Goal: Task Accomplishment & Management: Manage account settings

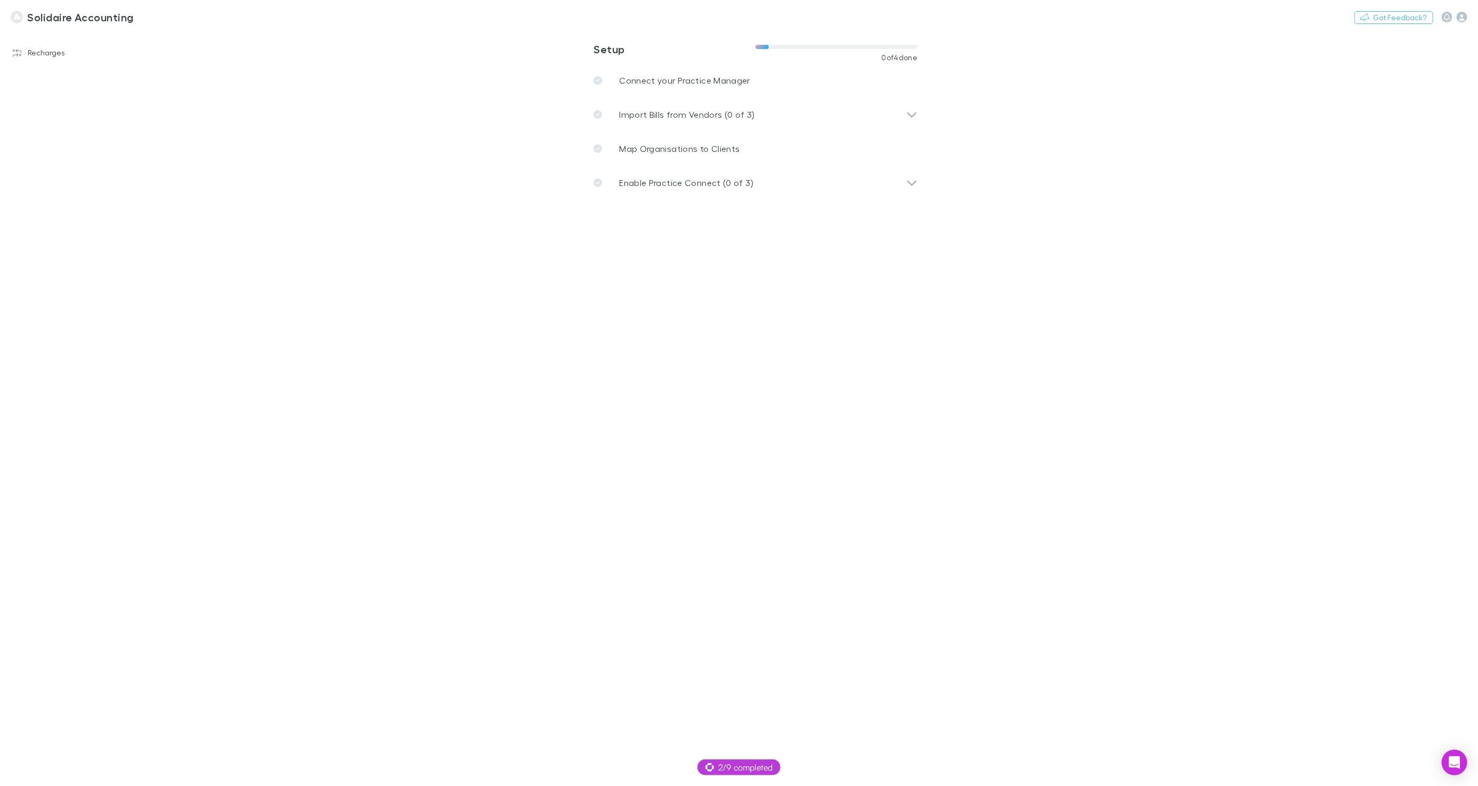
click at [172, 10] on div "Solidaire Accounting Switch company Nothing Got Feedback?" at bounding box center [739, 17] width 1478 height 34
click at [171, 16] on button "Switch company" at bounding box center [179, 17] width 70 height 13
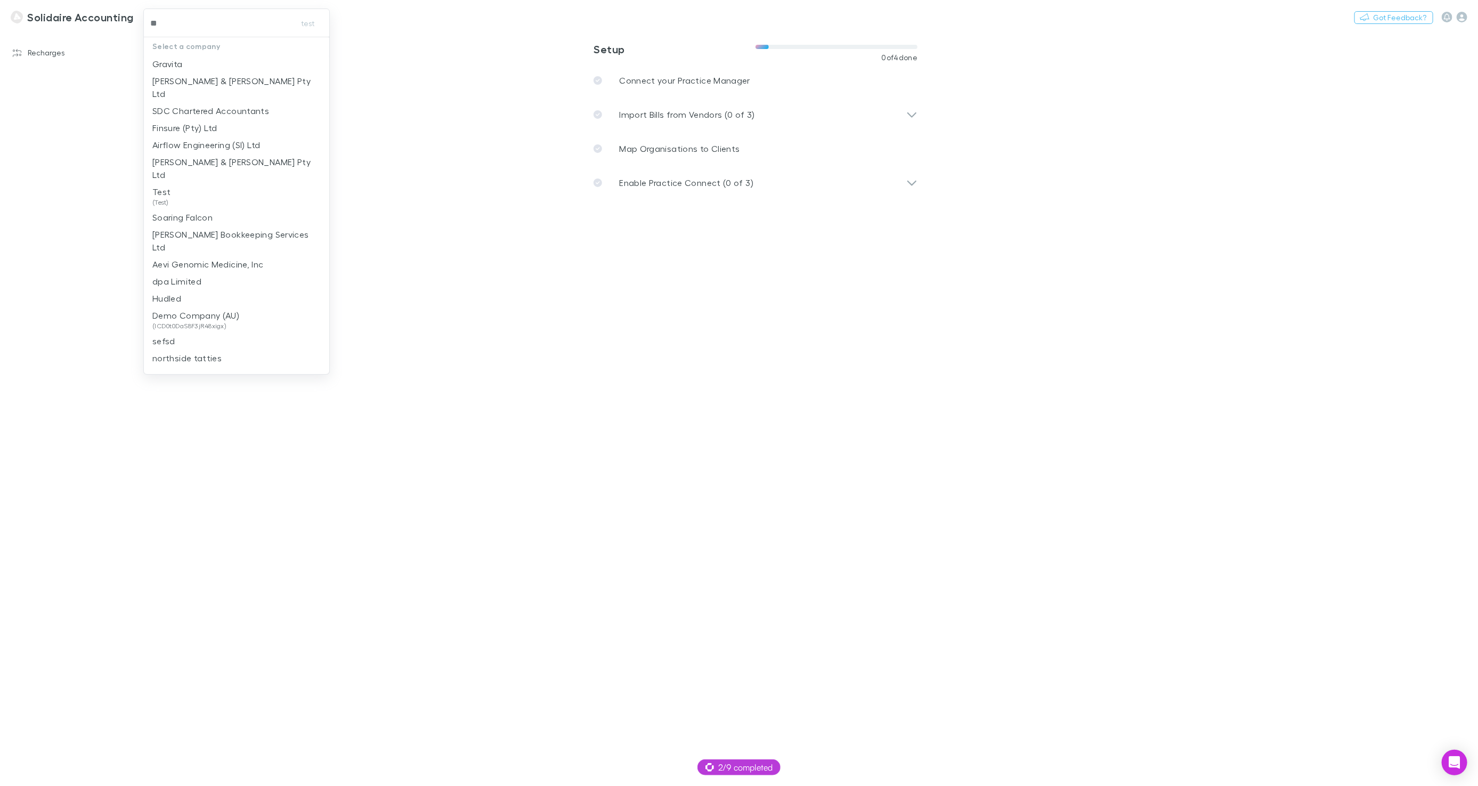
type input "***"
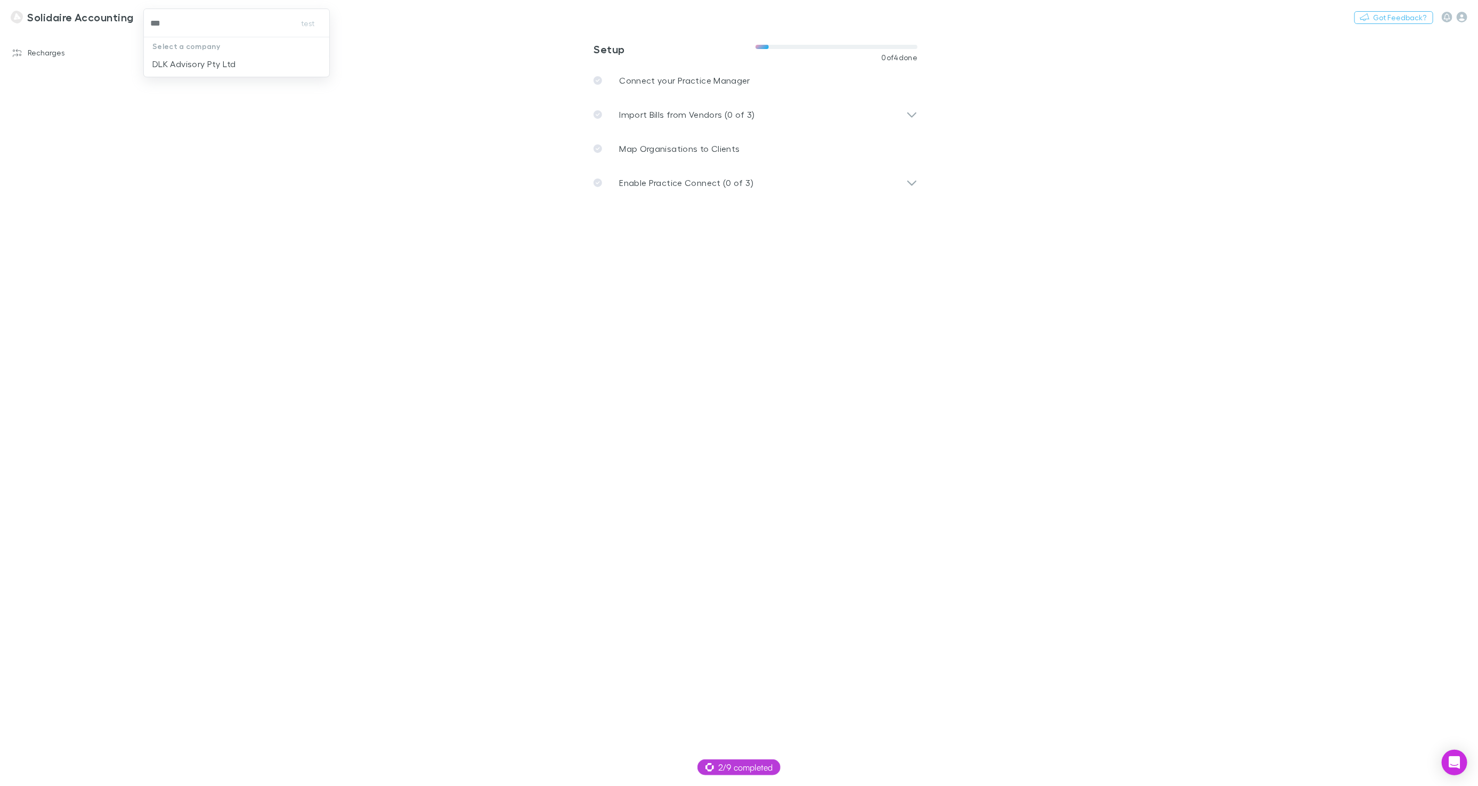
click at [205, 58] on p "DLK Advisory Pty Ltd" at bounding box center [193, 64] width 83 height 13
click at [45, 52] on link "Recharges" at bounding box center [72, 52] width 140 height 17
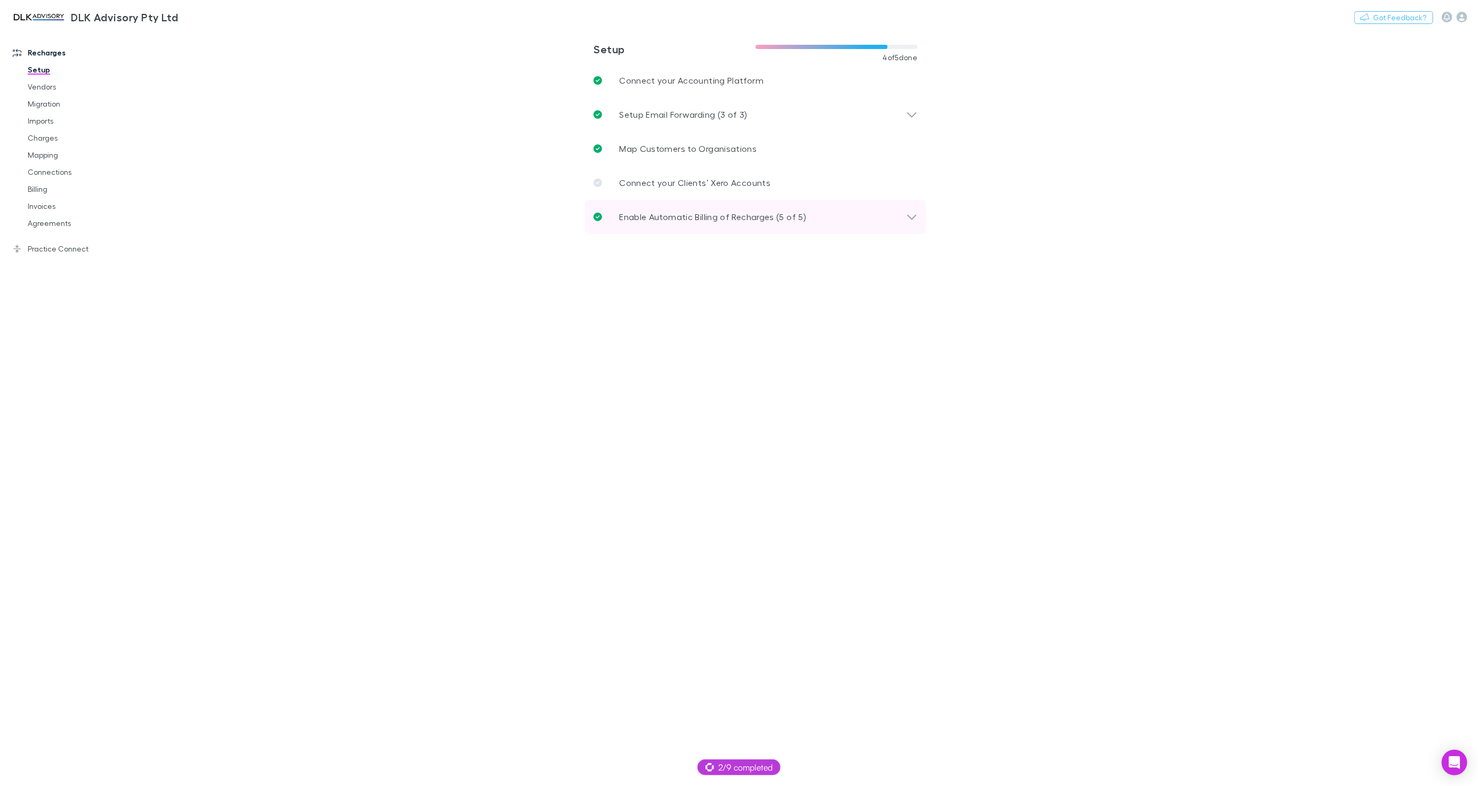
click at [688, 227] on div "Enable Automatic Billing of Recharges (5 of 5)" at bounding box center [755, 217] width 341 height 34
click at [688, 223] on div "Enable Automatic Billing of Recharges (5 of 5)" at bounding box center [755, 217] width 341 height 34
click at [64, 216] on link "Agreements" at bounding box center [79, 223] width 125 height 17
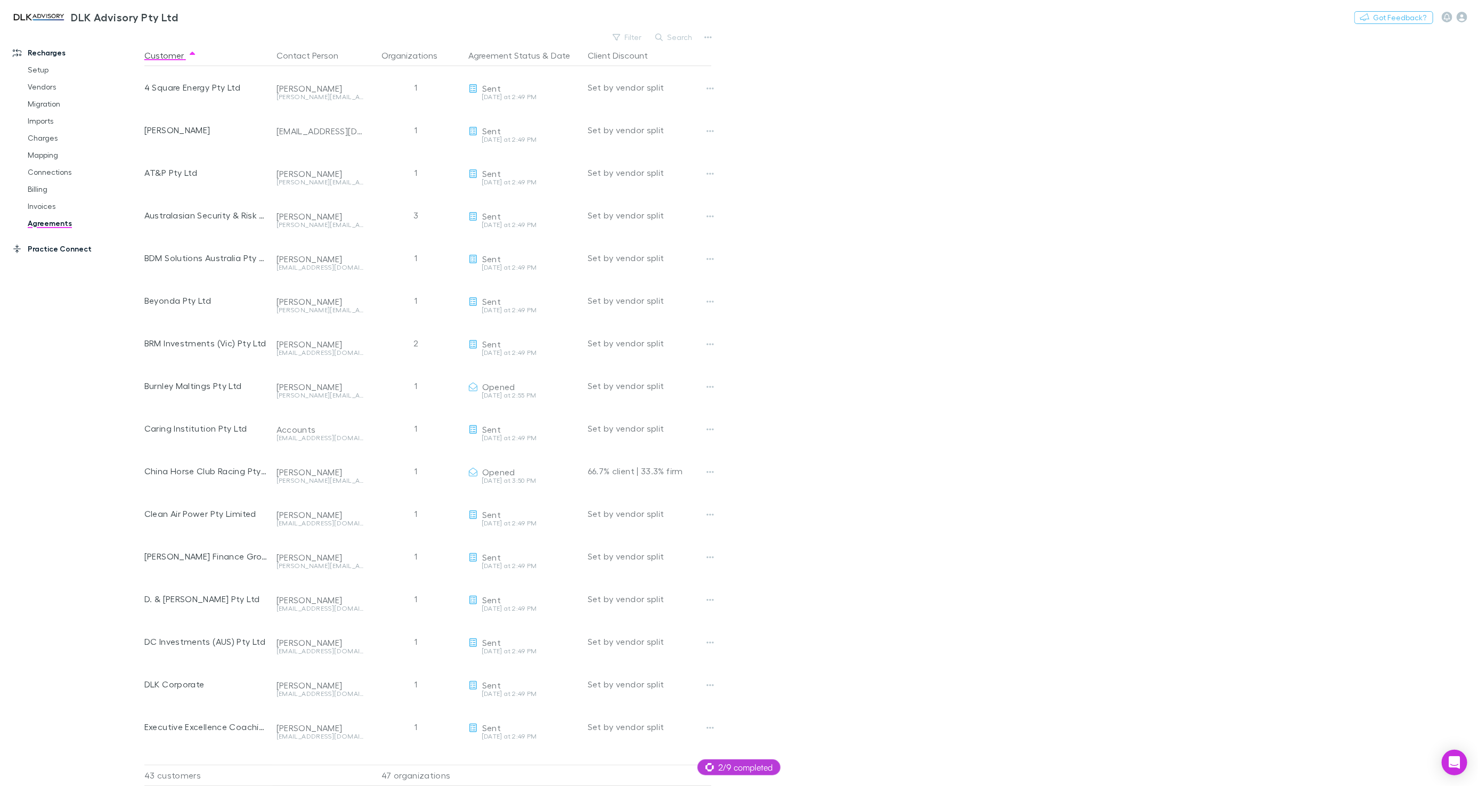
click at [81, 250] on link "Practice Connect" at bounding box center [72, 248] width 140 height 17
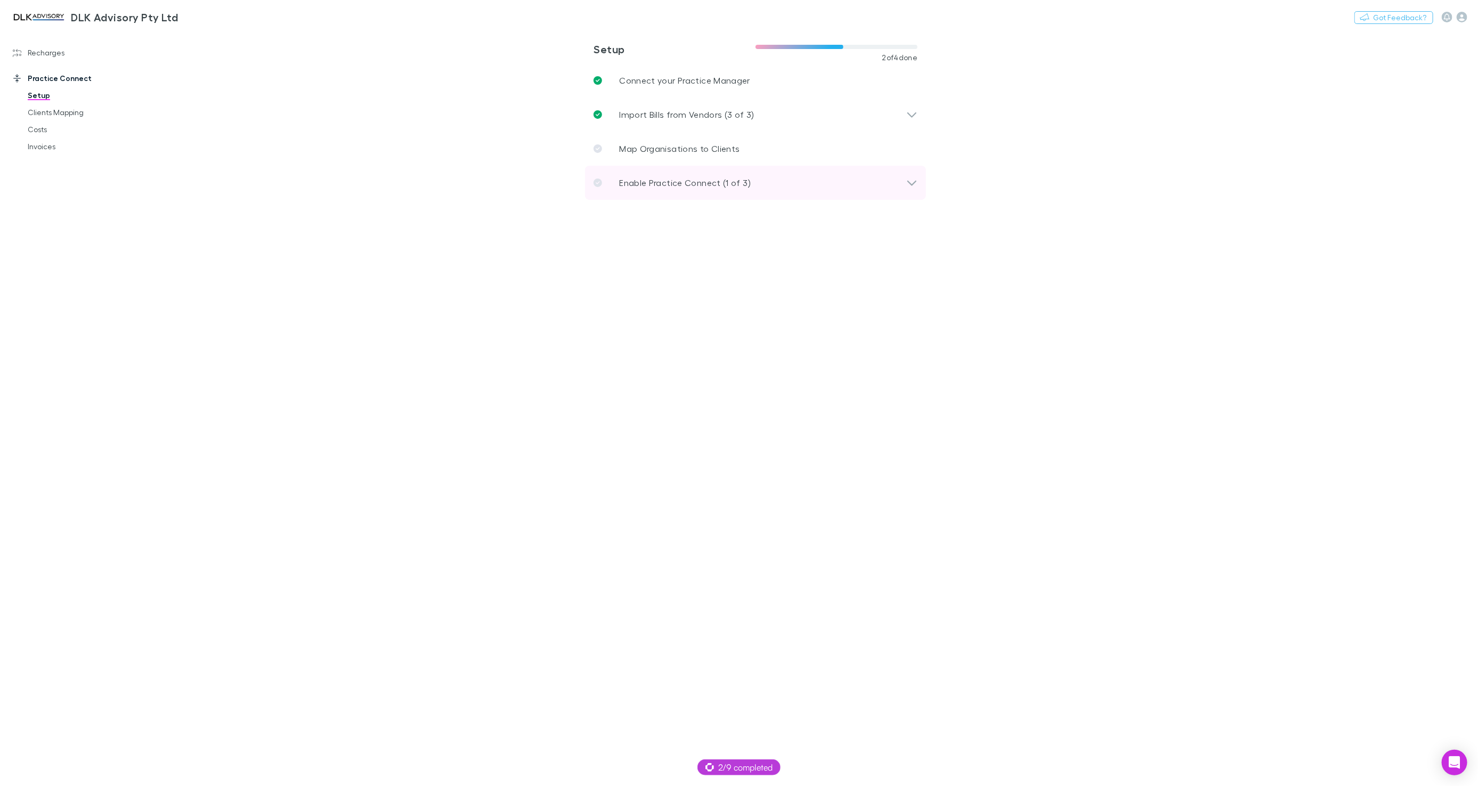
click at [710, 189] on div "Enable Practice Connect (1 of 3)" at bounding box center [755, 183] width 341 height 34
click at [68, 110] on link "Clients Mapping" at bounding box center [79, 112] width 125 height 17
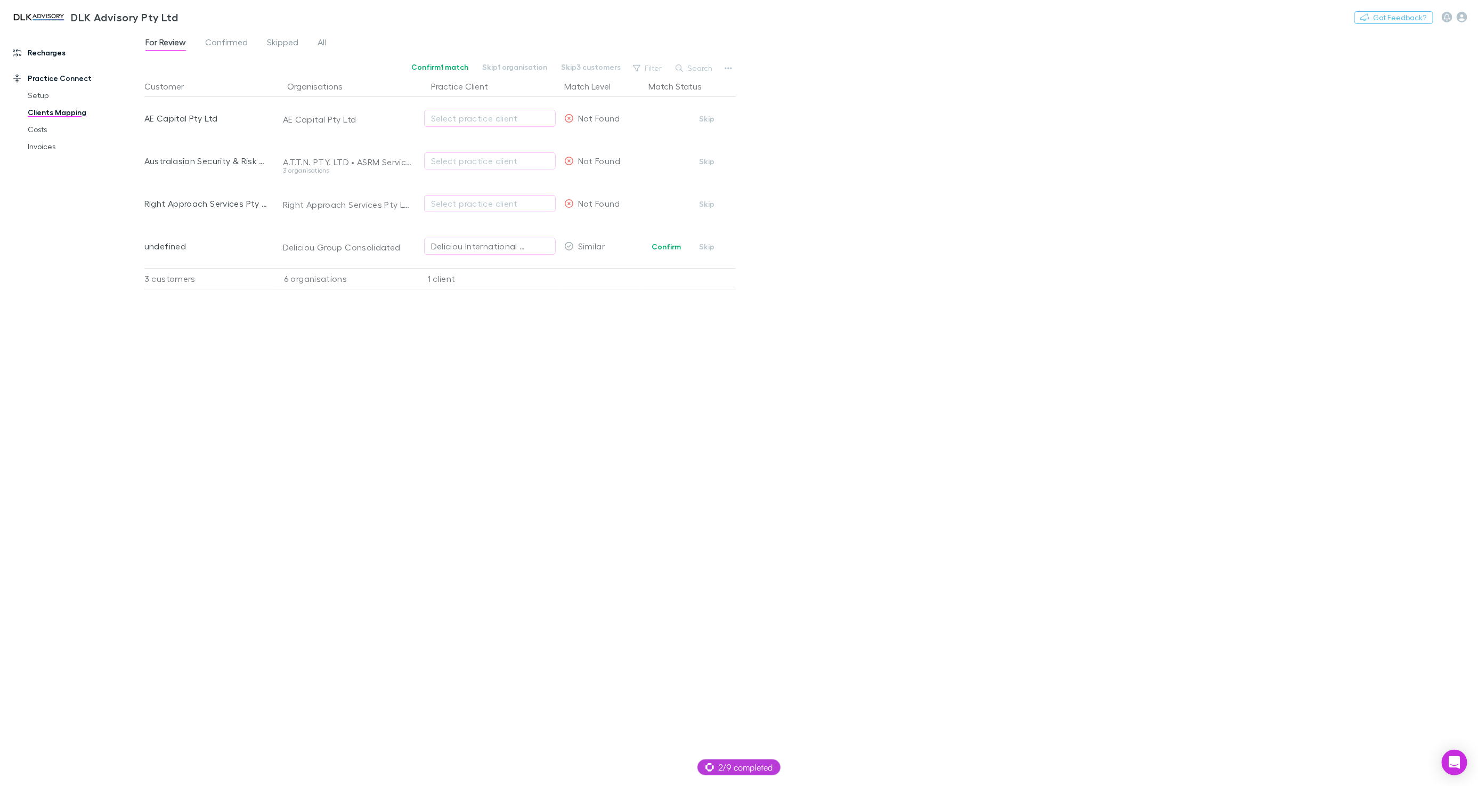
click at [49, 58] on link "Recharges" at bounding box center [72, 52] width 140 height 17
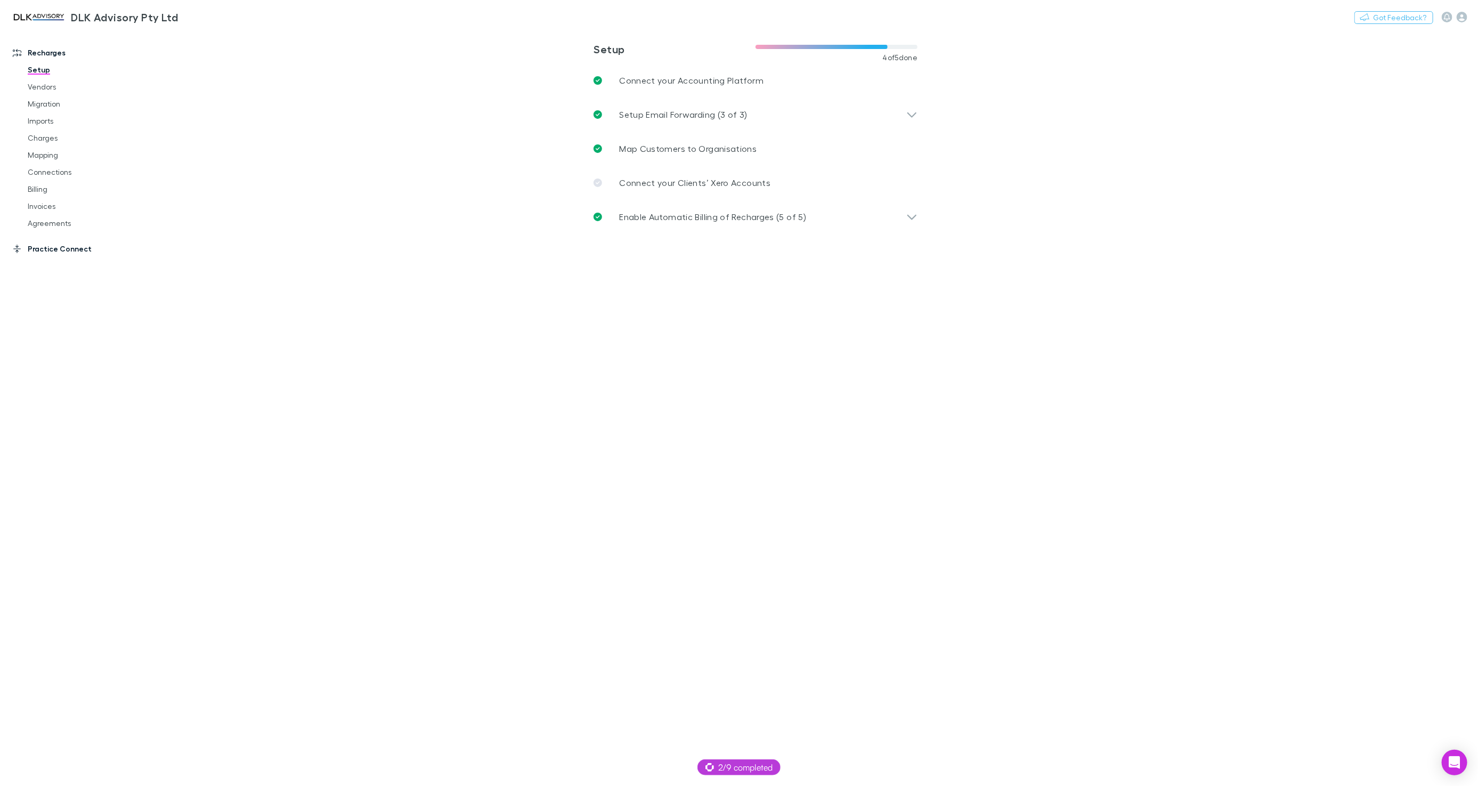
click at [56, 246] on link "Practice Connect" at bounding box center [72, 248] width 140 height 17
click at [709, 183] on p "Enable Practice Connect (1 of 3)" at bounding box center [685, 182] width 132 height 13
click at [676, 210] on p "Define Job Settings" at bounding box center [685, 216] width 80 height 13
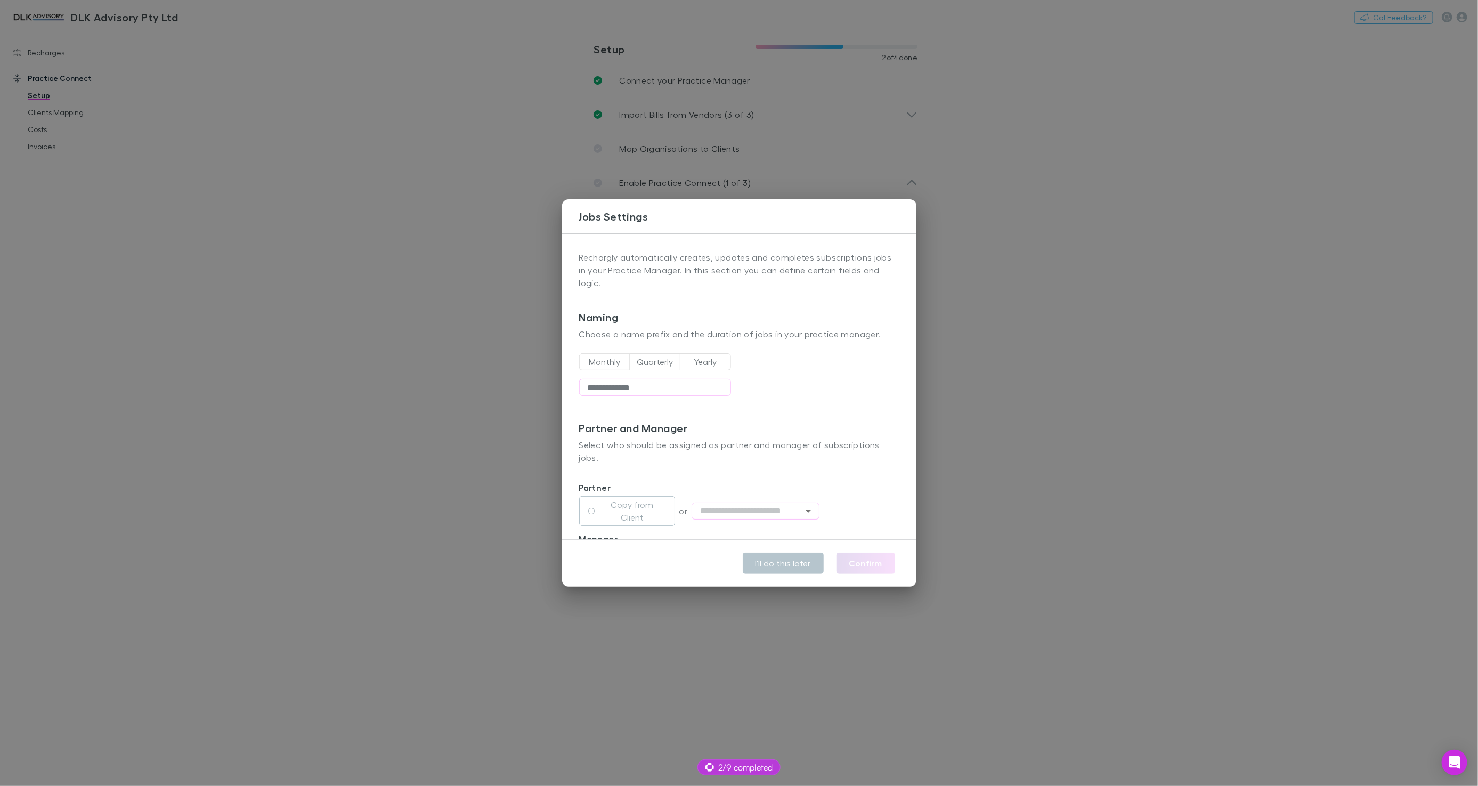
click at [461, 217] on div "**********" at bounding box center [739, 393] width 1478 height 786
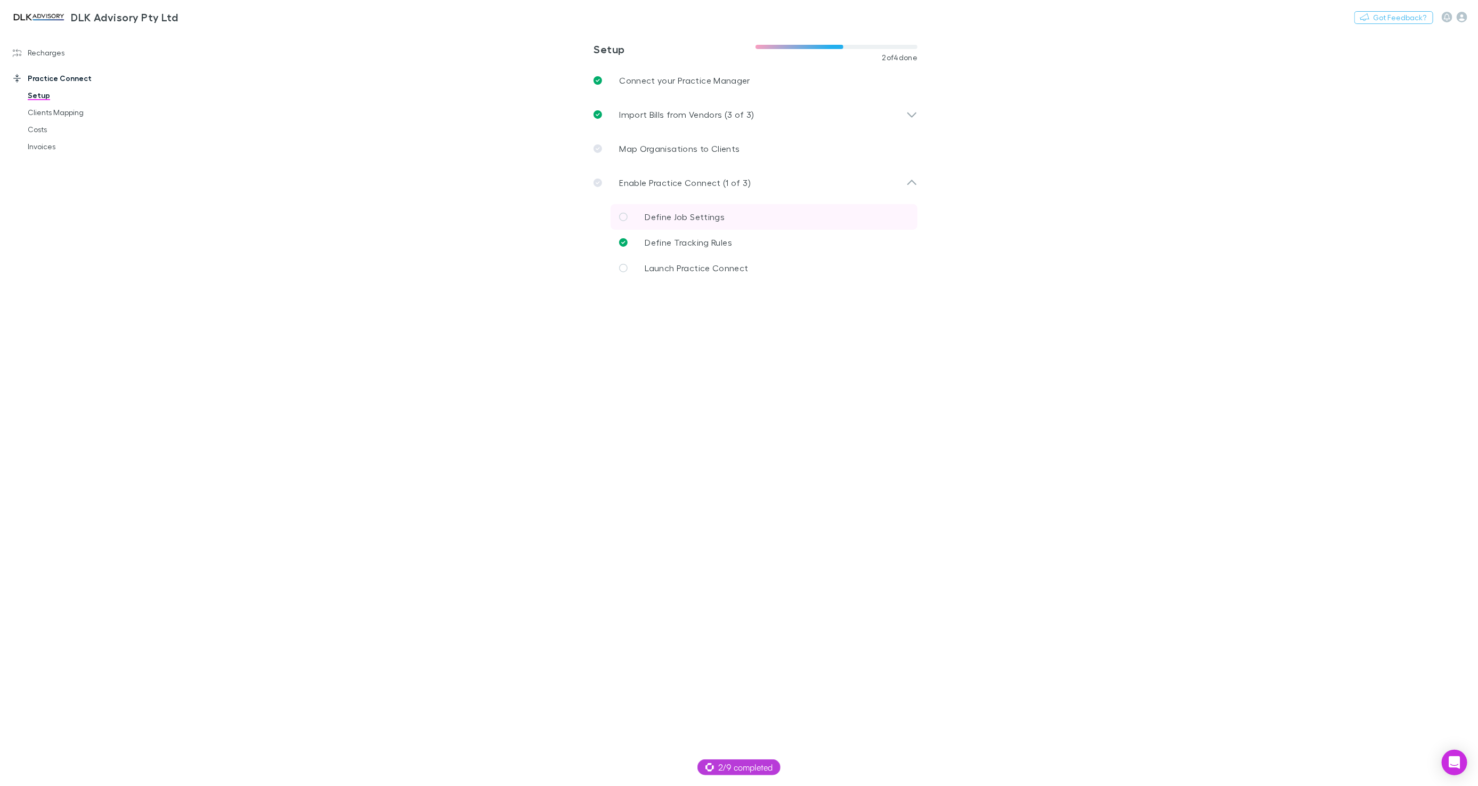
click at [665, 216] on span "Define Job Settings" at bounding box center [685, 217] width 80 height 10
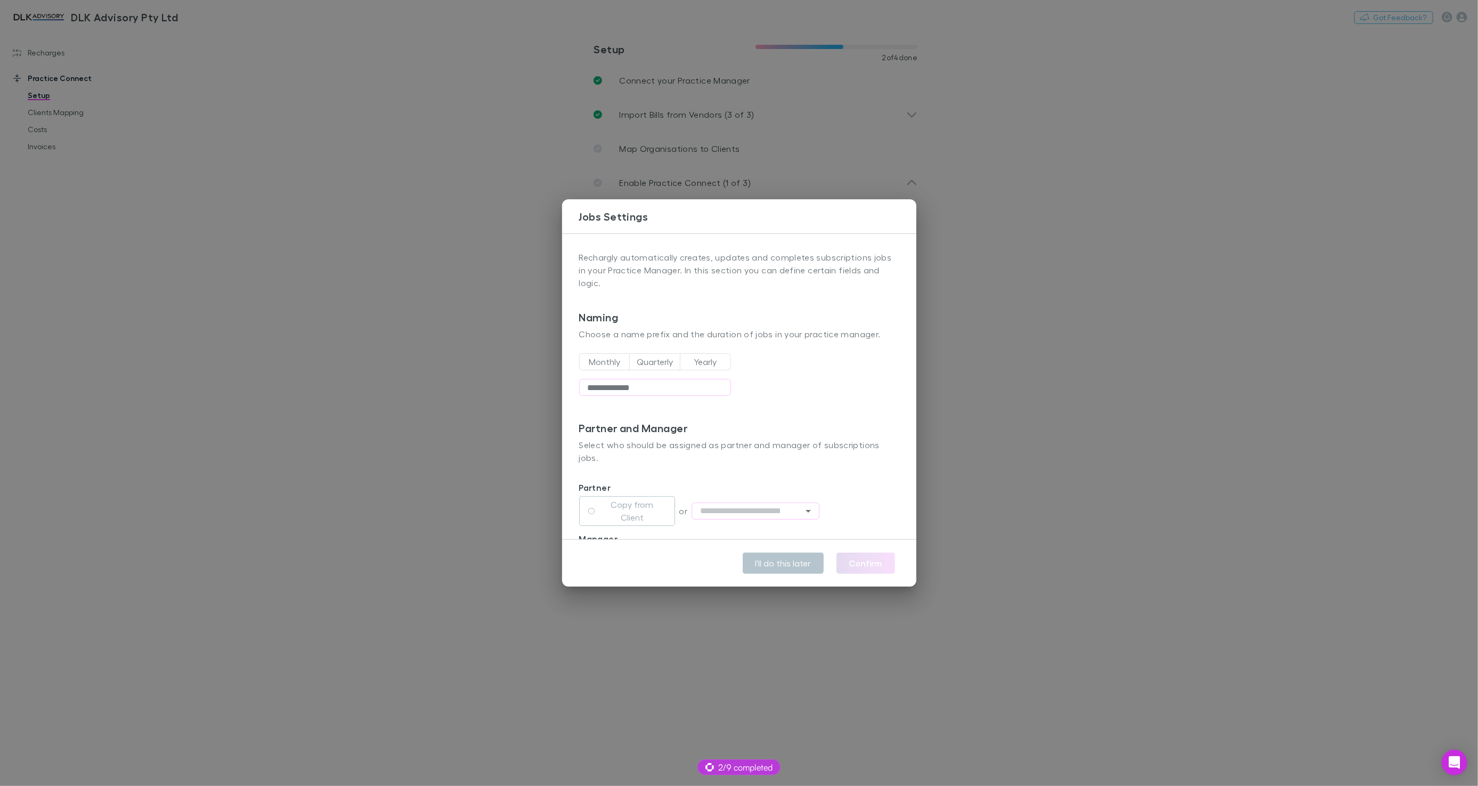
click at [494, 224] on div "**********" at bounding box center [739, 393] width 1478 height 786
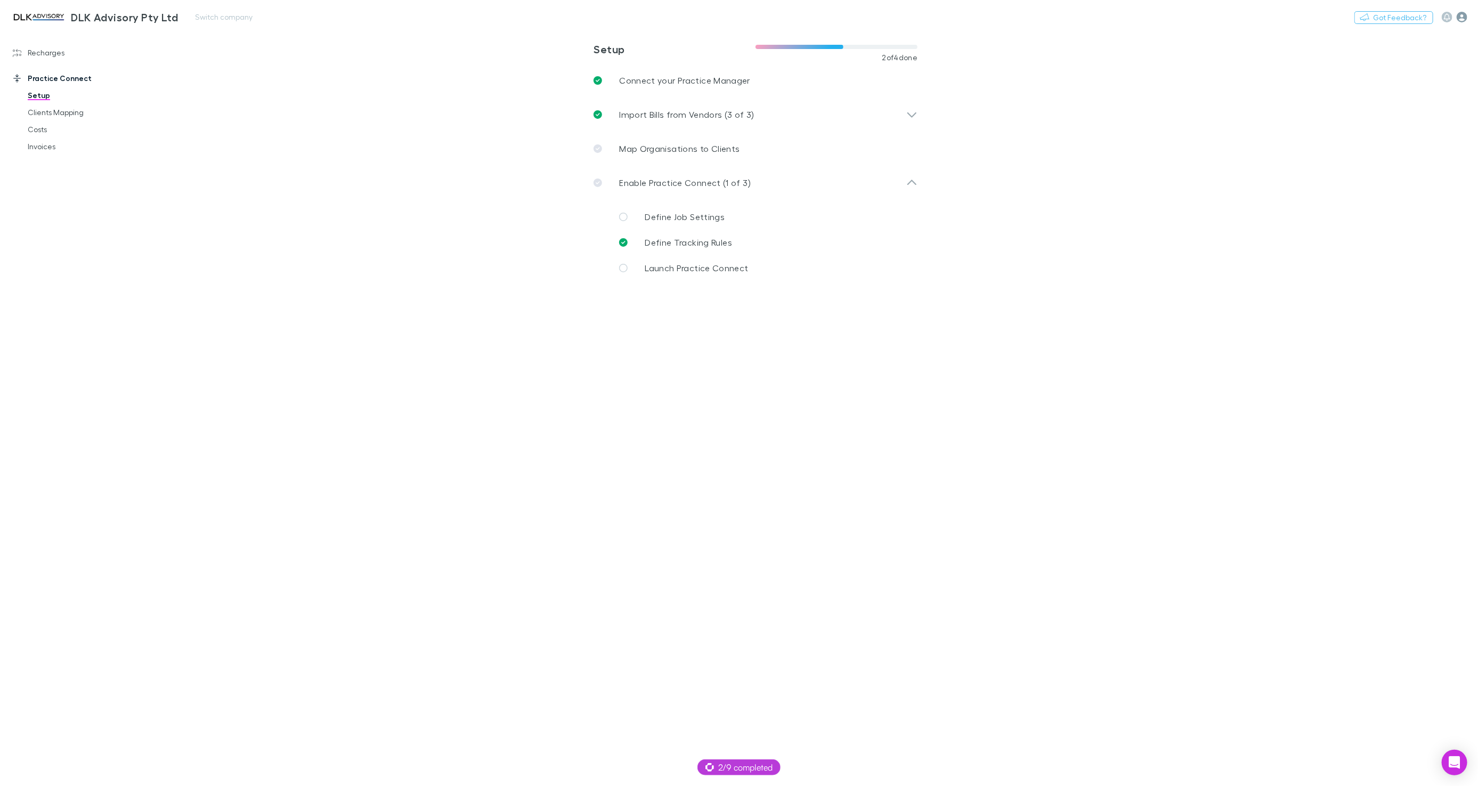
click at [1457, 18] on icon "button" at bounding box center [1462, 17] width 11 height 11
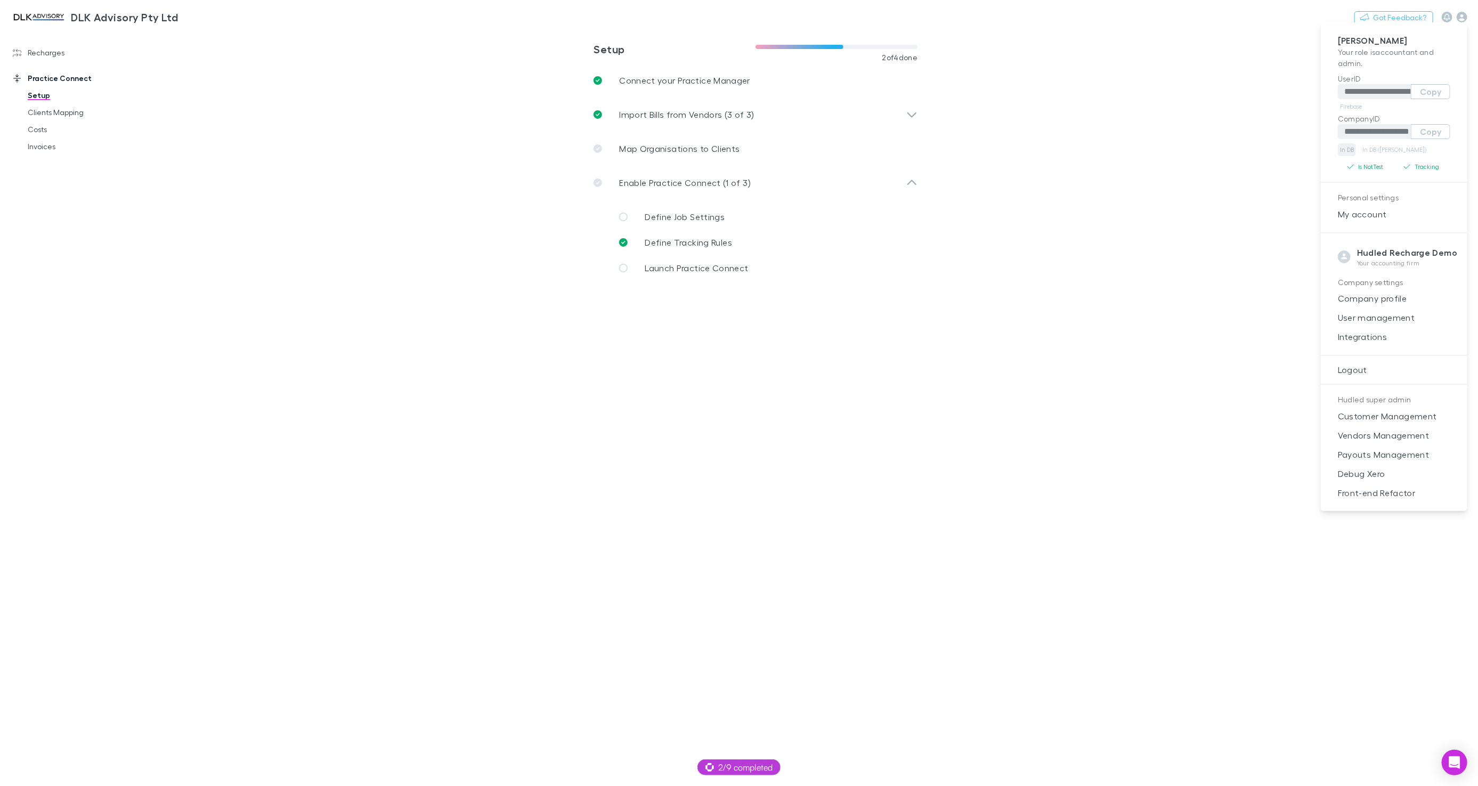
click at [1349, 151] on link "In DB" at bounding box center [1347, 149] width 18 height 13
click at [682, 392] on div at bounding box center [739, 393] width 1478 height 786
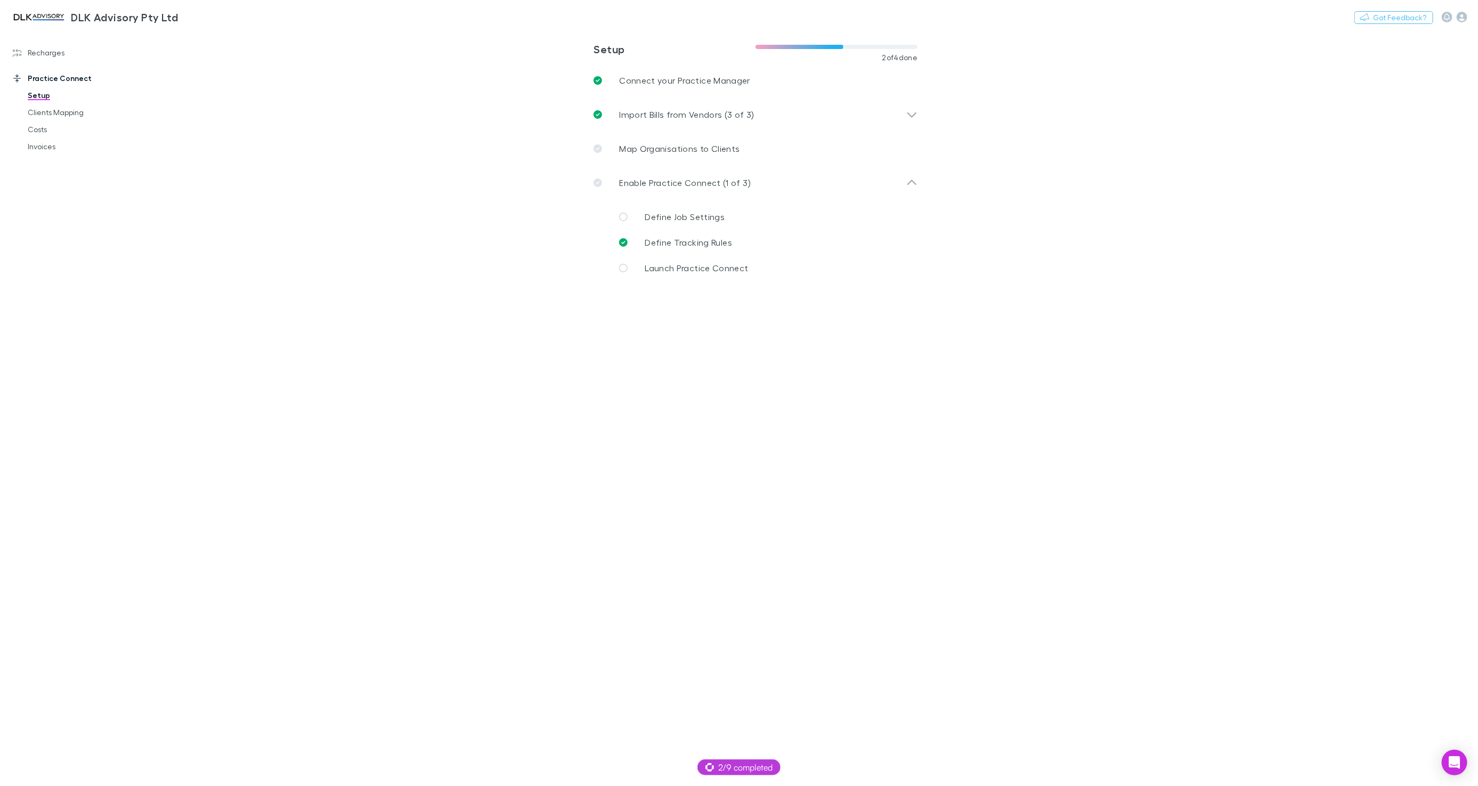
click at [352, 365] on main "**********" at bounding box center [811, 408] width 1334 height 756
click at [781, 767] on div "2/9 completed" at bounding box center [738, 767] width 83 height 16
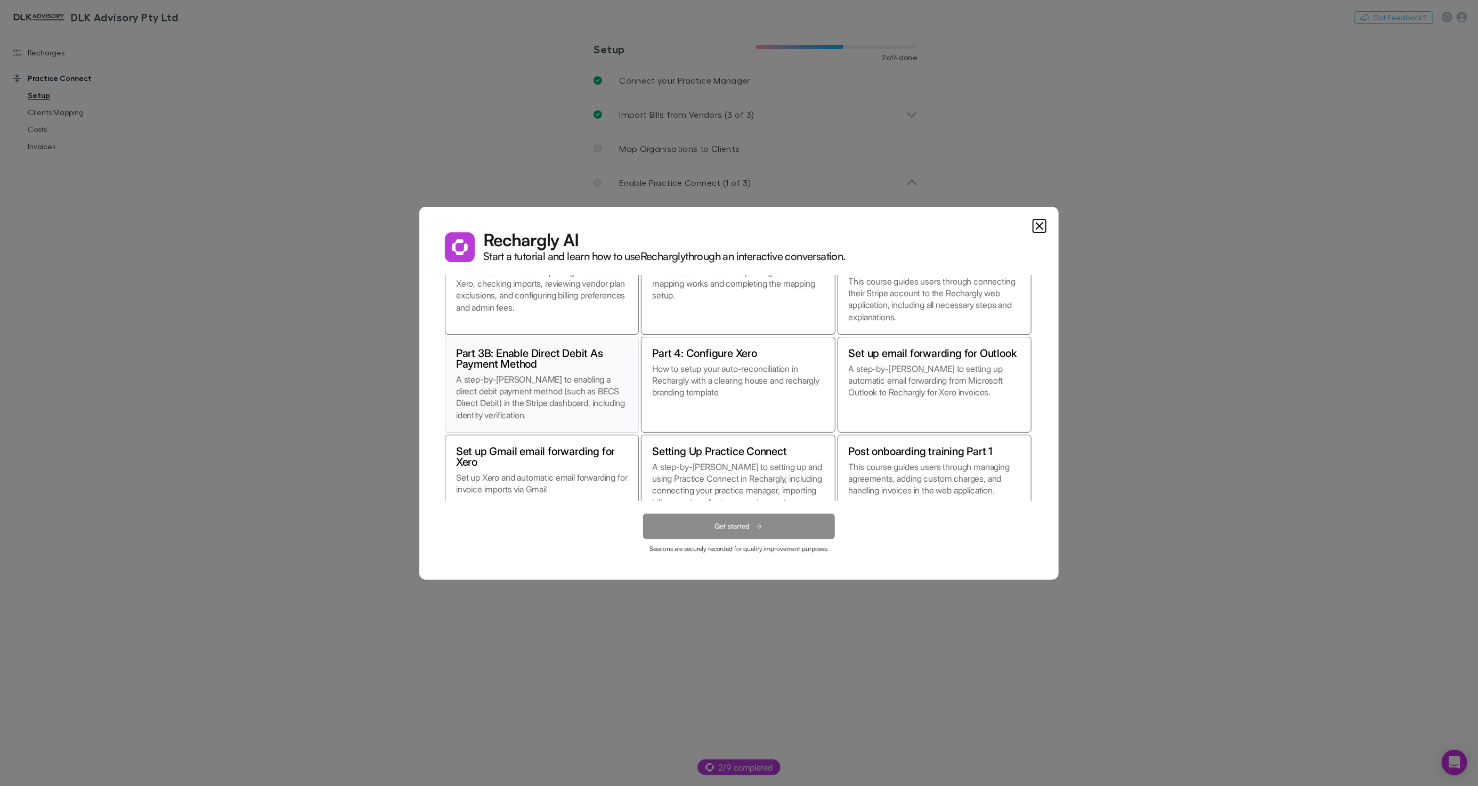
scroll to position [93, 0]
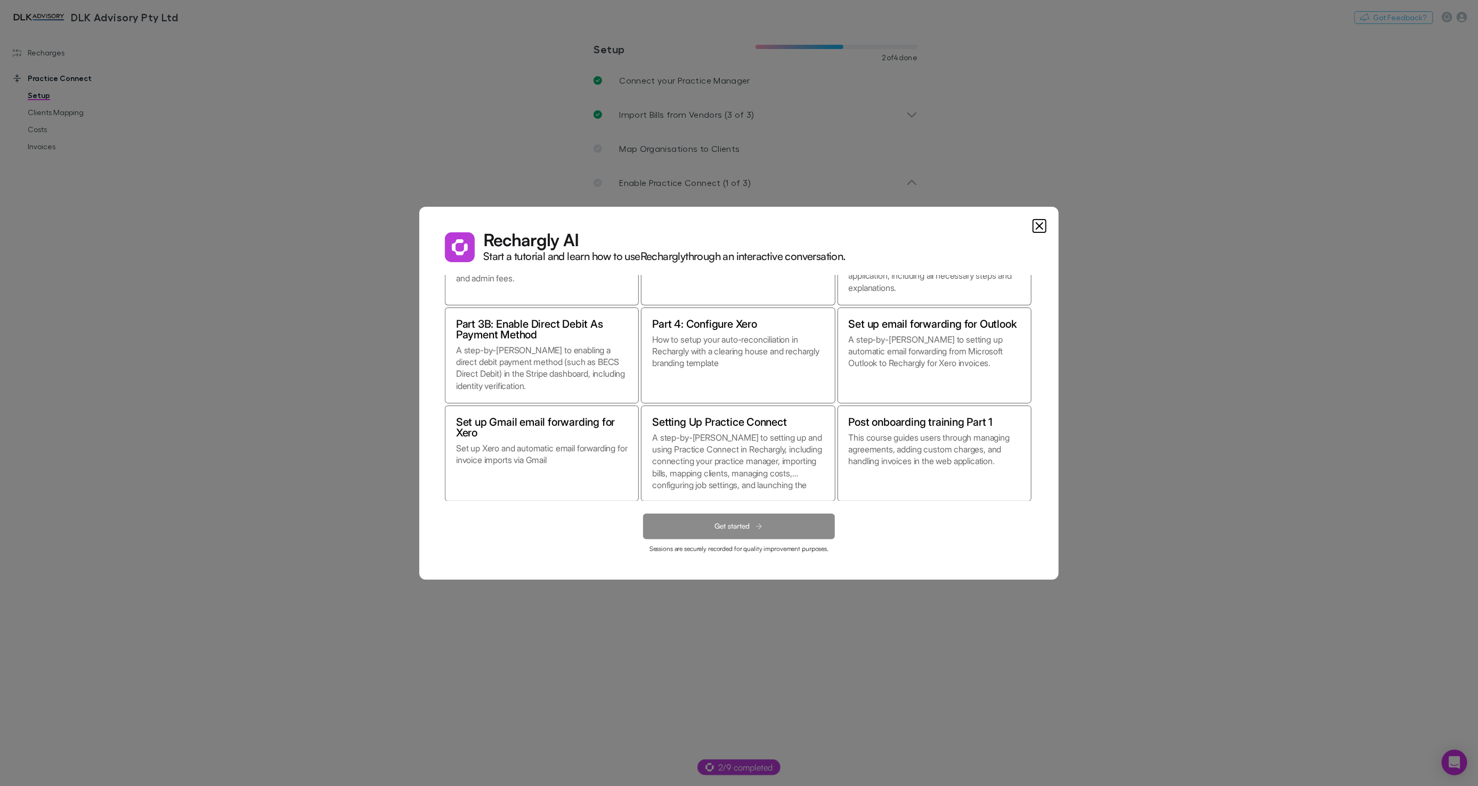
click at [1039, 226] on icon "Close" at bounding box center [1039, 226] width 6 height 6
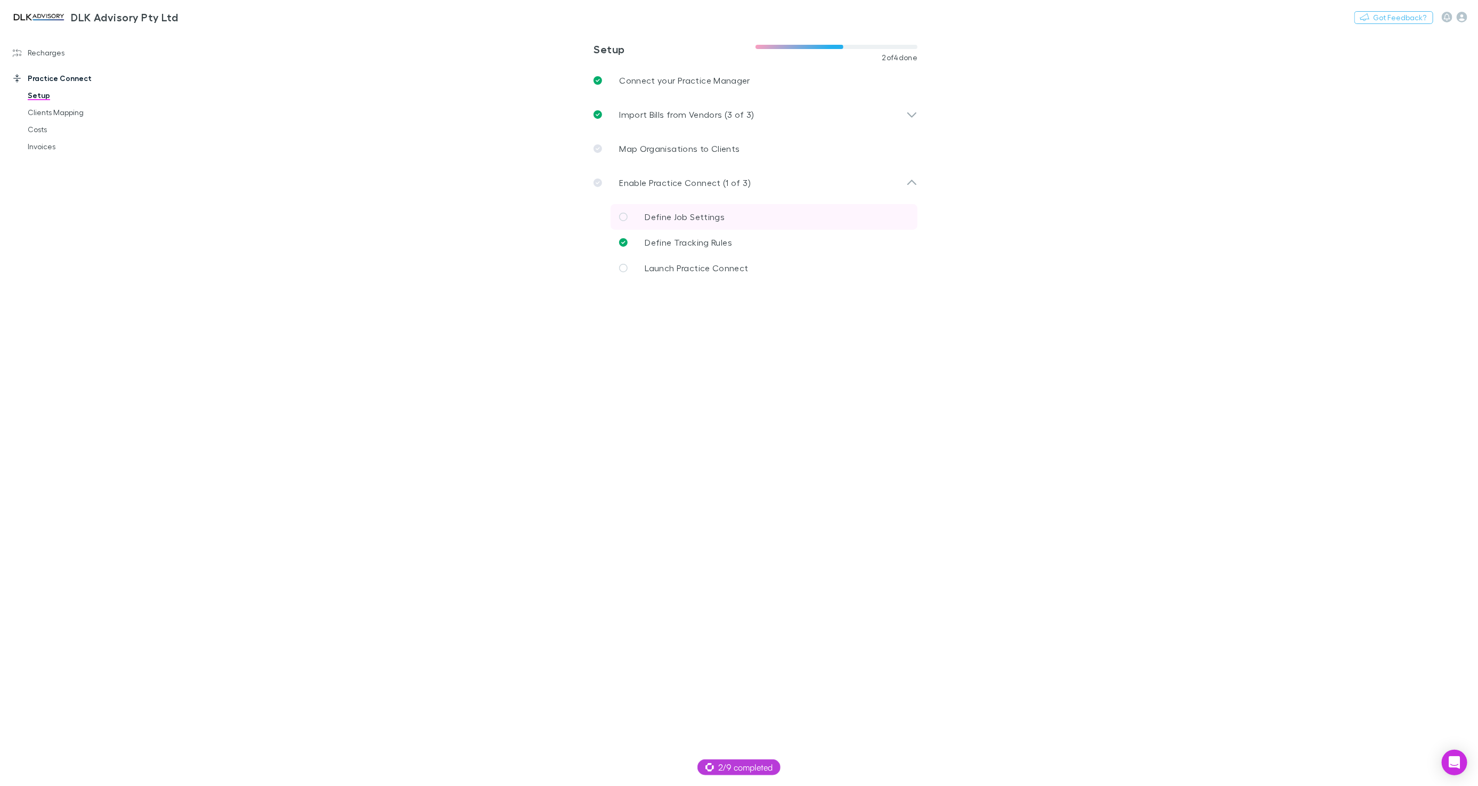
click at [661, 221] on span "Define Job Settings" at bounding box center [685, 217] width 80 height 10
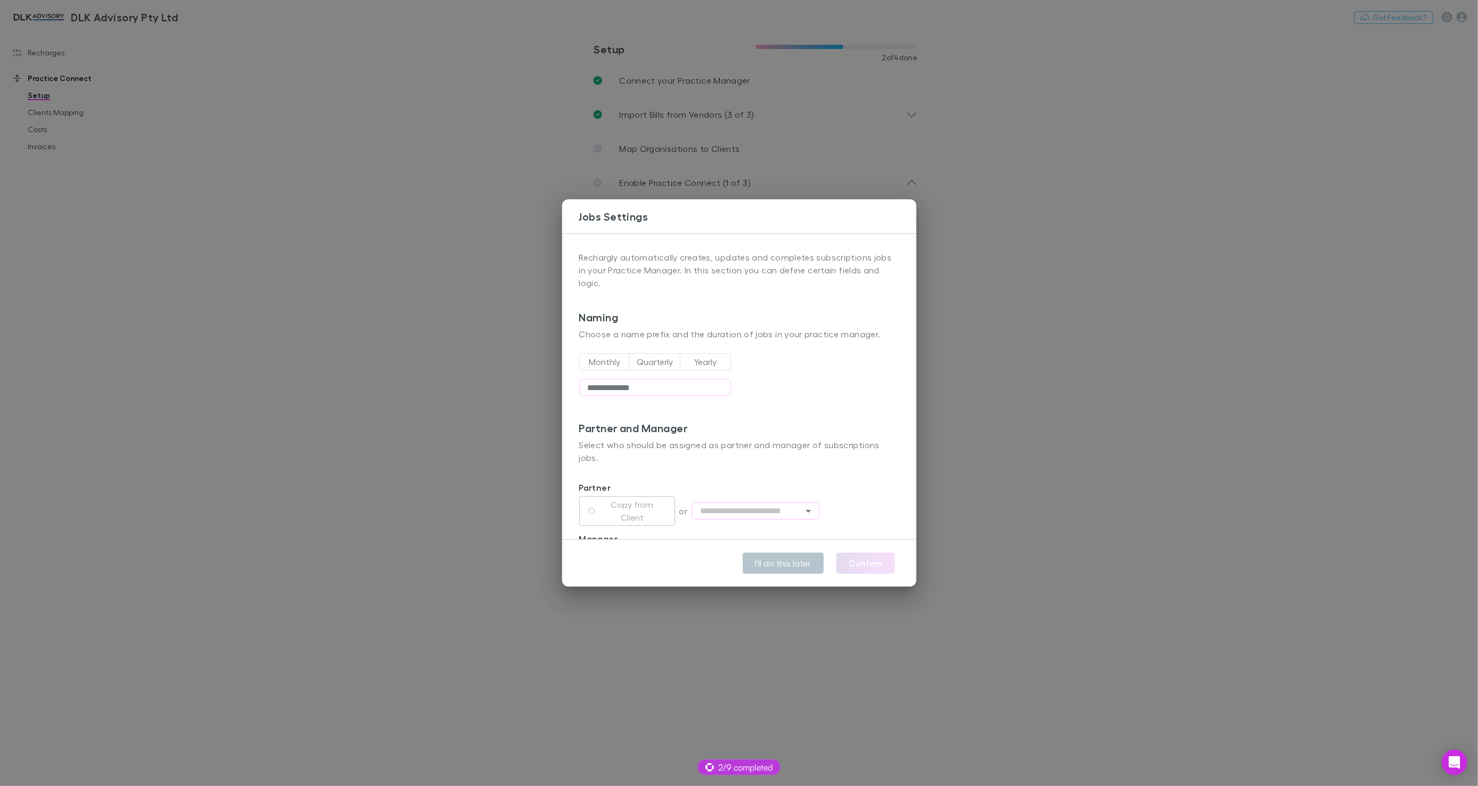
drag, startPoint x: 496, startPoint y: 265, endPoint x: 498, endPoint y: 242, distance: 23.1
click at [495, 264] on div "**********" at bounding box center [739, 393] width 1478 height 786
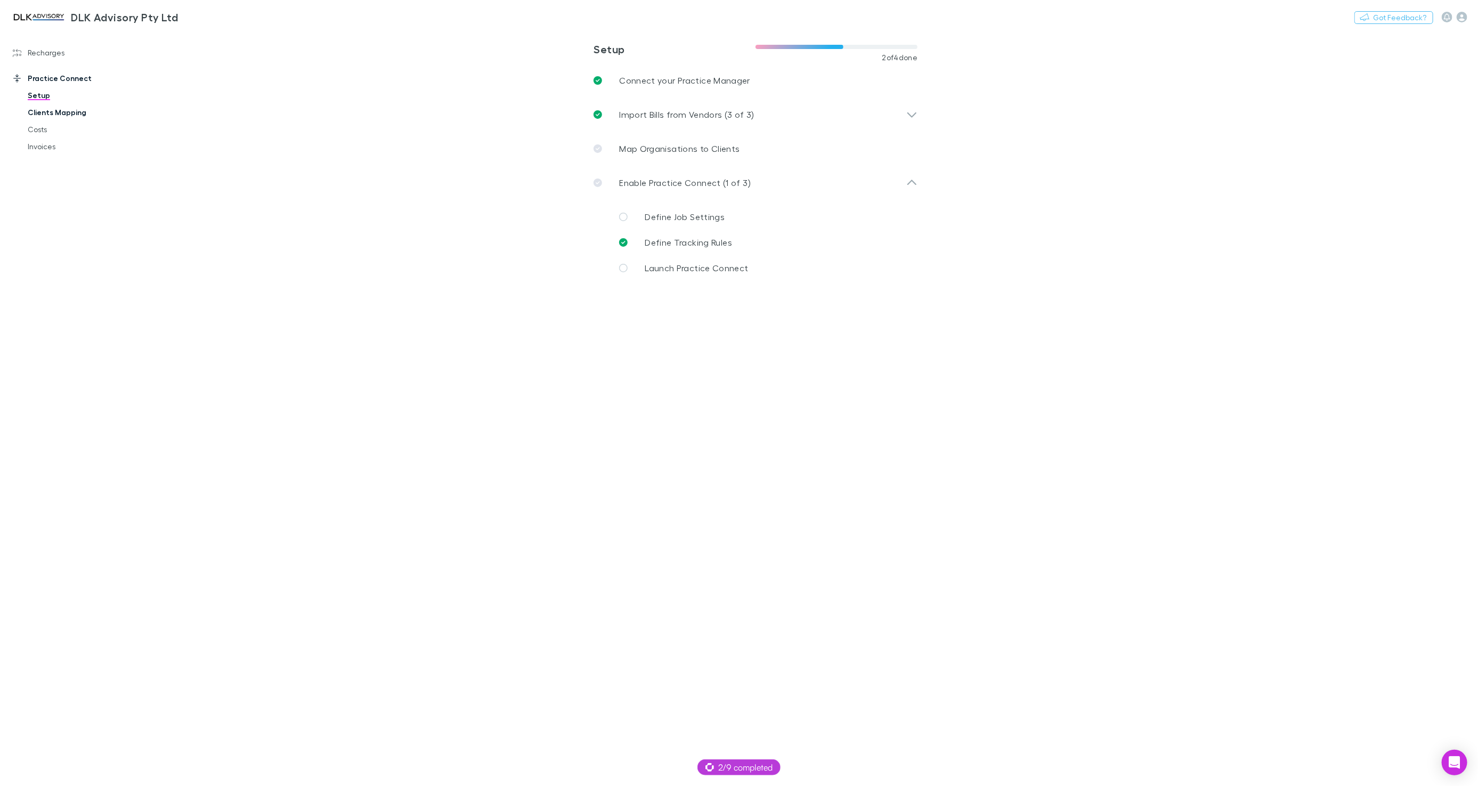
click at [64, 112] on link "Clients Mapping" at bounding box center [79, 112] width 125 height 17
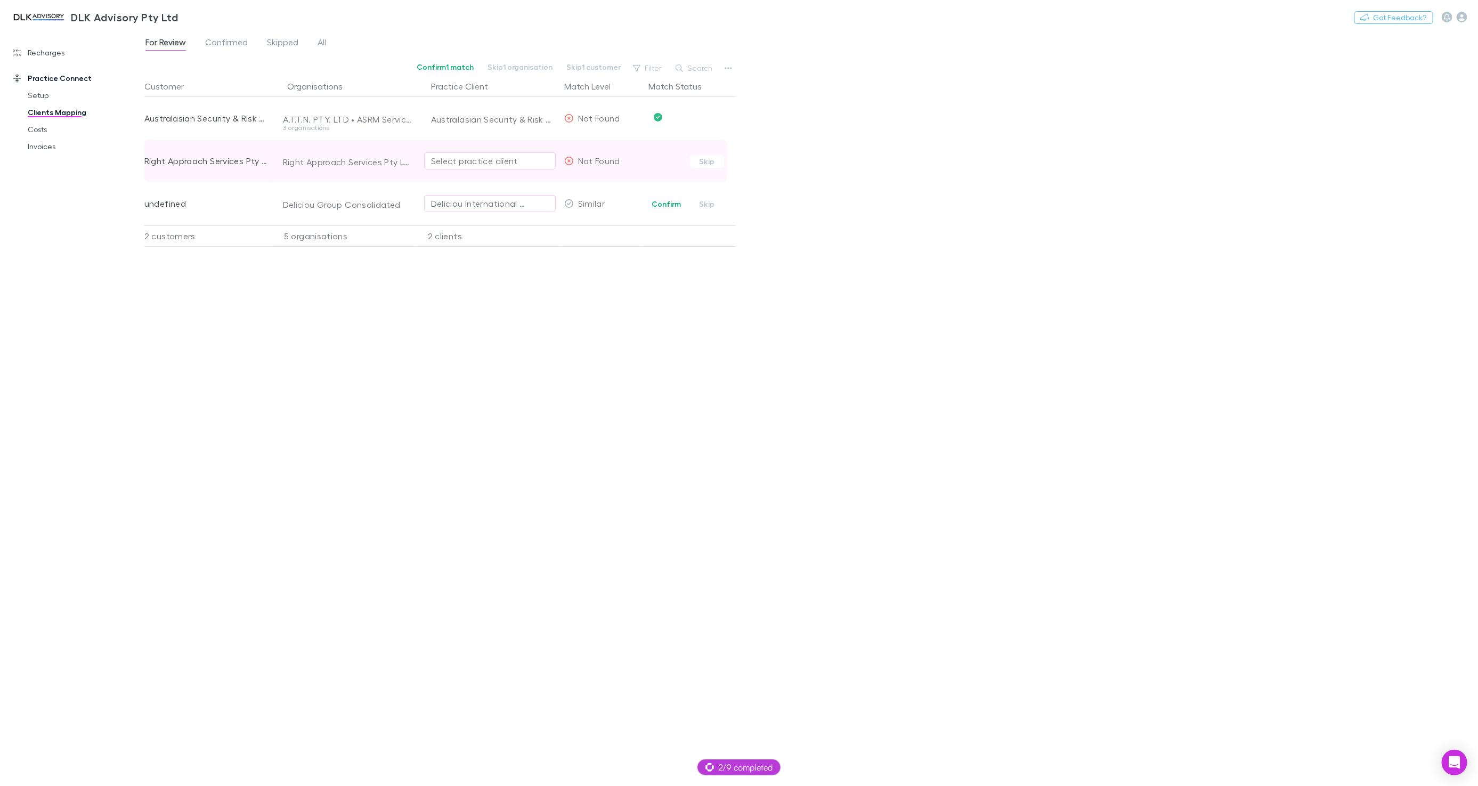
click at [441, 161] on div "Select practice client" at bounding box center [490, 161] width 118 height 13
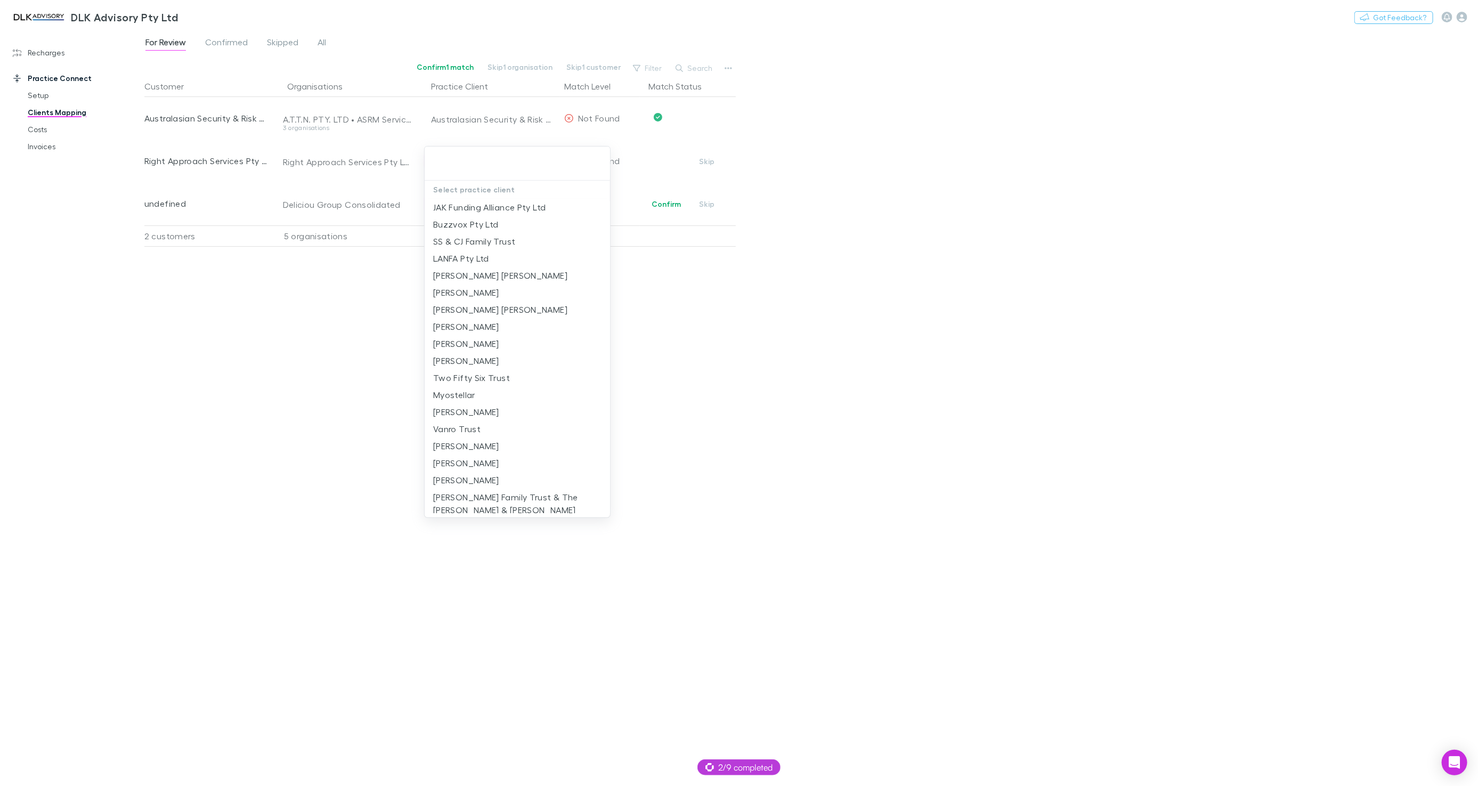
click at [281, 378] on div at bounding box center [739, 393] width 1478 height 786
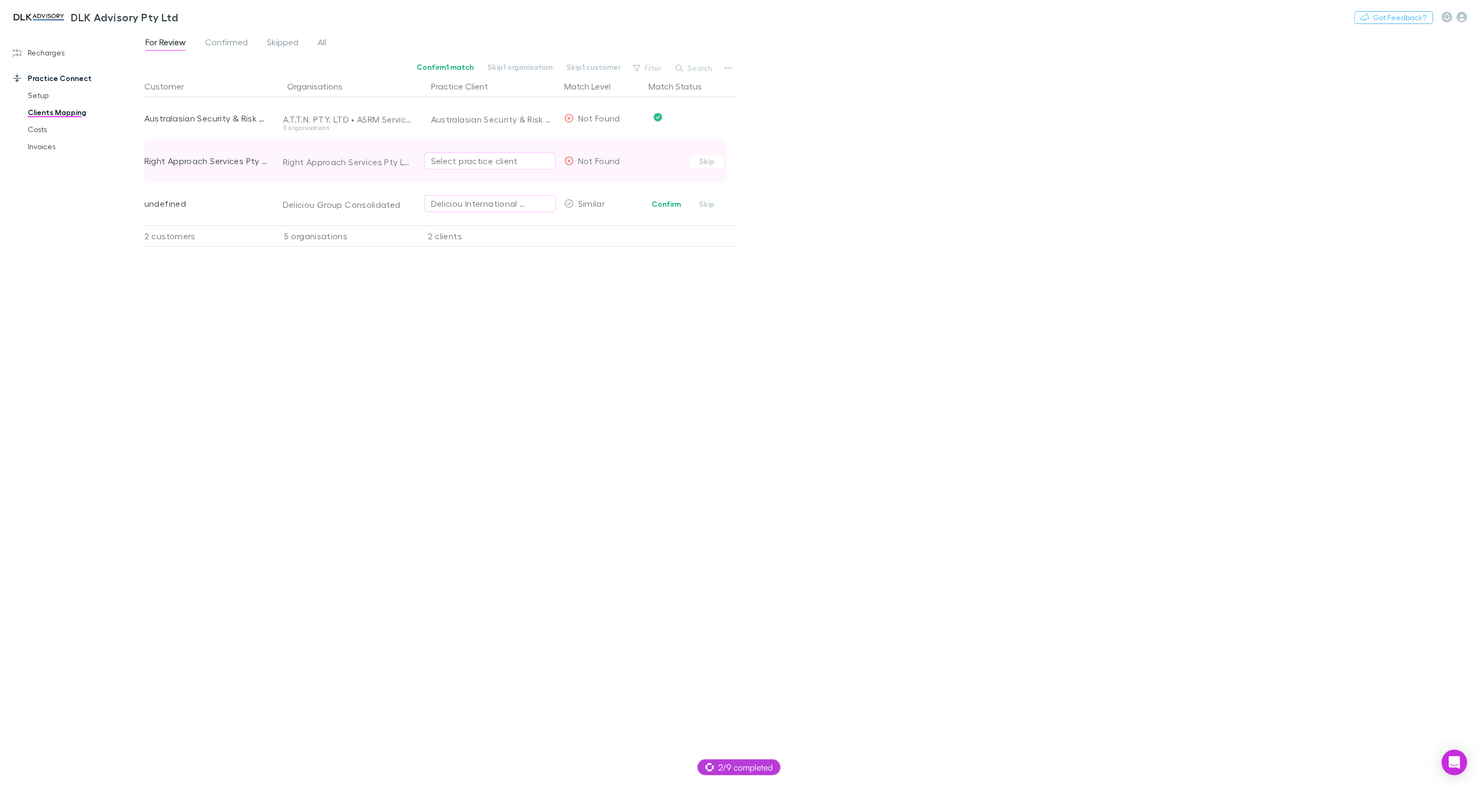
click at [460, 163] on div "Select practice client" at bounding box center [490, 161] width 118 height 13
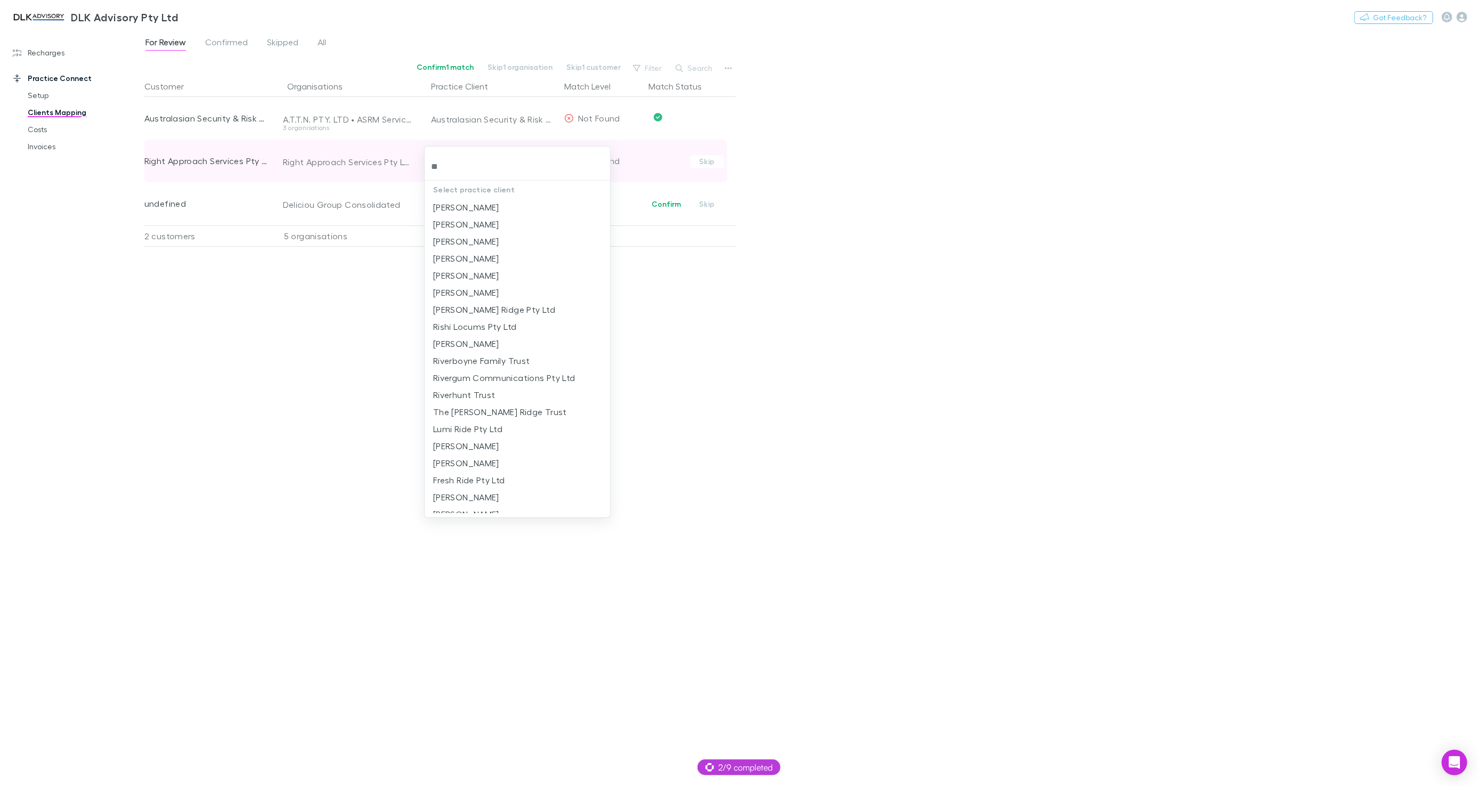
type input "*"
drag, startPoint x: 317, startPoint y: 290, endPoint x: 328, endPoint y: 213, distance: 78.1
click at [317, 289] on div at bounding box center [739, 393] width 1478 height 786
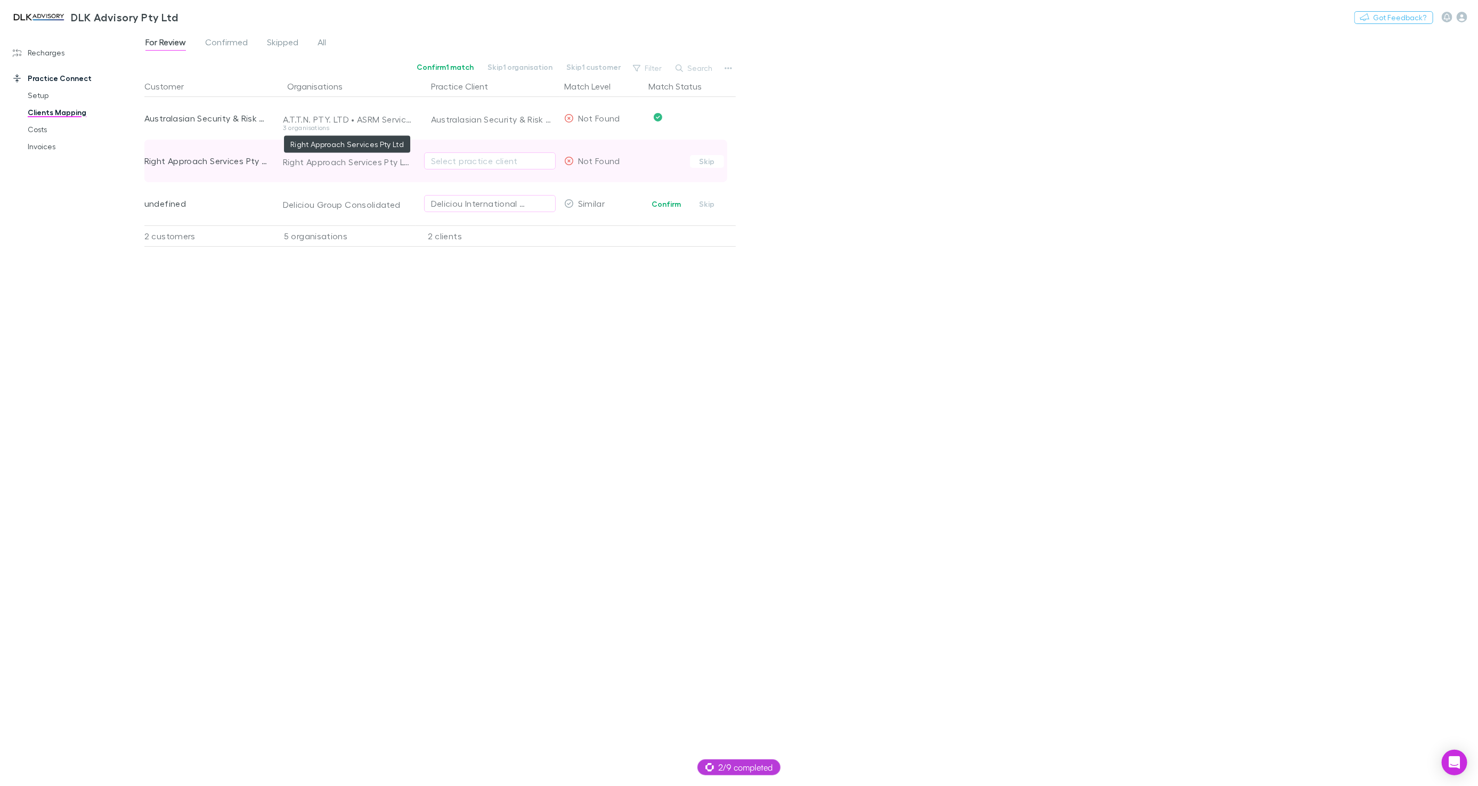
click at [340, 165] on div "Right Approach Services Pty Ltd" at bounding box center [347, 162] width 129 height 11
click at [374, 372] on div "Customer Organisations Practice Client Match Level Match Status Australasian Se…" at bounding box center [439, 427] width 591 height 702
click at [34, 95] on link "Setup" at bounding box center [79, 95] width 125 height 17
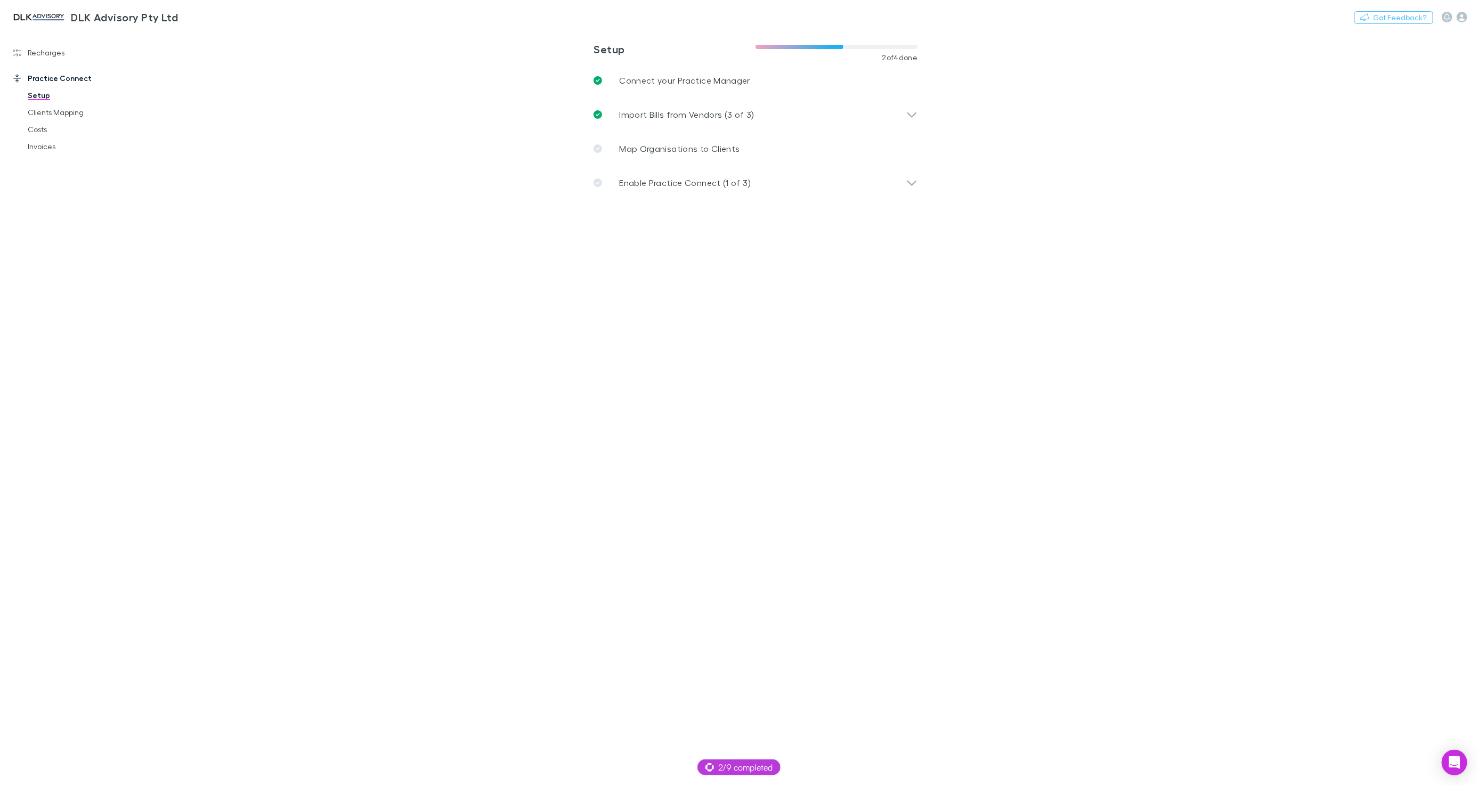
drag, startPoint x: 484, startPoint y: 240, endPoint x: 588, endPoint y: 211, distance: 108.0
click at [485, 240] on main "**********" at bounding box center [811, 408] width 1334 height 756
click at [652, 178] on p "Enable Practice Connect (1 of 3)" at bounding box center [685, 182] width 132 height 13
click at [443, 215] on main "**********" at bounding box center [811, 408] width 1334 height 756
click at [63, 56] on link "Recharges" at bounding box center [72, 52] width 140 height 17
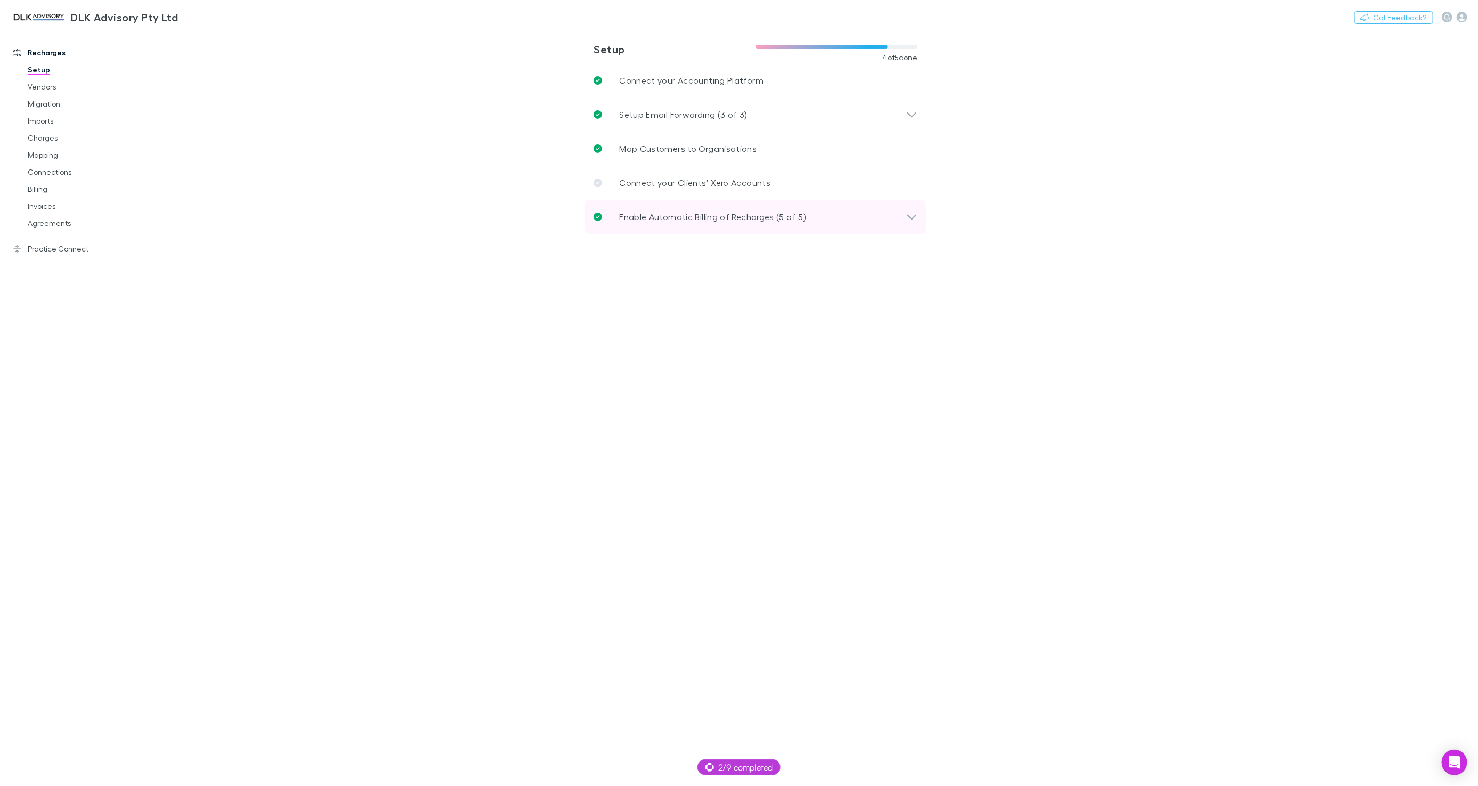
click at [663, 216] on p "Enable Automatic Billing of Recharges (5 of 5)" at bounding box center [712, 216] width 187 height 13
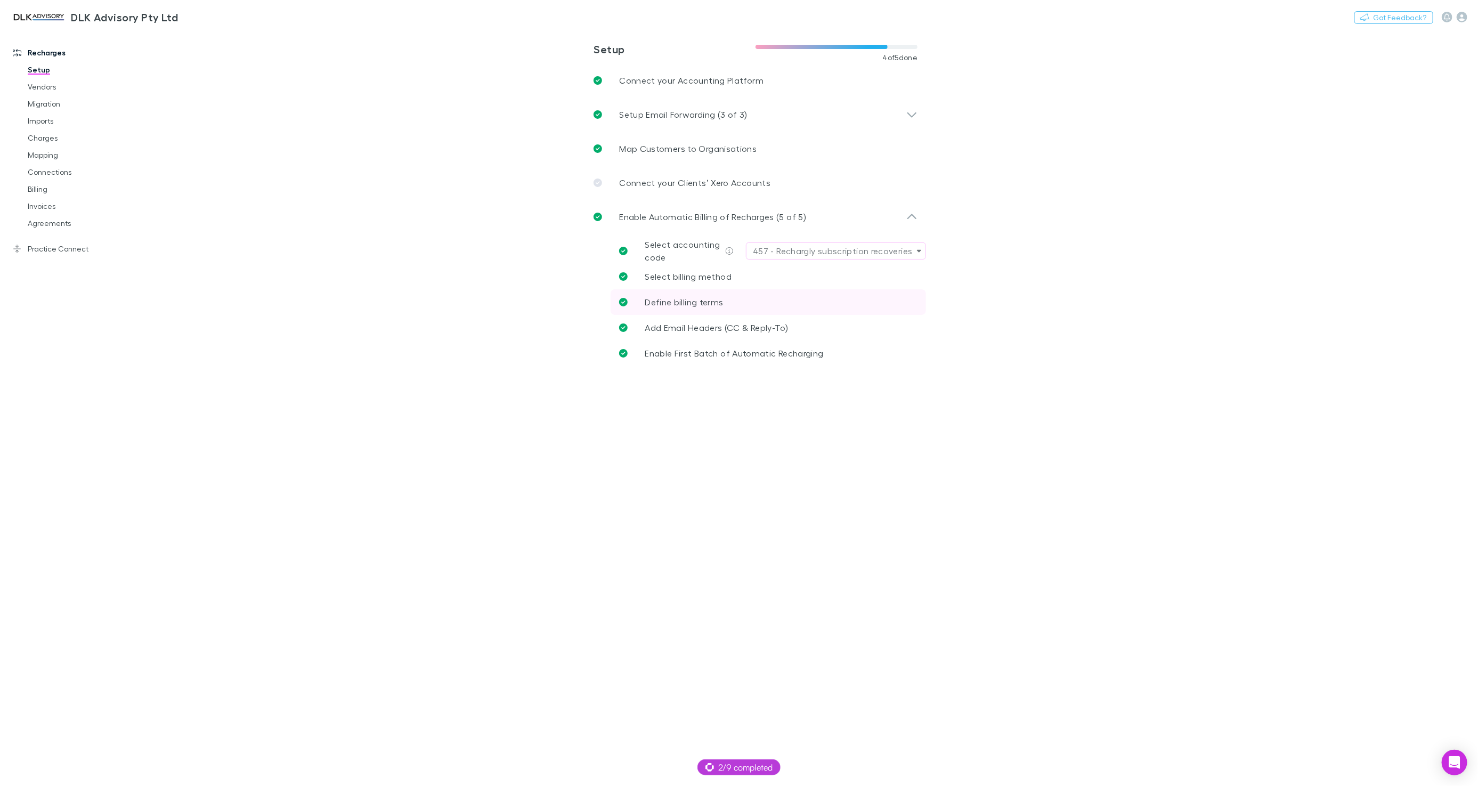
click at [720, 298] on span "Define billing terms" at bounding box center [684, 302] width 78 height 10
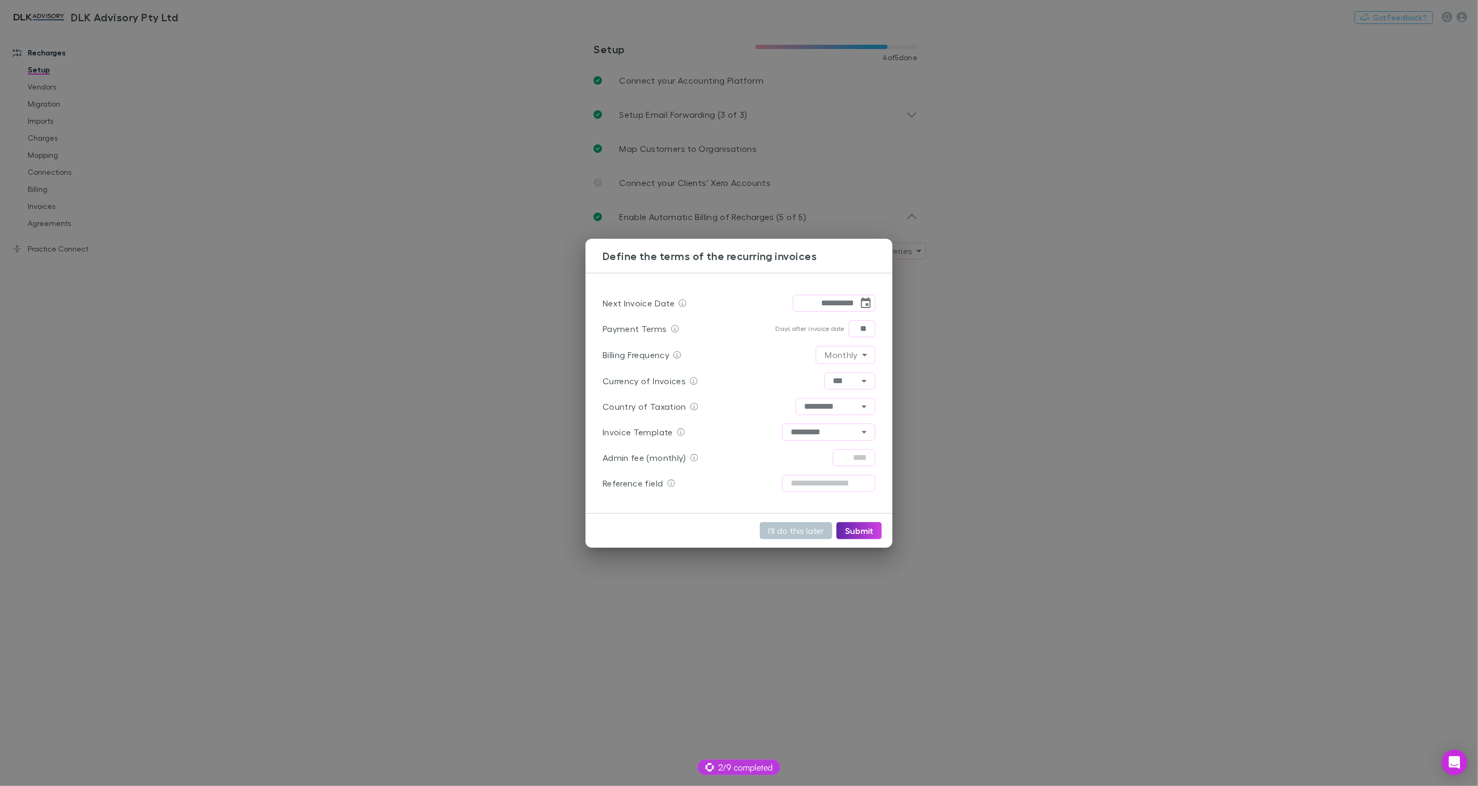
drag, startPoint x: 557, startPoint y: 302, endPoint x: 550, endPoint y: 301, distance: 7.5
click at [557, 302] on div "**********" at bounding box center [739, 393] width 1478 height 786
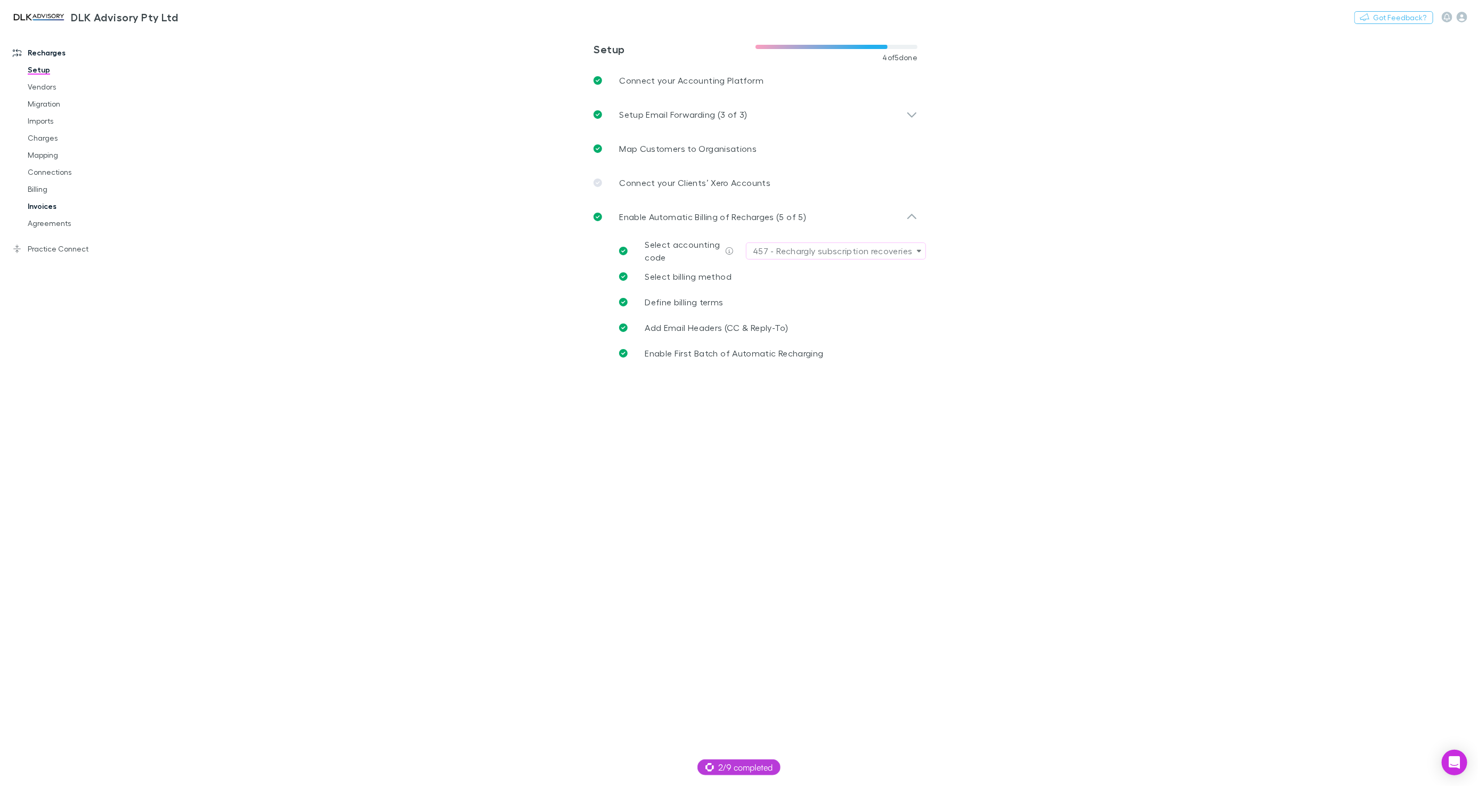
click at [42, 204] on link "Invoices" at bounding box center [79, 206] width 125 height 17
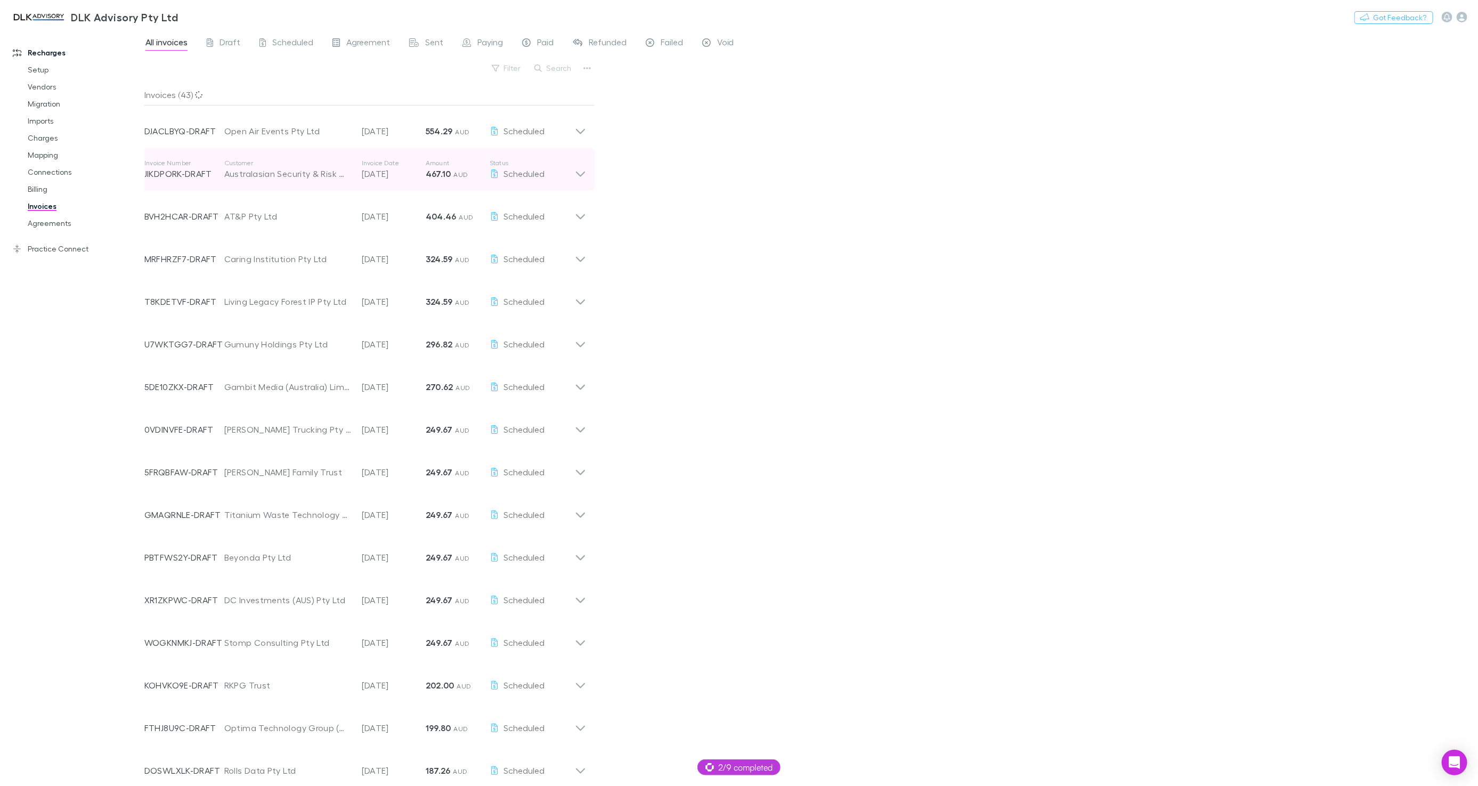
click at [405, 178] on p "30 Oct 2025" at bounding box center [394, 173] width 64 height 13
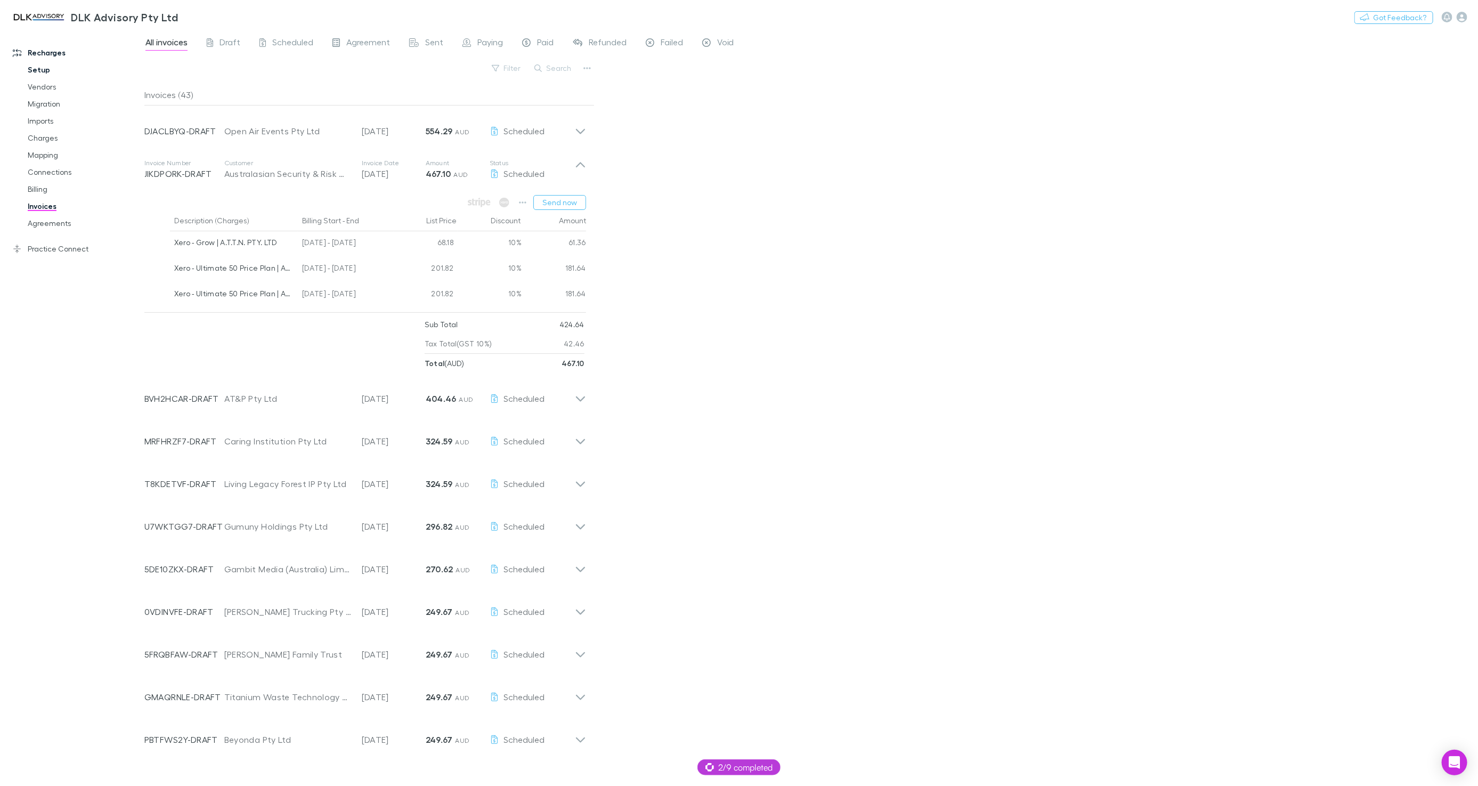
click at [46, 70] on link "Setup" at bounding box center [79, 69] width 125 height 17
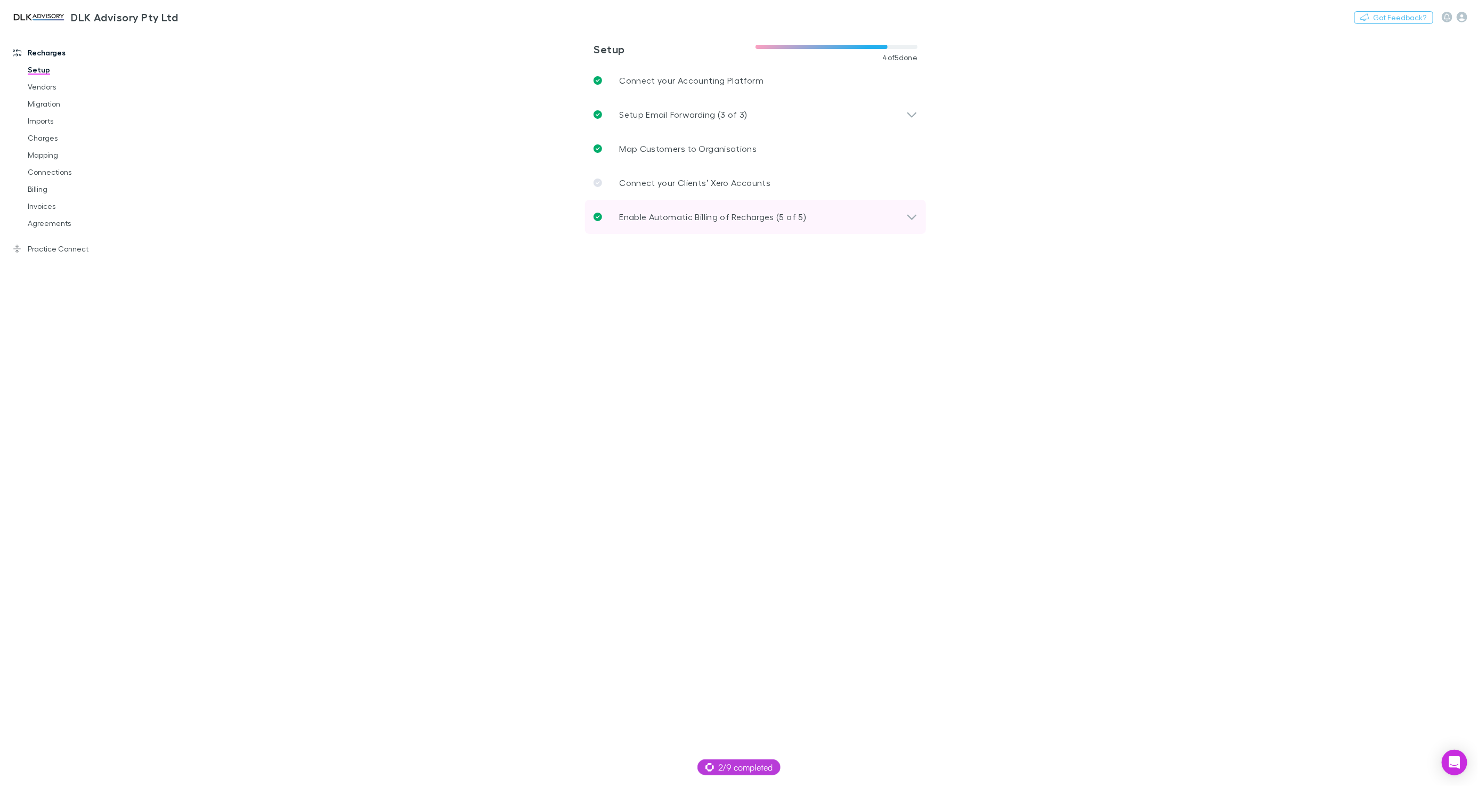
click at [636, 214] on p "Enable Automatic Billing of Recharges (5 of 5)" at bounding box center [712, 216] width 187 height 13
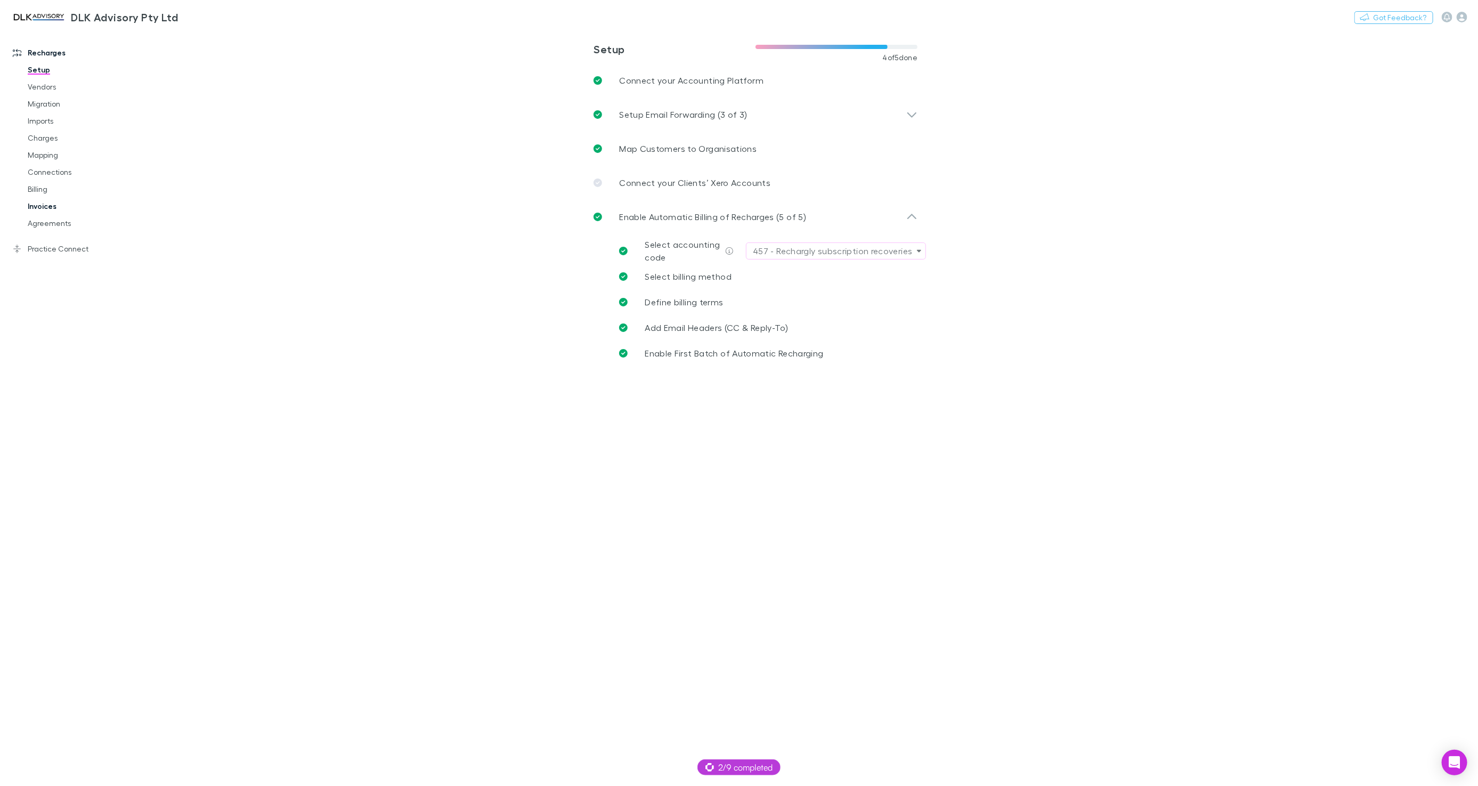
click at [42, 202] on link "Invoices" at bounding box center [79, 206] width 125 height 17
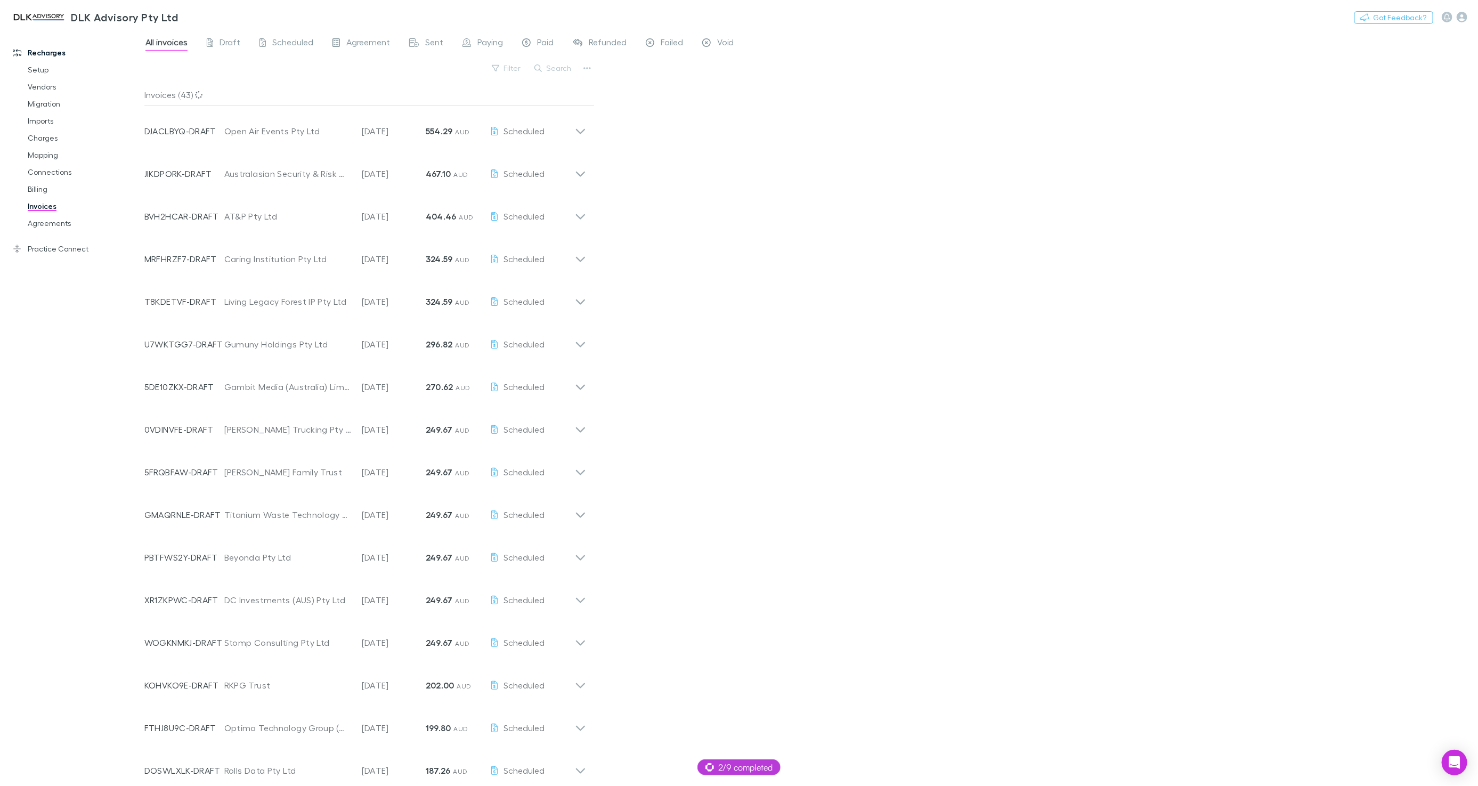
click at [47, 206] on link "Invoices" at bounding box center [79, 206] width 125 height 17
click at [38, 69] on link "Setup" at bounding box center [79, 69] width 125 height 17
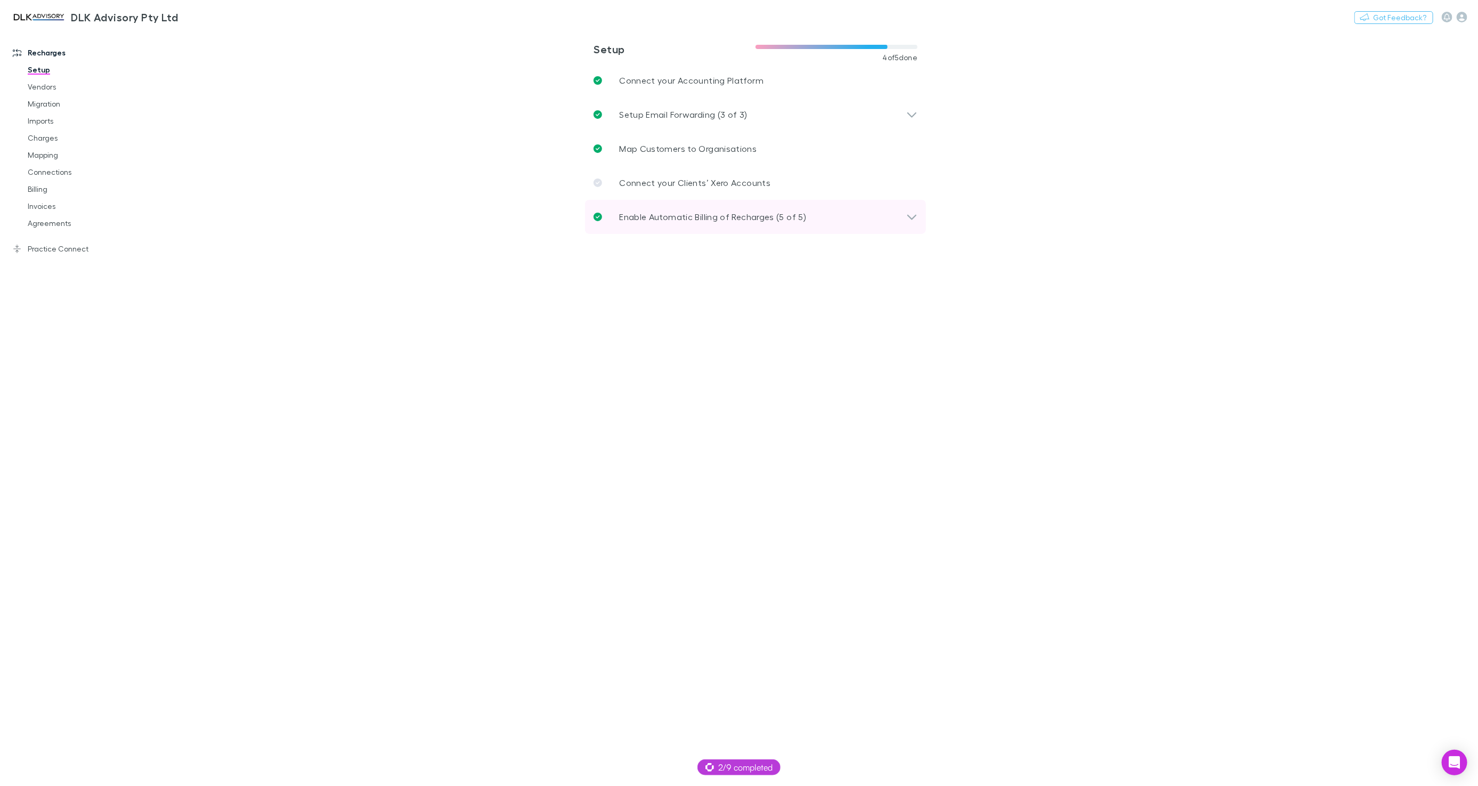
click at [688, 212] on p "Enable Automatic Billing of Recharges (5 of 5)" at bounding box center [712, 216] width 187 height 13
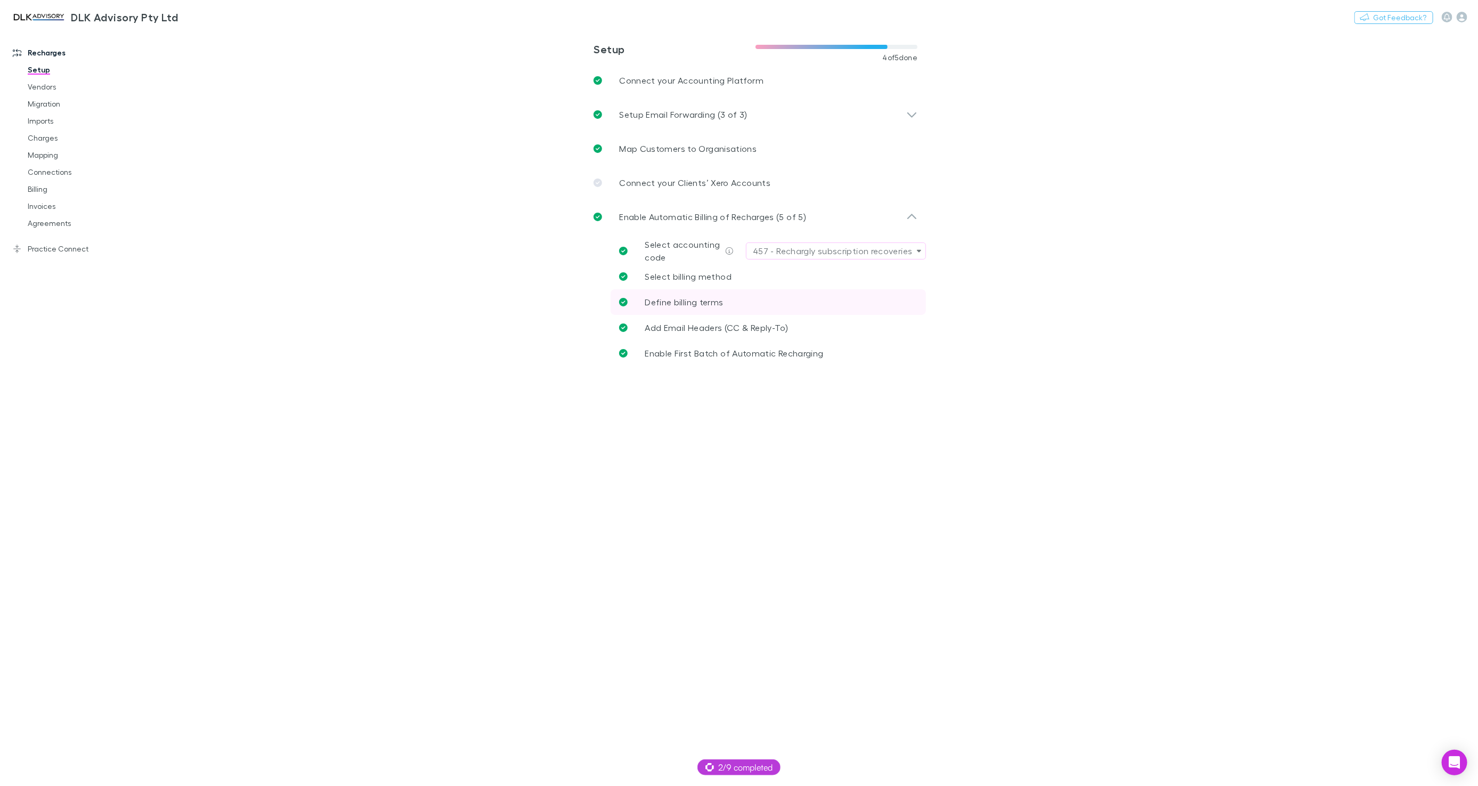
click at [682, 300] on span "Define billing terms" at bounding box center [684, 302] width 78 height 10
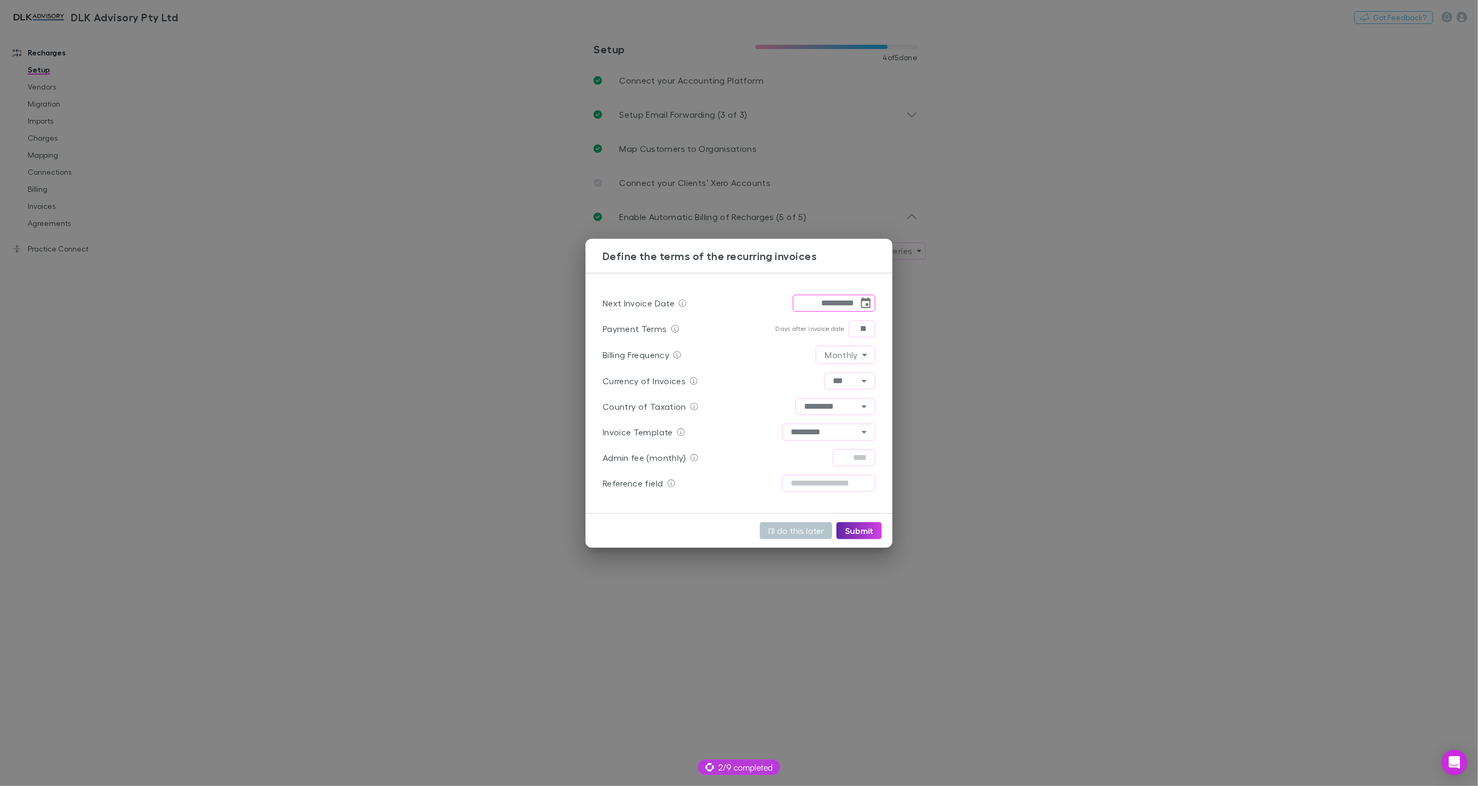
drag, startPoint x: 829, startPoint y: 302, endPoint x: 838, endPoint y: 302, distance: 9.1
click at [830, 302] on input "**********" at bounding box center [826, 303] width 66 height 17
click at [750, 292] on div "**********" at bounding box center [739, 303] width 273 height 26
click at [869, 530] on button "Submit" at bounding box center [859, 530] width 45 height 17
type input "**********"
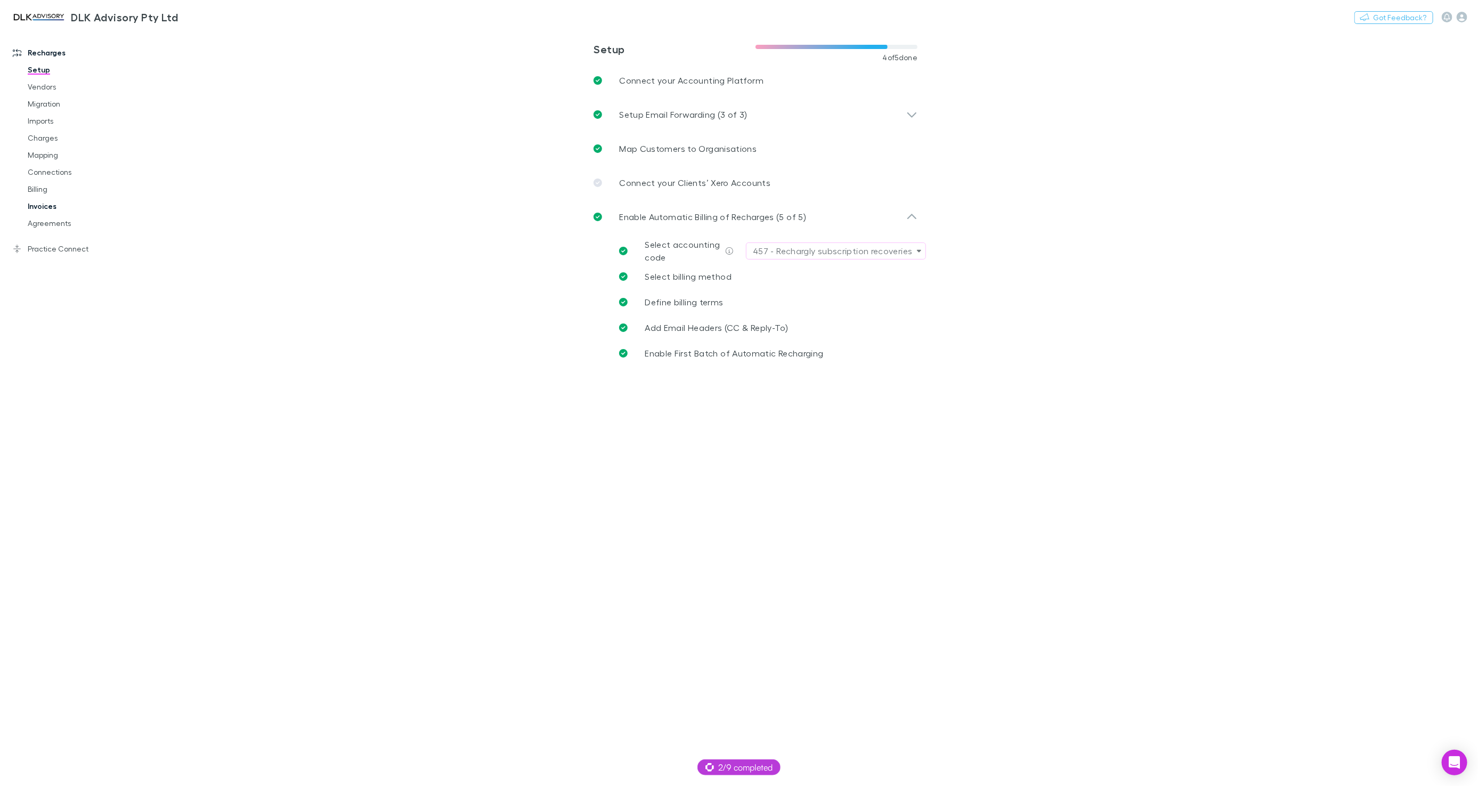
click at [29, 206] on link "Invoices" at bounding box center [79, 206] width 125 height 17
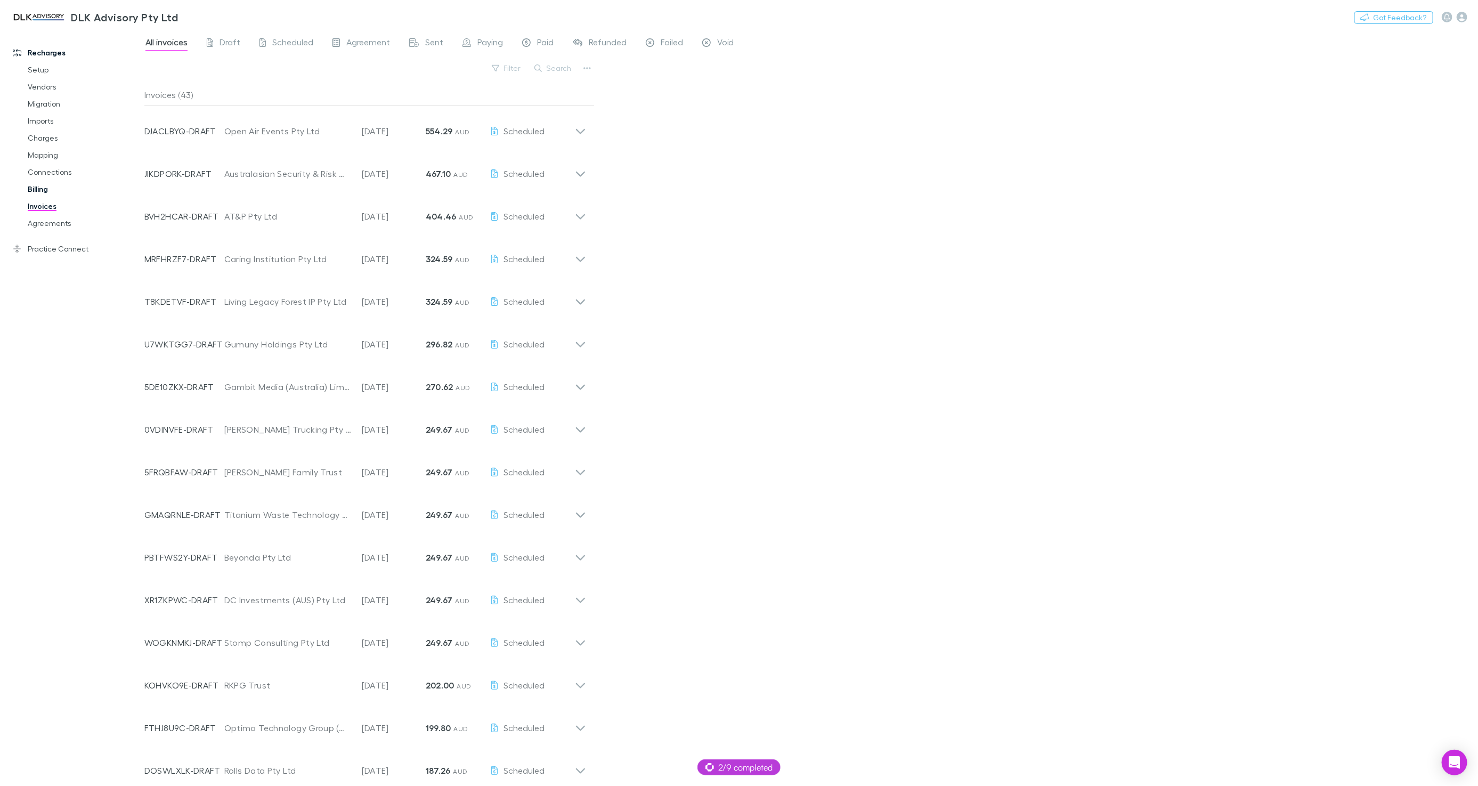
click at [45, 191] on link "Billing" at bounding box center [79, 189] width 125 height 17
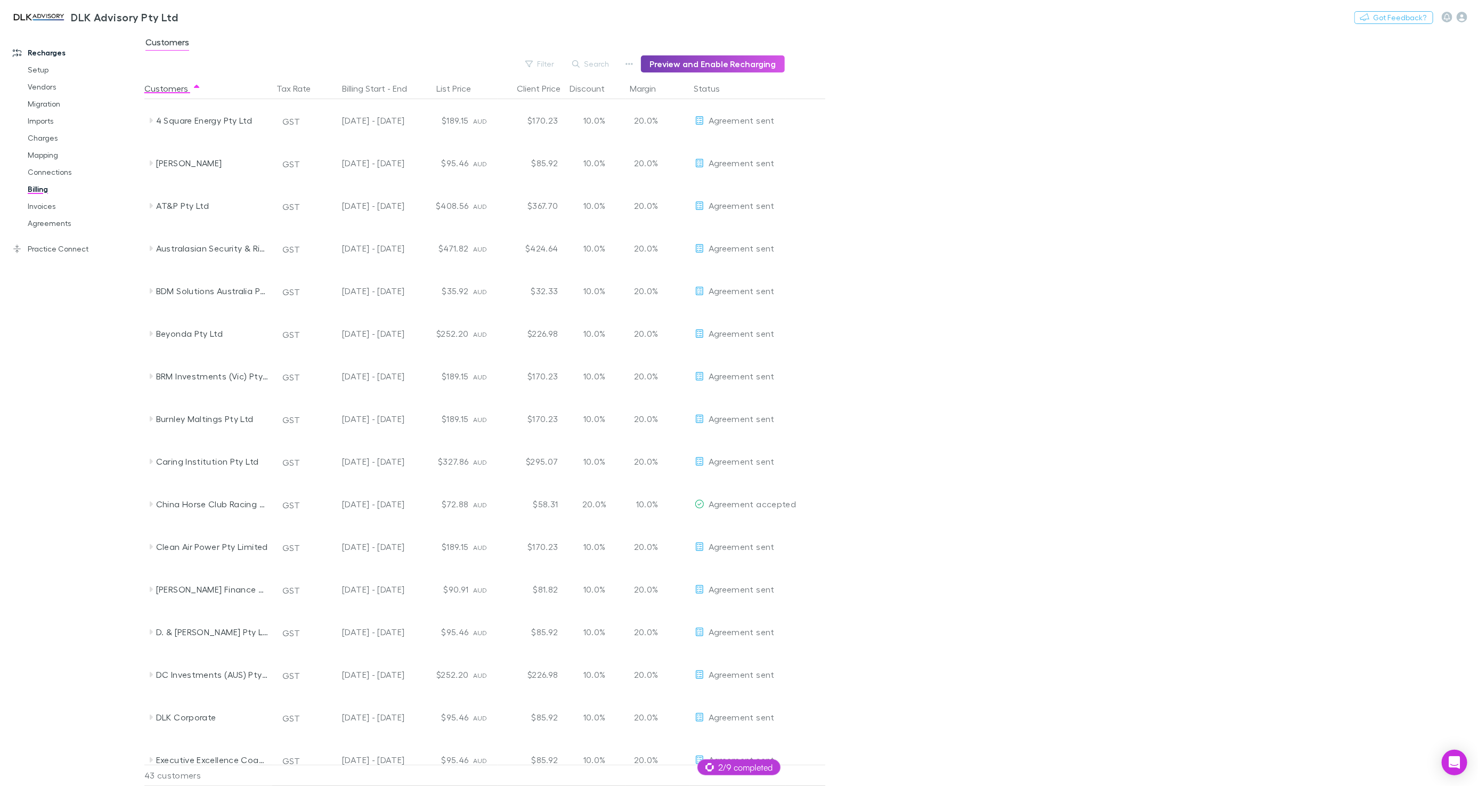
click at [681, 64] on button "Preview and Enable Recharging" at bounding box center [713, 63] width 144 height 17
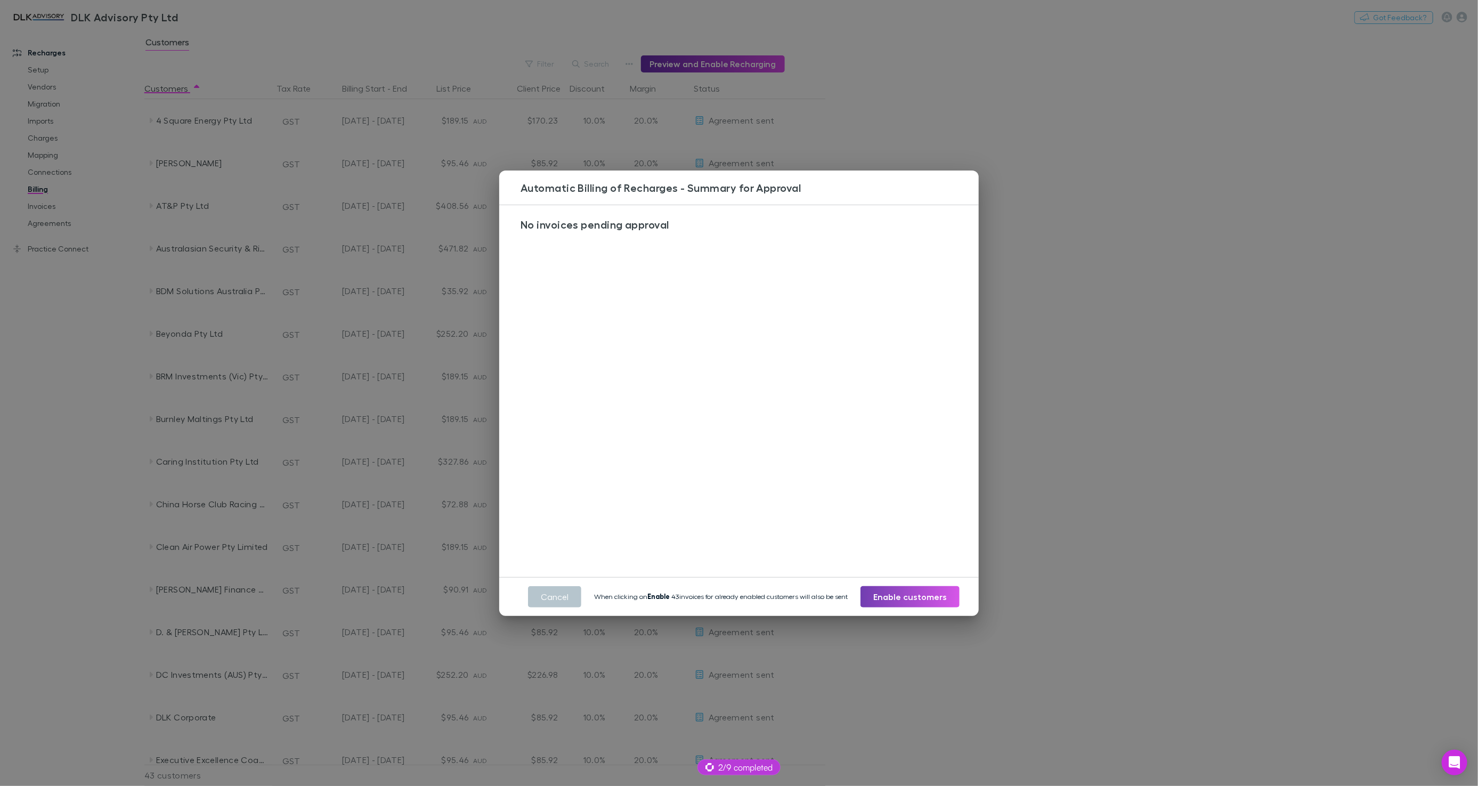
click at [919, 597] on button "Enable customers" at bounding box center [910, 596] width 99 height 21
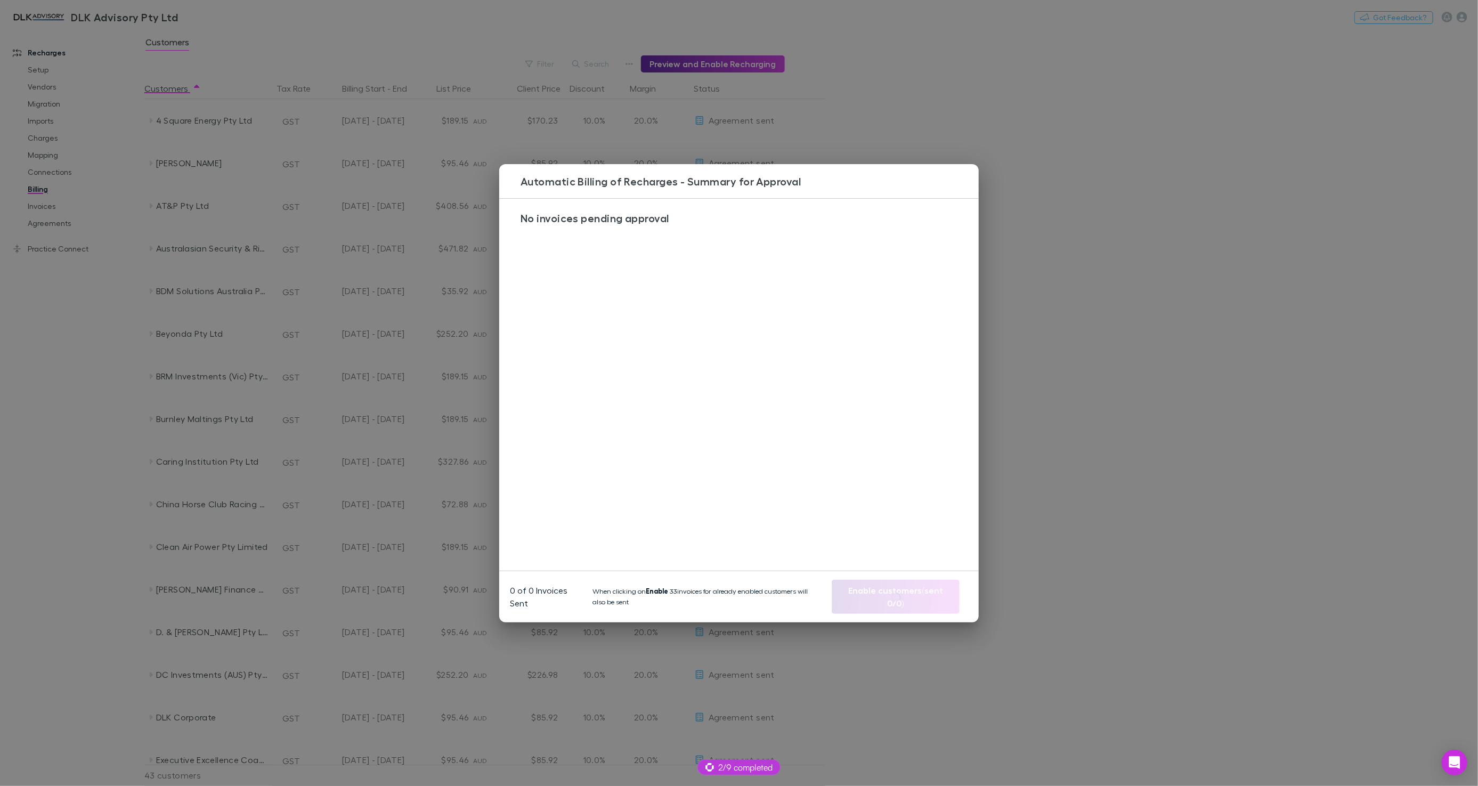
click at [100, 365] on div "Automatic Billing of Recharges - Summary for Approval No invoices pending appro…" at bounding box center [739, 393] width 1478 height 786
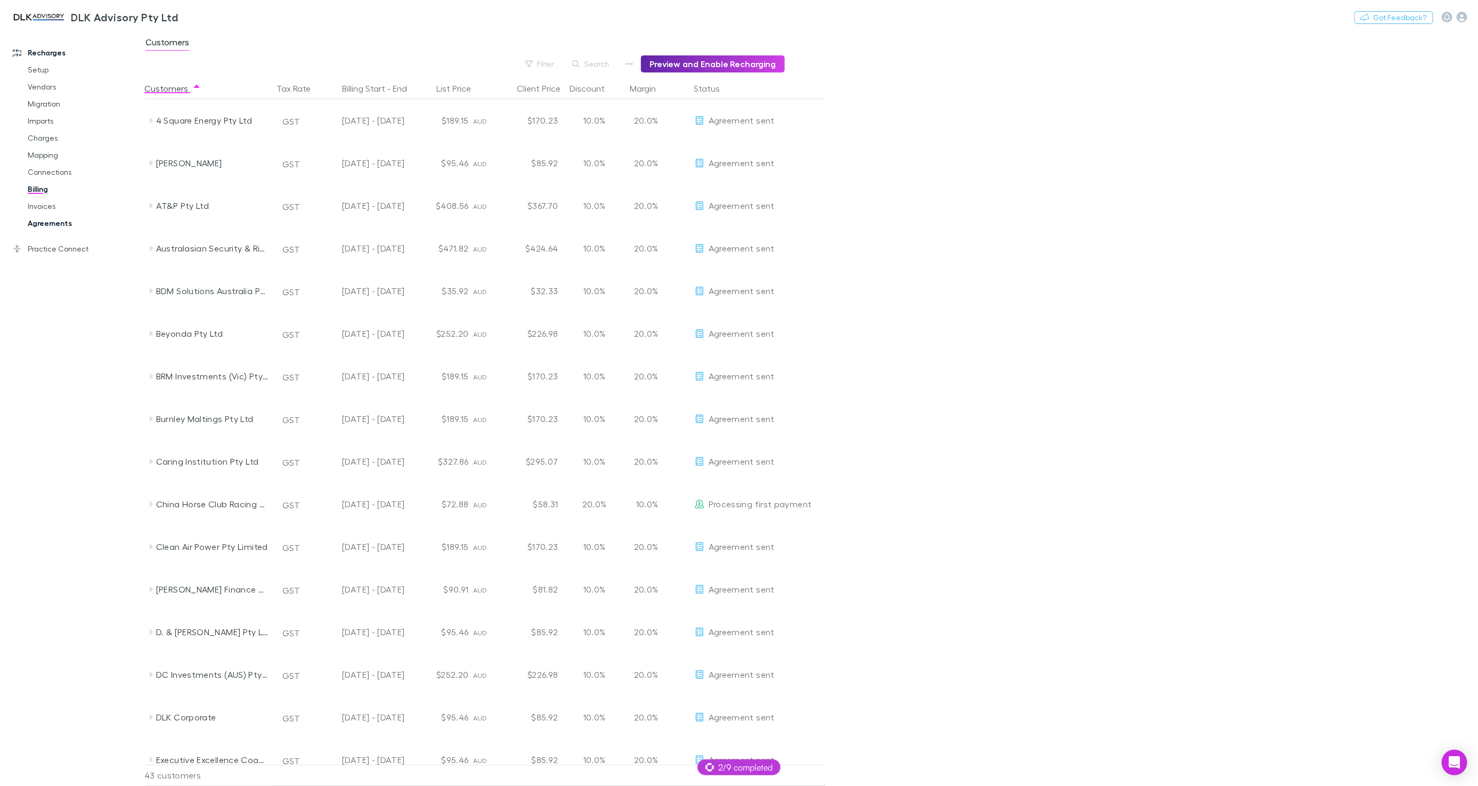
click at [43, 220] on link "Agreements" at bounding box center [79, 223] width 125 height 17
click at [58, 223] on link "Agreements" at bounding box center [79, 223] width 125 height 17
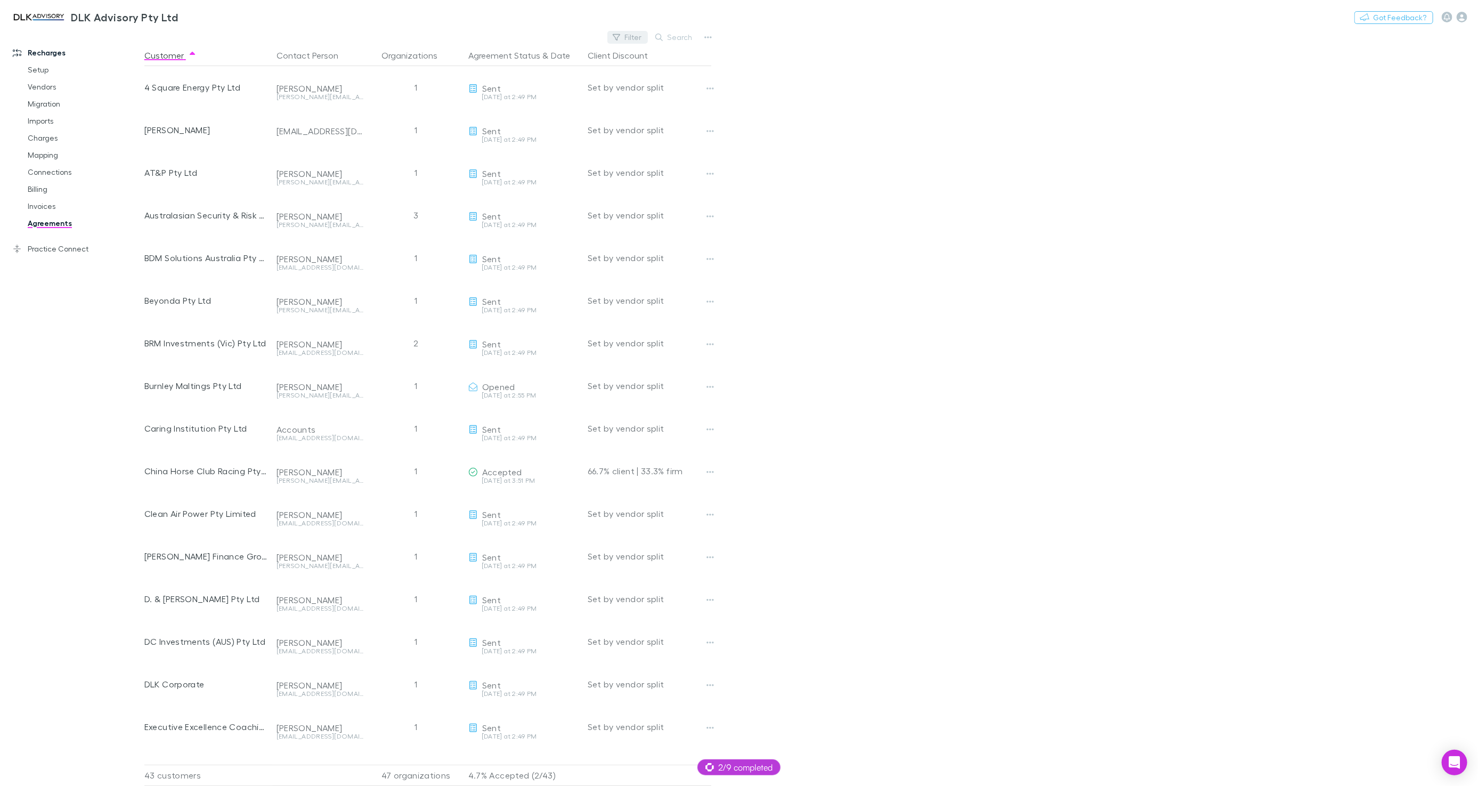
click at [624, 40] on button "Filter" at bounding box center [627, 37] width 40 height 13
click at [501, 127] on li "Accepted" at bounding box center [555, 123] width 185 height 17
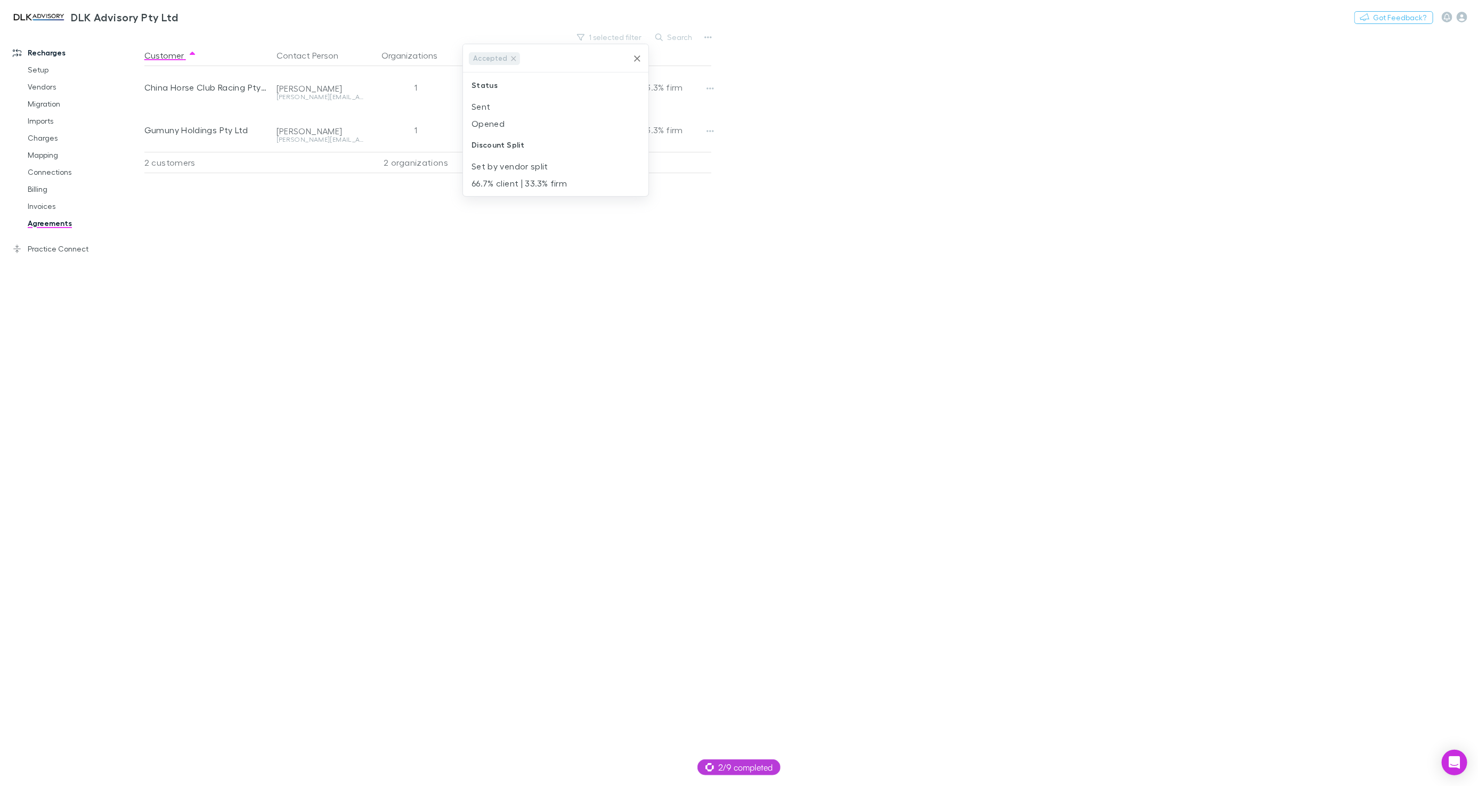
drag, startPoint x: 865, startPoint y: 294, endPoint x: 850, endPoint y: 293, distance: 14.4
click at [865, 294] on div at bounding box center [739, 393] width 1478 height 786
click at [43, 69] on link "Setup" at bounding box center [79, 69] width 125 height 17
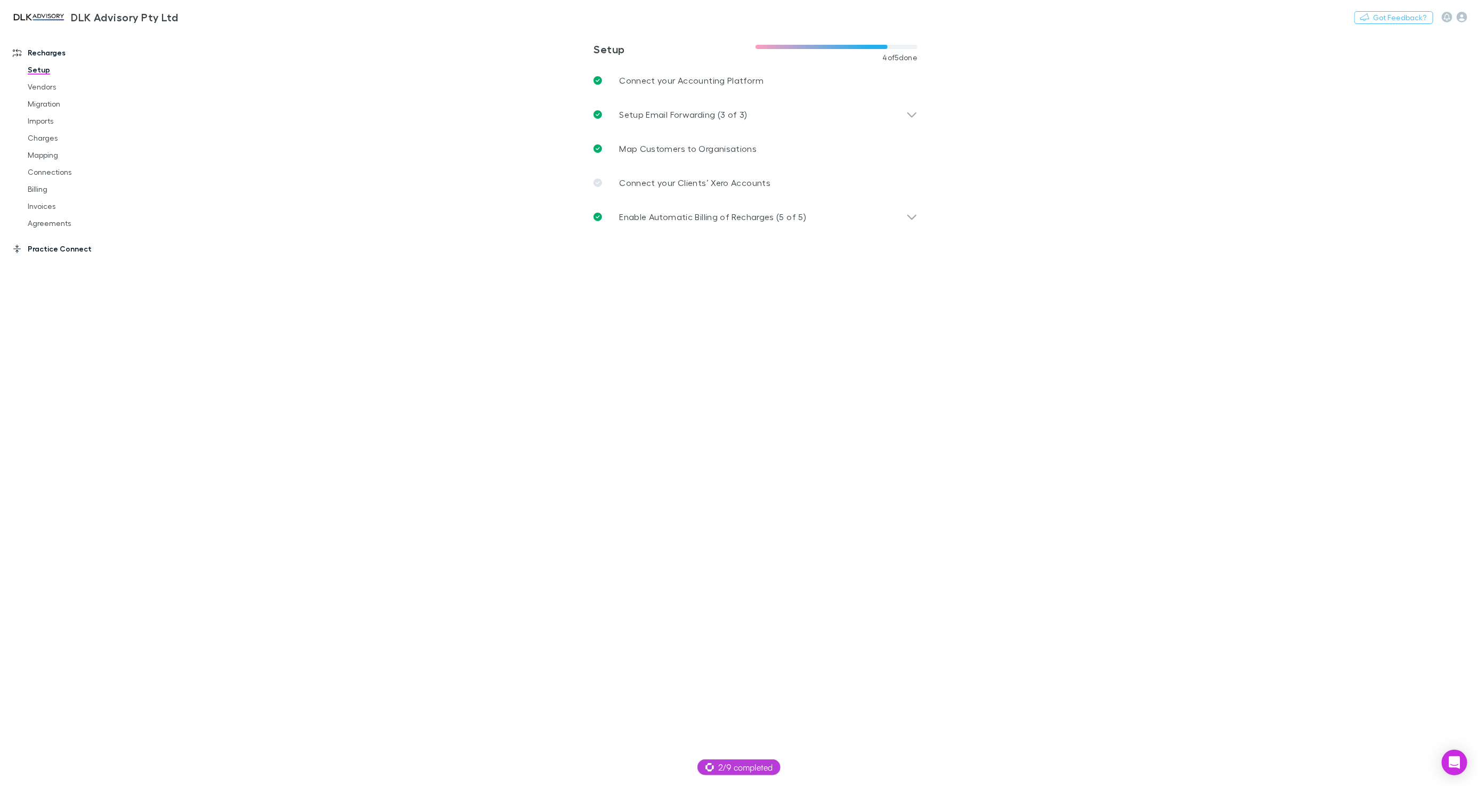
click at [52, 254] on link "Practice Connect" at bounding box center [72, 248] width 140 height 17
click at [636, 180] on p "Enable Practice Connect (1 of 3)" at bounding box center [685, 182] width 132 height 13
click at [713, 217] on span "Define Job Settings" at bounding box center [685, 217] width 80 height 10
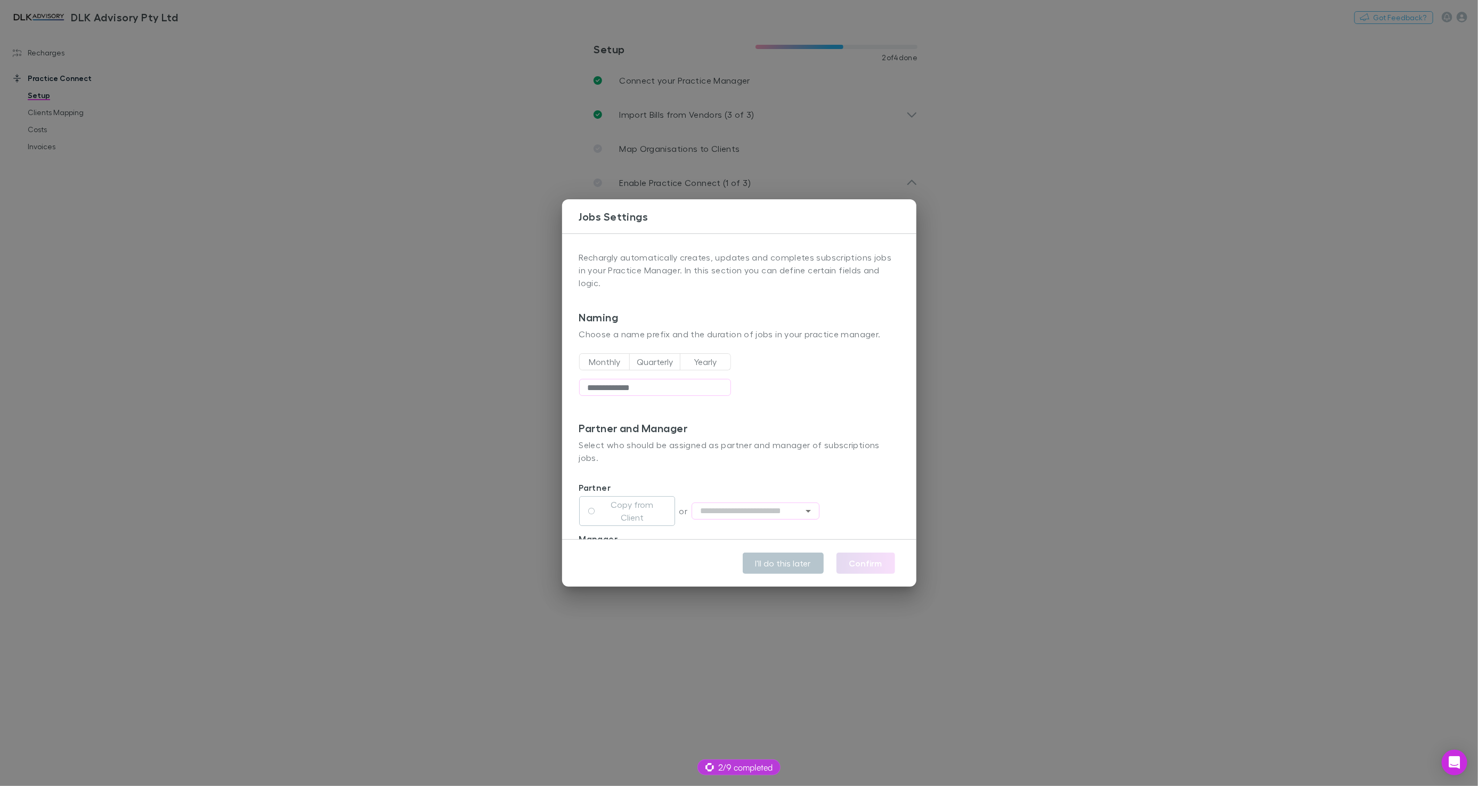
click at [488, 251] on div "**********" at bounding box center [739, 393] width 1478 height 786
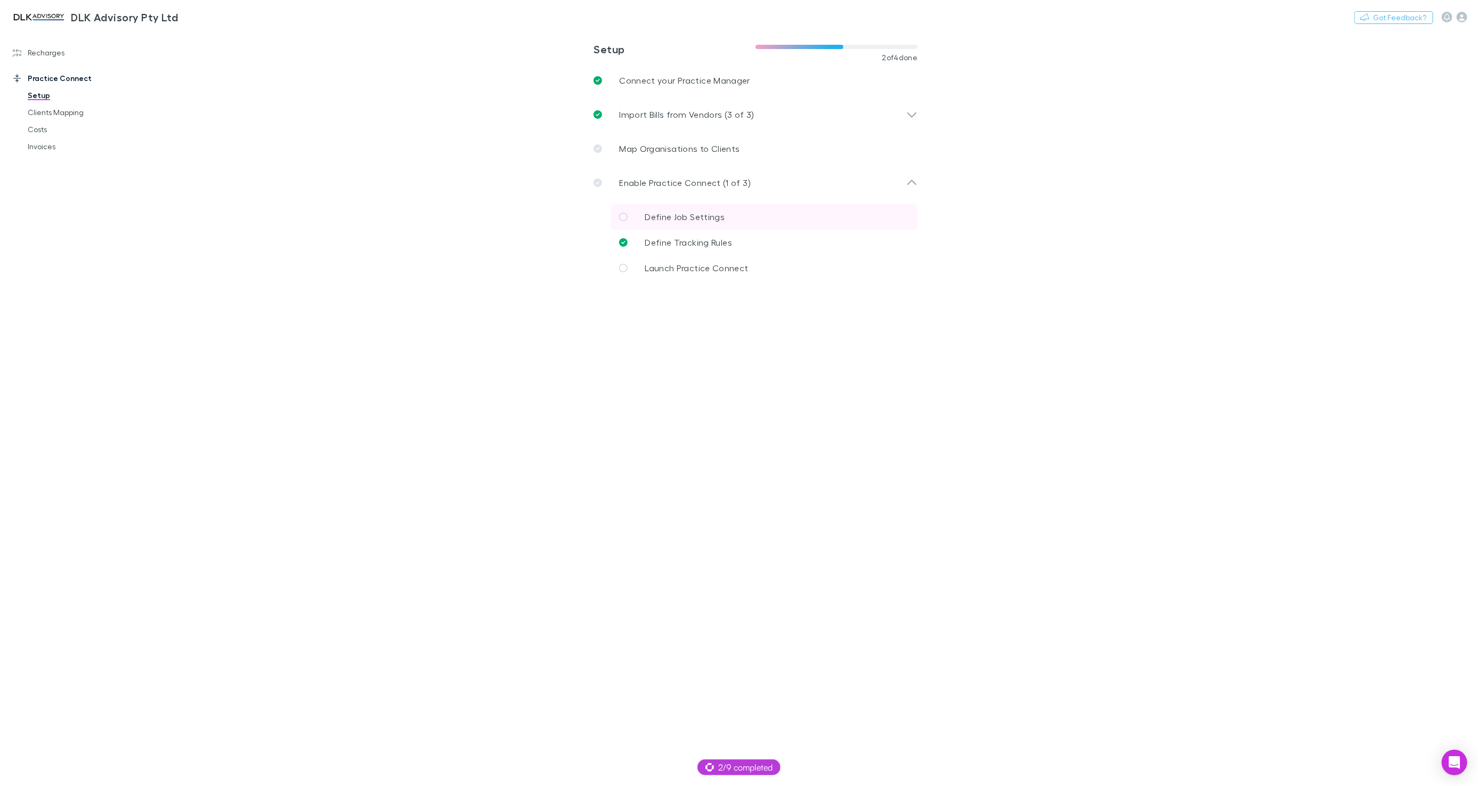
click at [683, 222] on p "Define Job Settings" at bounding box center [685, 216] width 80 height 13
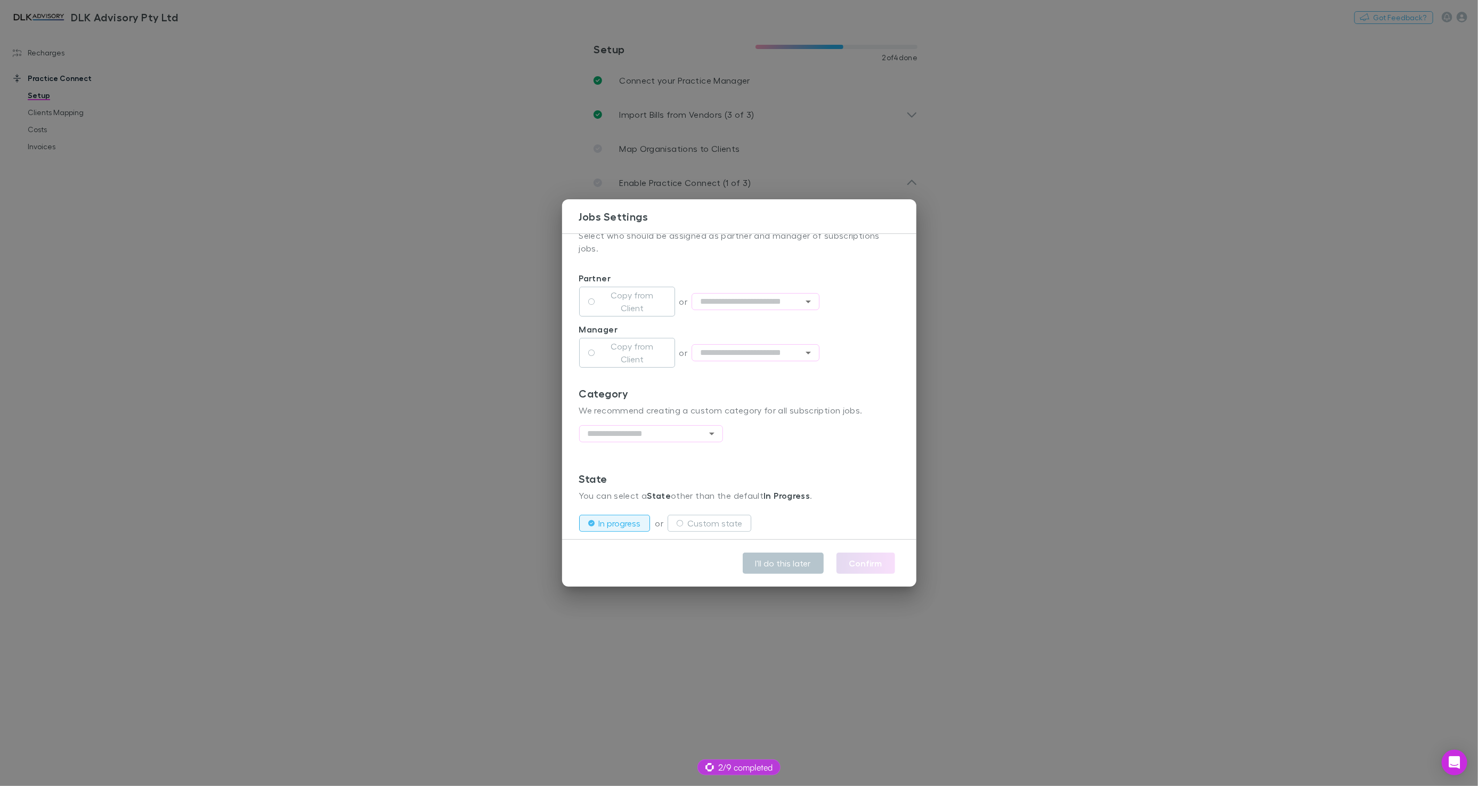
scroll to position [218, 0]
click at [703, 416] on input "text" at bounding box center [651, 424] width 144 height 17
click at [804, 405] on div "Category We recommend creating a custom category for all subscription jobs. ​" at bounding box center [739, 420] width 320 height 85
click at [653, 416] on input "text" at bounding box center [651, 424] width 144 height 17
click at [767, 395] on p "We recommend creating a custom category for all subscription jobs." at bounding box center [739, 401] width 320 height 13
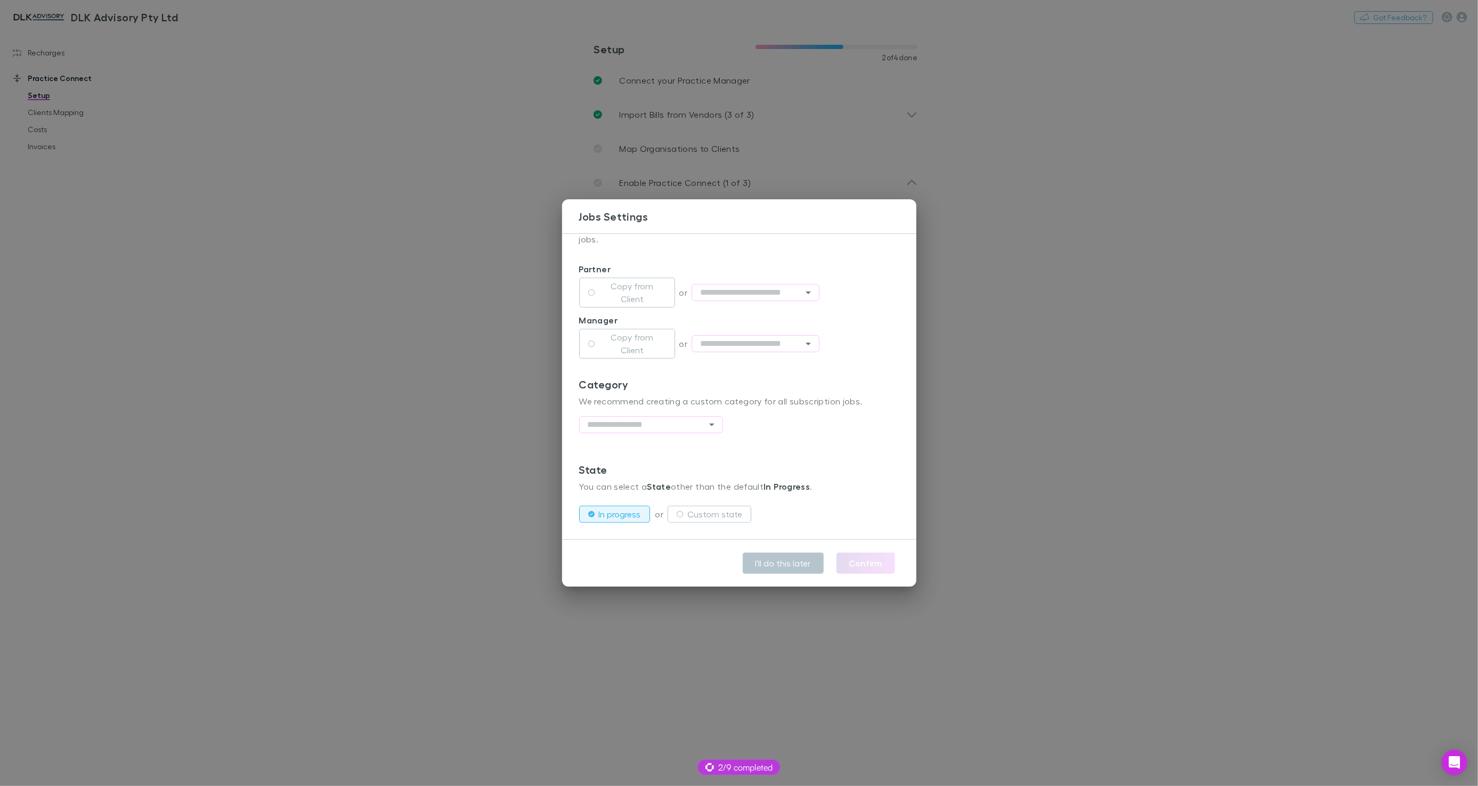
click at [444, 320] on div "**********" at bounding box center [739, 393] width 1478 height 786
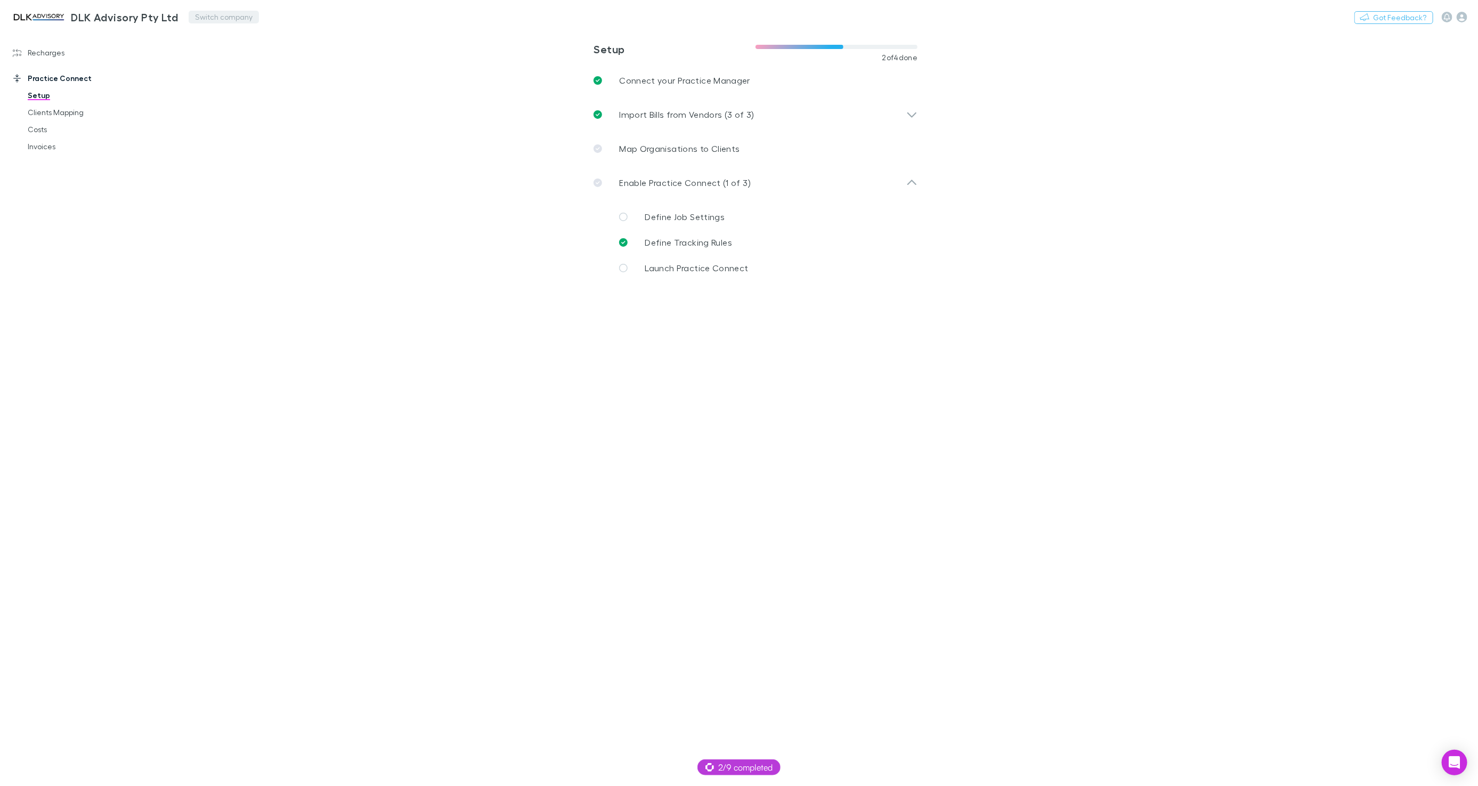
click at [226, 17] on button "Switch company" at bounding box center [224, 17] width 70 height 13
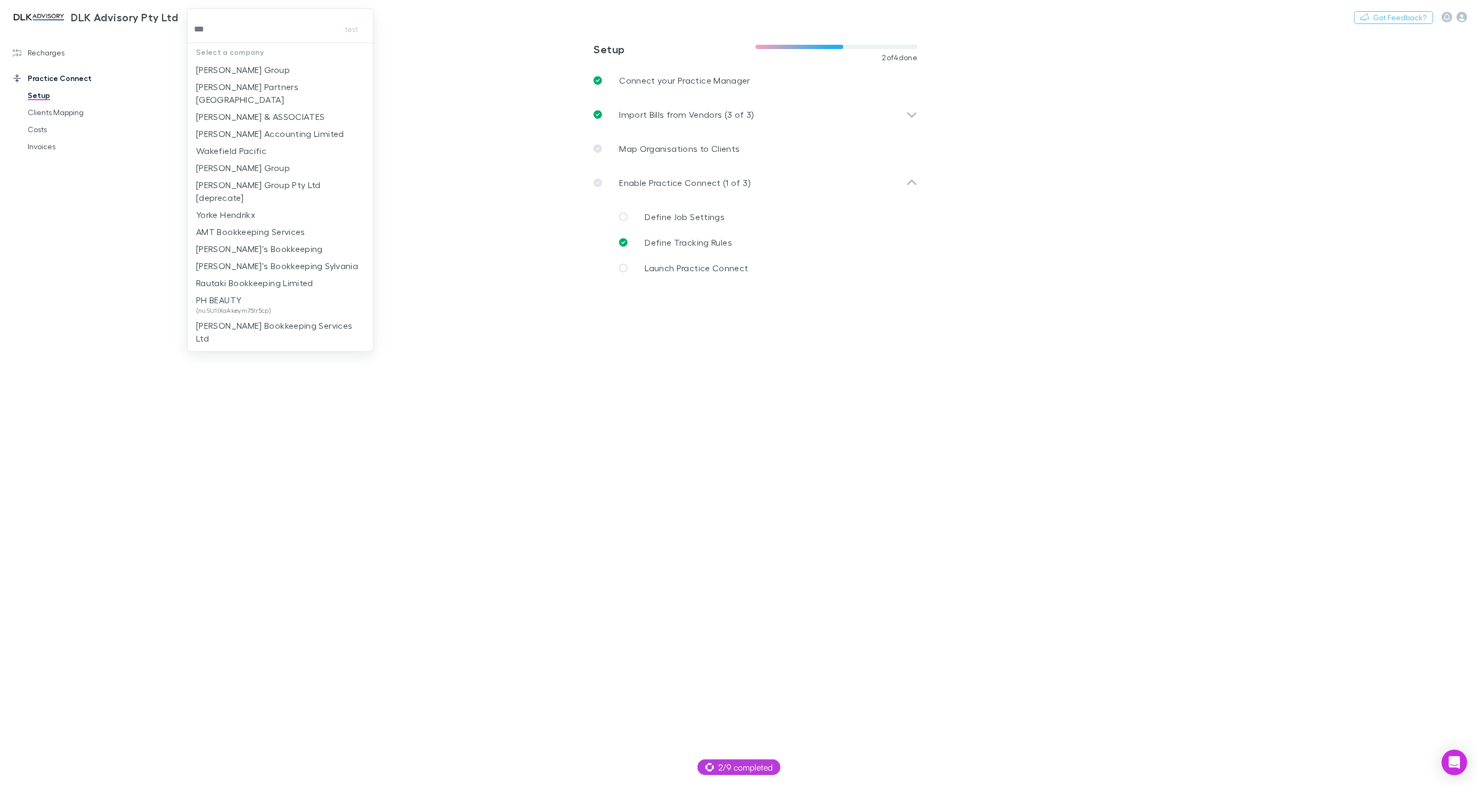
type input "****"
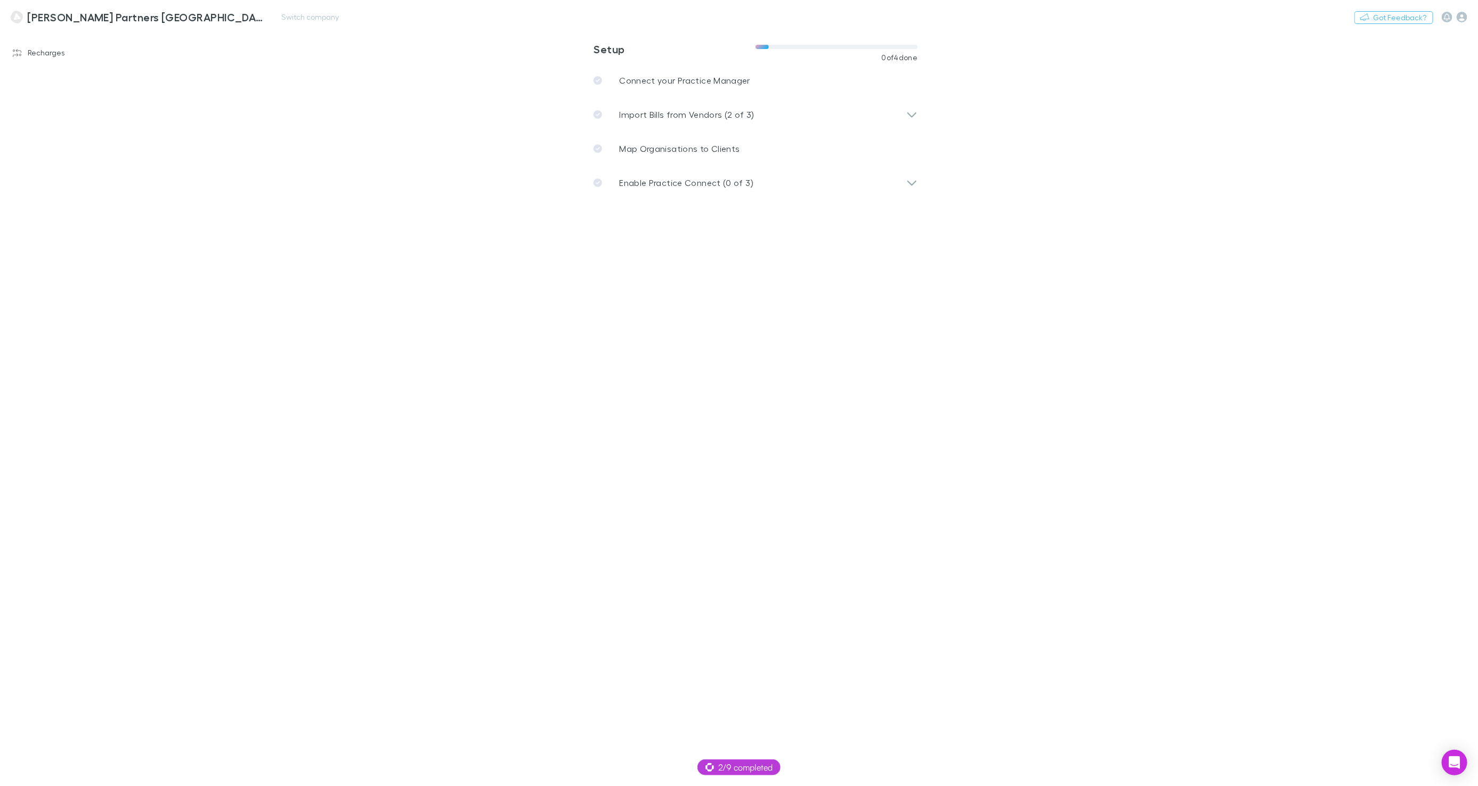
click at [66, 14] on h3 "Kelly Partners Northern Beaches" at bounding box center [145, 17] width 237 height 13
click at [1464, 19] on icon "button" at bounding box center [1462, 17] width 11 height 11
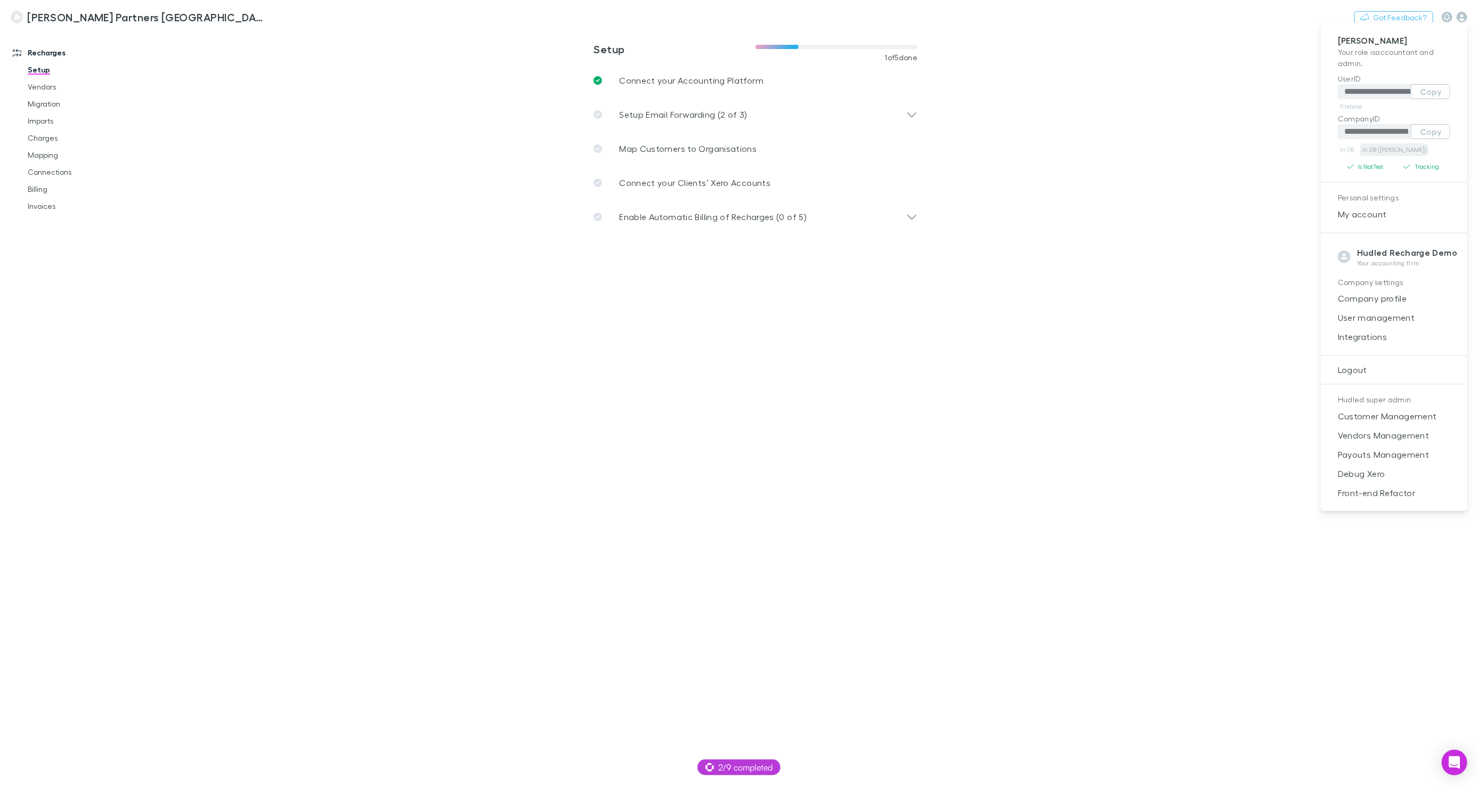
click at [1385, 153] on link "In DB (RECH)" at bounding box center [1394, 149] width 68 height 13
click at [172, 49] on div at bounding box center [739, 393] width 1478 height 786
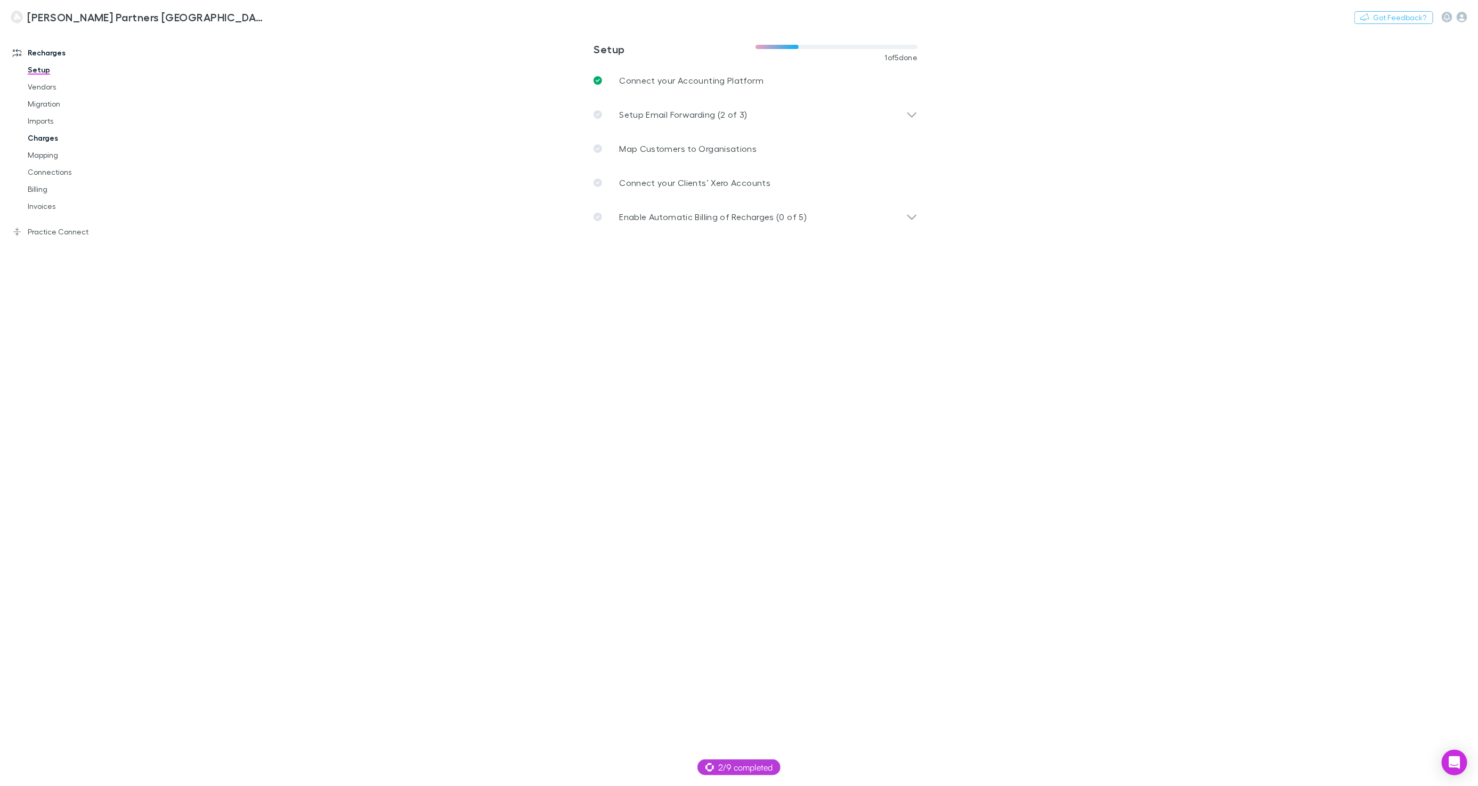
click at [46, 141] on link "Charges" at bounding box center [79, 137] width 125 height 17
click at [52, 149] on div "Kelly Partners Northern Beaches Switch company Nothing Got Feedback? Recharges …" at bounding box center [739, 393] width 1478 height 786
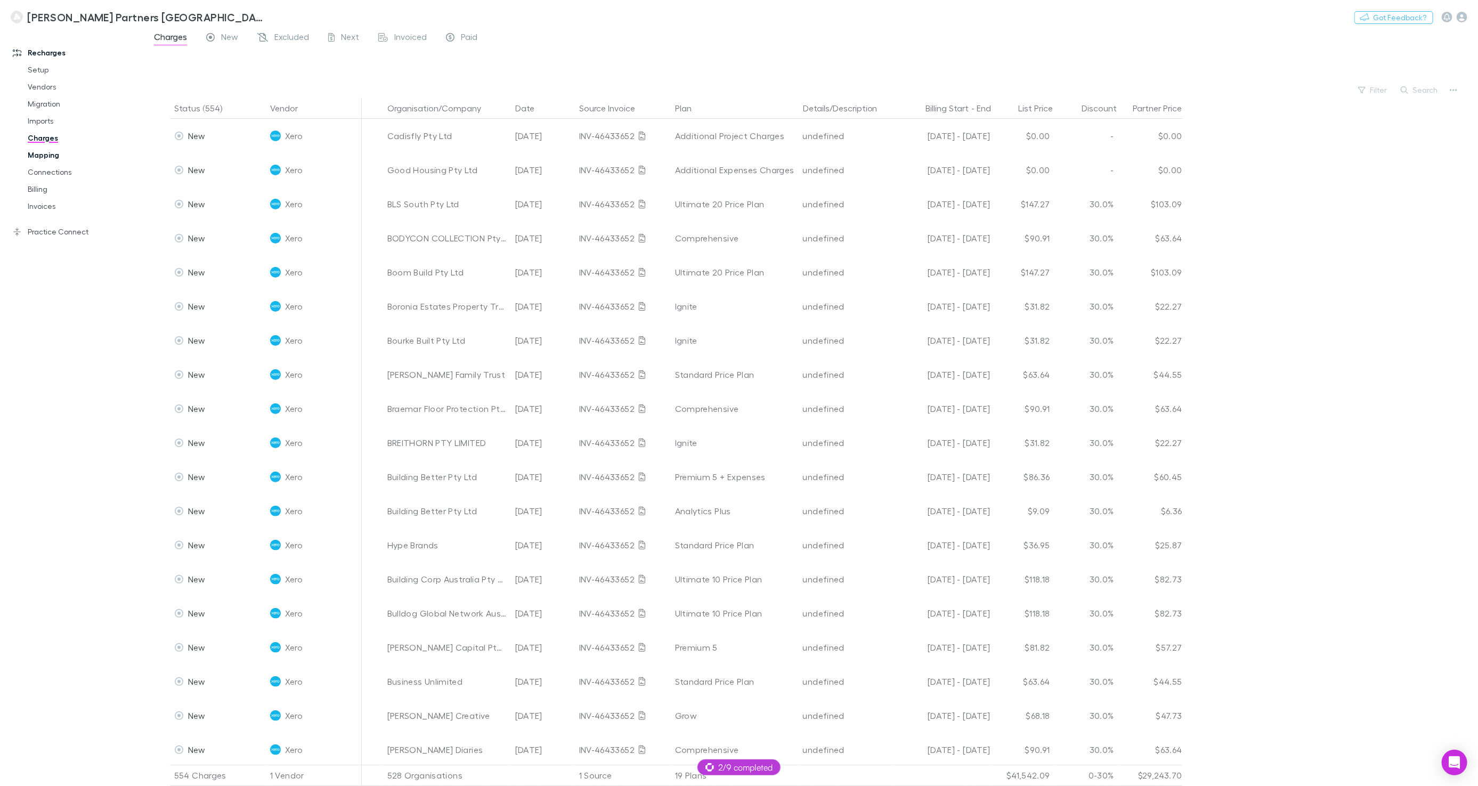
click at [56, 152] on link "Mapping" at bounding box center [79, 155] width 125 height 17
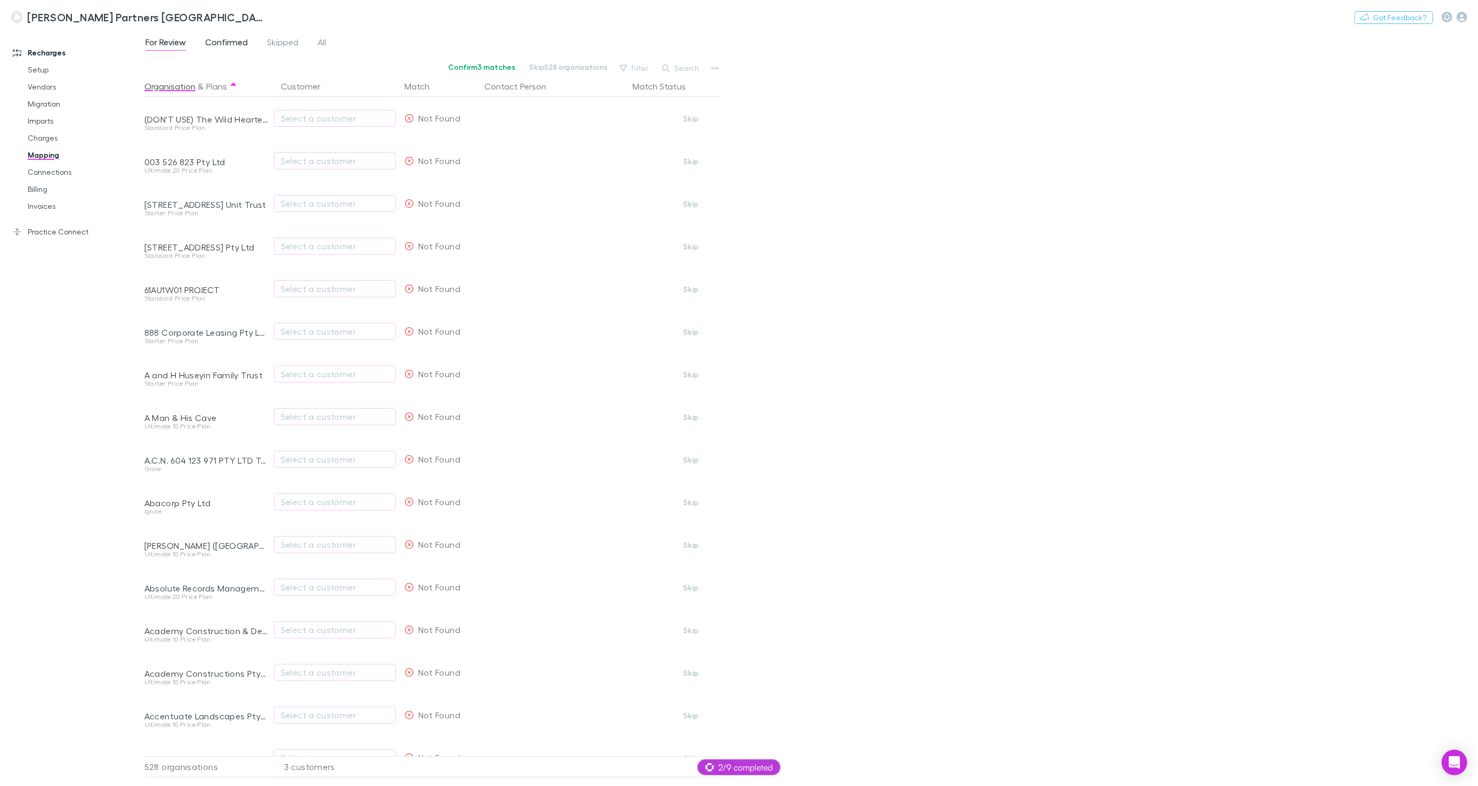
click at [229, 46] on span "Confirmed" at bounding box center [226, 44] width 43 height 14
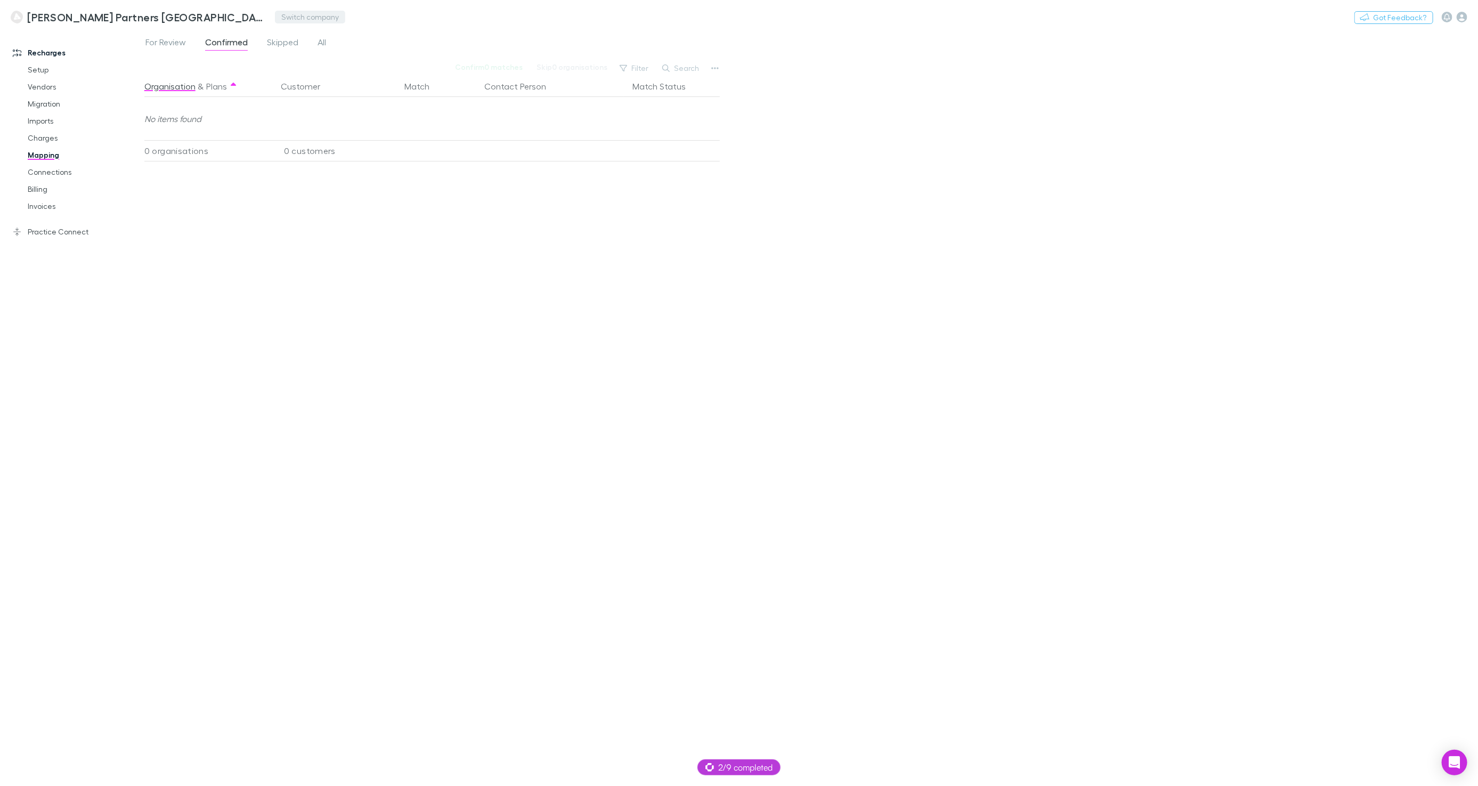
click at [275, 20] on button "Switch company" at bounding box center [310, 17] width 70 height 13
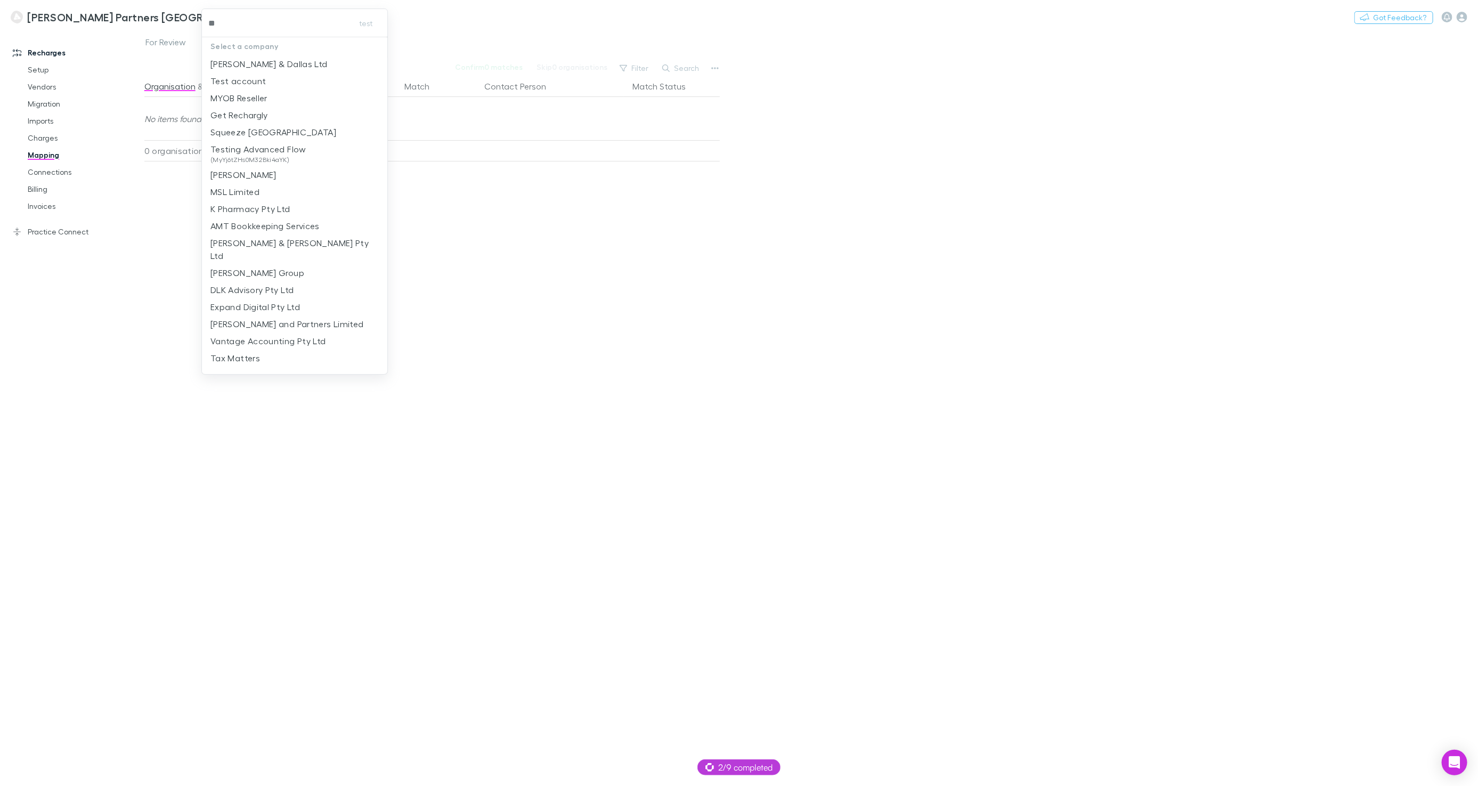
type input "***"
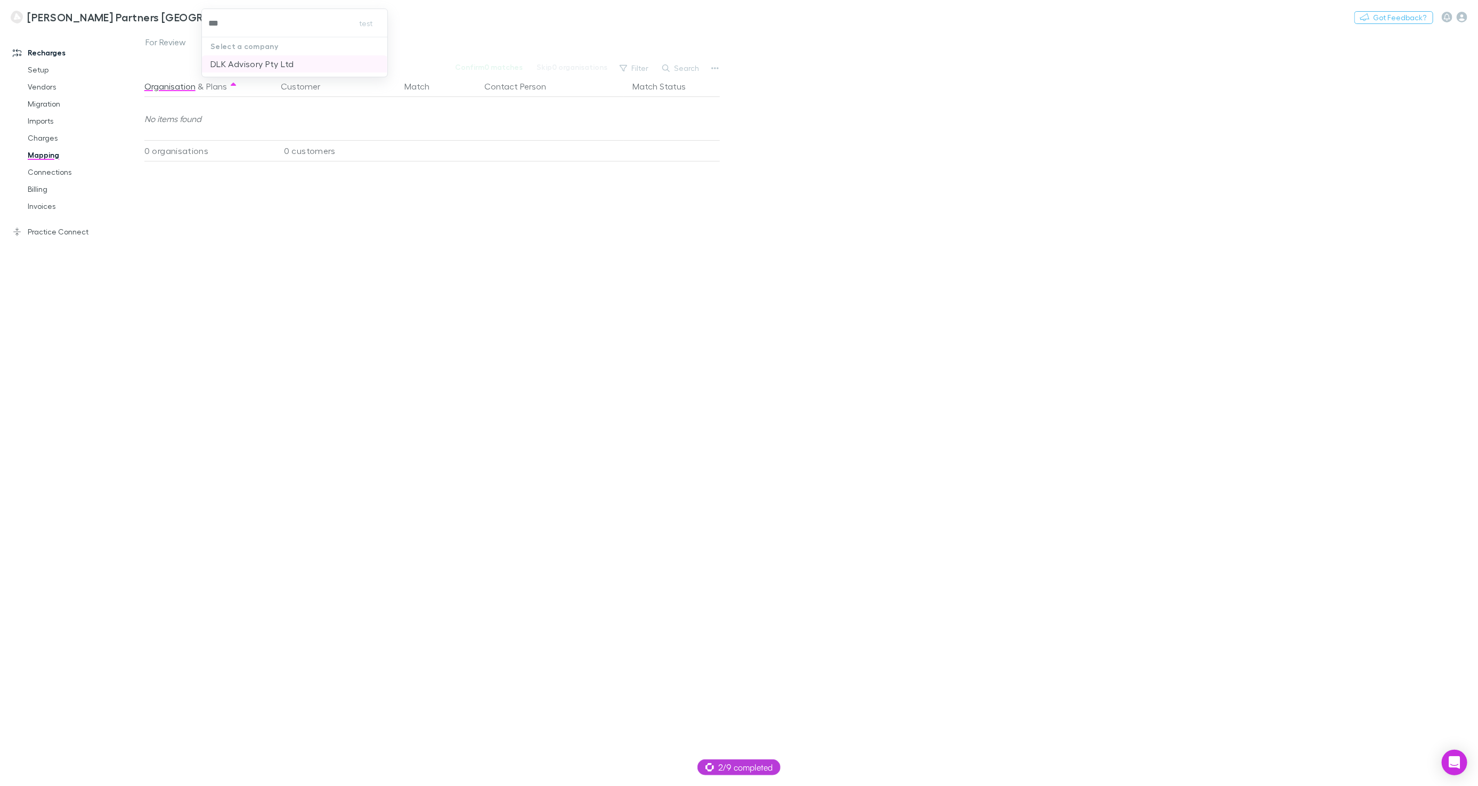
click at [245, 69] on p "DLK Advisory Pty Ltd" at bounding box center [251, 64] width 83 height 13
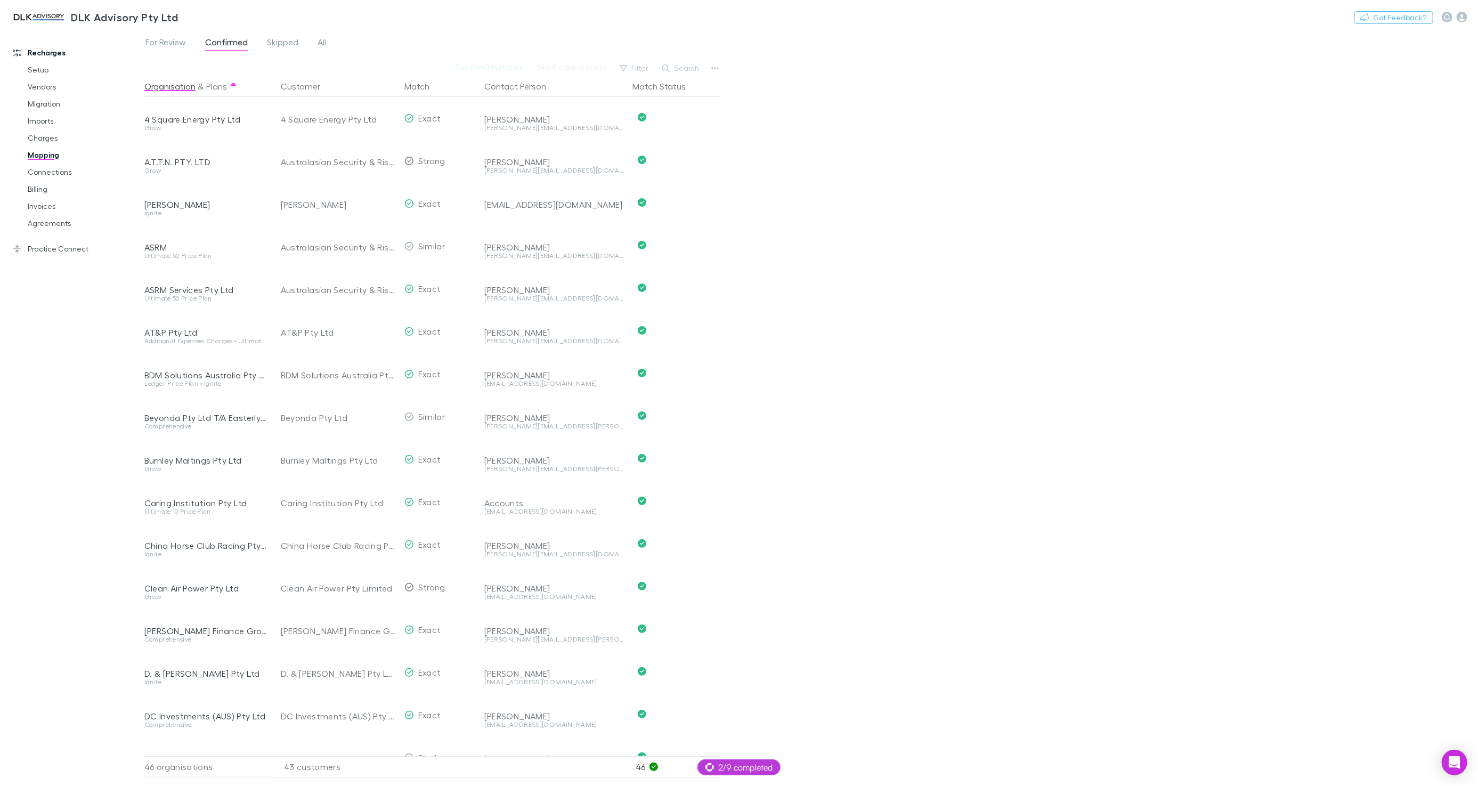
click at [40, 356] on div "Recharges Setup Vendors Migration Imports Charges Mapping Connections Billing I…" at bounding box center [72, 401] width 144 height 735
click at [74, 245] on link "Practice Connect" at bounding box center [72, 248] width 140 height 17
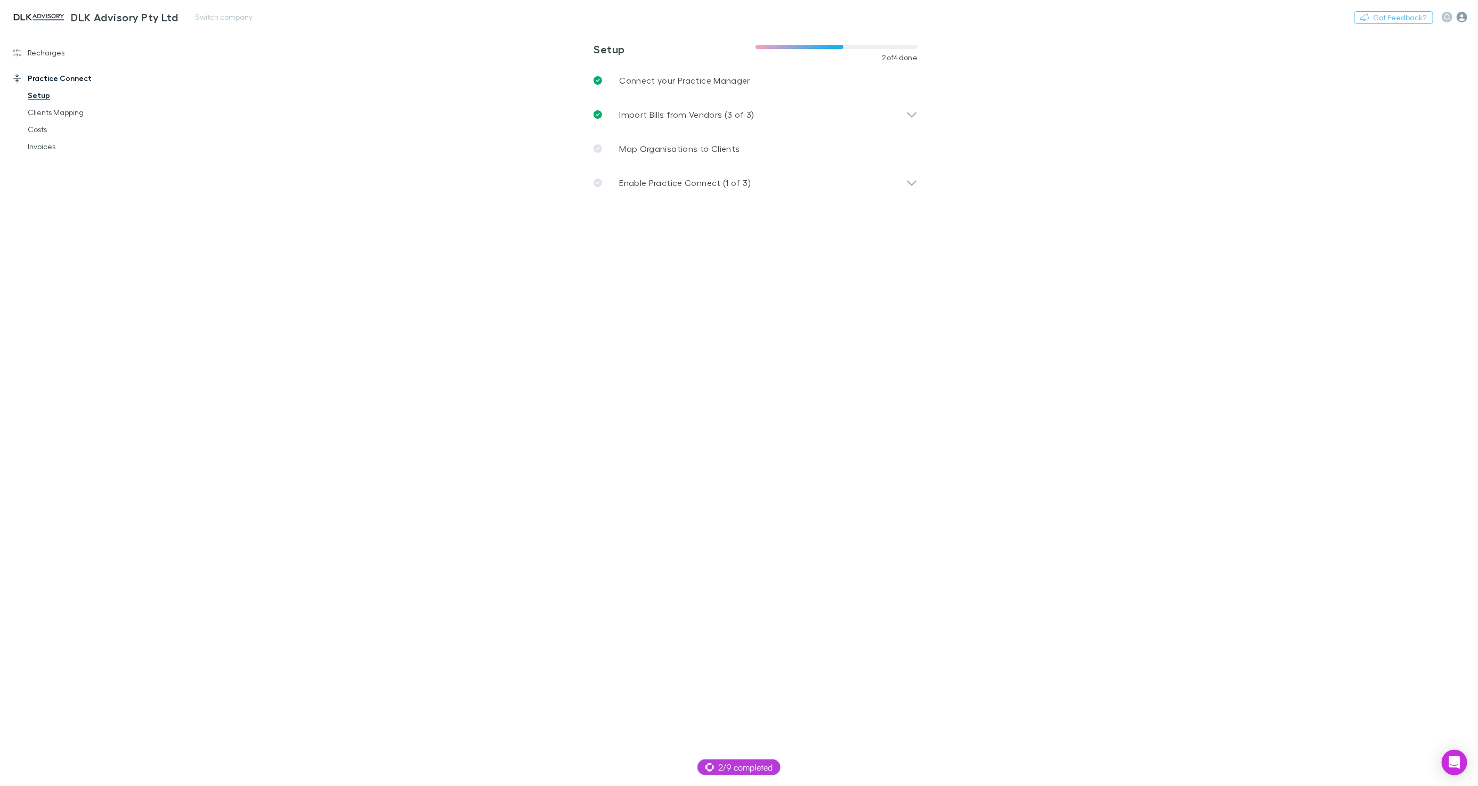
click at [1467, 22] on div "Nothing Got Feedback?" at bounding box center [1416, 17] width 124 height 14
click at [1460, 20] on icon "button" at bounding box center [1462, 17] width 11 height 11
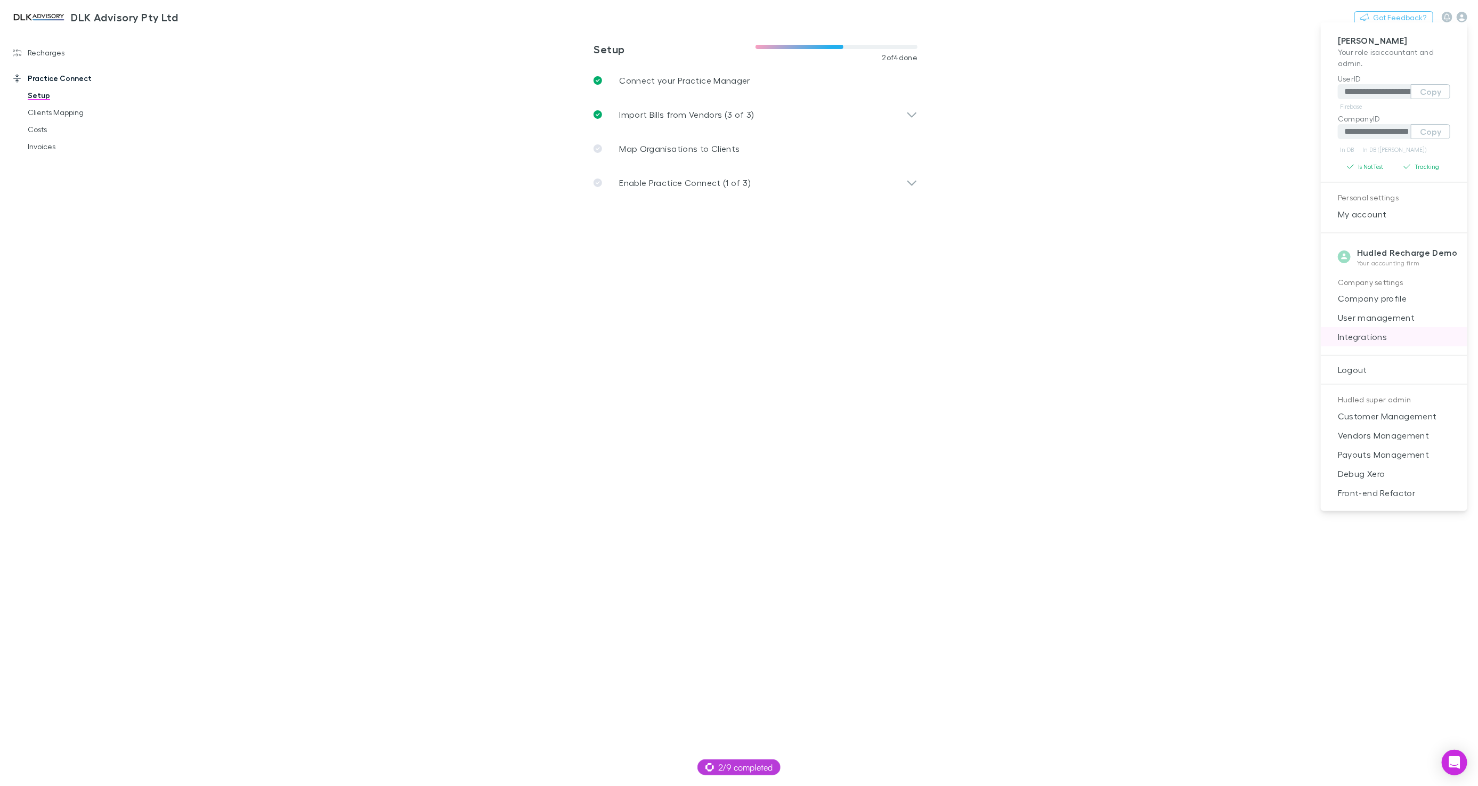
click at [1390, 328] on li "Integrations" at bounding box center [1394, 336] width 147 height 19
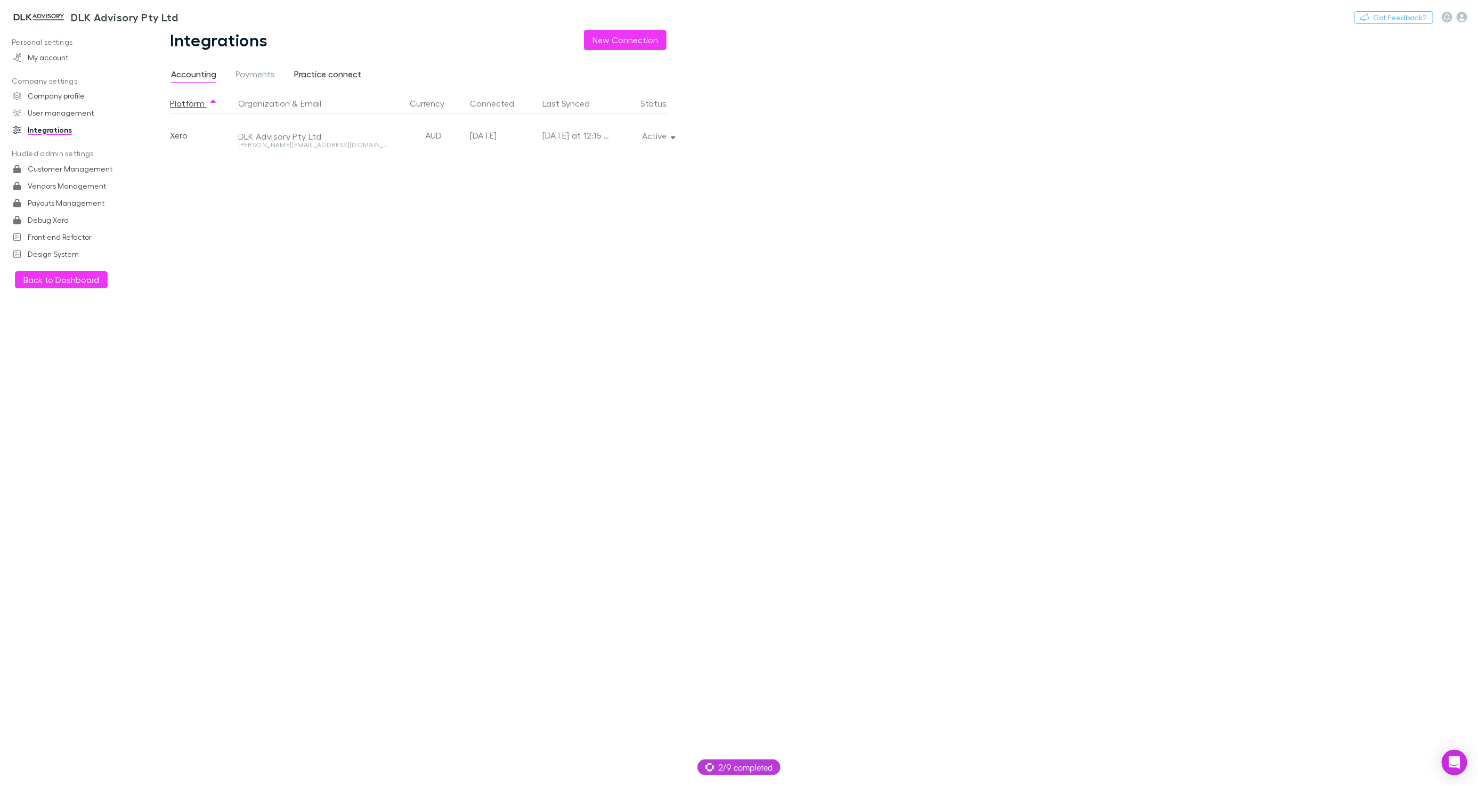
click at [345, 75] on span "Practice connect" at bounding box center [327, 76] width 67 height 14
click at [644, 136] on button "Active" at bounding box center [658, 135] width 48 height 15
click at [802, 182] on div at bounding box center [739, 393] width 1478 height 786
click at [577, 223] on div "Platform Organization & Email Currency Connected Last Synced Status Xero DLK Ad…" at bounding box center [427, 439] width 514 height 693
click at [659, 134] on button "Active" at bounding box center [658, 135] width 48 height 15
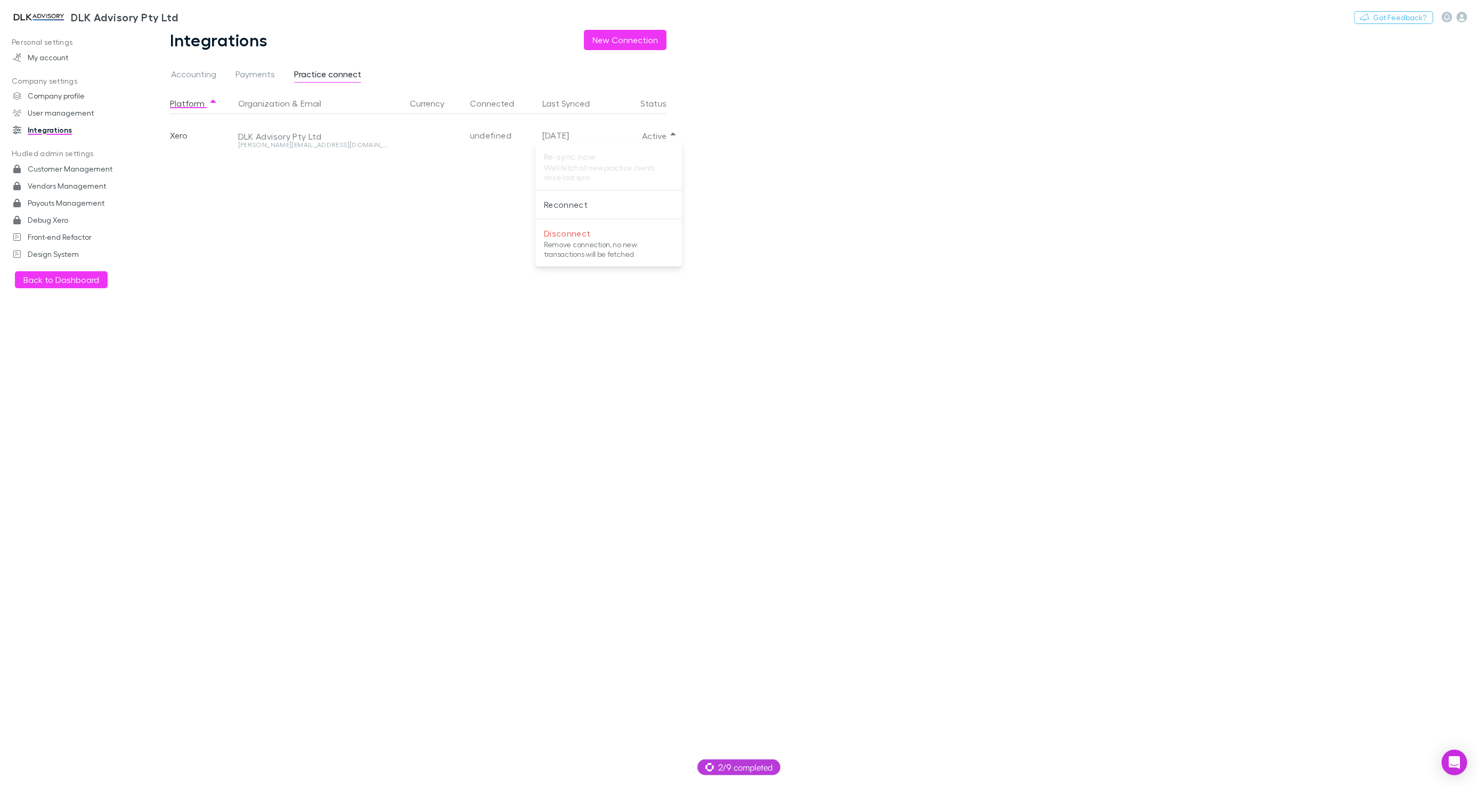
click at [620, 167] on ul "Re-sync now We'll fetch all new practice clients since last sync Reconnect Disc…" at bounding box center [609, 204] width 147 height 115
click at [708, 173] on div at bounding box center [739, 393] width 1478 height 786
click at [652, 140] on button "Active" at bounding box center [658, 135] width 48 height 15
click at [348, 245] on div at bounding box center [739, 393] width 1478 height 786
click at [98, 19] on h3 "DLK Advisory Pty Ltd" at bounding box center [124, 17] width 107 height 13
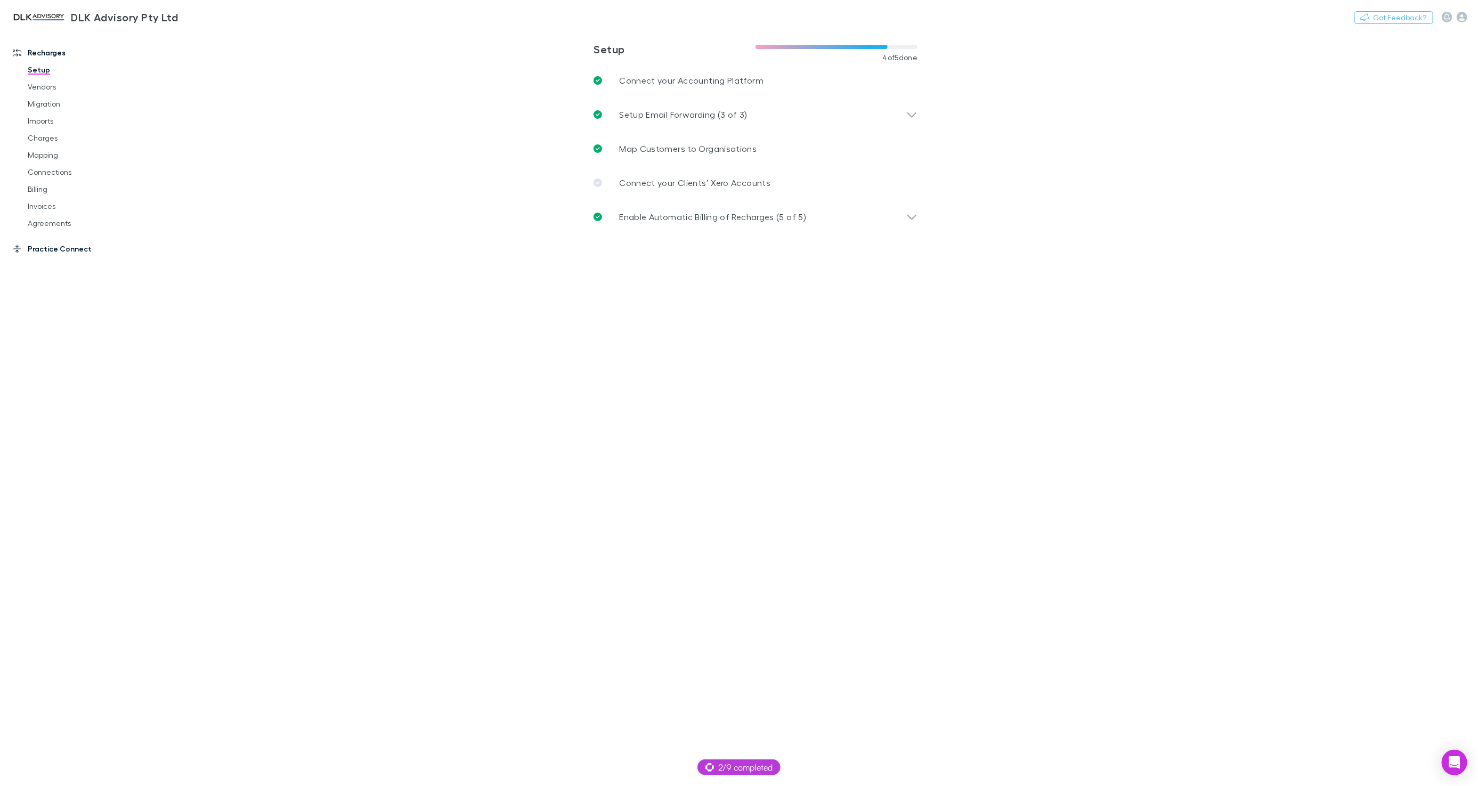
click at [58, 245] on link "Practice Connect" at bounding box center [72, 248] width 140 height 17
drag, startPoint x: 671, startPoint y: 185, endPoint x: 663, endPoint y: 182, distance: 8.6
click at [671, 185] on p "Enable Practice Connect (1 of 3)" at bounding box center [685, 182] width 132 height 13
click at [672, 218] on span "Define Job Settings" at bounding box center [685, 217] width 80 height 10
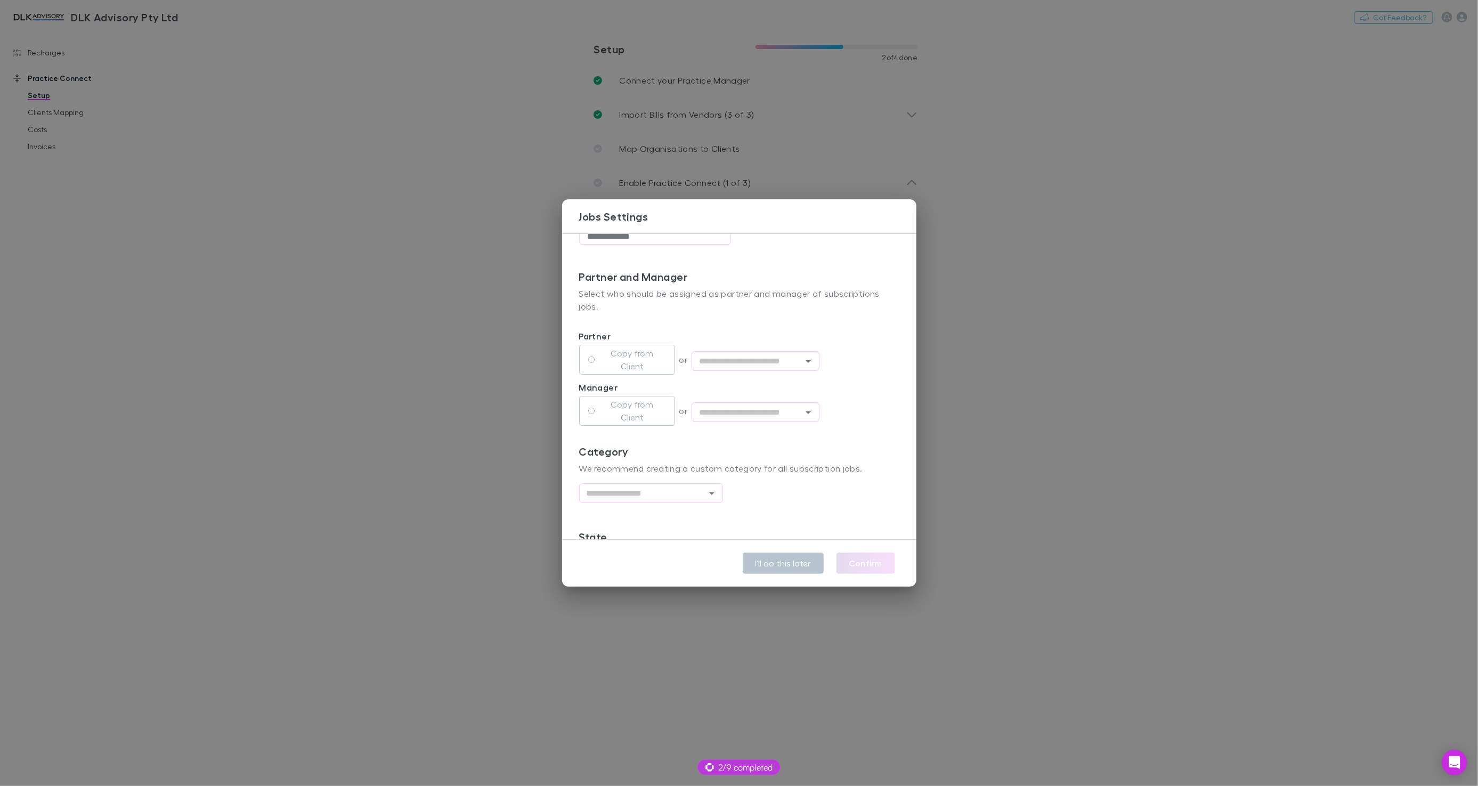
scroll to position [194, 0]
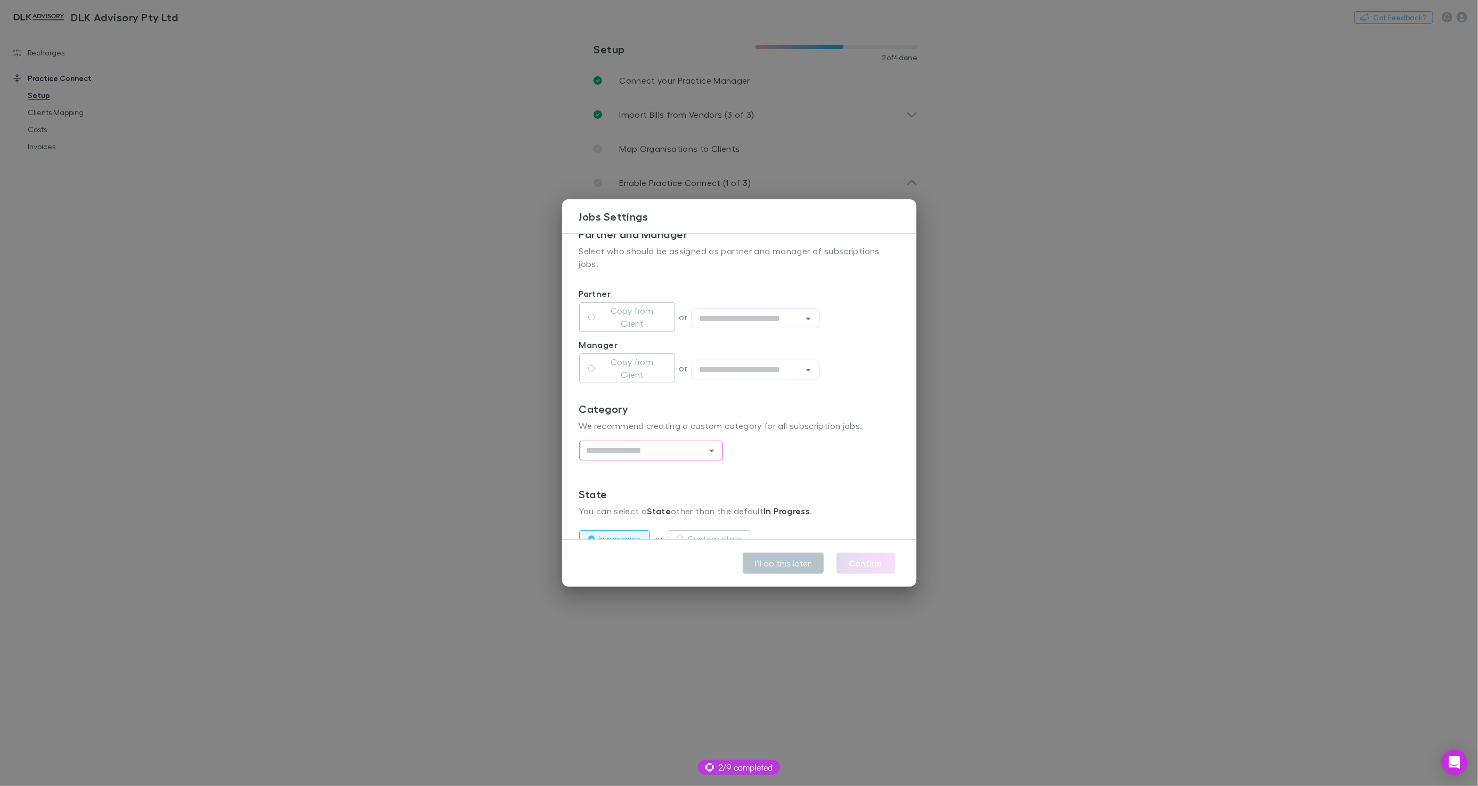
click at [640, 444] on input "text" at bounding box center [642, 450] width 120 height 13
click at [785, 453] on div "Category We recommend creating a custom category for all subscription jobs. ​" at bounding box center [739, 444] width 320 height 85
click at [425, 201] on div "**********" at bounding box center [739, 393] width 1478 height 786
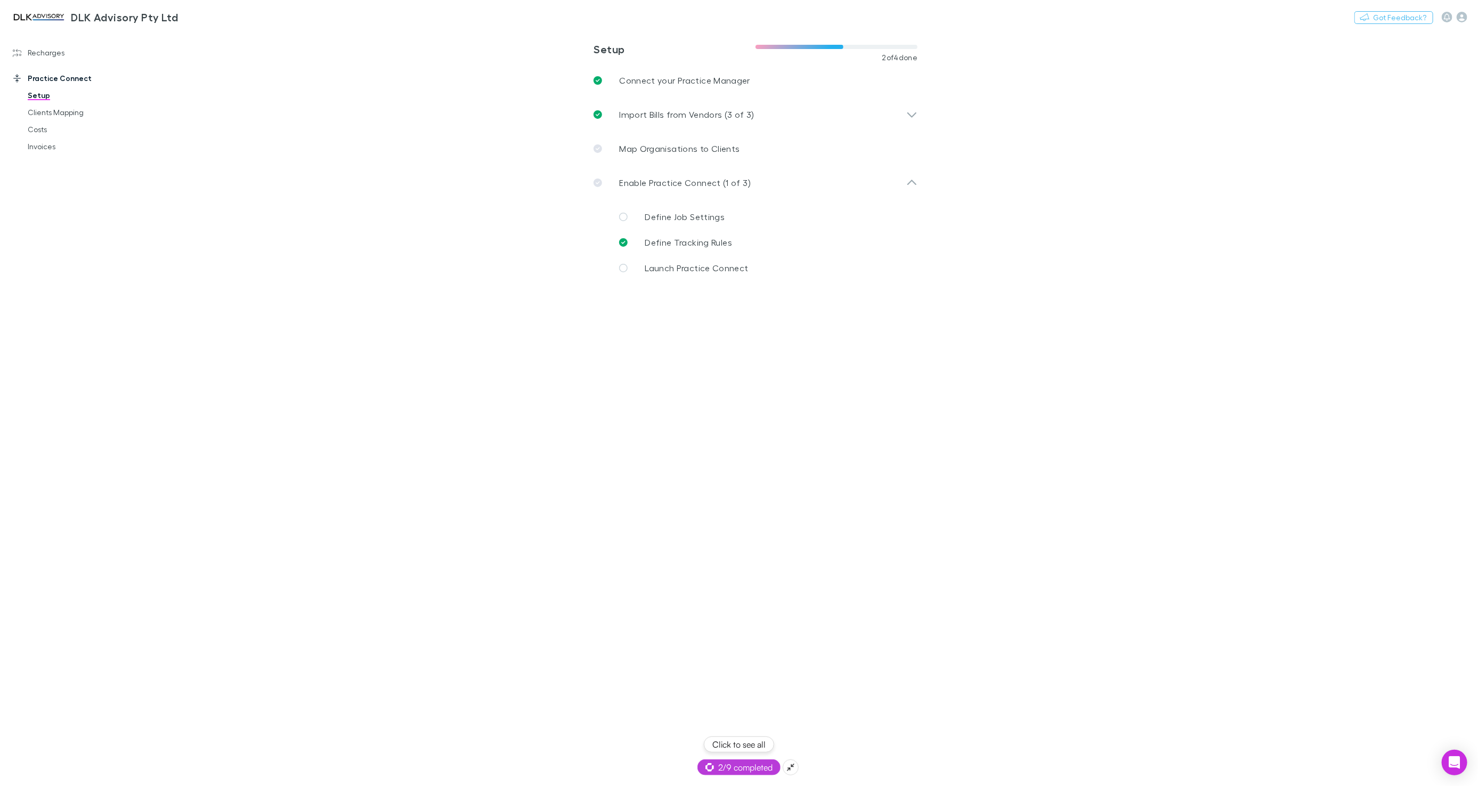
click at [744, 768] on span "2/9 completed" at bounding box center [738, 767] width 67 height 13
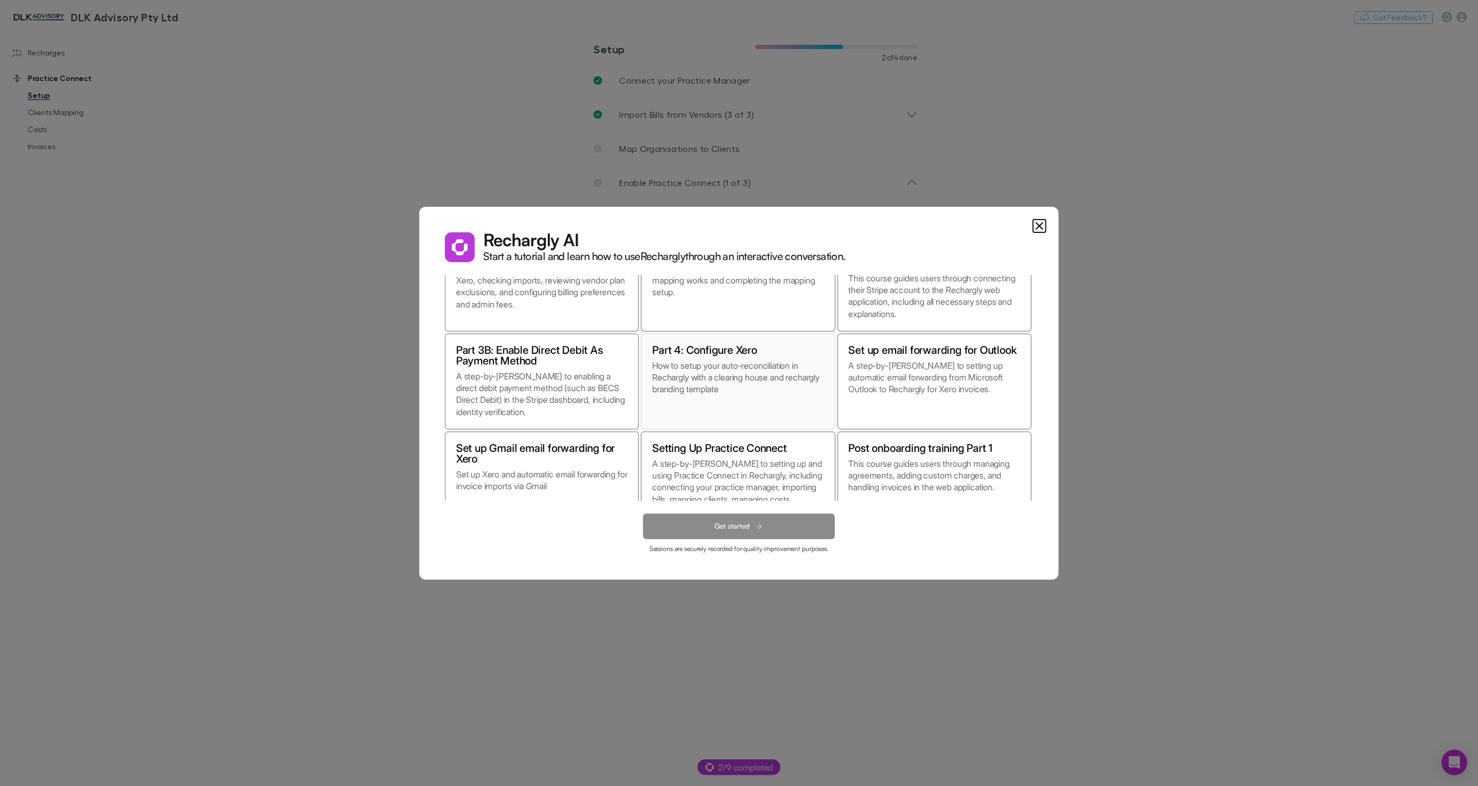
scroll to position [93, 0]
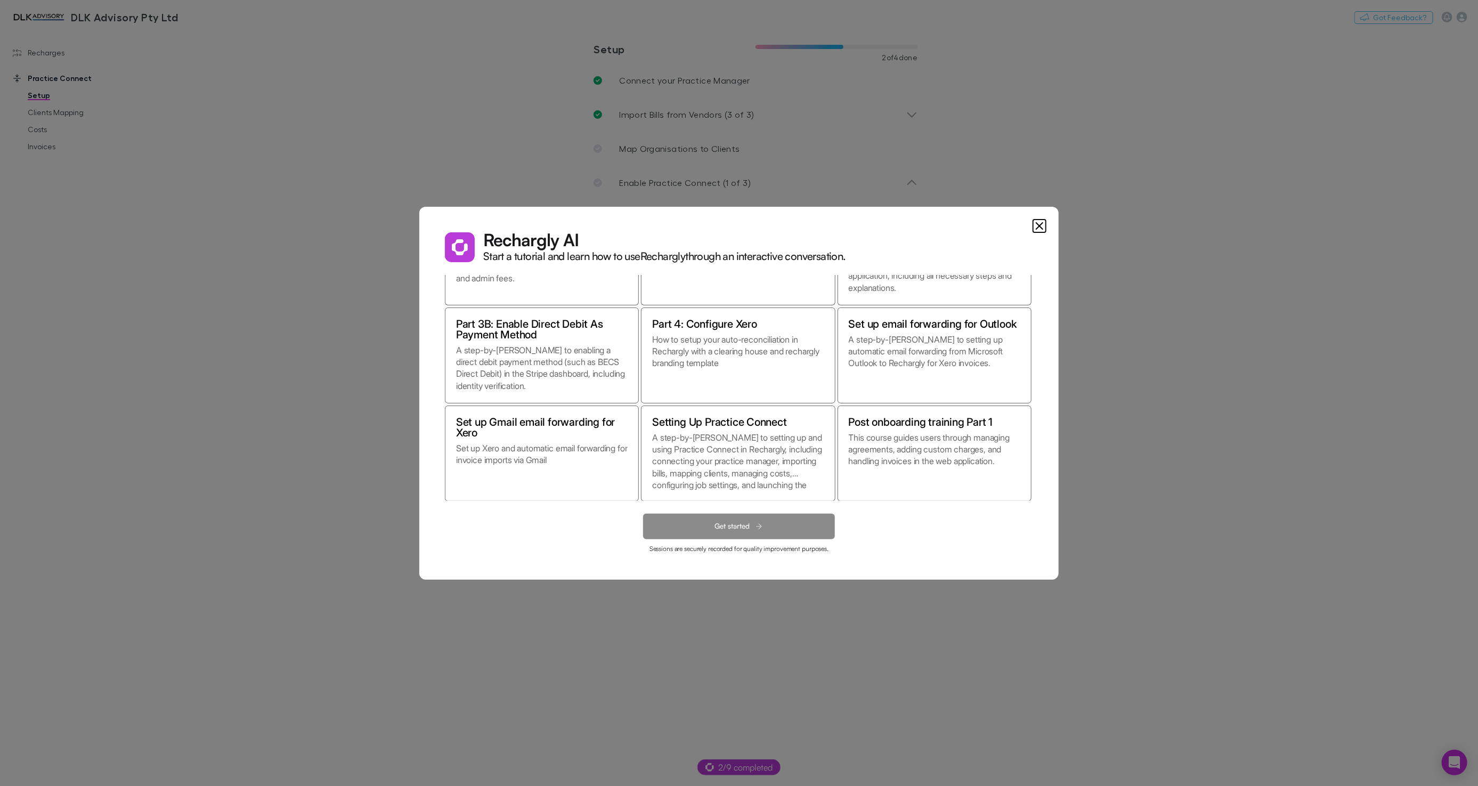
click at [419, 383] on dialog "Rechargly AI Start a tutorial and learn how to use Rechargly through an interac…" at bounding box center [738, 393] width 639 height 373
click at [419, 374] on dialog "Rechargly AI Start a tutorial and learn how to use Rechargly through an interac…" at bounding box center [738, 393] width 639 height 373
drag, startPoint x: 79, startPoint y: 68, endPoint x: 73, endPoint y: 56, distance: 13.4
click at [419, 207] on dialog "Rechargly AI Start a tutorial and learn how to use Rechargly through an interac…" at bounding box center [738, 393] width 639 height 373
drag, startPoint x: 56, startPoint y: 50, endPoint x: 153, endPoint y: 97, distance: 107.2
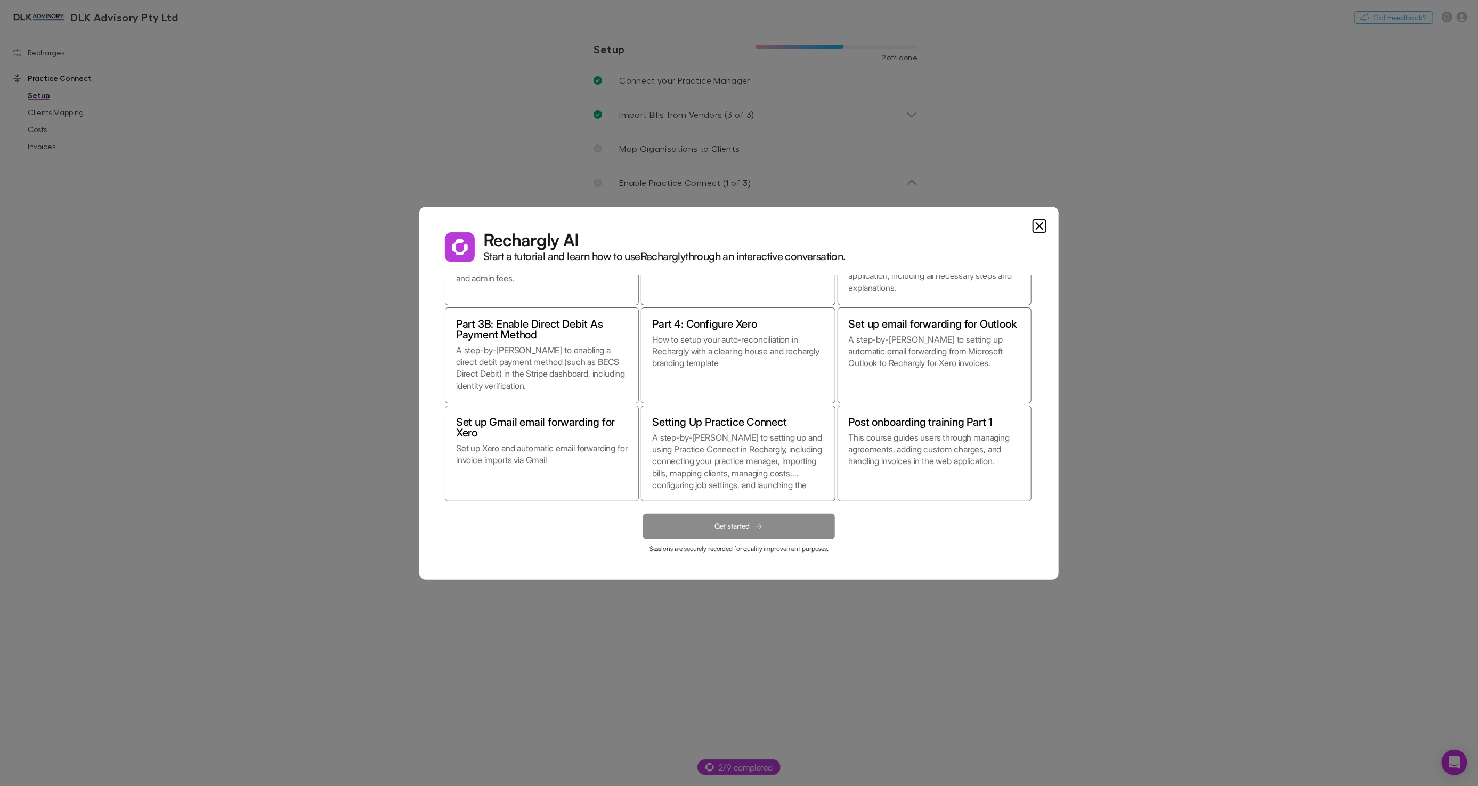
click at [419, 207] on dialog "Rechargly AI Start a tutorial and learn how to use Rechargly through an interac…" at bounding box center [738, 393] width 639 height 373
click at [1034, 229] on icon "Close" at bounding box center [1039, 226] width 13 height 13
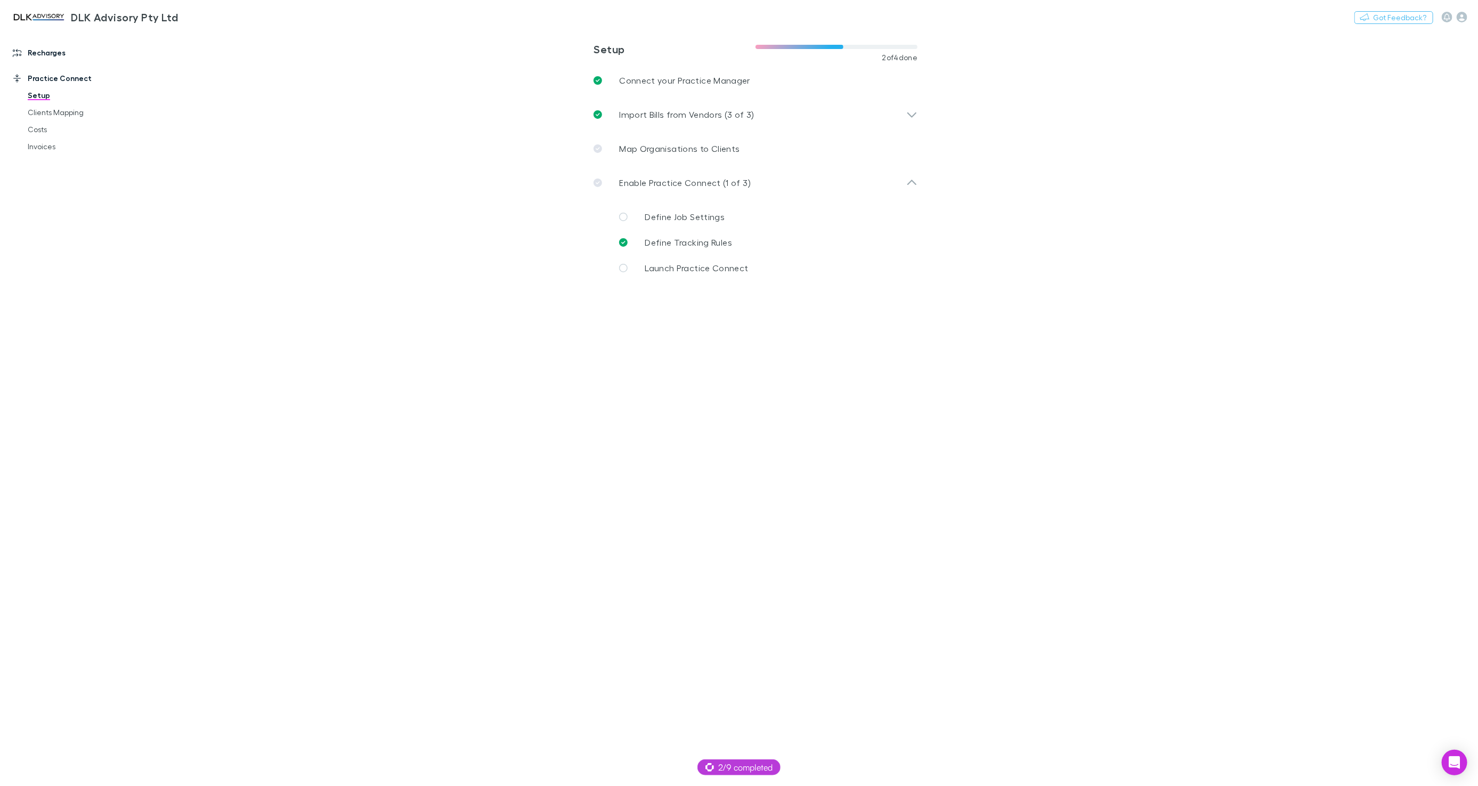
click at [55, 51] on link "Recharges" at bounding box center [72, 52] width 140 height 17
click at [51, 202] on link "Invoices" at bounding box center [79, 206] width 125 height 17
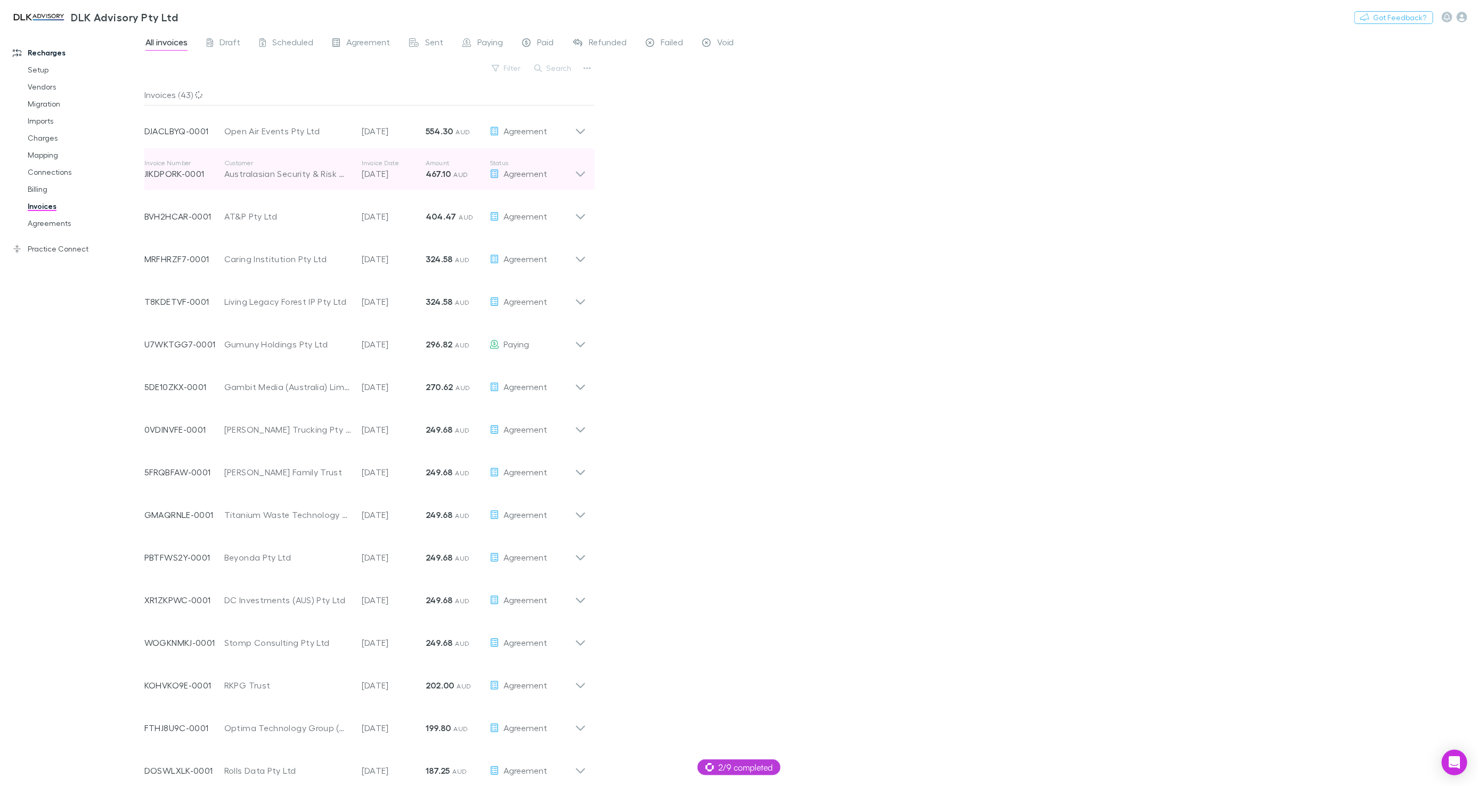
click at [352, 179] on div "Customer Australasian Security & Risk Management Pty Ltd" at bounding box center [292, 169] width 137 height 21
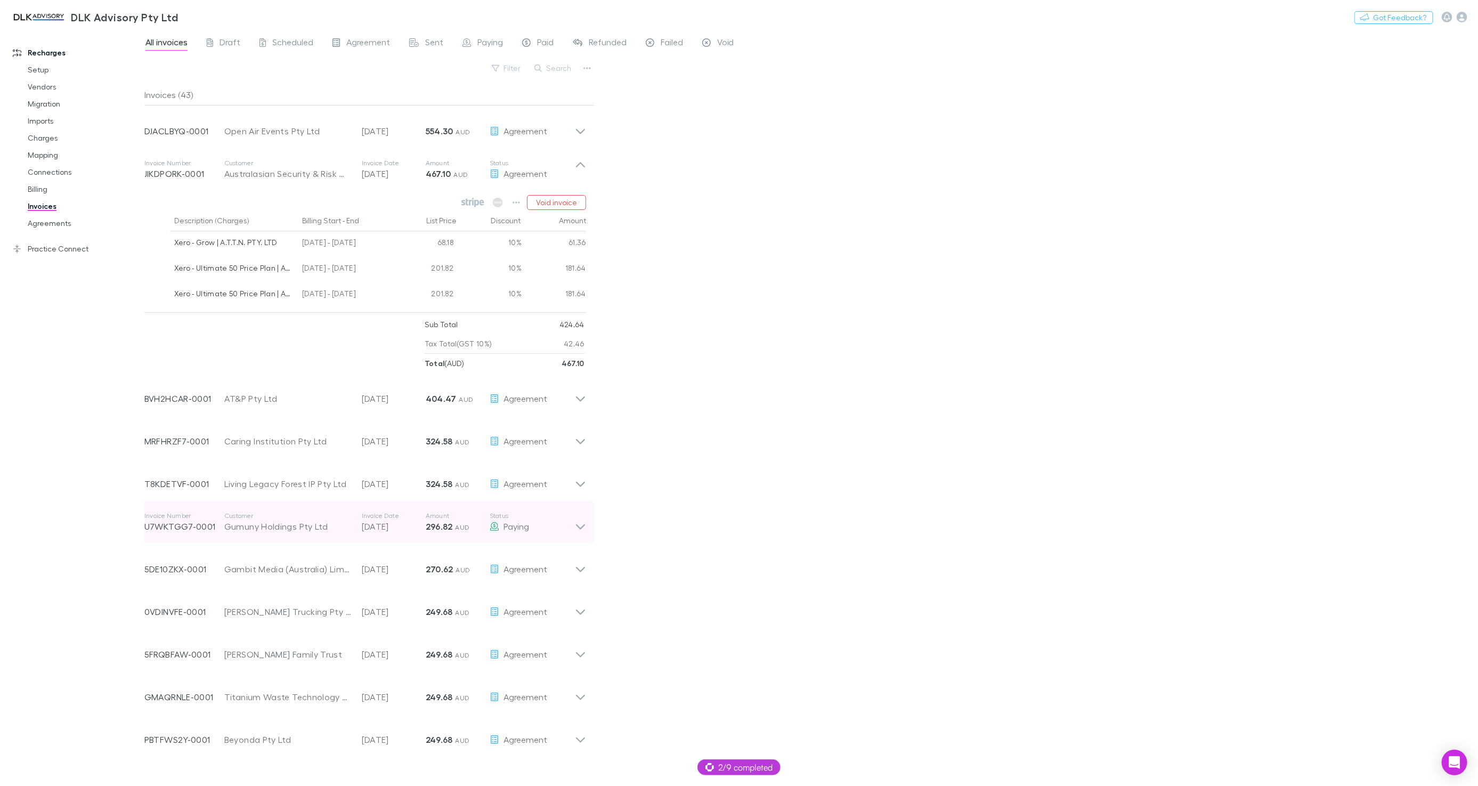
click at [449, 520] on p "Amount" at bounding box center [458, 516] width 64 height 9
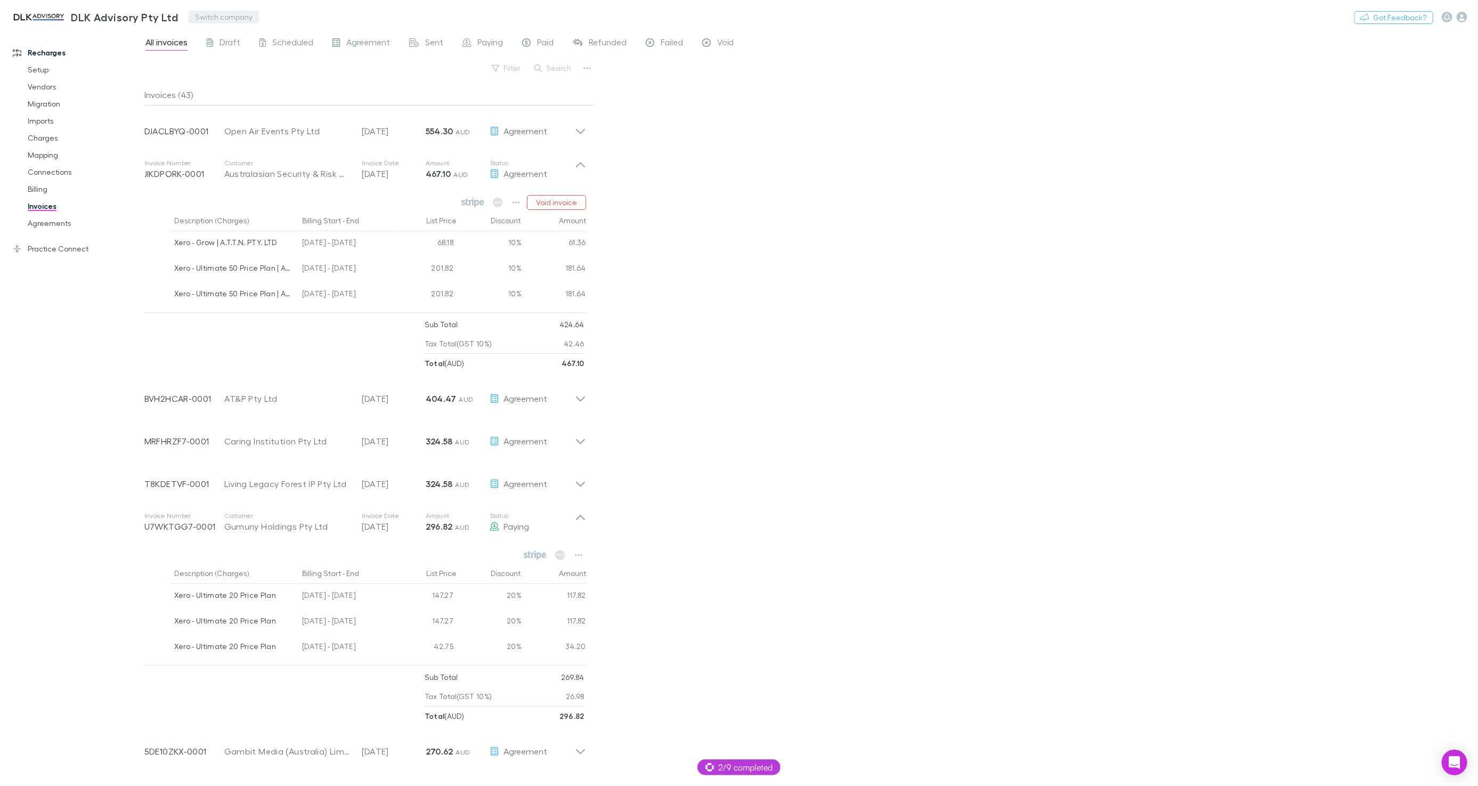
click at [222, 16] on button "Switch company" at bounding box center [224, 17] width 70 height 13
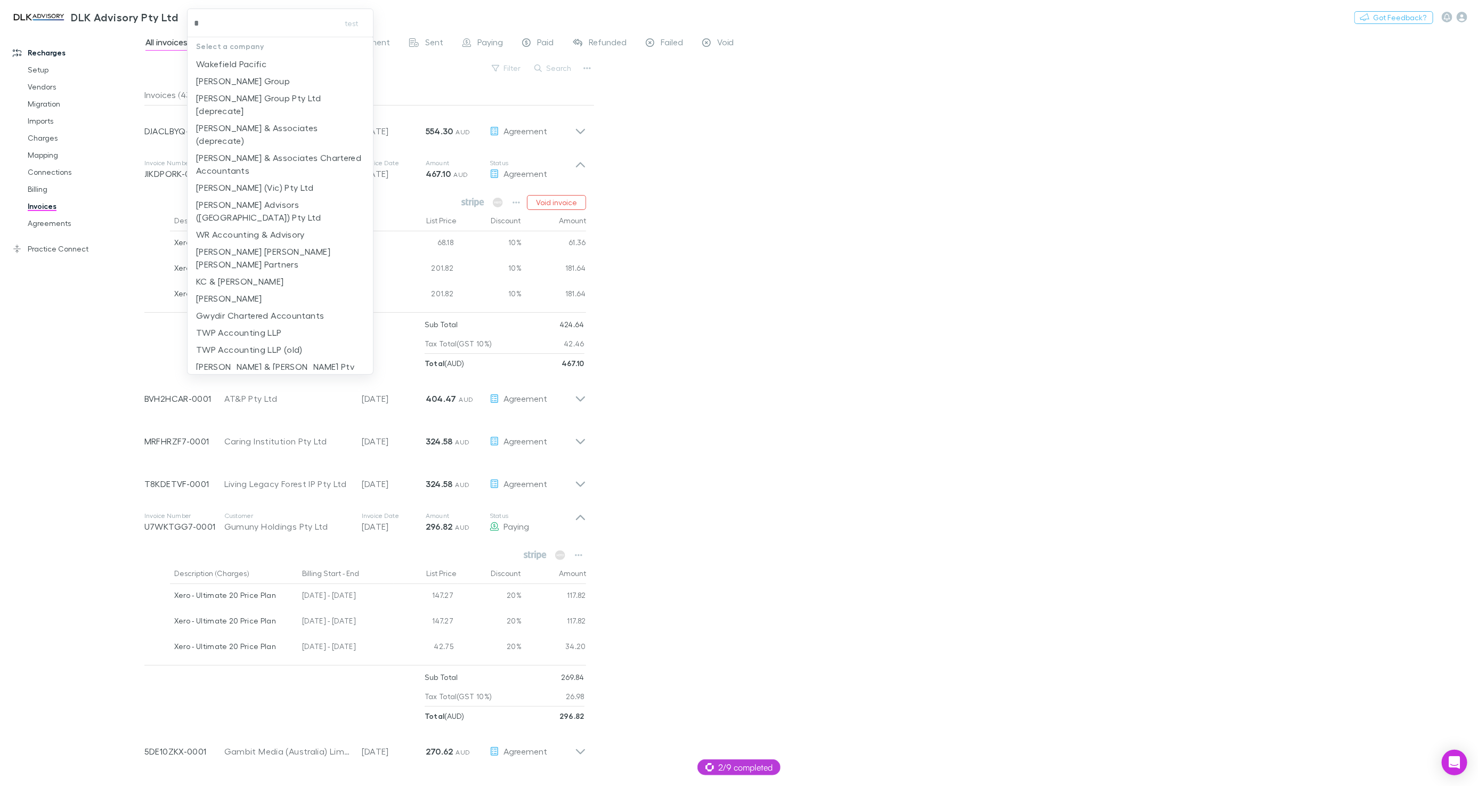
type input "**"
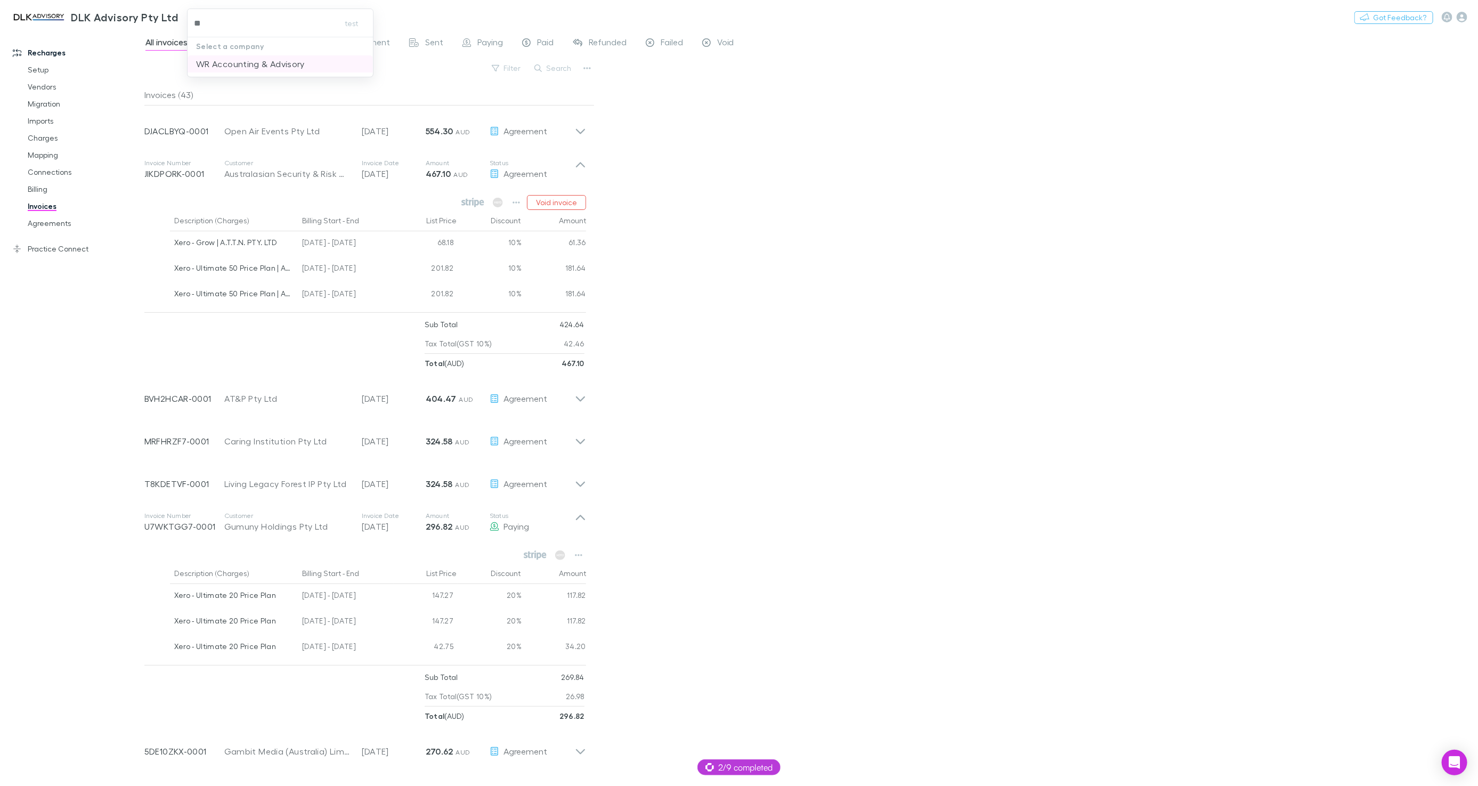
click at [241, 66] on p "WR Accounting & Advisory" at bounding box center [250, 64] width 109 height 13
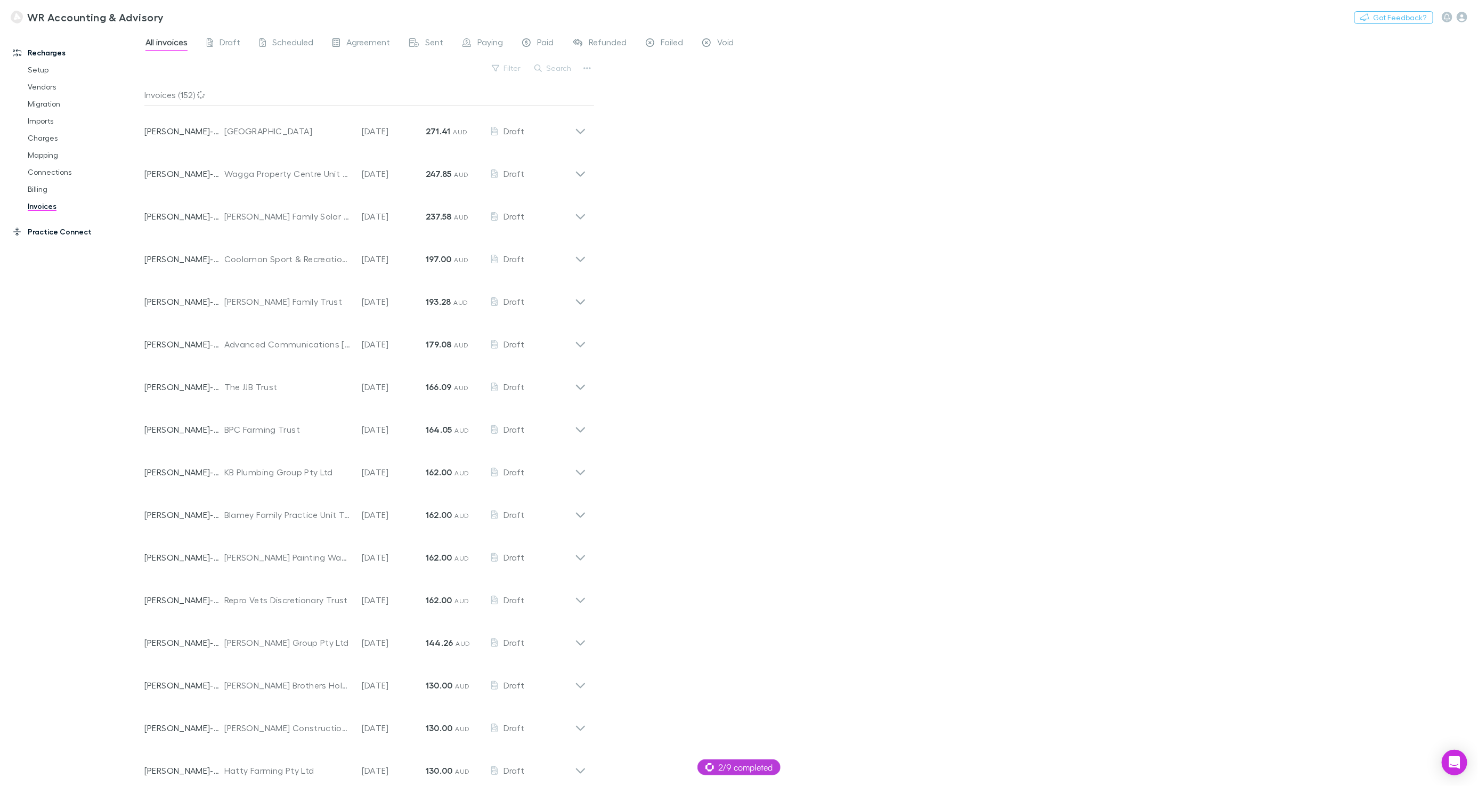
click at [69, 233] on link "Practice Connect" at bounding box center [72, 231] width 140 height 17
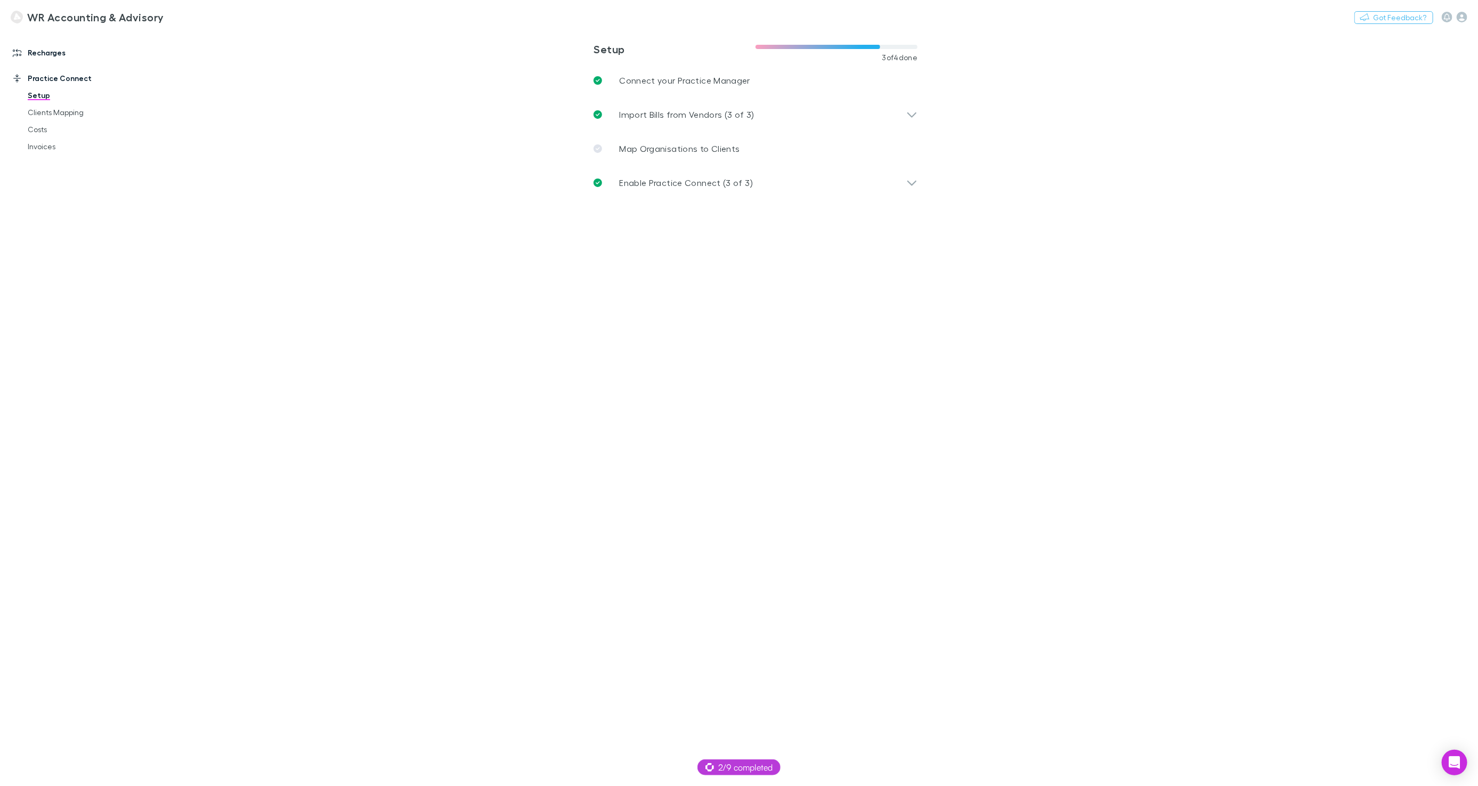
click at [67, 49] on link "Recharges" at bounding box center [72, 52] width 140 height 17
click at [48, 152] on link "Mapping" at bounding box center [79, 155] width 125 height 17
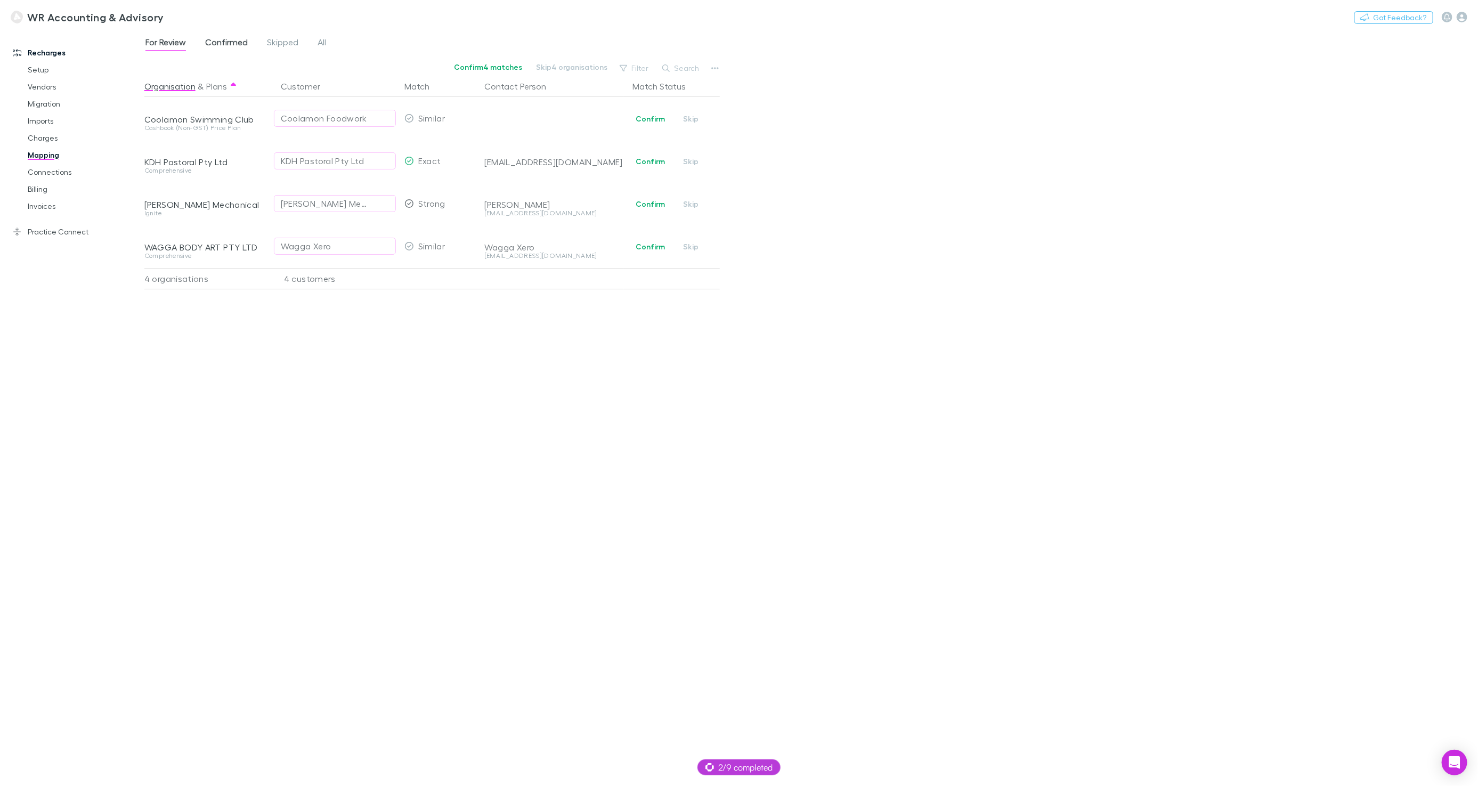
click at [213, 48] on span "Confirmed" at bounding box center [226, 44] width 43 height 14
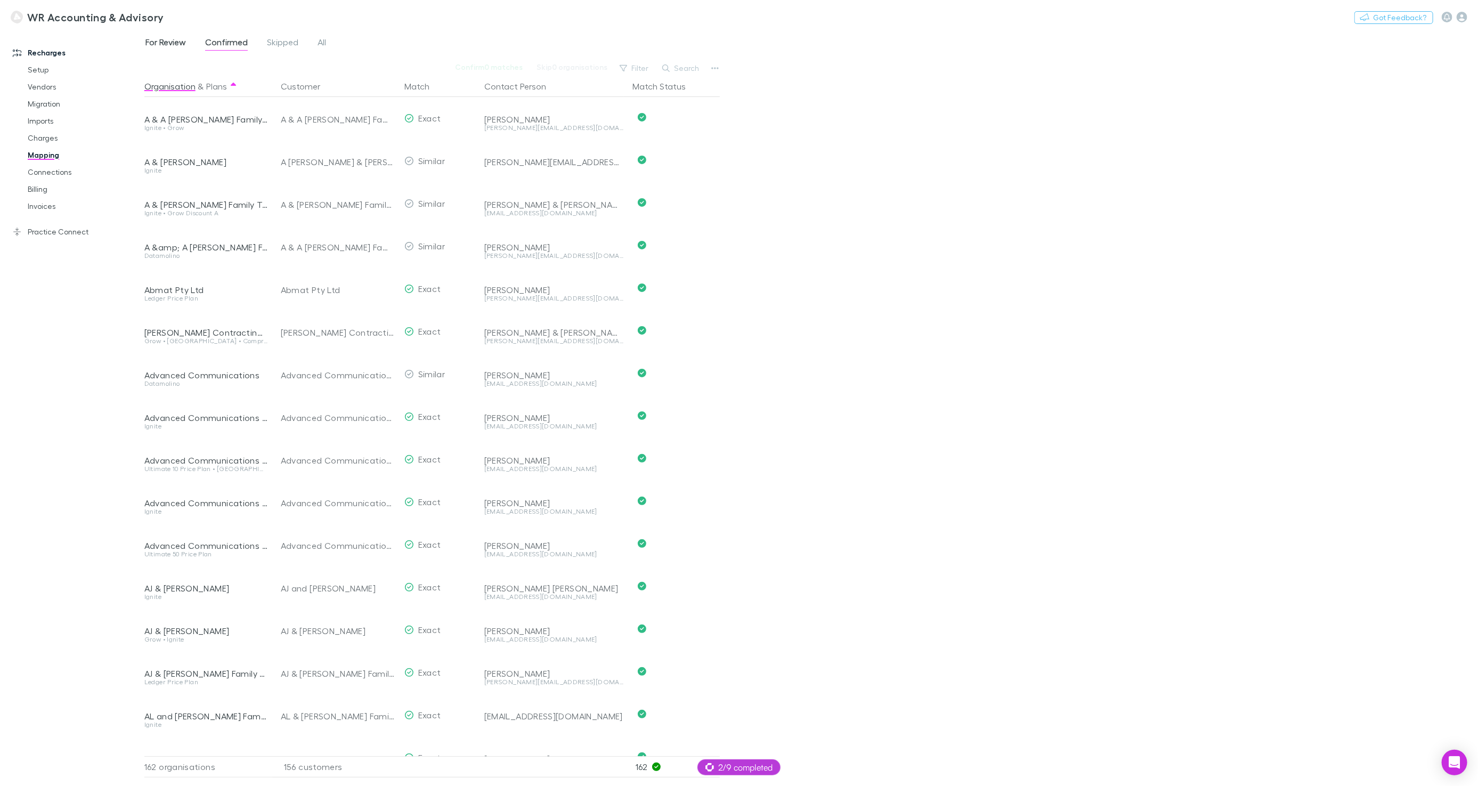
click at [172, 43] on span "For Review" at bounding box center [165, 44] width 40 height 14
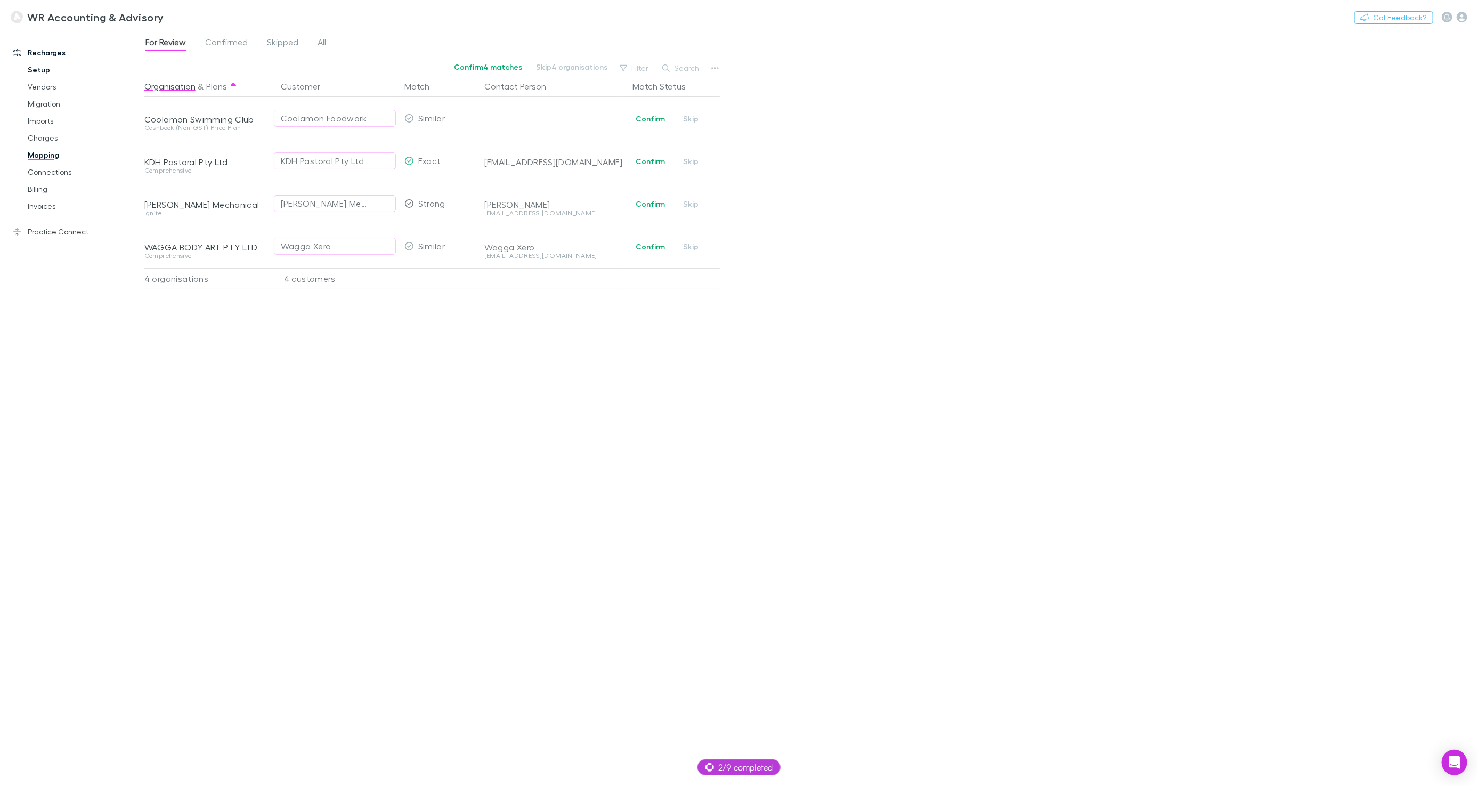
click at [43, 72] on link "Setup" at bounding box center [79, 69] width 125 height 17
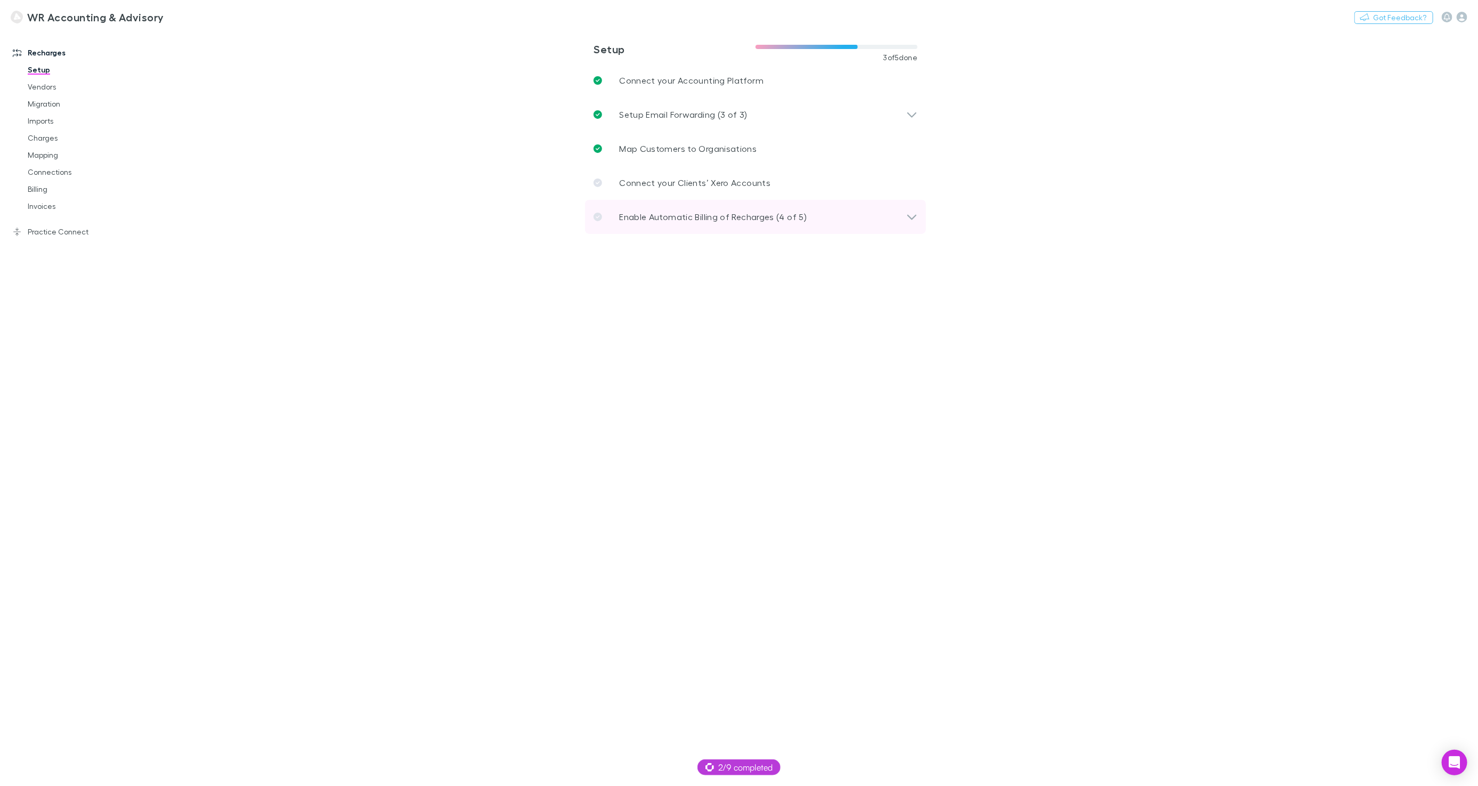
click at [692, 221] on p "Enable Automatic Billing of Recharges (4 of 5)" at bounding box center [713, 216] width 188 height 13
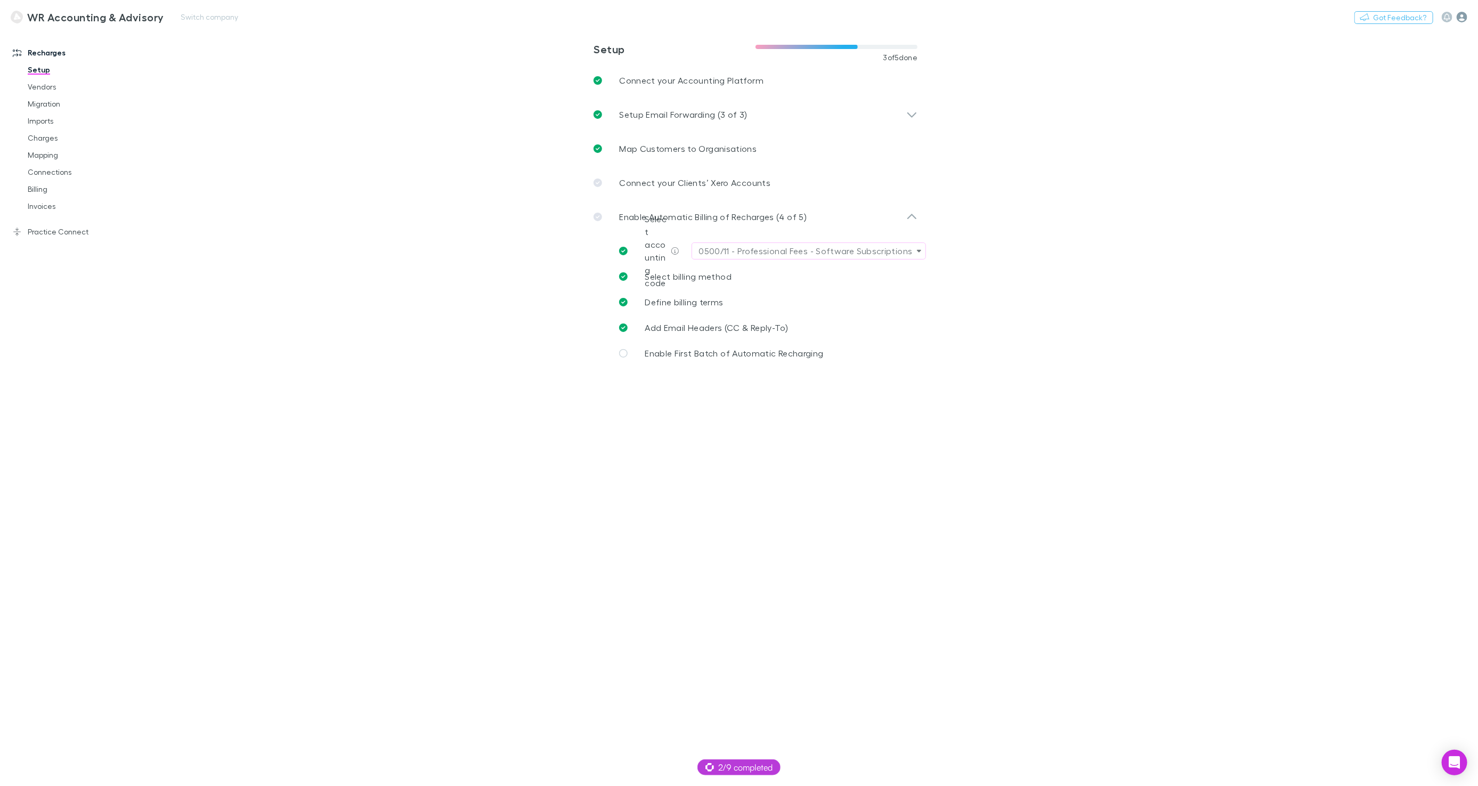
click at [1462, 18] on icon "button" at bounding box center [1462, 17] width 11 height 11
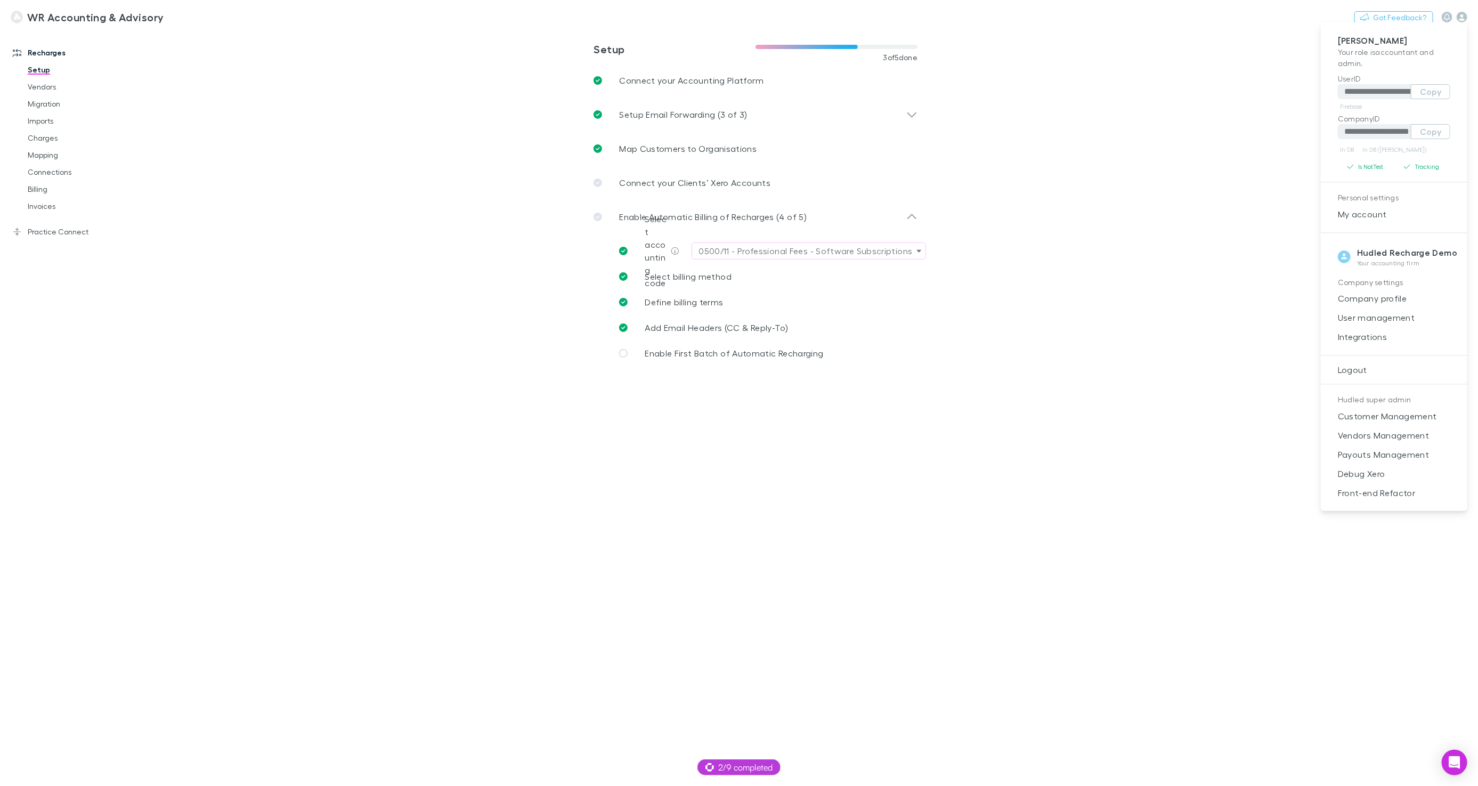
drag, startPoint x: 1351, startPoint y: 343, endPoint x: 1199, endPoint y: 305, distance: 155.9
click at [1351, 343] on span "Integrations" at bounding box center [1393, 336] width 129 height 13
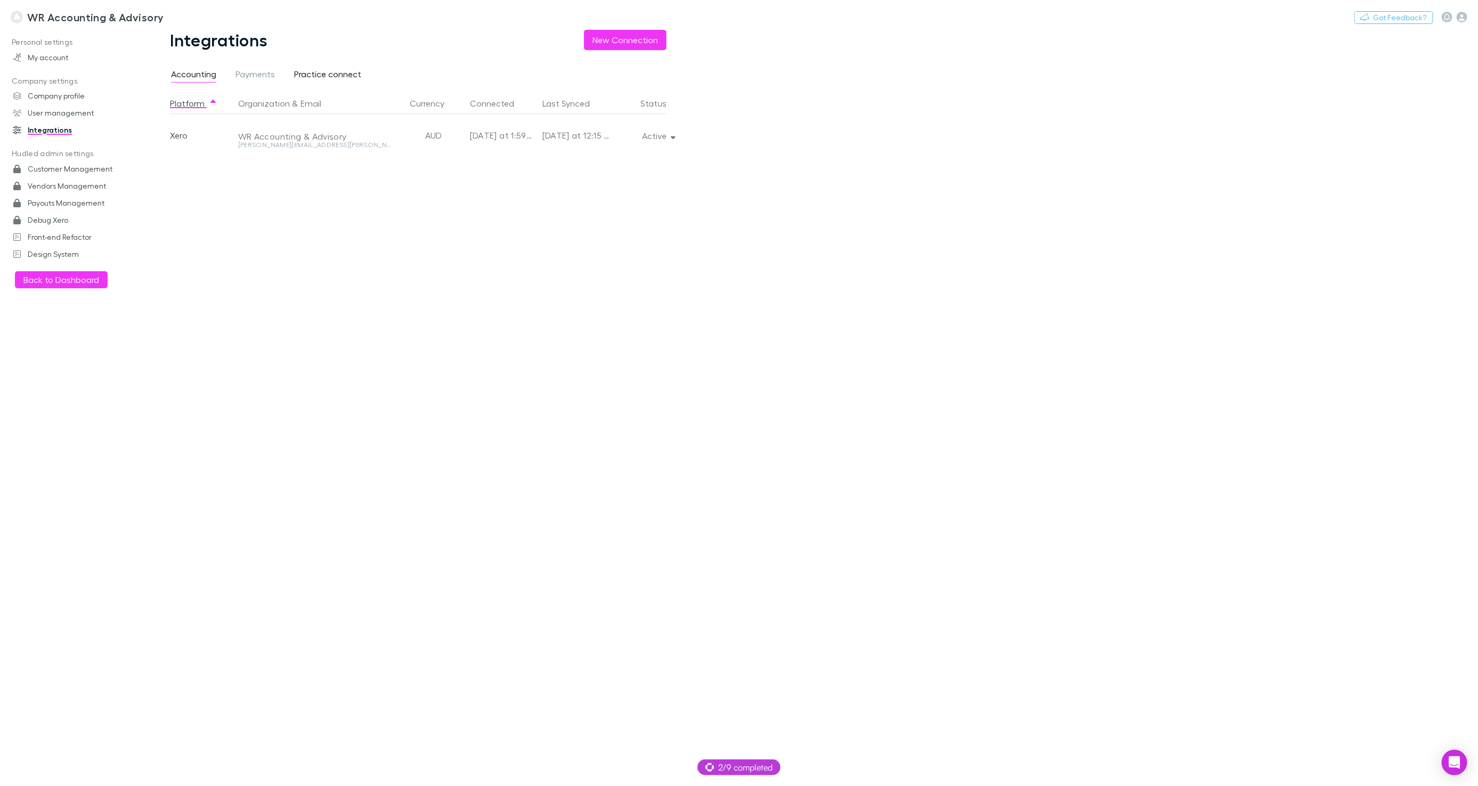
click at [306, 74] on span "Practice connect" at bounding box center [327, 76] width 67 height 14
click at [262, 75] on span "Payments" at bounding box center [255, 76] width 39 height 14
click at [196, 74] on span "Accounting" at bounding box center [193, 76] width 45 height 14
click at [70, 25] on link "WR Accounting & Advisory" at bounding box center [87, 17] width 166 height 26
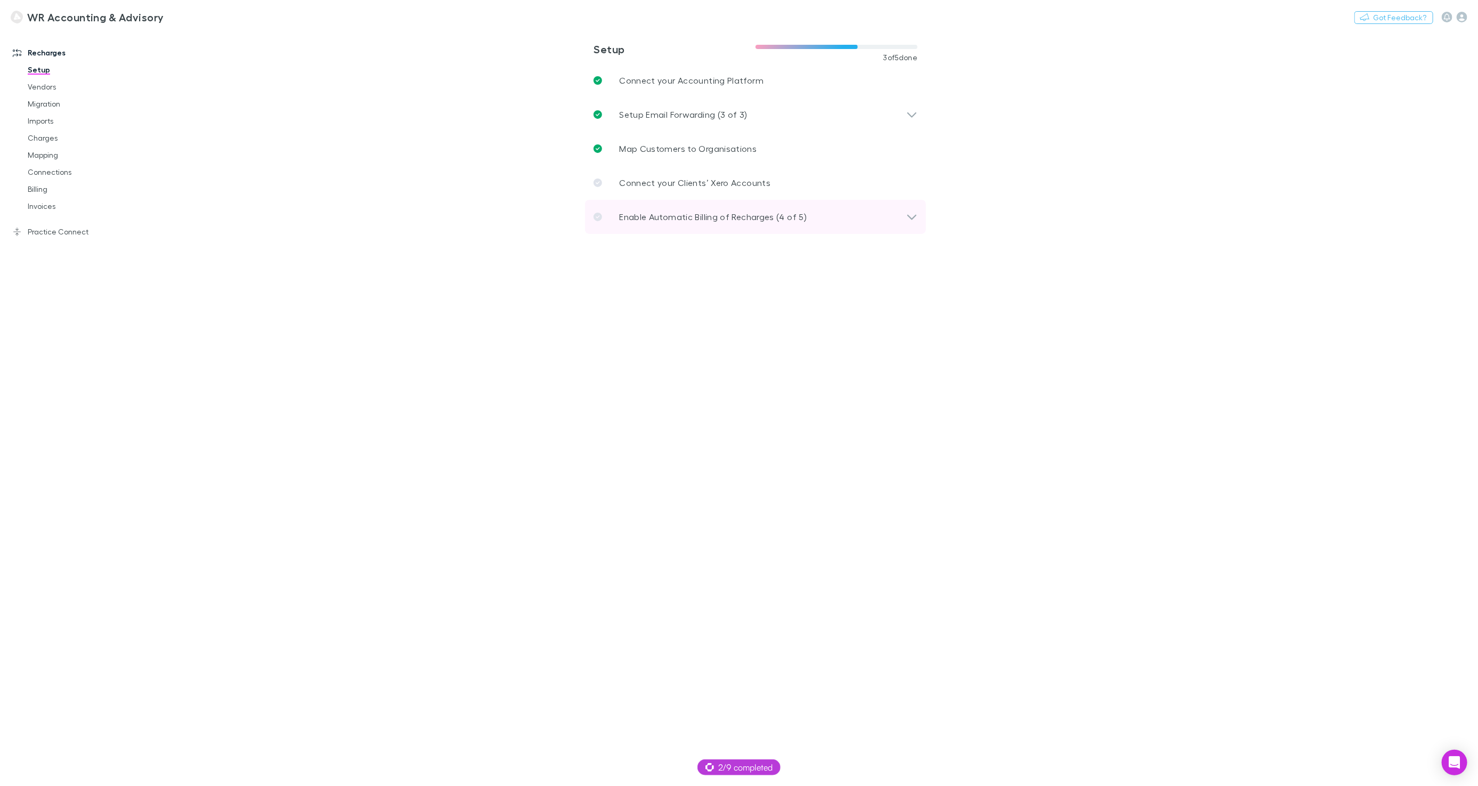
click at [711, 215] on p "Enable Automatic Billing of Recharges (4 of 5)" at bounding box center [713, 216] width 188 height 13
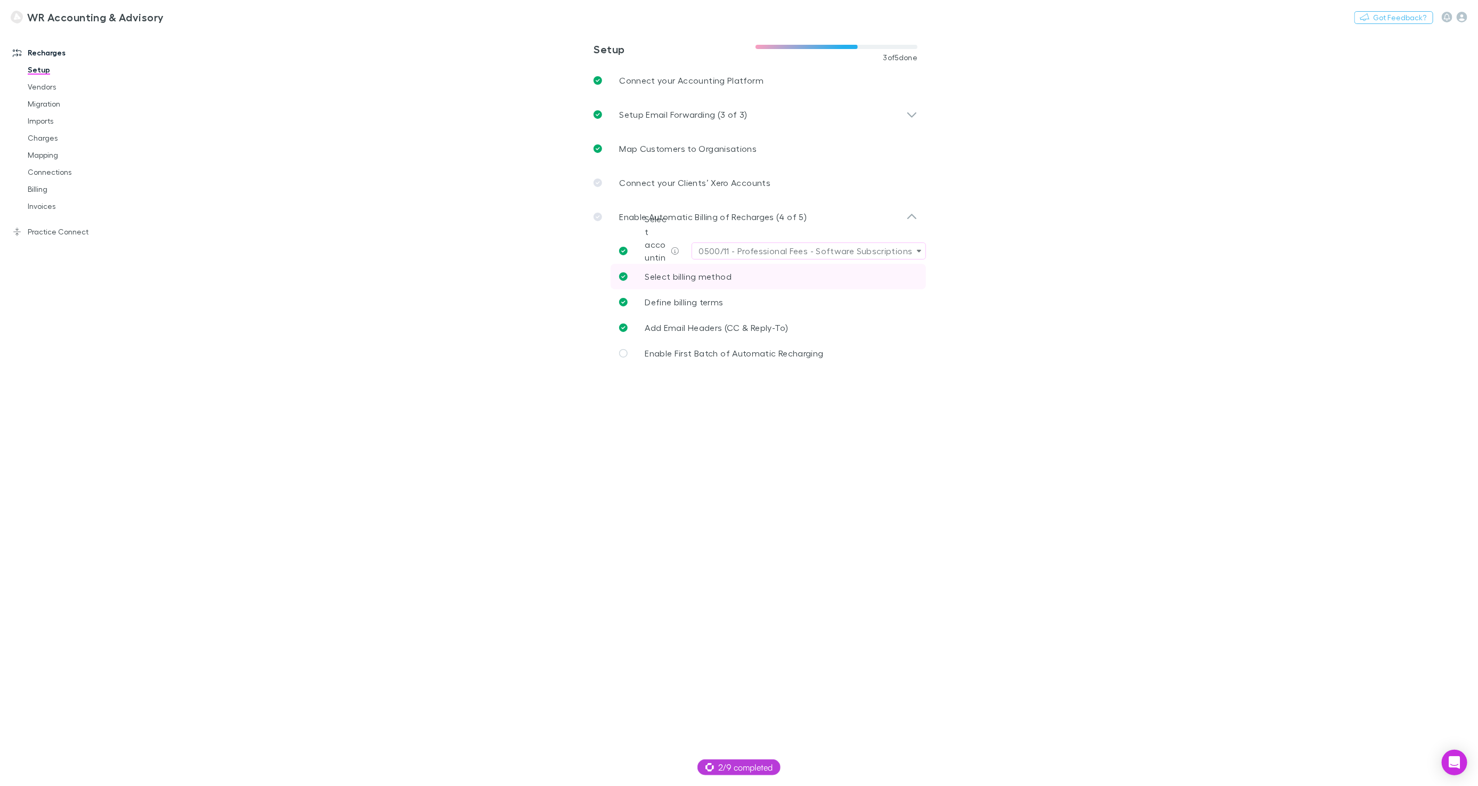
click at [707, 281] on span "Select billing method" at bounding box center [688, 276] width 87 height 10
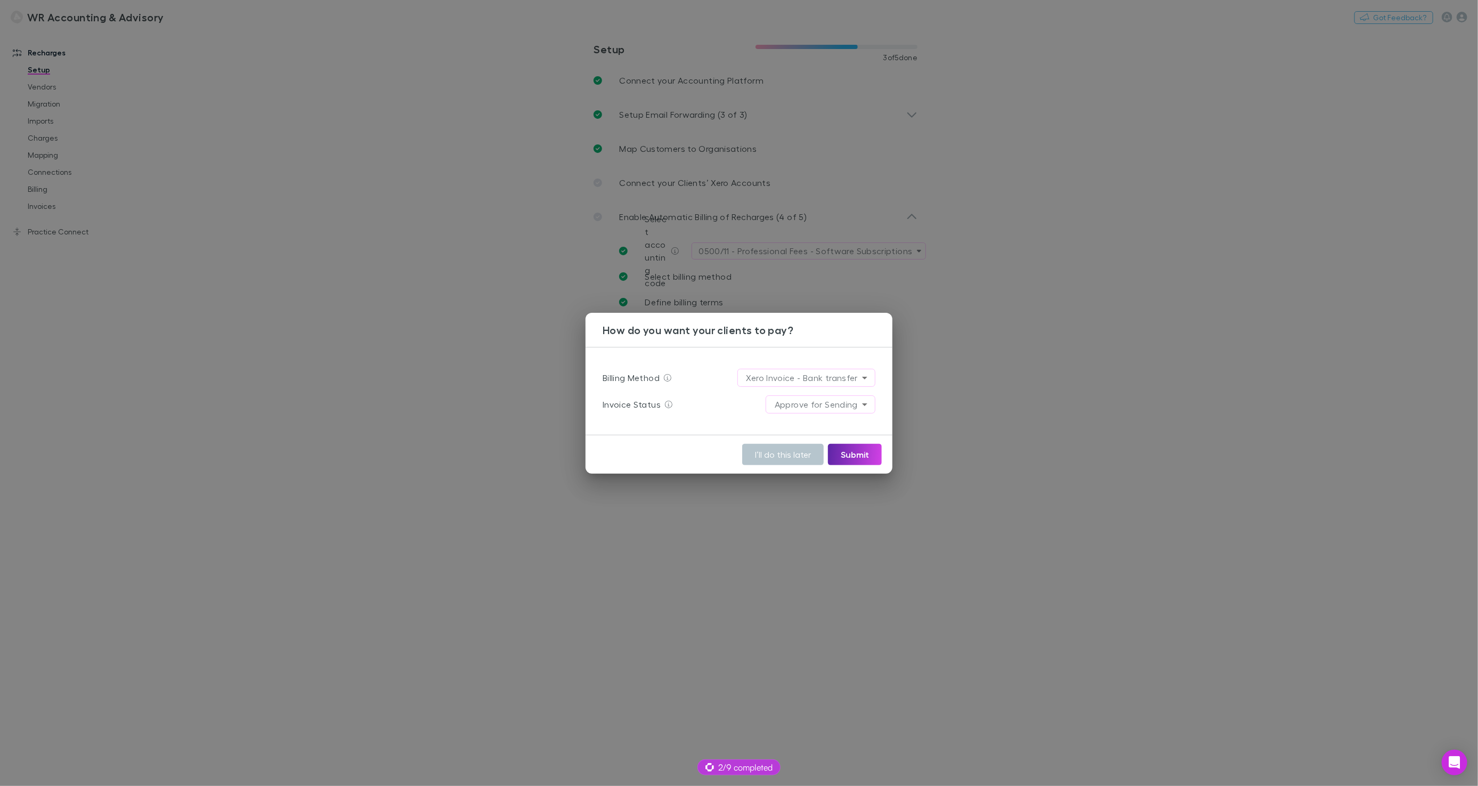
click at [456, 301] on div "**********" at bounding box center [739, 393] width 1478 height 786
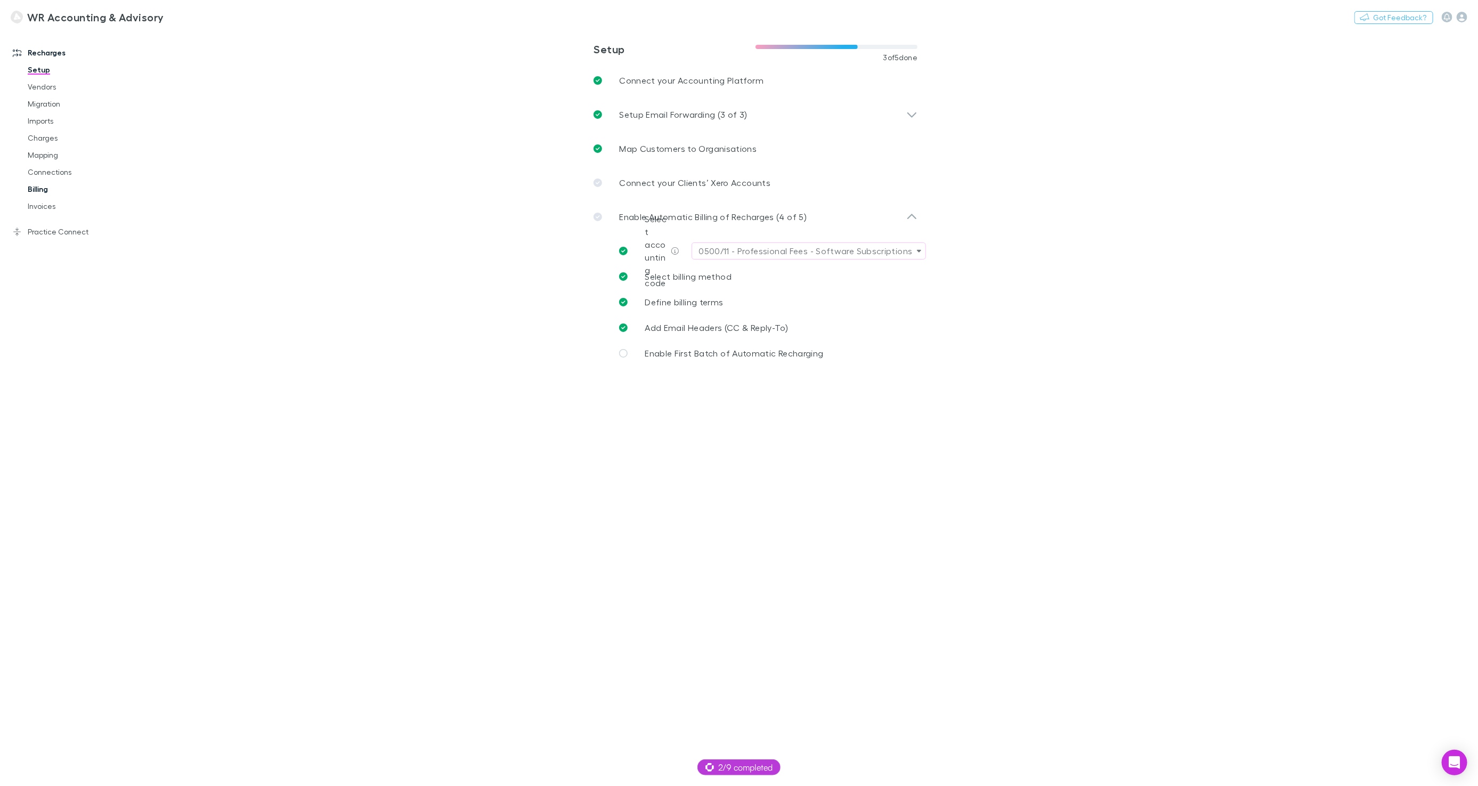
click at [36, 192] on link "Billing" at bounding box center [79, 189] width 125 height 17
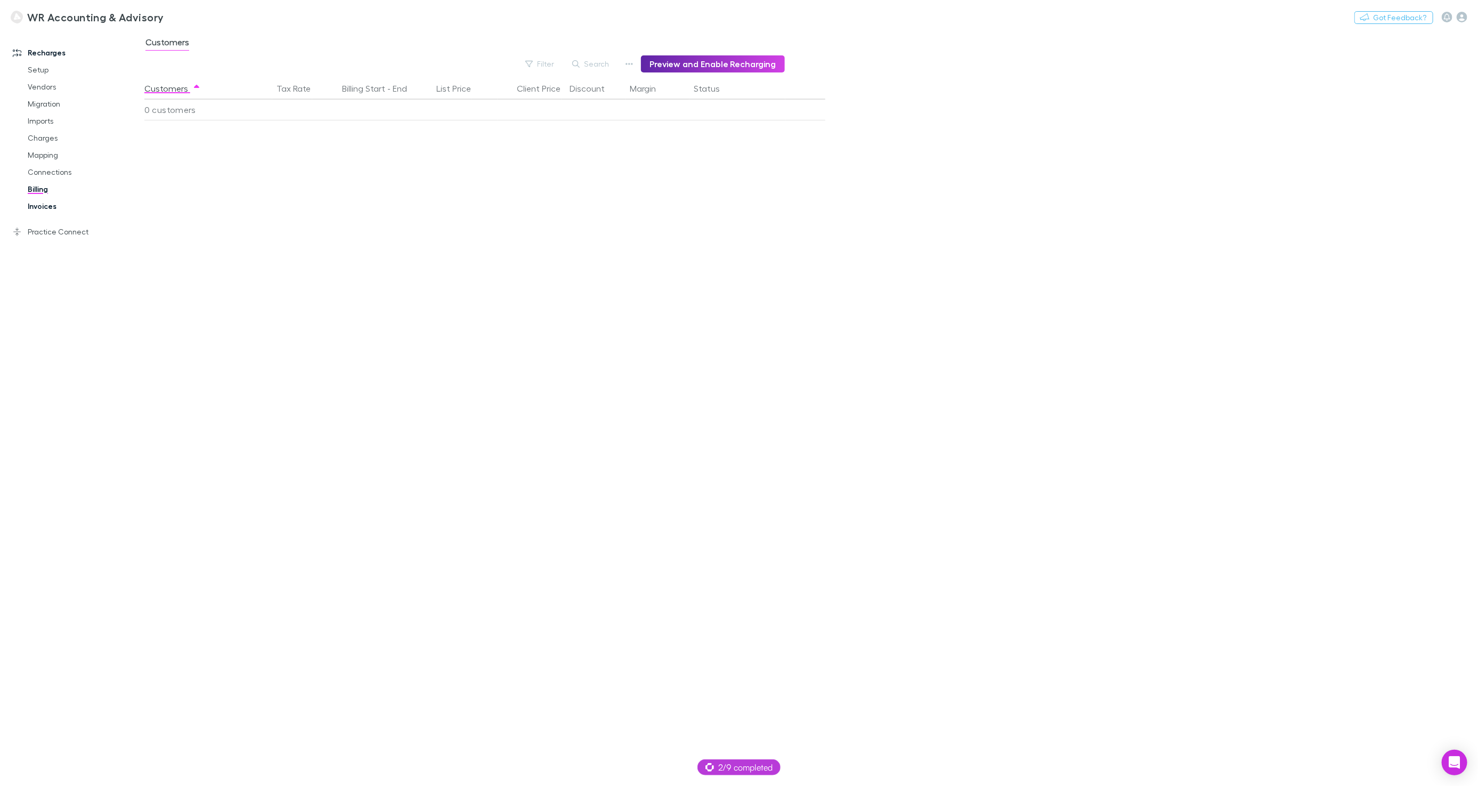
click at [52, 203] on link "Invoices" at bounding box center [79, 206] width 125 height 17
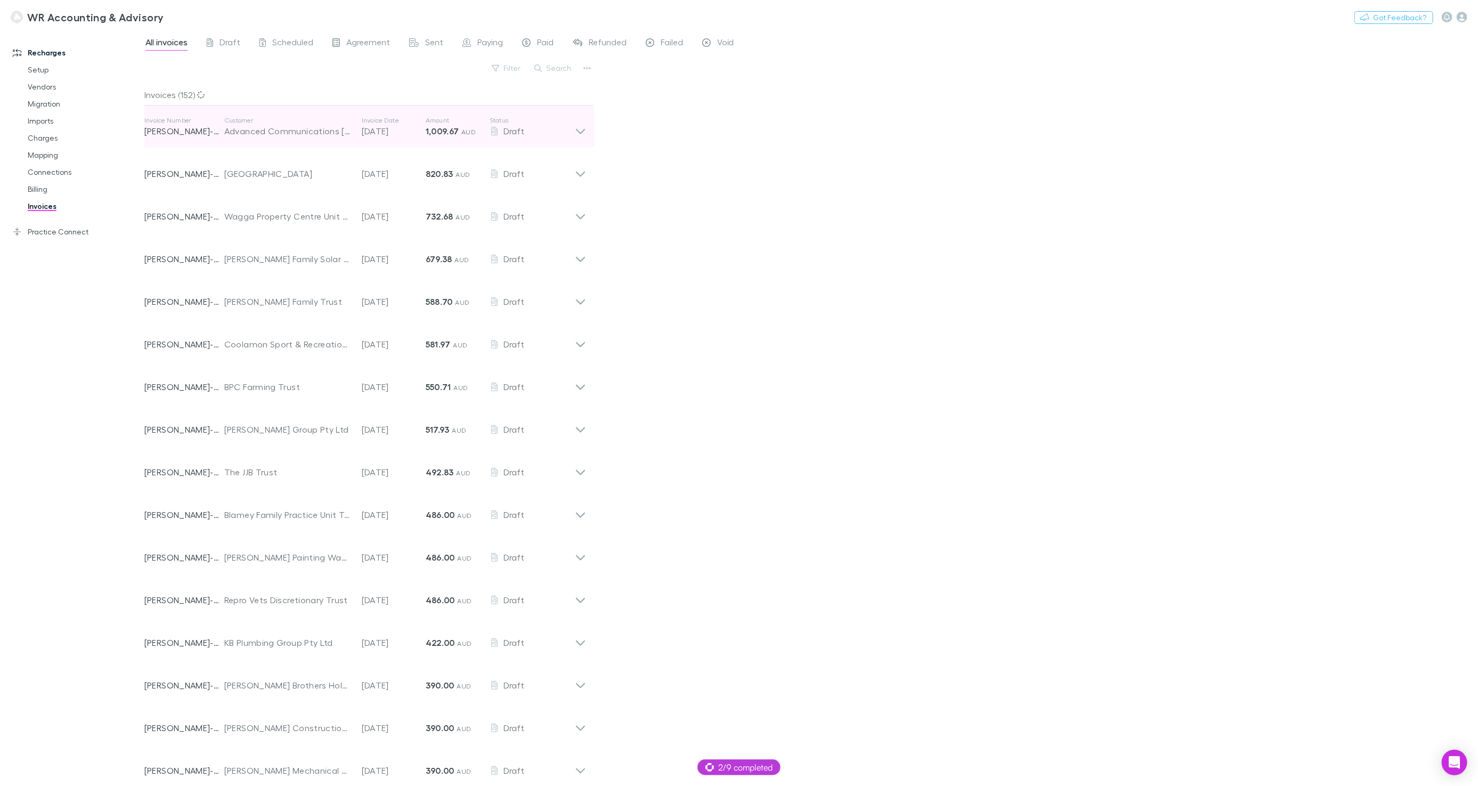
click at [384, 126] on p "30 Dec 2025" at bounding box center [394, 131] width 64 height 13
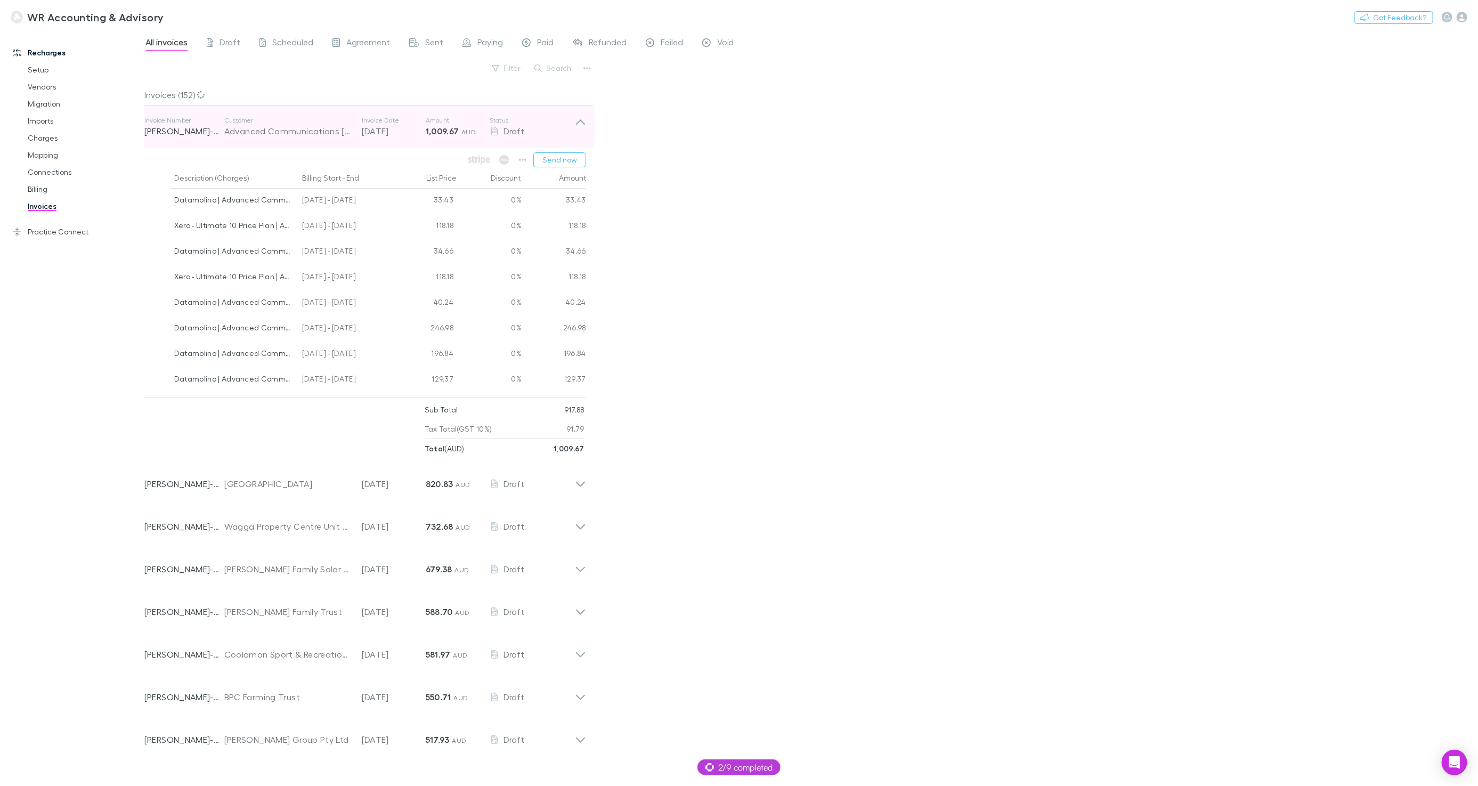
click at [384, 126] on p "30 Dec 2025" at bounding box center [394, 131] width 64 height 13
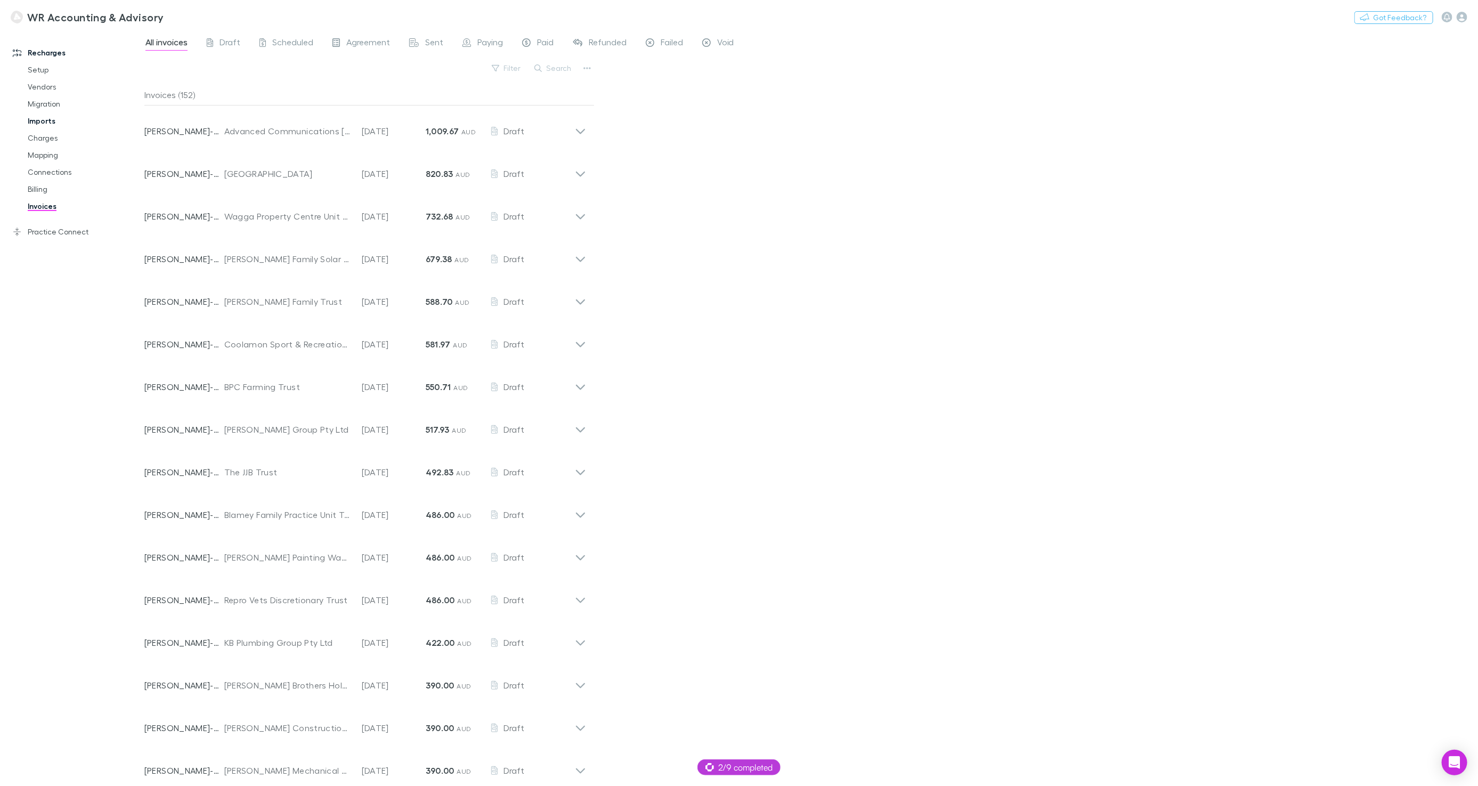
click at [59, 123] on link "Imports" at bounding box center [79, 120] width 125 height 17
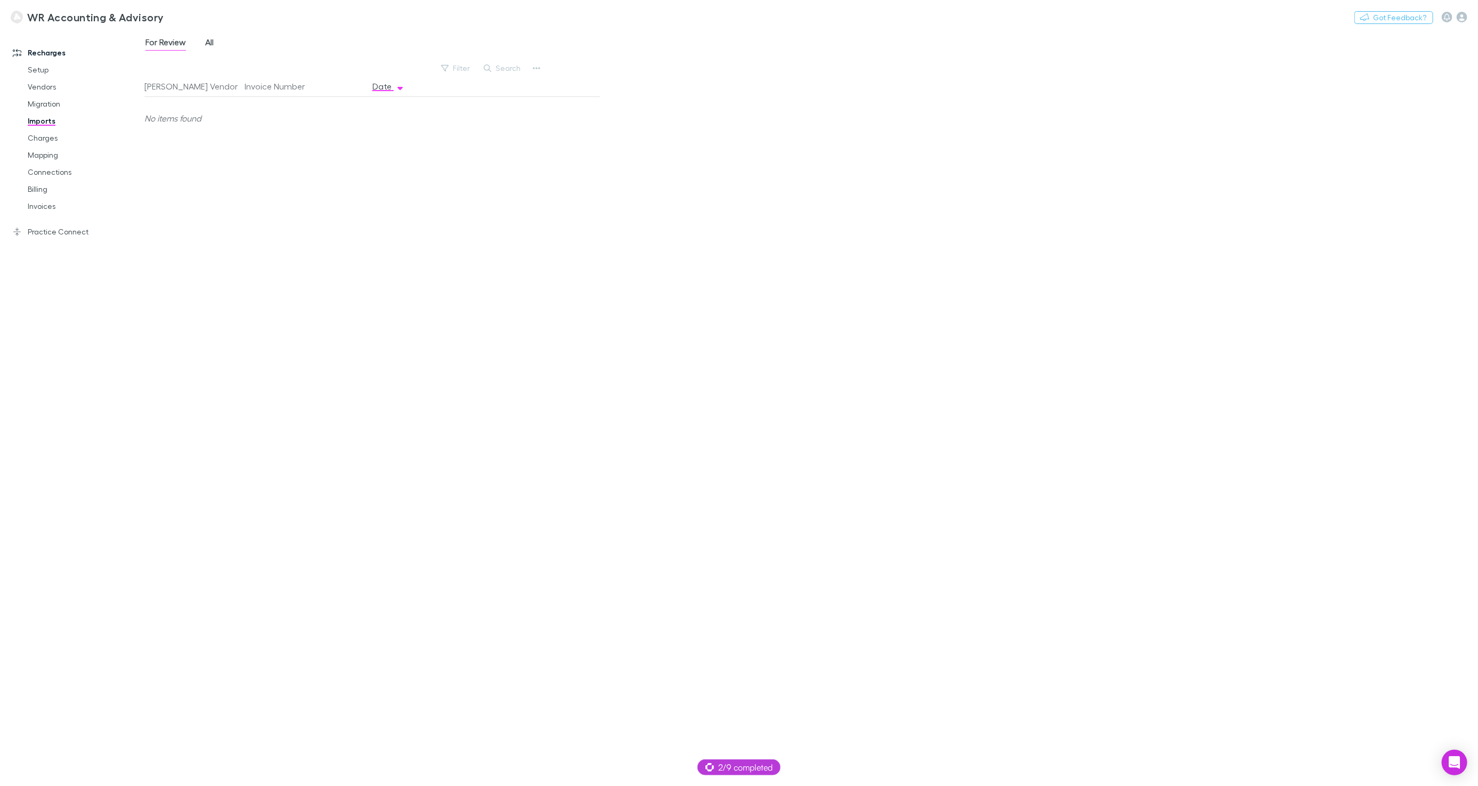
click at [211, 41] on span "All" at bounding box center [209, 44] width 9 height 14
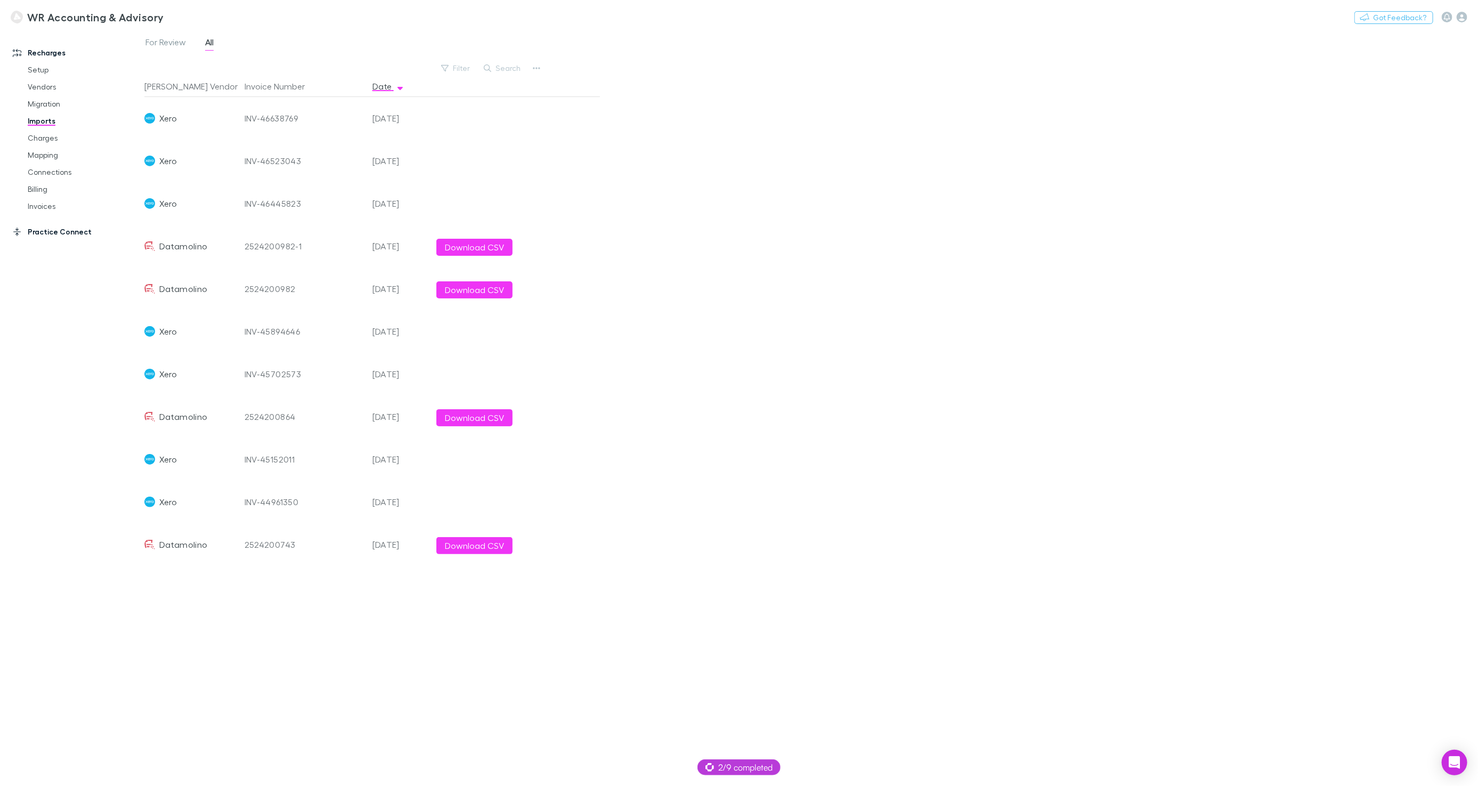
click at [59, 240] on div "Recharges Setup Vendors Migration Imports Charges Mapping Connections Billing I…" at bounding box center [72, 401] width 144 height 735
click at [61, 232] on link "Practice Connect" at bounding box center [72, 231] width 140 height 17
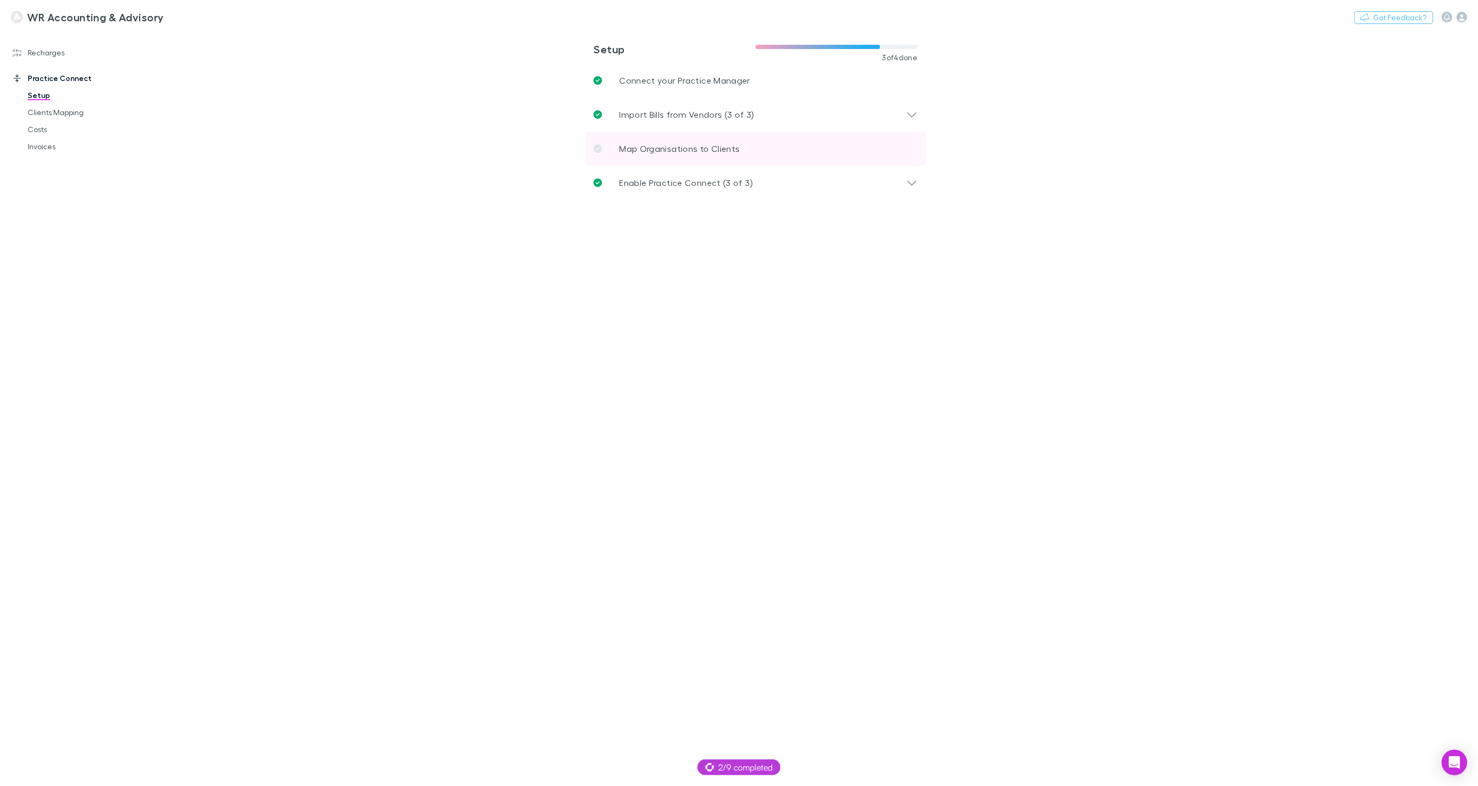
click at [637, 158] on link "Map Organisations to Clients" at bounding box center [755, 149] width 341 height 34
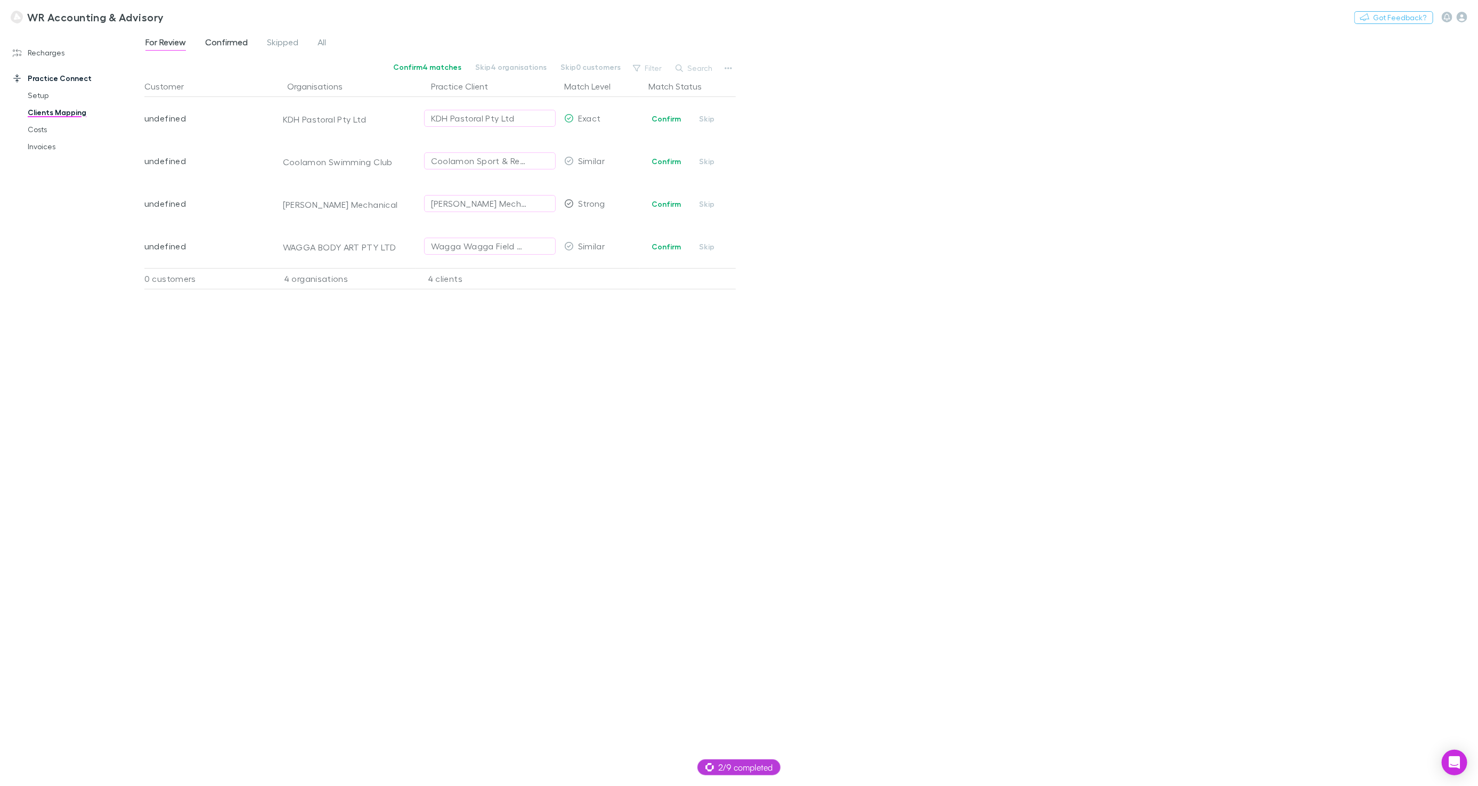
click at [213, 41] on span "Confirmed" at bounding box center [226, 44] width 43 height 14
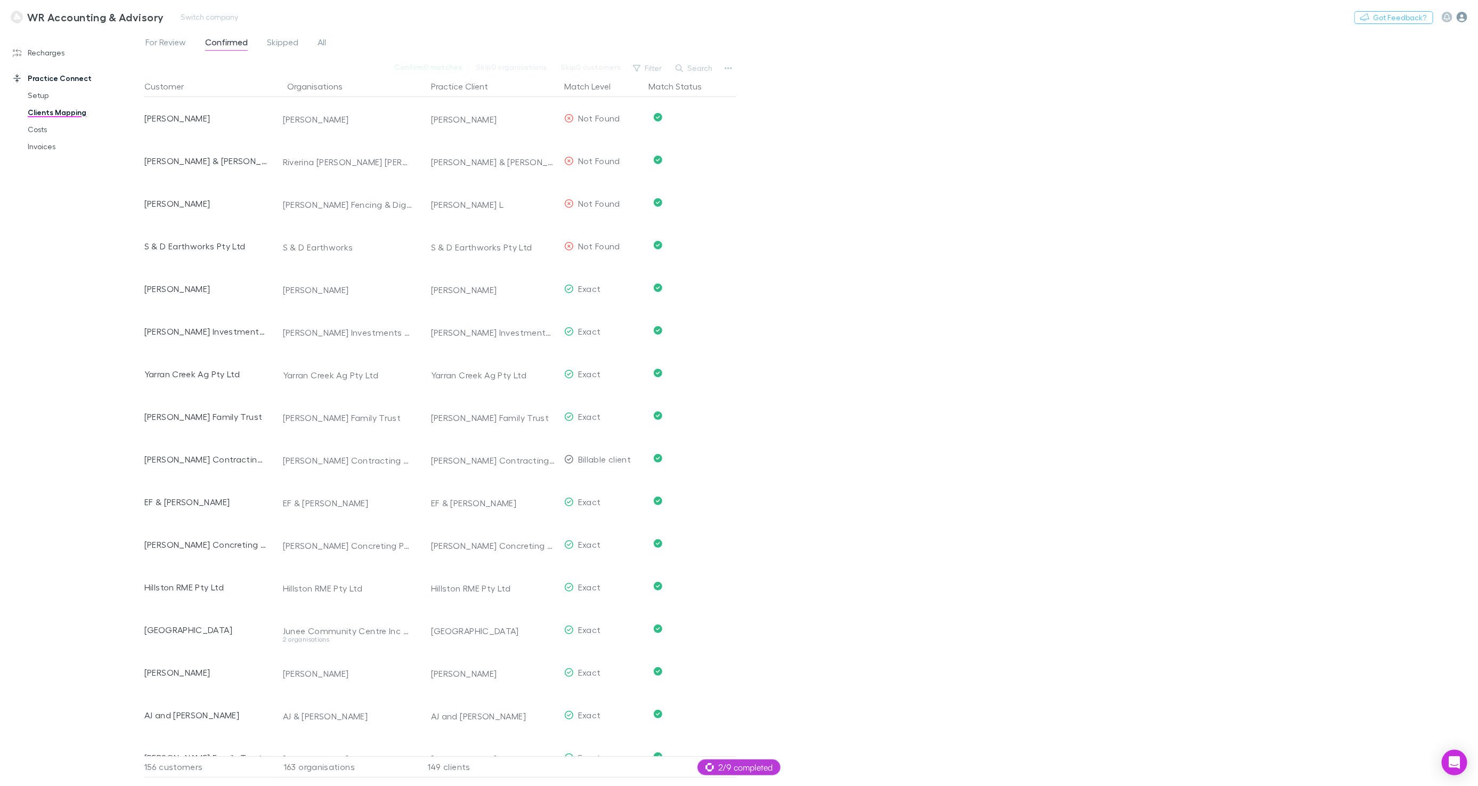
click at [1457, 17] on icon "button" at bounding box center [1462, 17] width 11 height 11
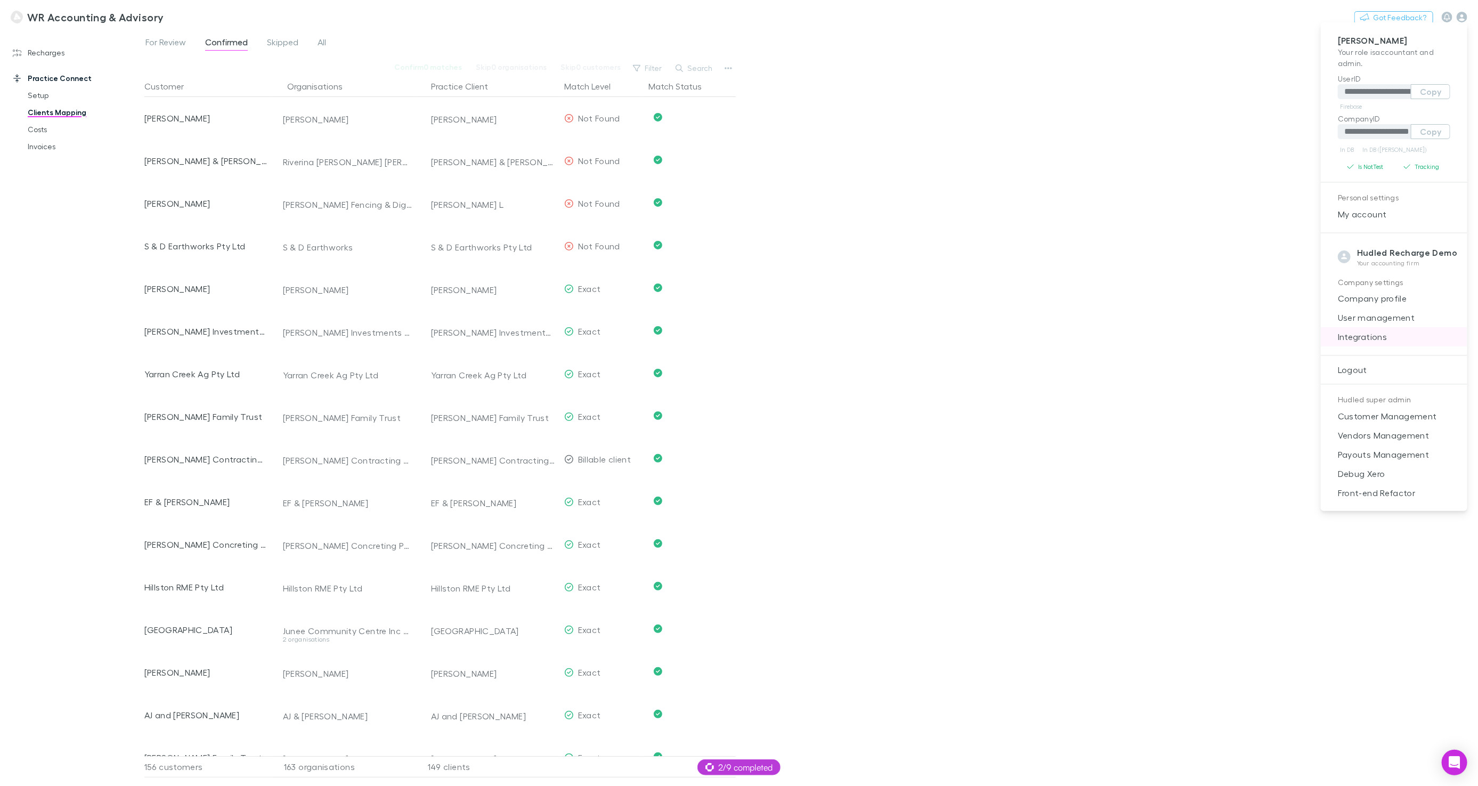
click at [1367, 344] on li "Integrations" at bounding box center [1394, 336] width 147 height 19
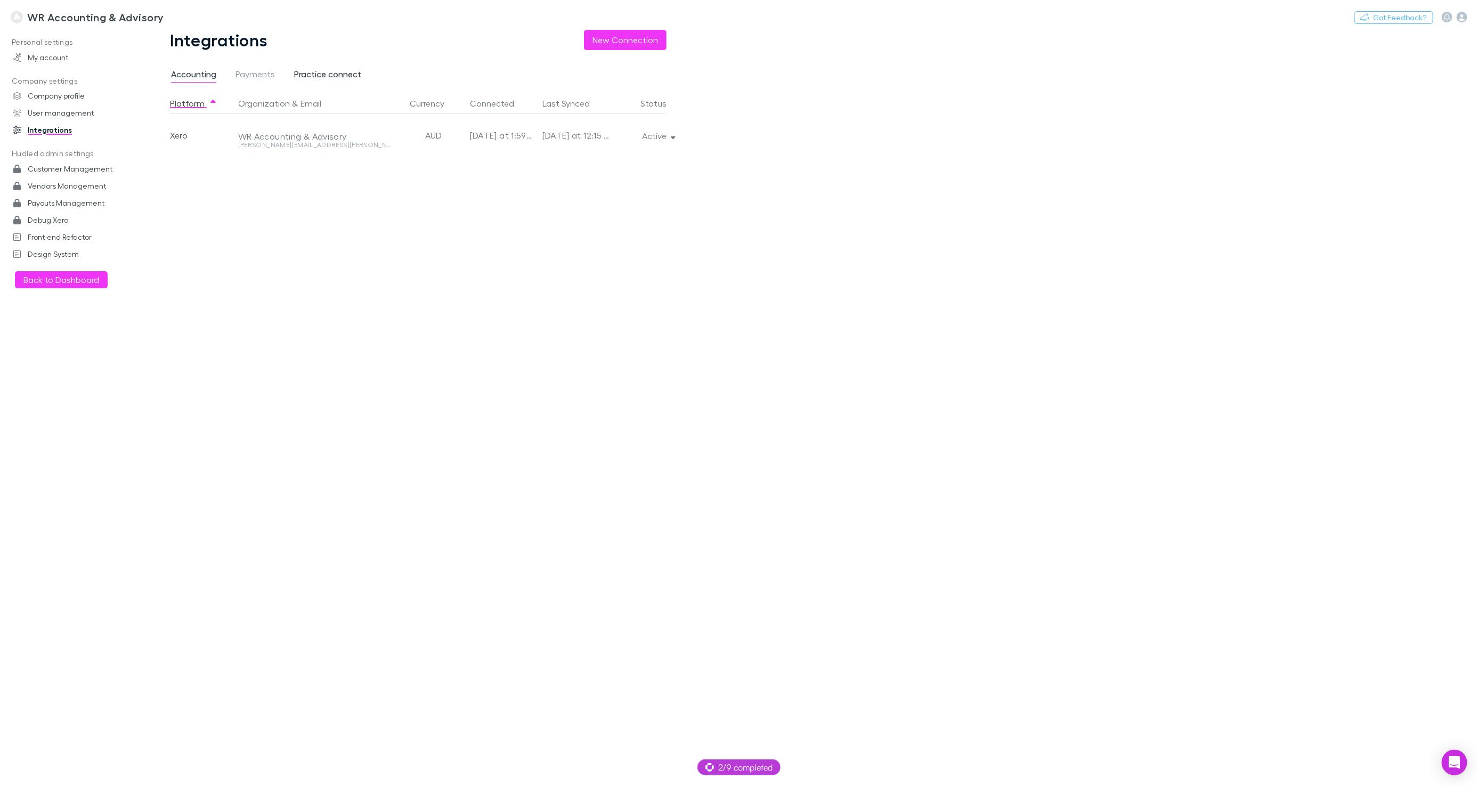
click at [342, 76] on span "Practice connect" at bounding box center [327, 76] width 67 height 14
click at [663, 182] on button "Active" at bounding box center [658, 178] width 48 height 15
click at [839, 280] on div at bounding box center [739, 393] width 1478 height 786
click at [174, 15] on button "Switch company" at bounding box center [209, 17] width 70 height 13
type input "***"
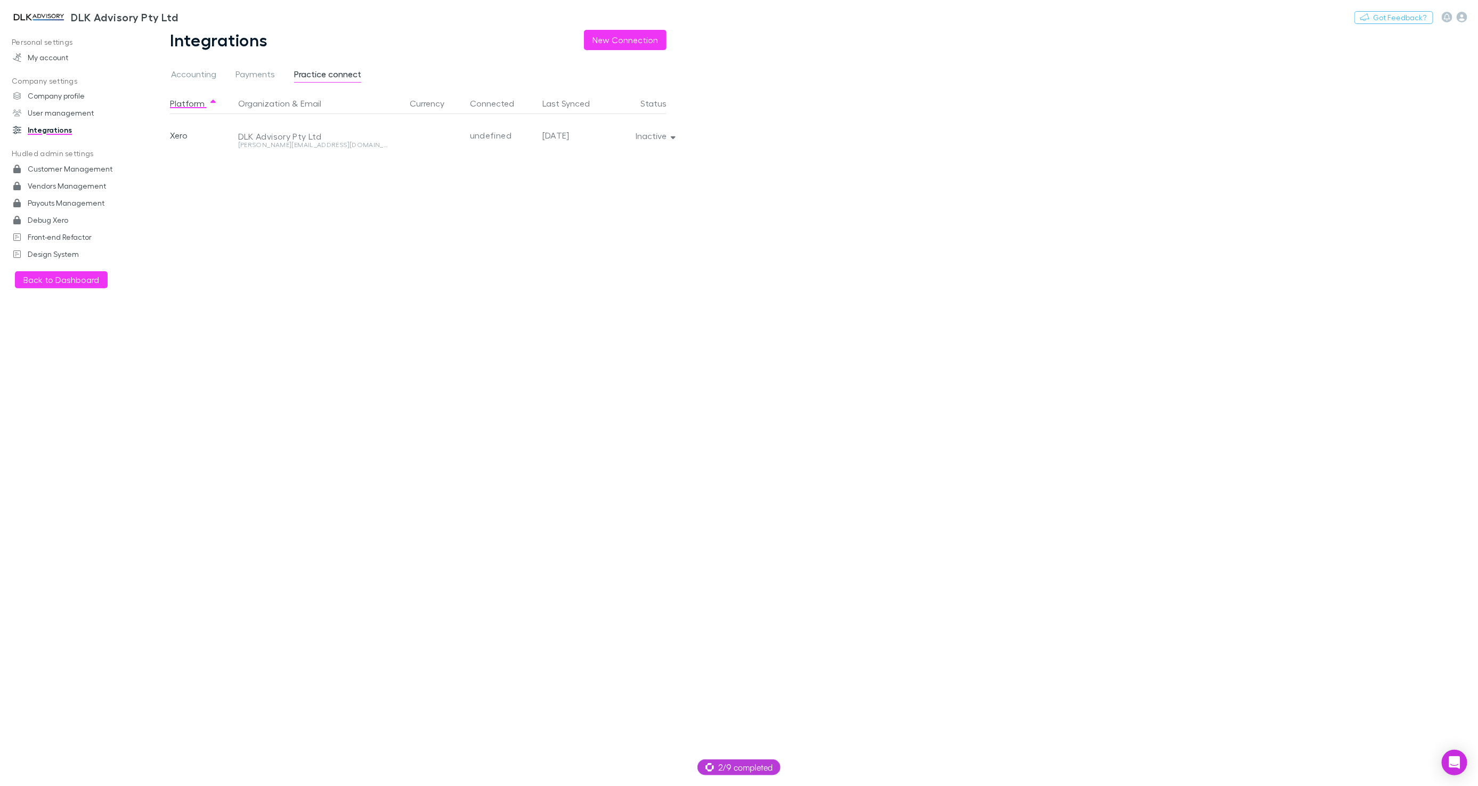
click at [663, 143] on div "Inactive" at bounding box center [639, 135] width 56 height 43
click at [663, 139] on button "Inactive" at bounding box center [654, 135] width 55 height 15
click at [772, 165] on div at bounding box center [739, 393] width 1478 height 786
click at [631, 229] on div "Platform Organization & Email Currency Connected Last Synced Status Xero DLK Ad…" at bounding box center [427, 439] width 514 height 693
click at [636, 141] on button "Inactive" at bounding box center [654, 135] width 55 height 15
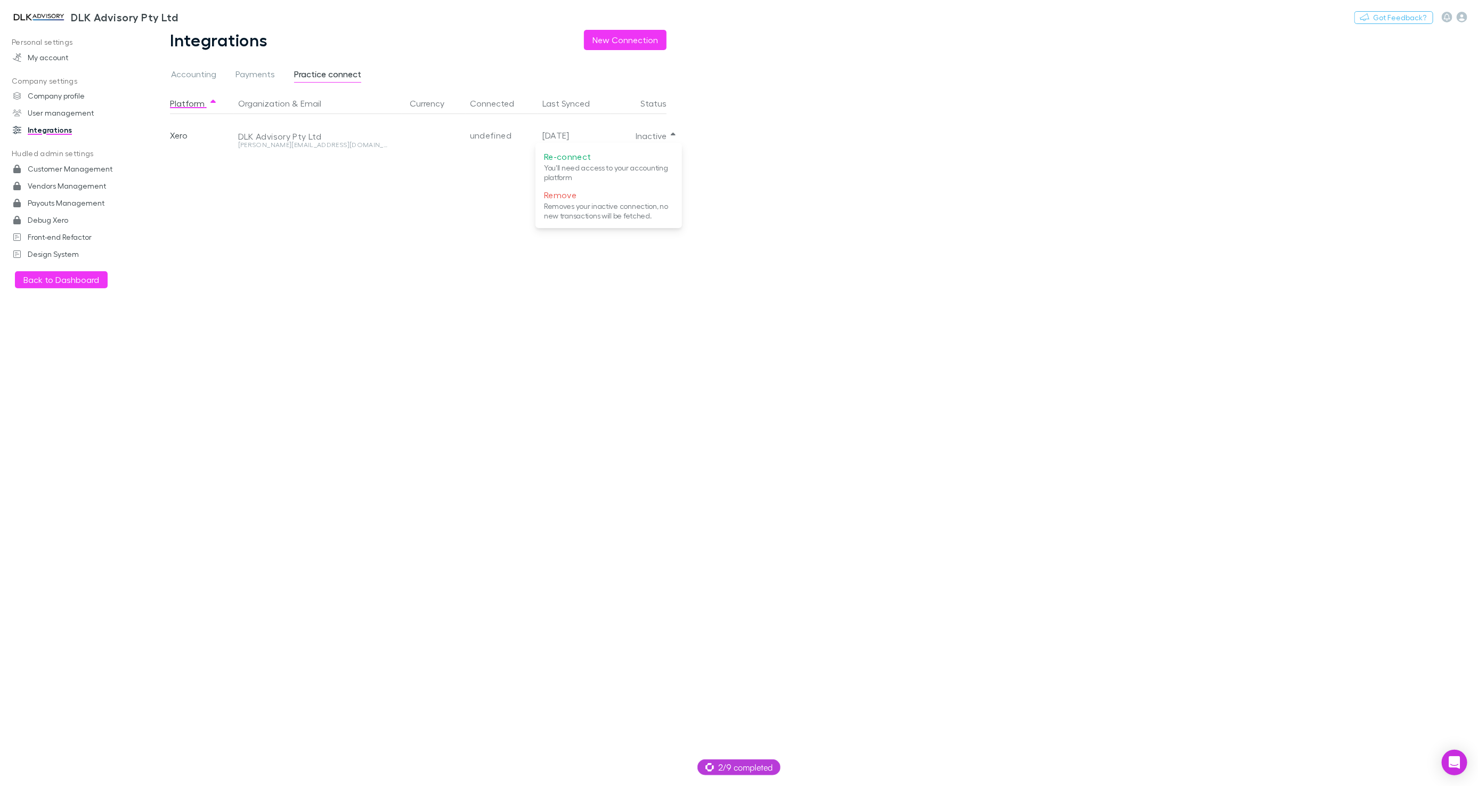
click at [678, 317] on div at bounding box center [739, 393] width 1478 height 786
click at [112, 11] on h3 "DLK Advisory Pty Ltd" at bounding box center [124, 17] width 107 height 13
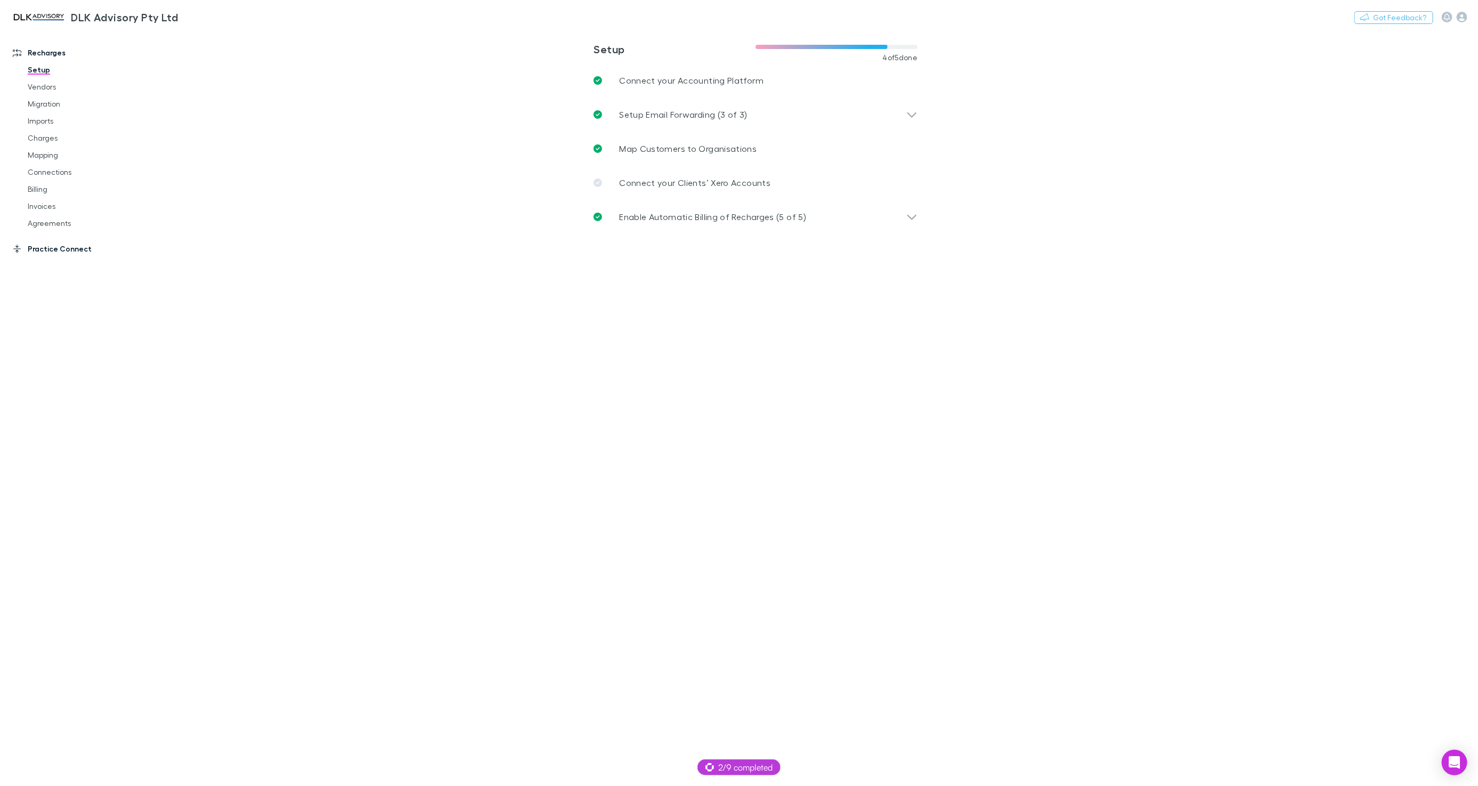
click at [66, 250] on link "Practice Connect" at bounding box center [72, 248] width 140 height 17
click at [728, 193] on div "Enable Practice Connect (1 of 3)" at bounding box center [755, 183] width 341 height 34
click at [678, 223] on link "Define Job Settings" at bounding box center [764, 217] width 307 height 26
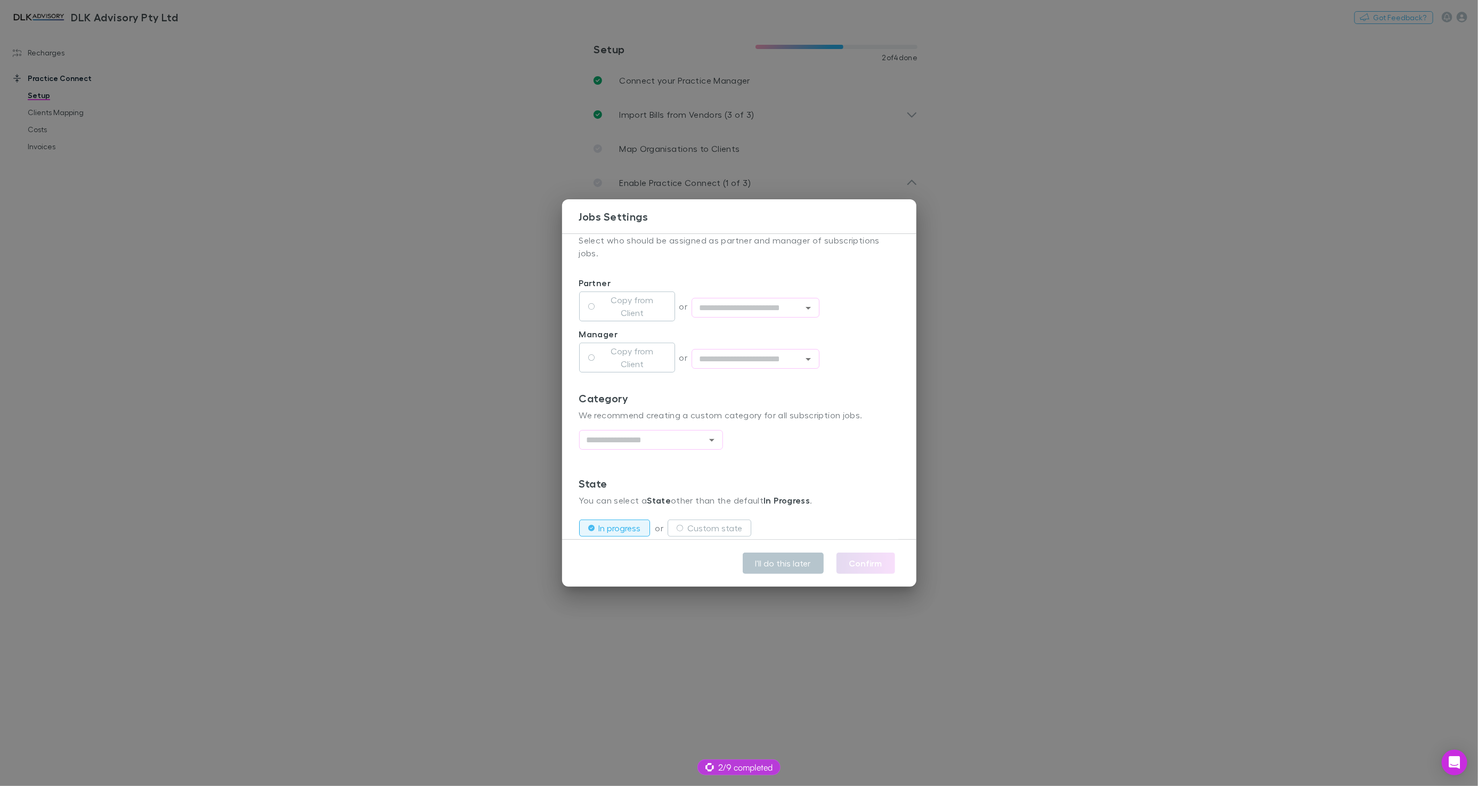
scroll to position [207, 0]
click at [668, 431] on input "text" at bounding box center [642, 437] width 120 height 13
click at [759, 390] on div "Category We recommend creating a custom category for all subscription jobs." at bounding box center [739, 409] width 320 height 38
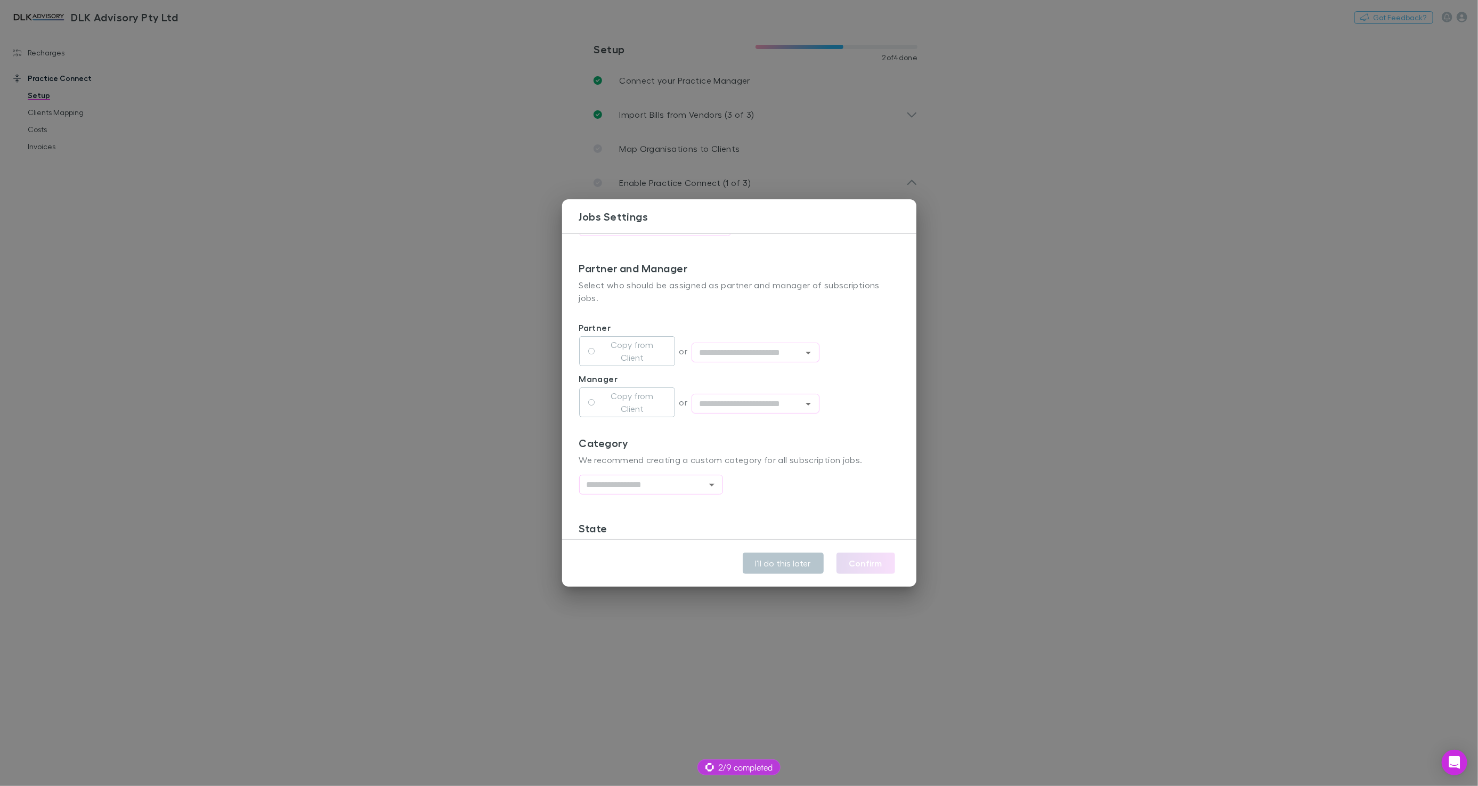
scroll to position [218, 0]
click at [466, 359] on div "**********" at bounding box center [739, 393] width 1478 height 786
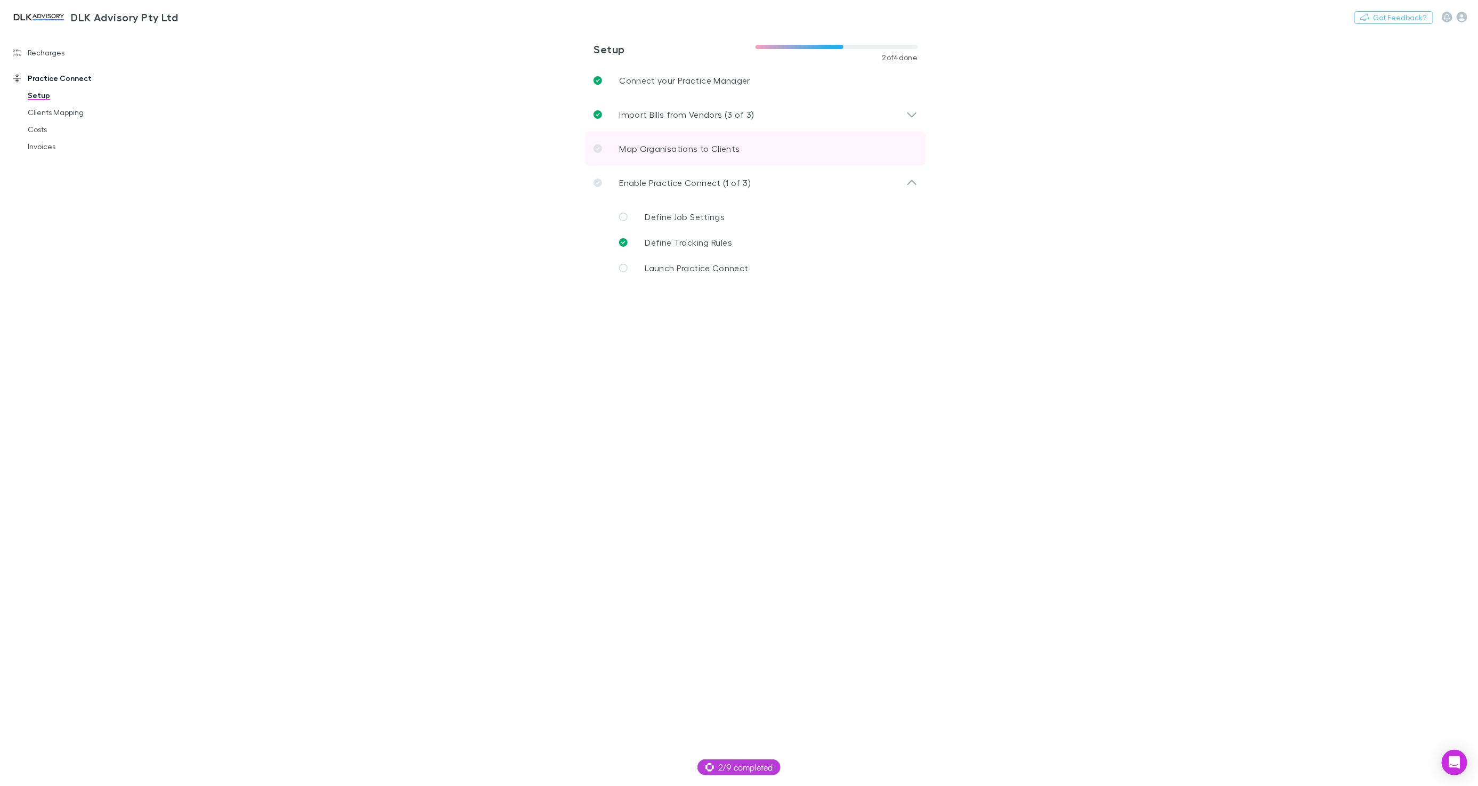
click at [653, 150] on p "Map Organisations to Clients" at bounding box center [679, 148] width 120 height 13
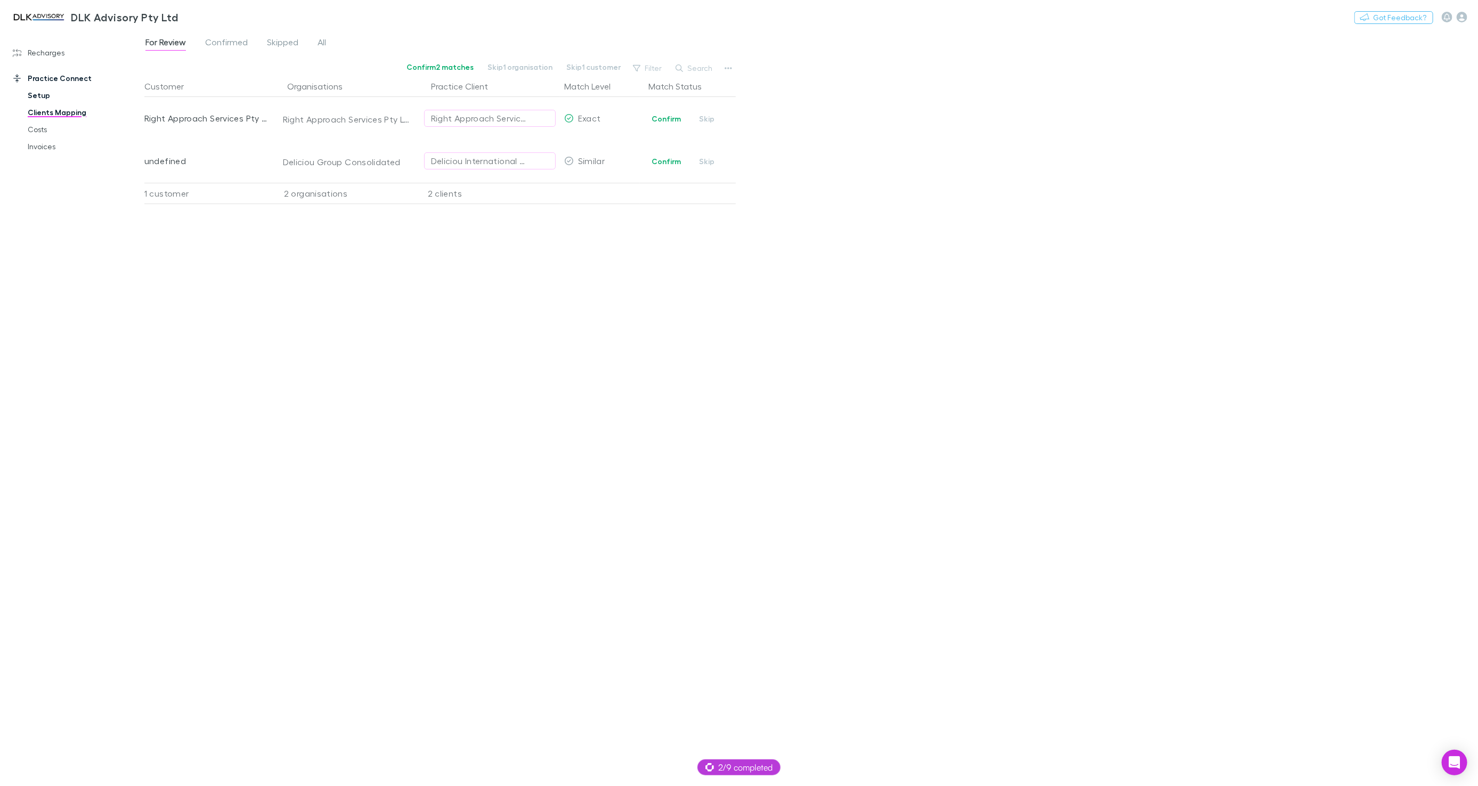
click at [45, 96] on link "Setup" at bounding box center [79, 95] width 125 height 17
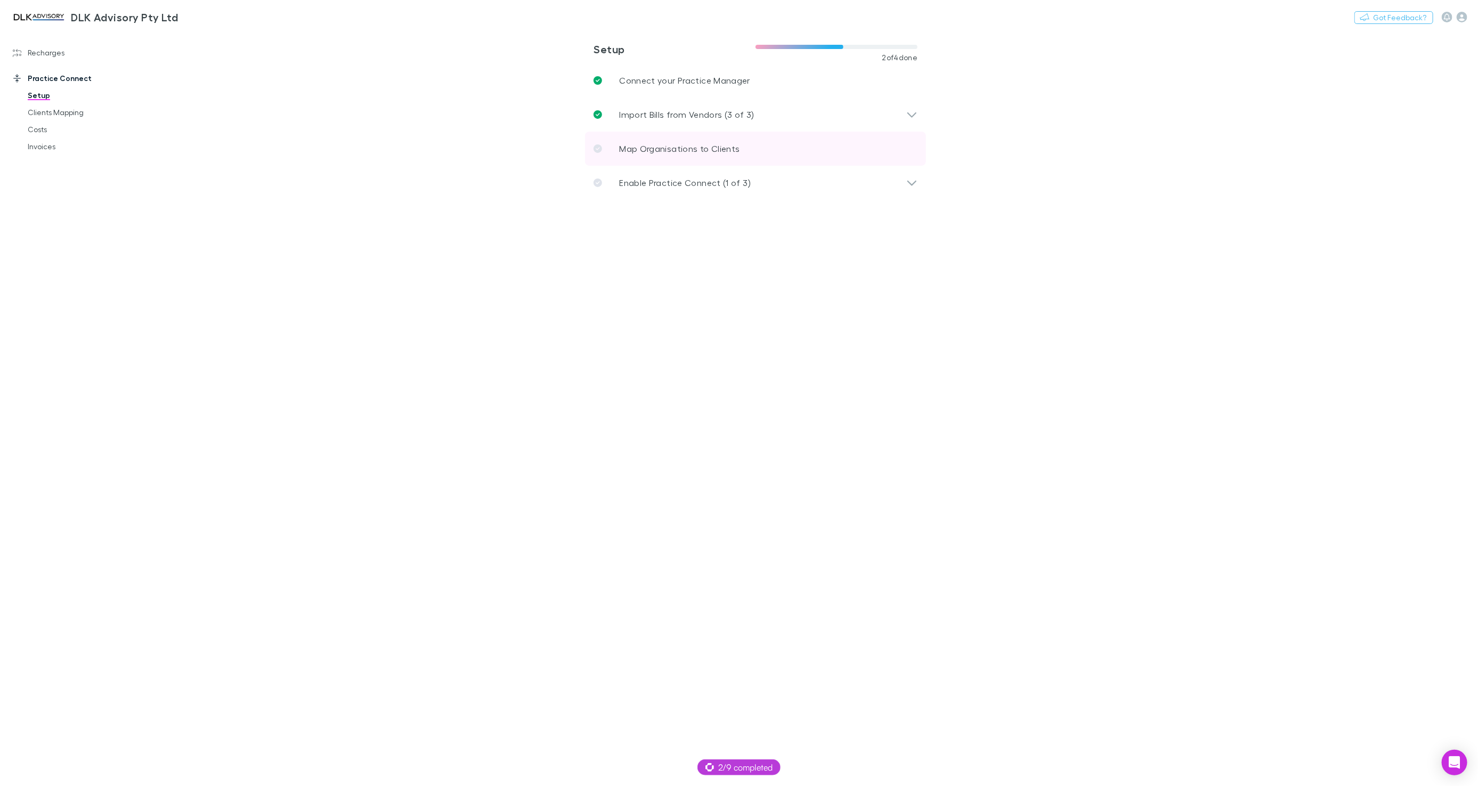
click at [689, 146] on p "Map Organisations to Clients" at bounding box center [679, 148] width 120 height 13
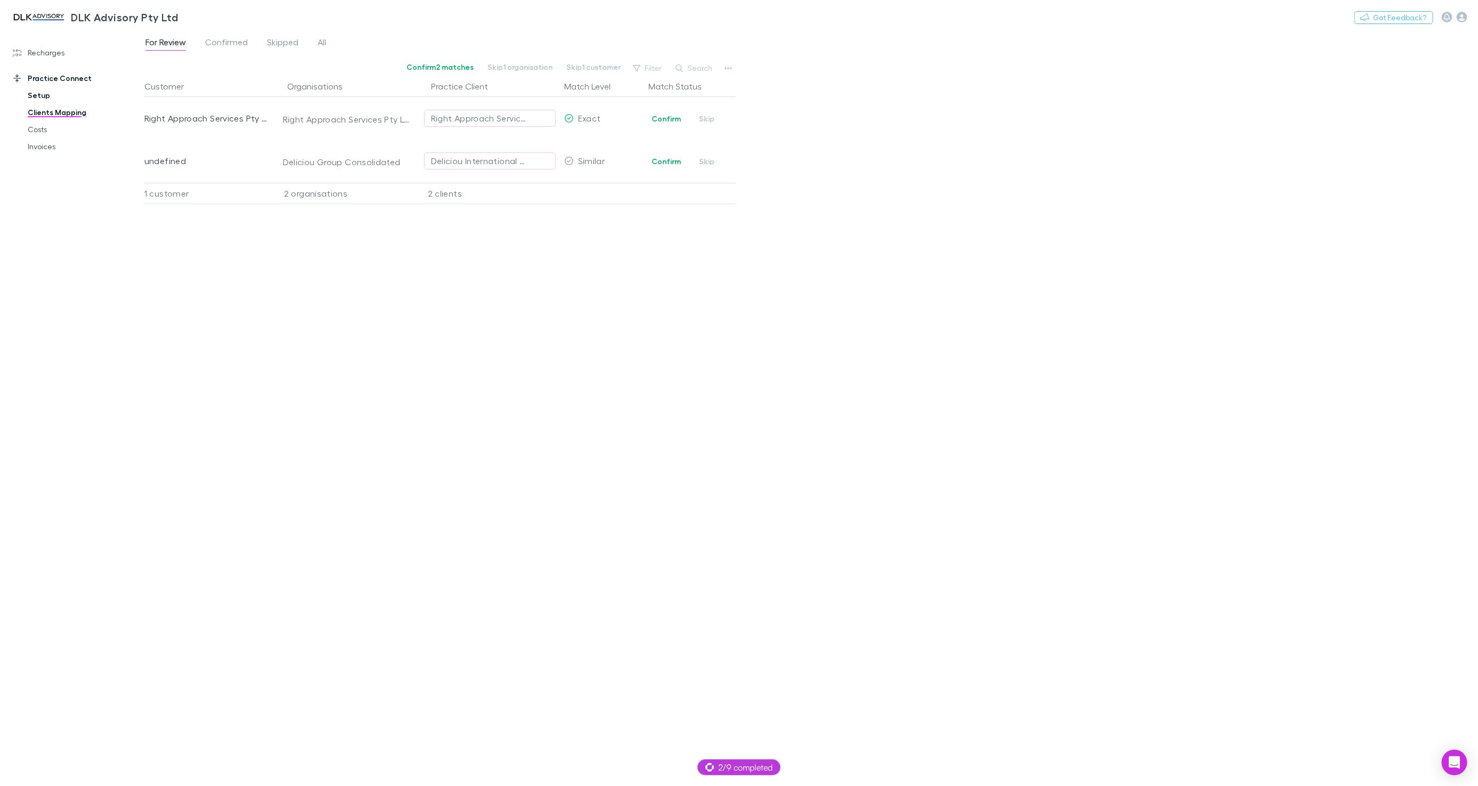
click at [45, 93] on link "Setup" at bounding box center [79, 95] width 125 height 17
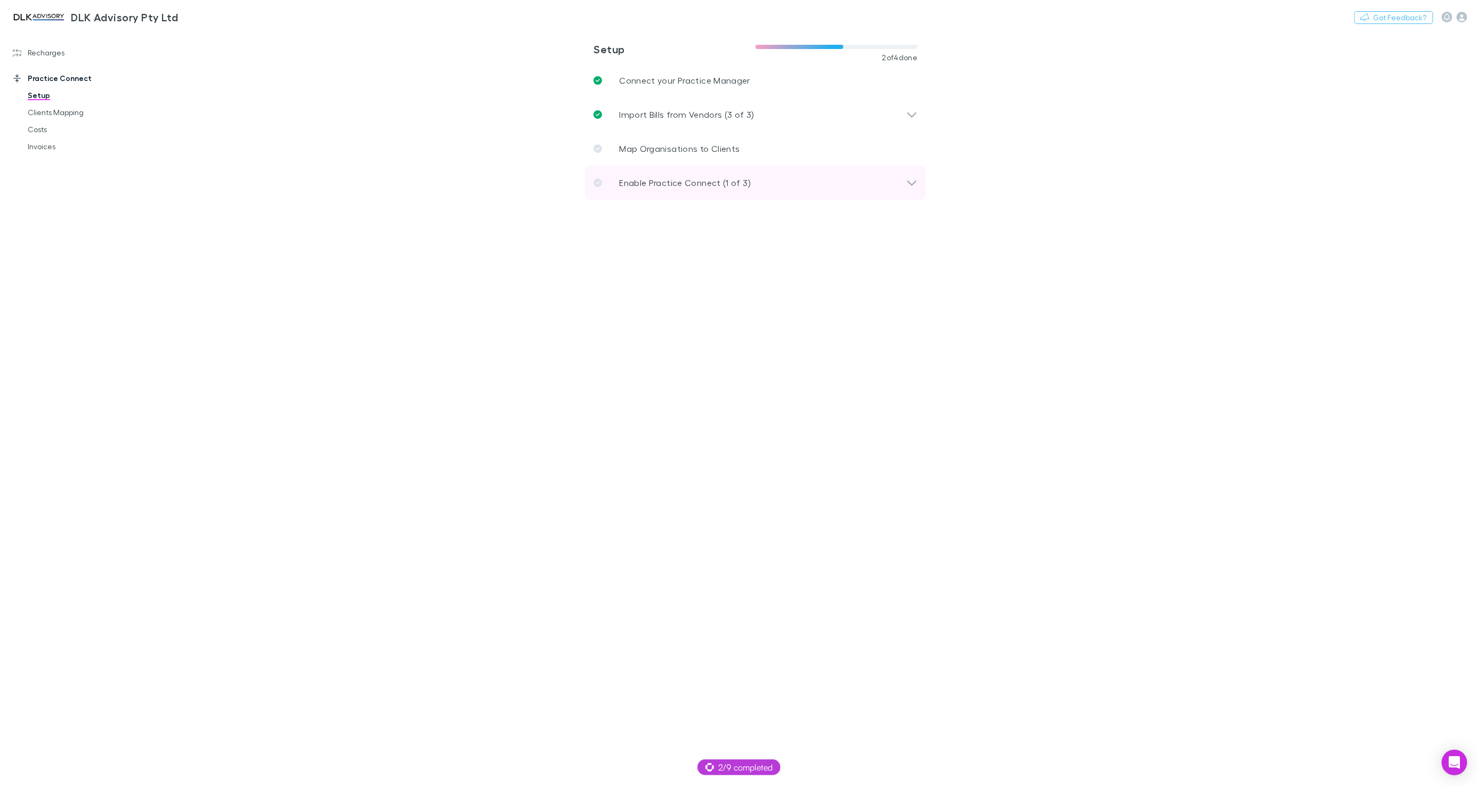
click at [707, 179] on p "Enable Practice Connect (1 of 3)" at bounding box center [685, 182] width 132 height 13
click at [675, 220] on span "Define Job Settings" at bounding box center [685, 217] width 80 height 10
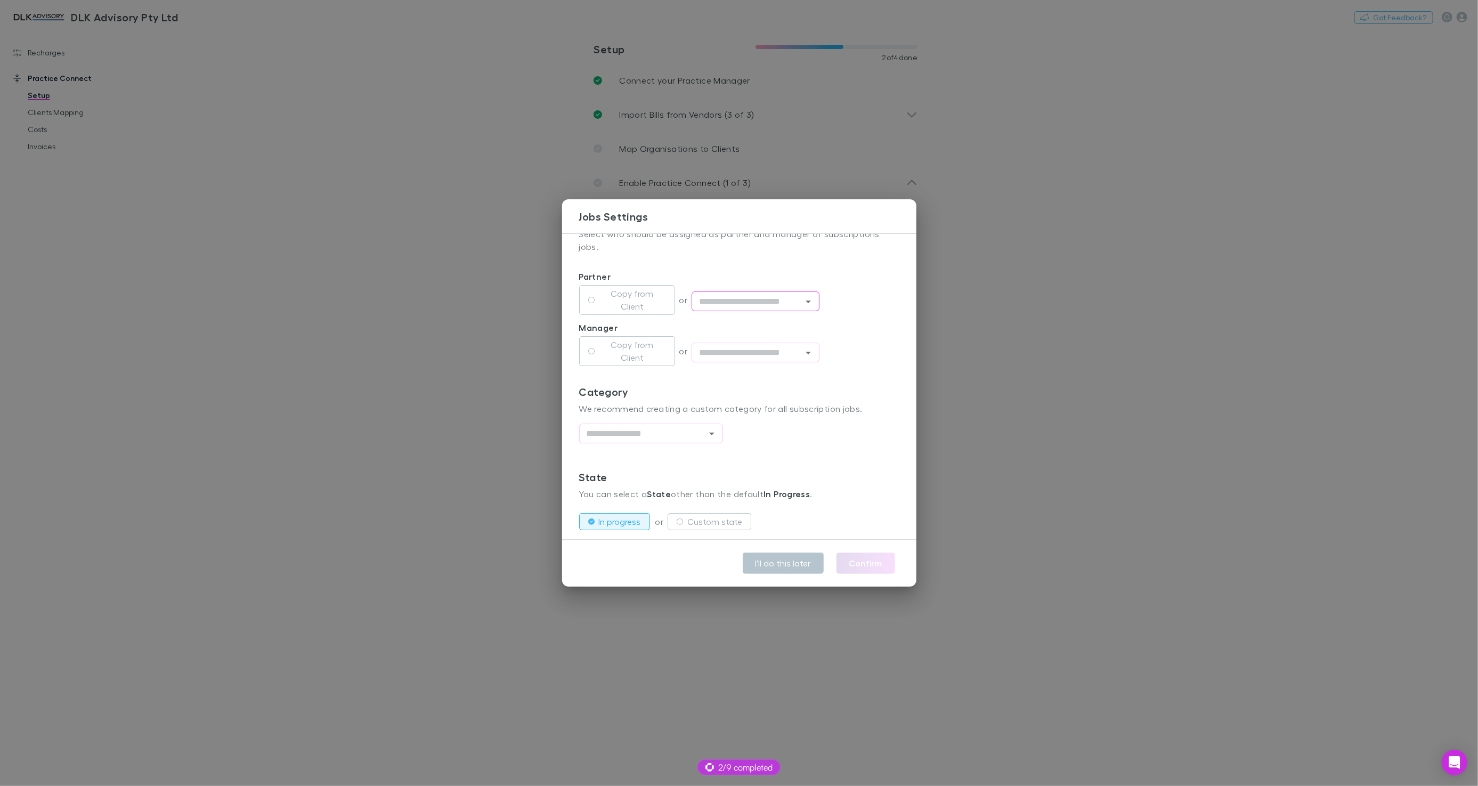
scroll to position [212, 0]
type input "**********"
click at [424, 367] on div "**********" at bounding box center [739, 393] width 1478 height 786
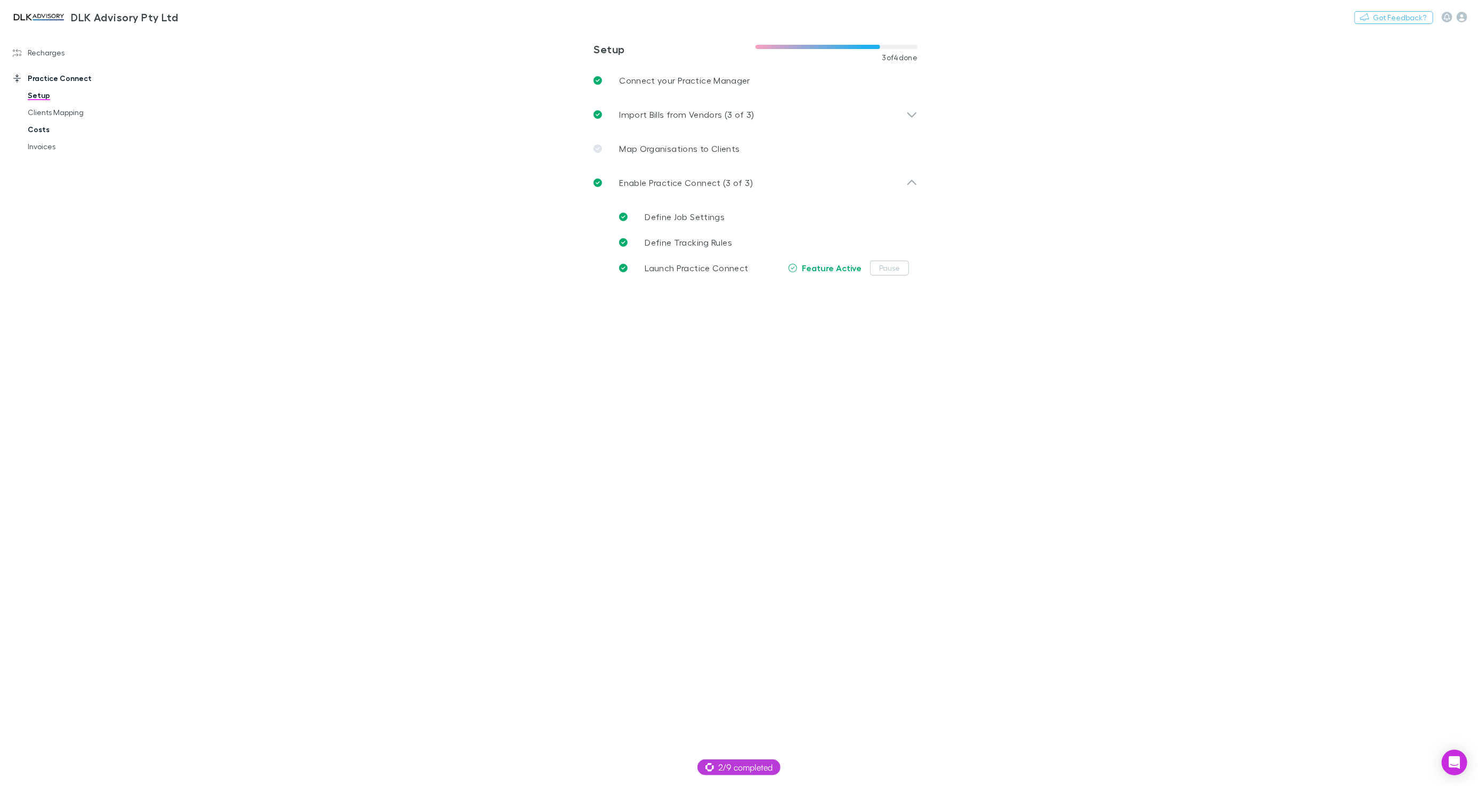
click at [37, 134] on link "Costs" at bounding box center [79, 129] width 125 height 17
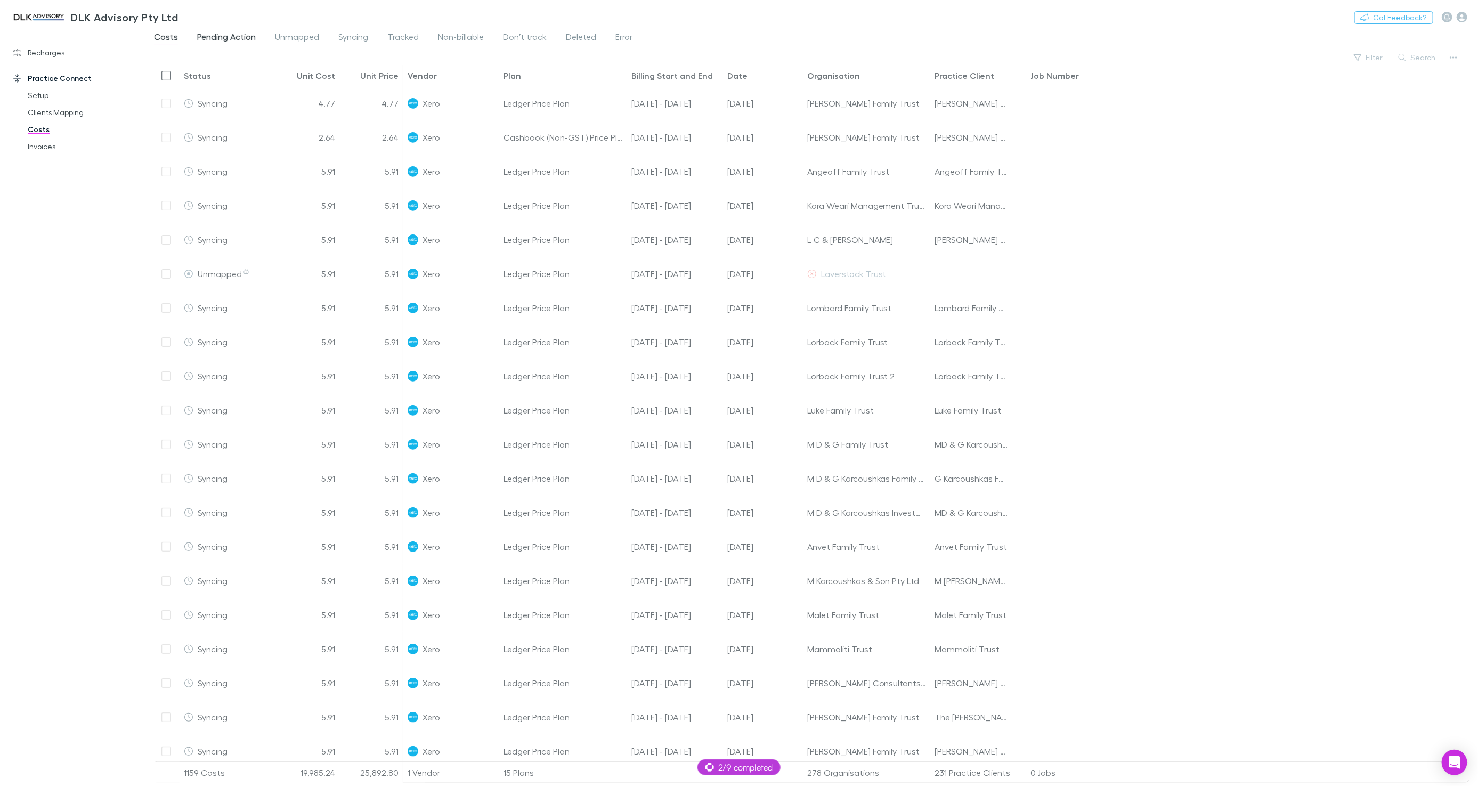
click at [229, 44] on span "Pending Action" at bounding box center [226, 38] width 59 height 14
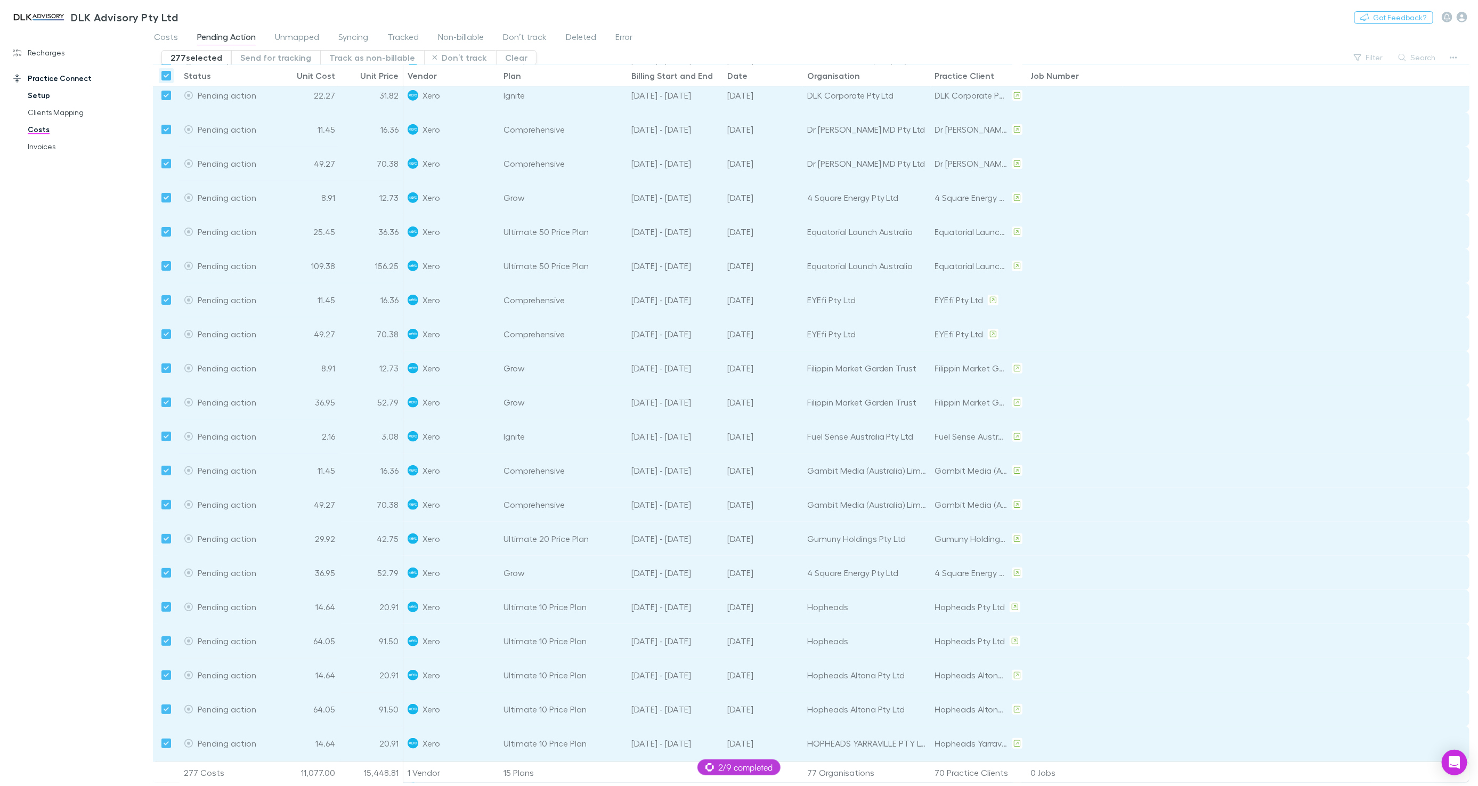
click at [43, 96] on link "Setup" at bounding box center [79, 95] width 125 height 17
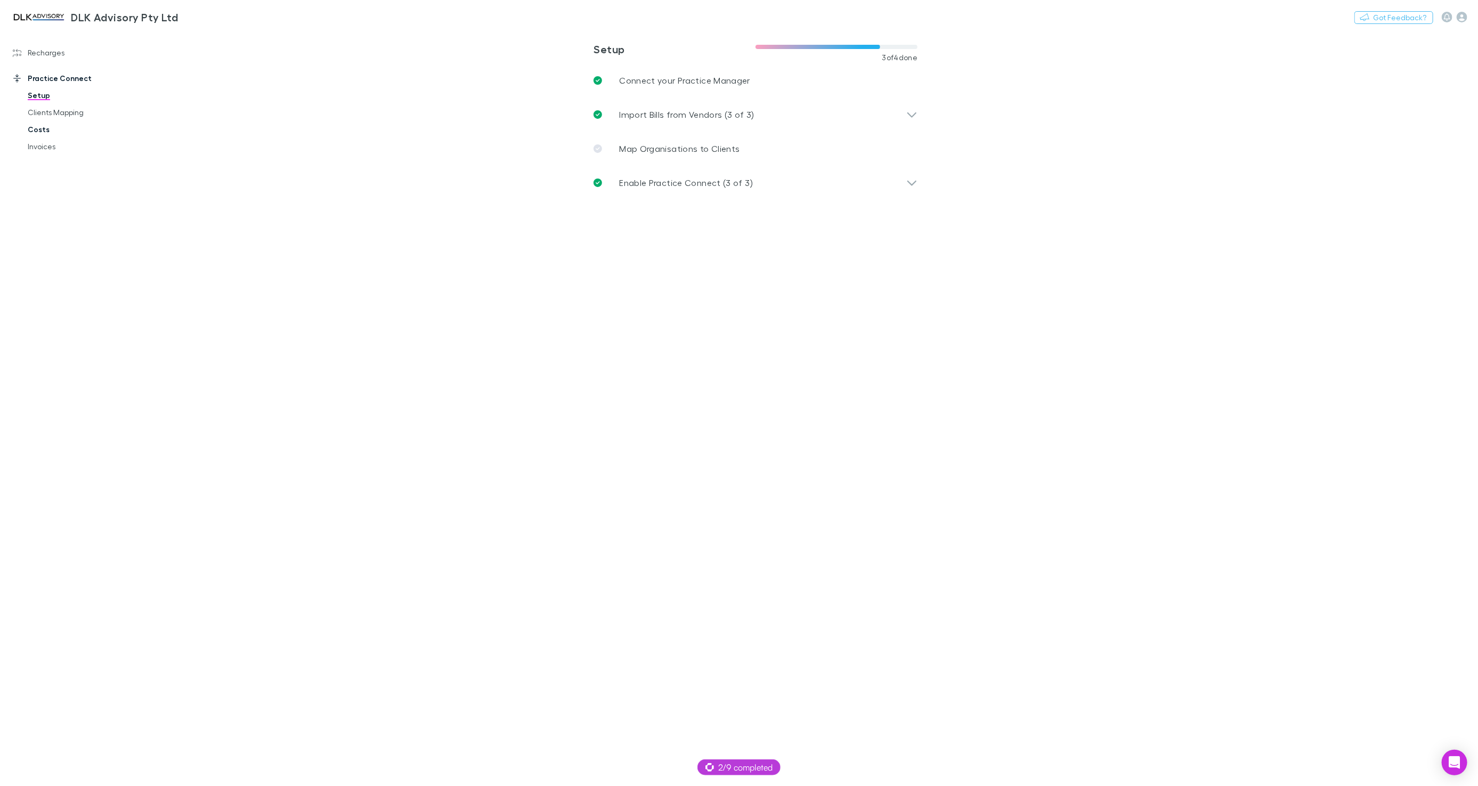
click at [47, 132] on link "Costs" at bounding box center [79, 129] width 125 height 17
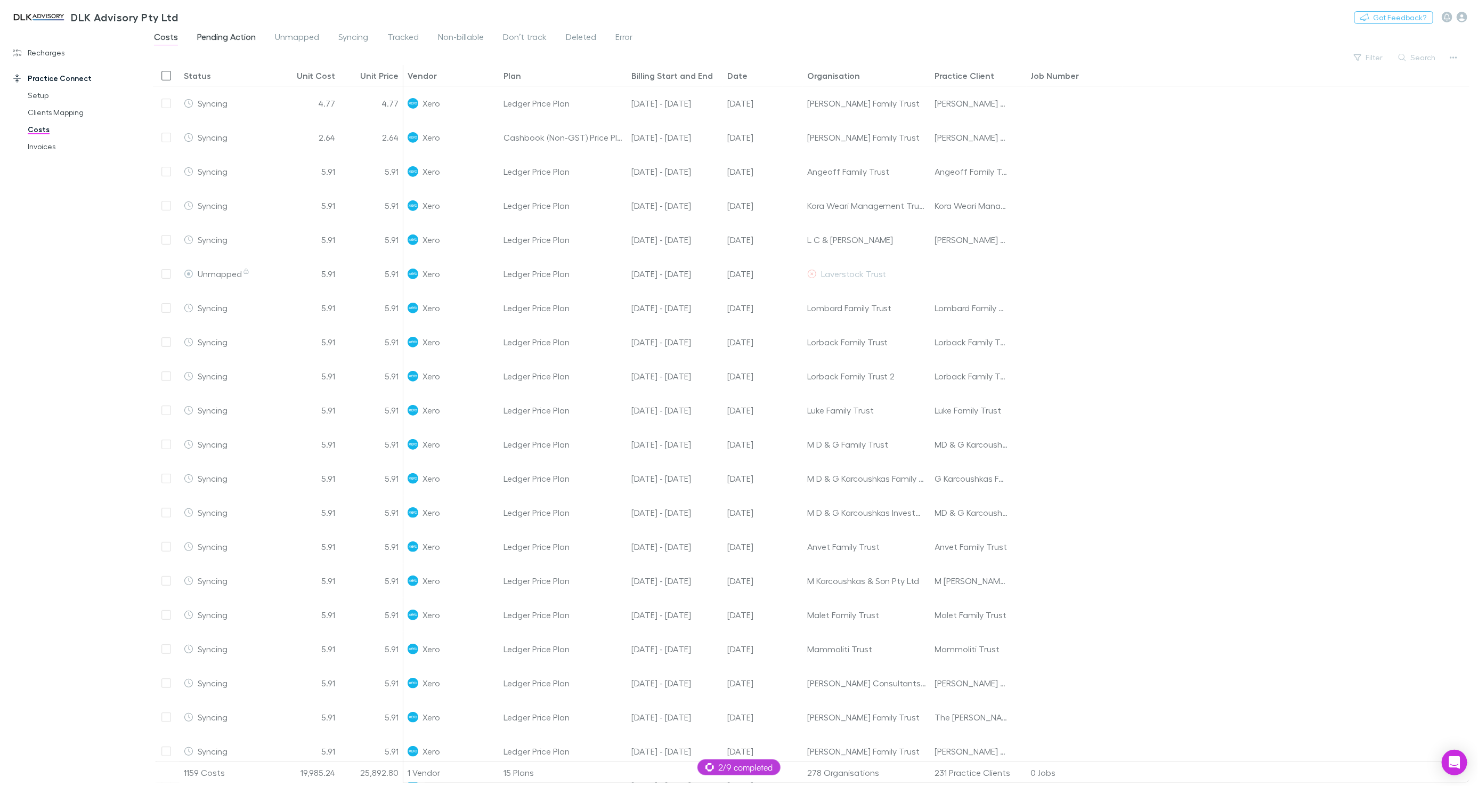
click at [236, 34] on span "Pending Action" at bounding box center [226, 38] width 59 height 14
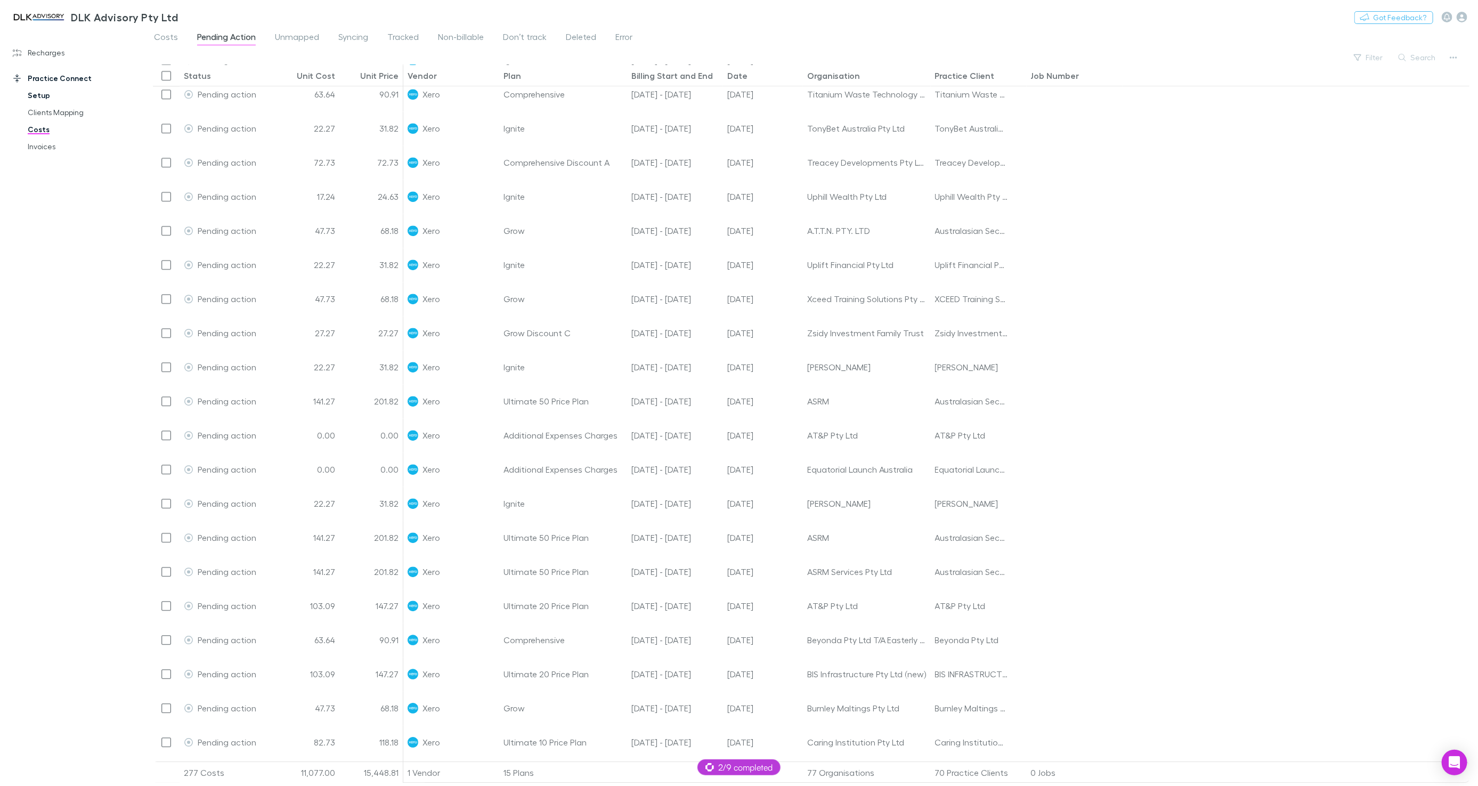
click at [32, 94] on link "Setup" at bounding box center [79, 95] width 125 height 17
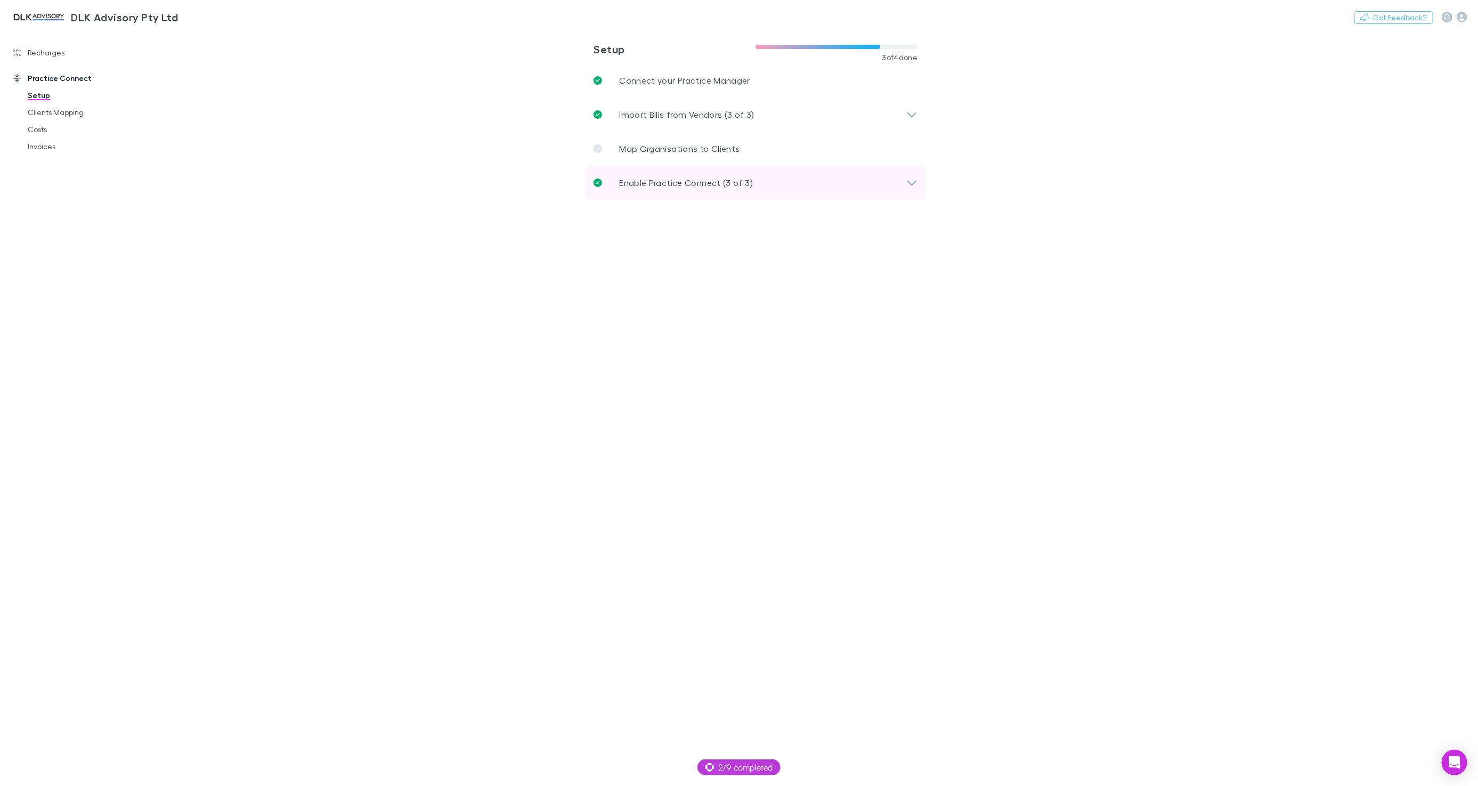
click at [669, 179] on p "Enable Practice Connect (3 of 3)" at bounding box center [686, 182] width 134 height 13
click at [682, 238] on span "Define Tracking Rules" at bounding box center [688, 242] width 87 height 10
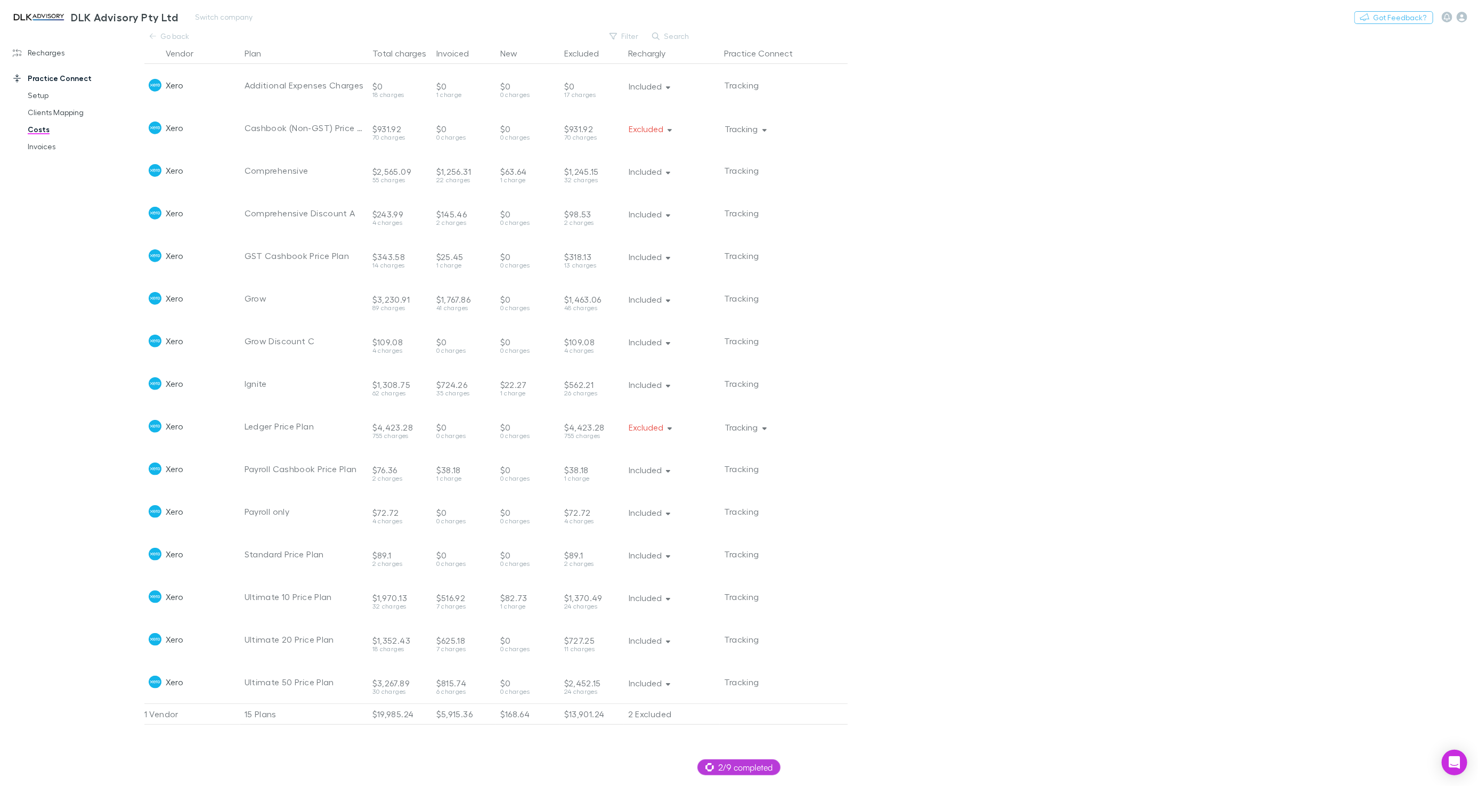
click at [90, 19] on h3 "DLK Advisory Pty Ltd" at bounding box center [124, 17] width 107 height 13
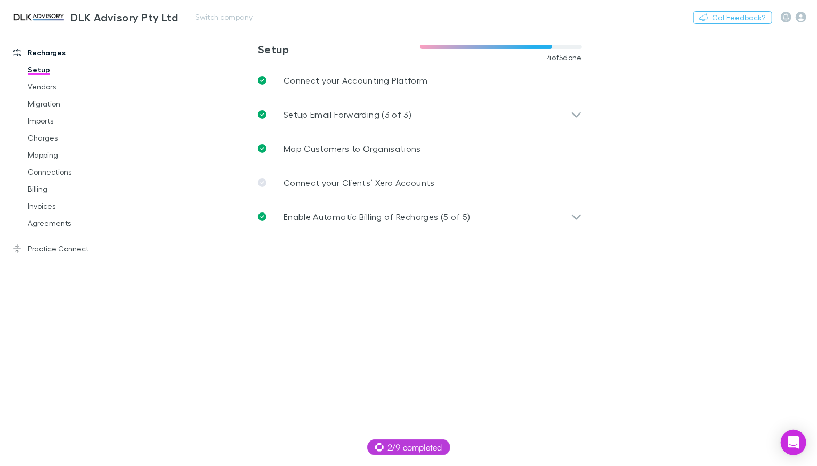
click at [150, 18] on h3 "DLK Advisory Pty Ltd" at bounding box center [124, 17] width 107 height 13
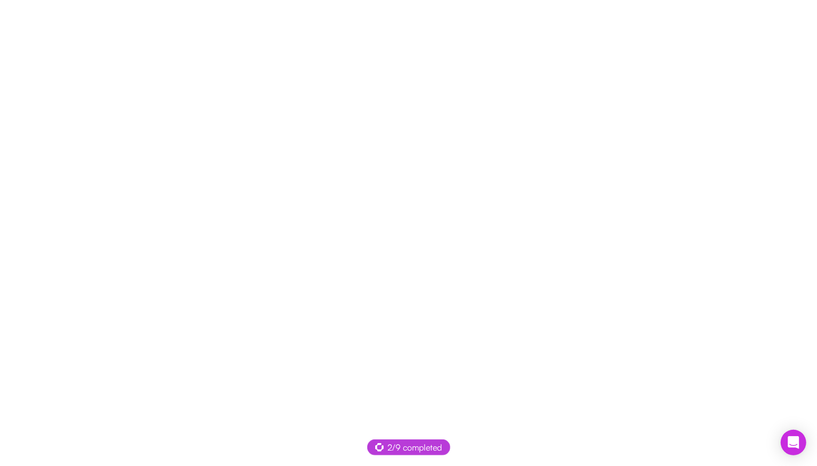
click at [207, 17] on div at bounding box center [408, 233] width 817 height 466
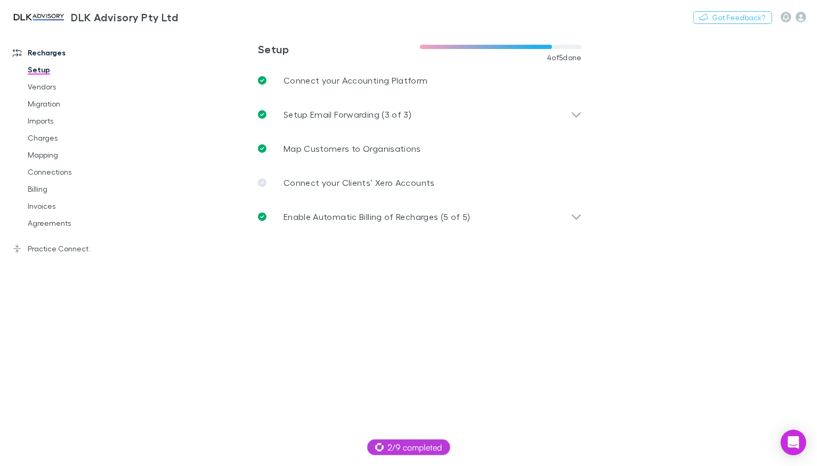
click at [207, 17] on button "Switch company" at bounding box center [224, 17] width 70 height 13
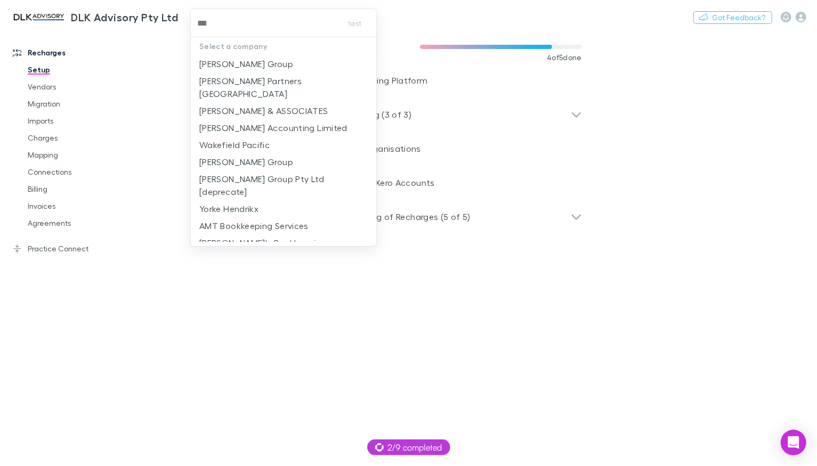
type input "****"
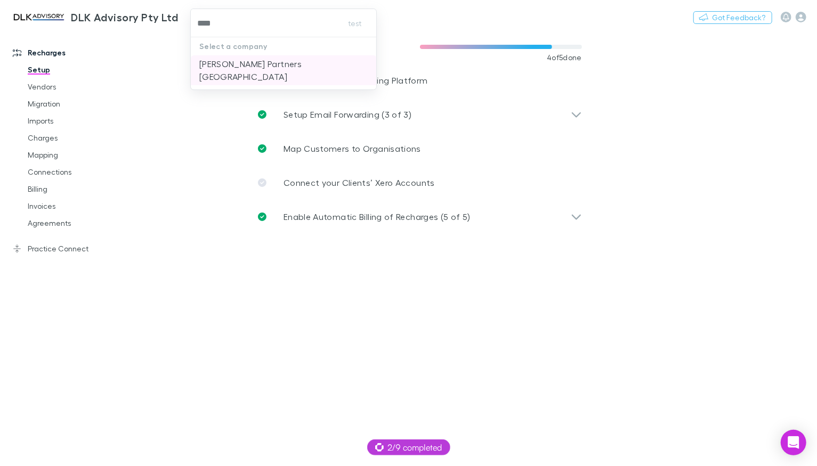
click at [248, 56] on li "[PERSON_NAME] Partners [GEOGRAPHIC_DATA]" at bounding box center [284, 70] width 186 height 30
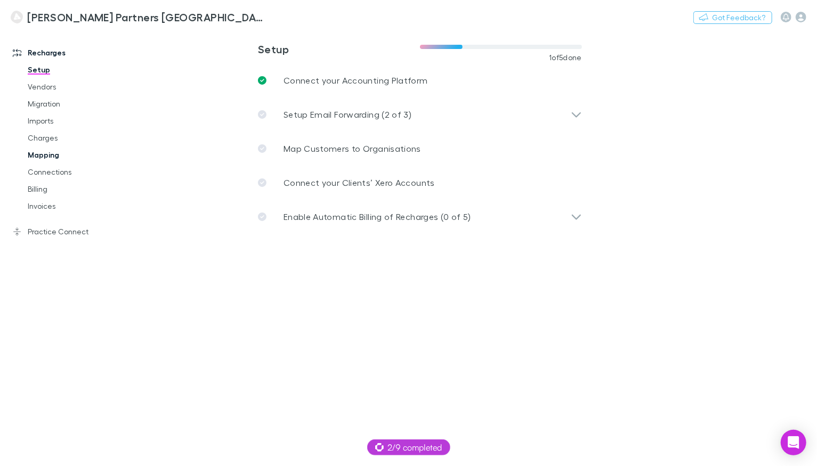
click at [42, 157] on link "Mapping" at bounding box center [74, 155] width 115 height 17
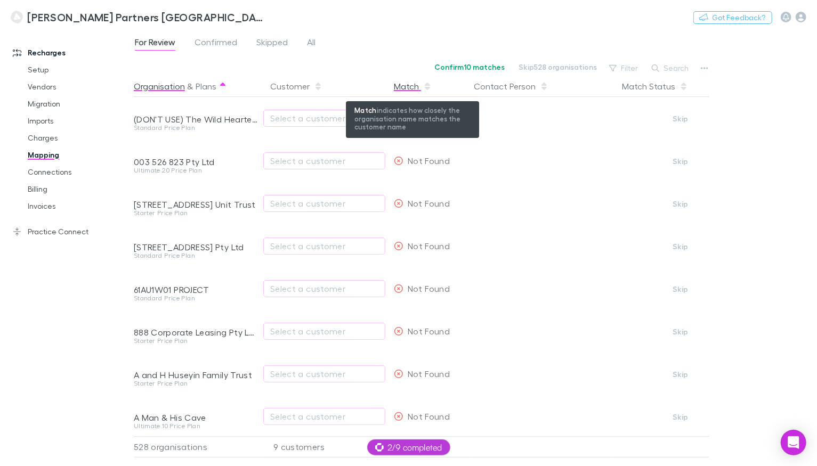
click at [405, 86] on div "Match" at bounding box center [413, 86] width 38 height 21
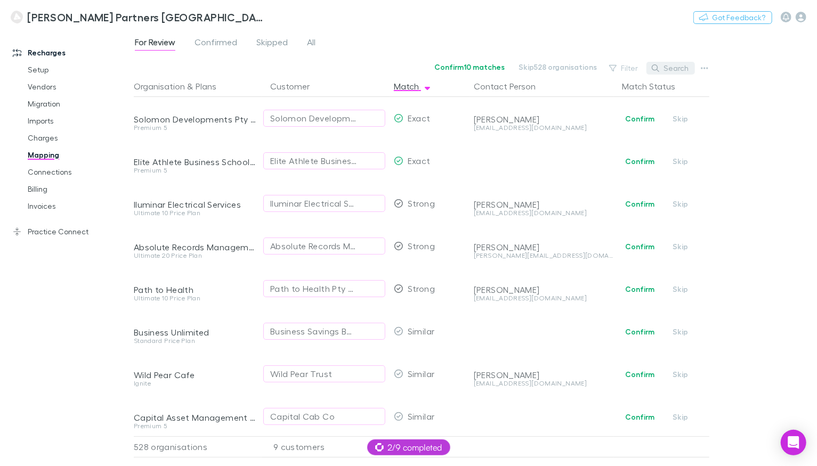
click at [664, 66] on button "Search" at bounding box center [670, 68] width 48 height 13
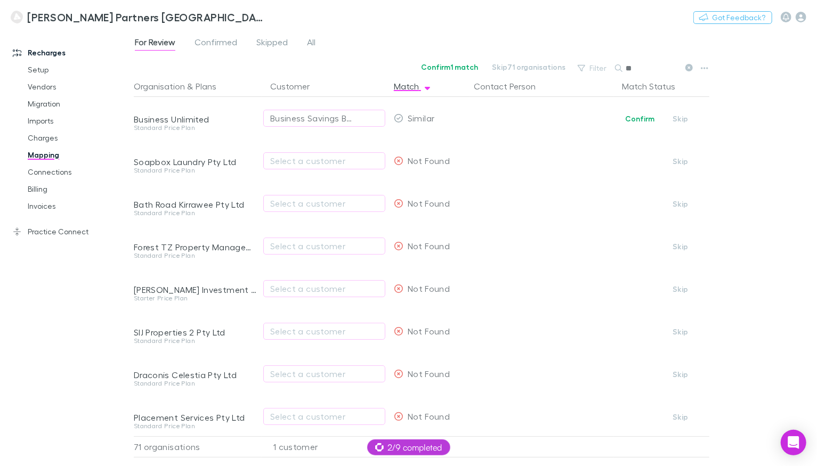
type input "*"
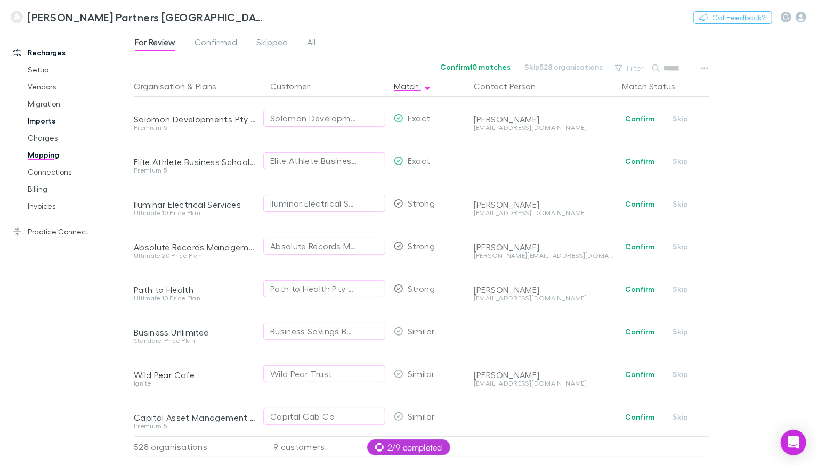
click at [51, 120] on link "Imports" at bounding box center [74, 120] width 115 height 17
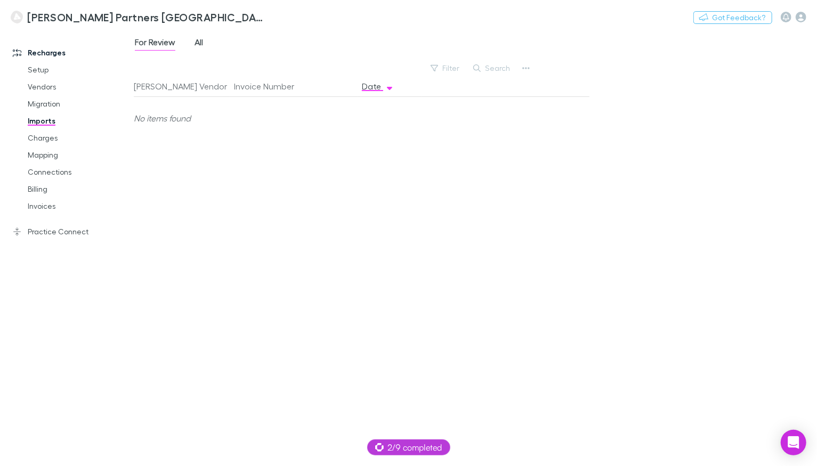
click at [195, 43] on span "All" at bounding box center [198, 44] width 9 height 14
click at [162, 41] on span "For Review" at bounding box center [155, 44] width 40 height 14
click at [275, 11] on button "Switch company" at bounding box center [310, 17] width 70 height 13
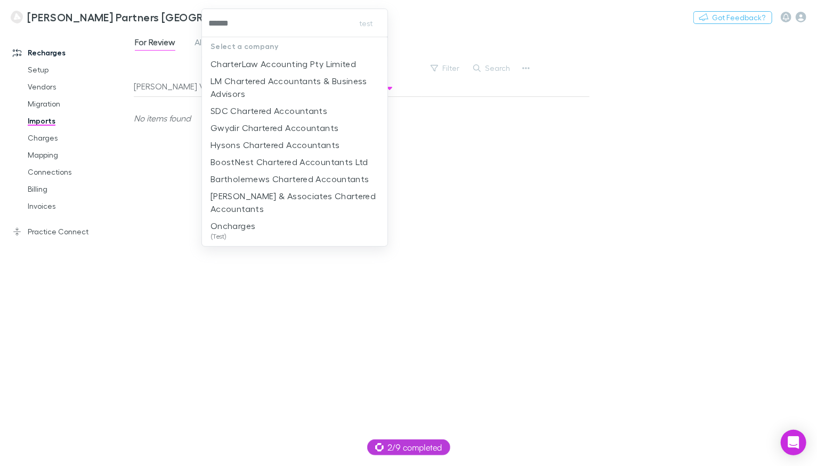
type input "*******"
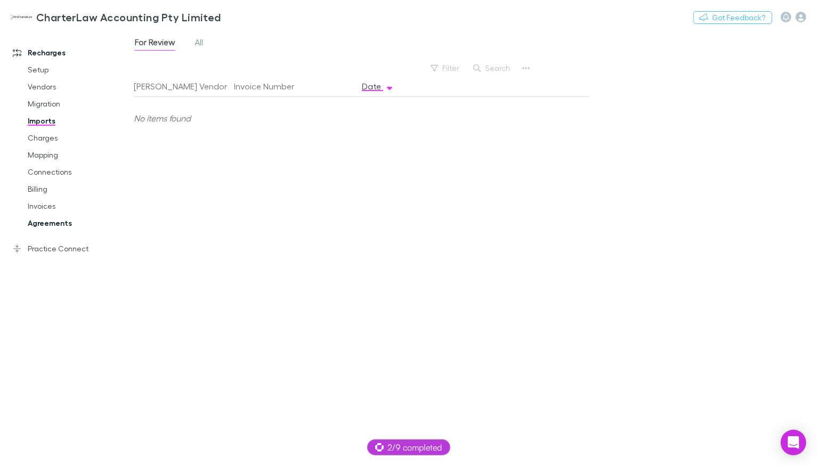
click at [61, 220] on link "Agreements" at bounding box center [74, 223] width 115 height 17
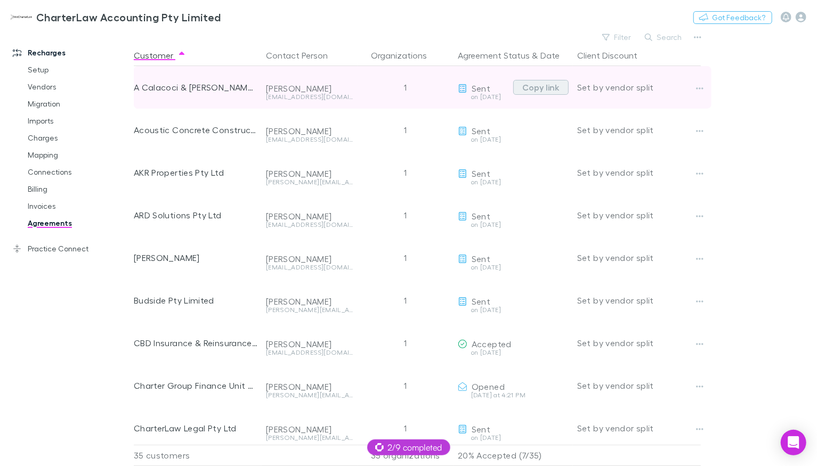
click at [549, 90] on button "Copy link" at bounding box center [540, 87] width 55 height 15
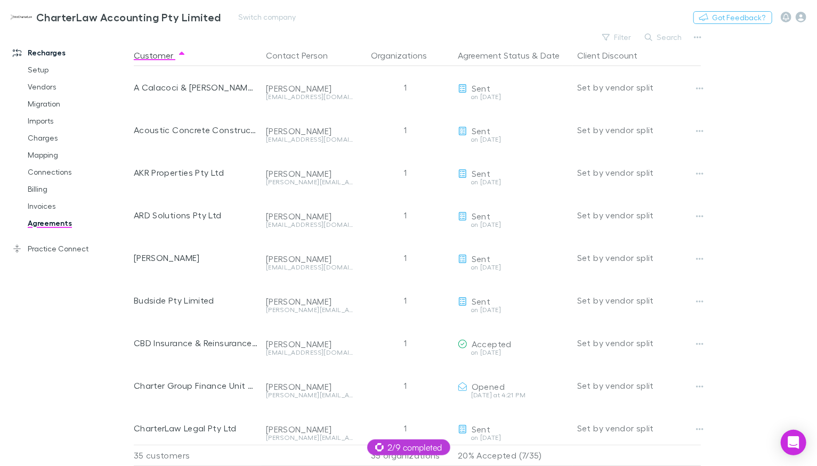
click at [237, 9] on div "CharterLaw Accounting Pty Limited Switch company Nothing Got Feedback?" at bounding box center [408, 17] width 817 height 34
click at [239, 14] on button "Switch company" at bounding box center [267, 17] width 70 height 13
type input "*****"
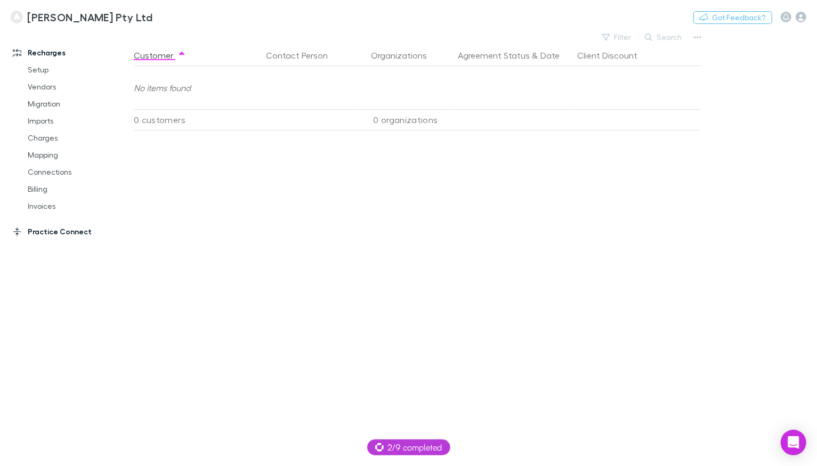
click at [64, 232] on link "Practice Connect" at bounding box center [66, 231] width 129 height 17
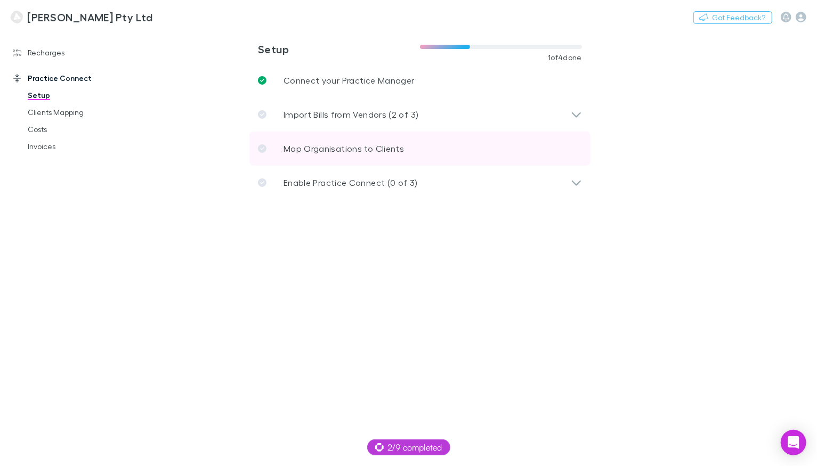
click at [357, 147] on p "Map Organisations to Clients" at bounding box center [343, 148] width 120 height 13
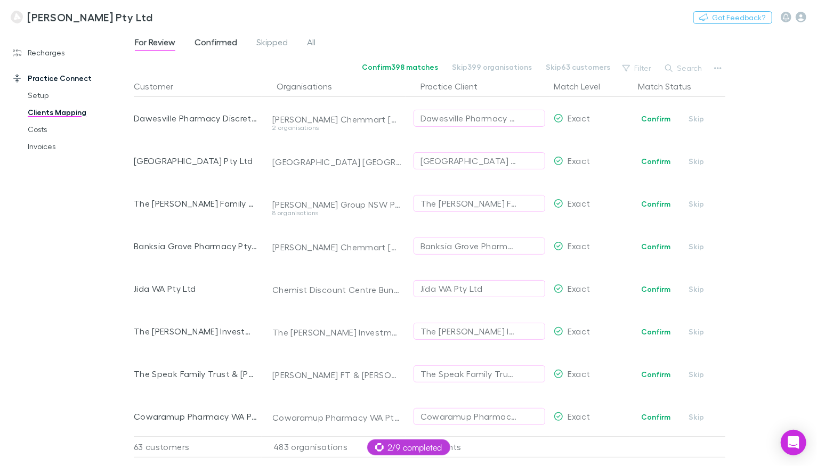
click at [222, 49] on span "Confirmed" at bounding box center [215, 44] width 43 height 14
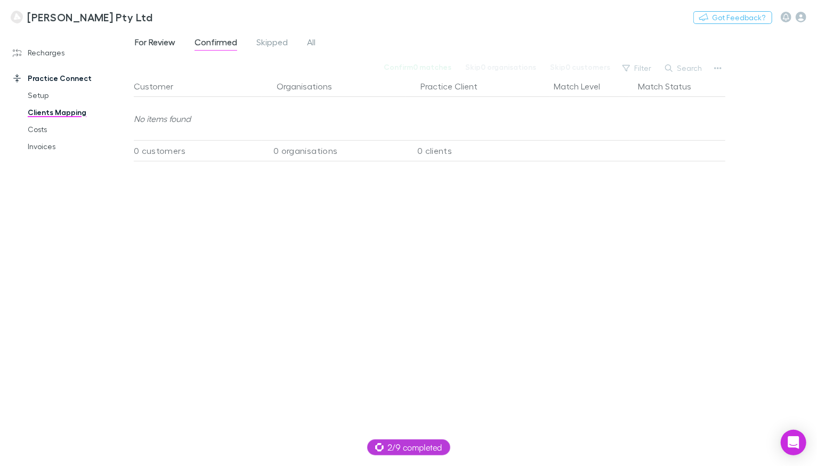
click at [168, 39] on span "For Review" at bounding box center [155, 44] width 40 height 14
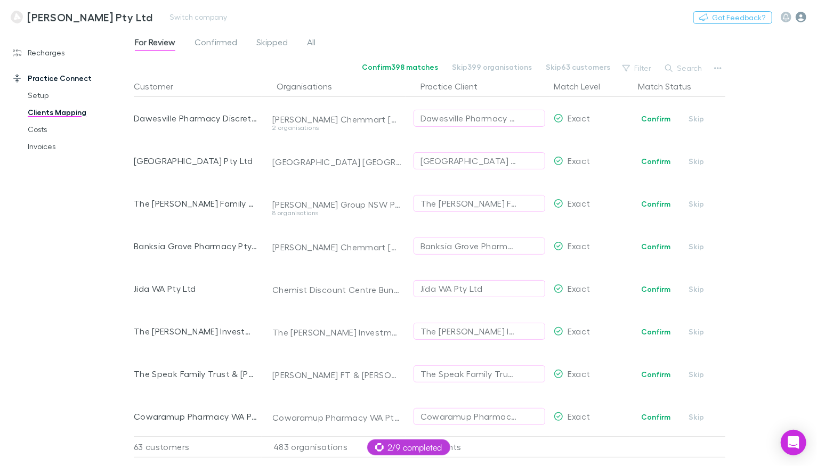
click at [801, 16] on icon "button" at bounding box center [801, 17] width 11 height 11
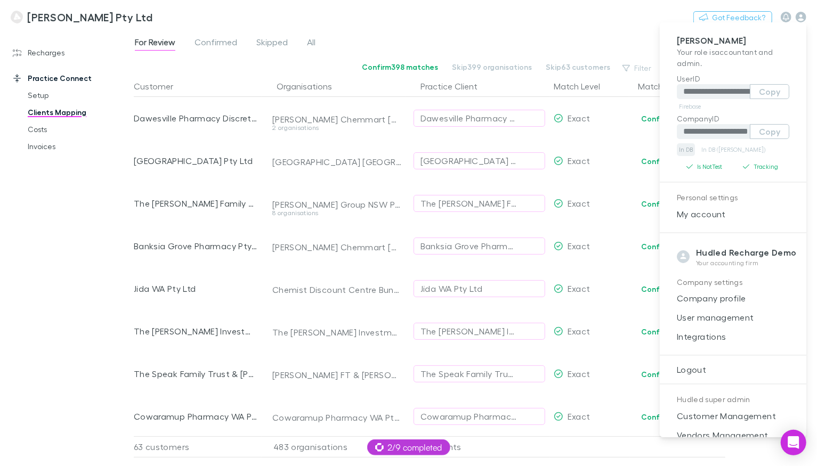
click at [688, 150] on link "In DB" at bounding box center [686, 149] width 18 height 13
click at [43, 45] on div at bounding box center [408, 233] width 817 height 466
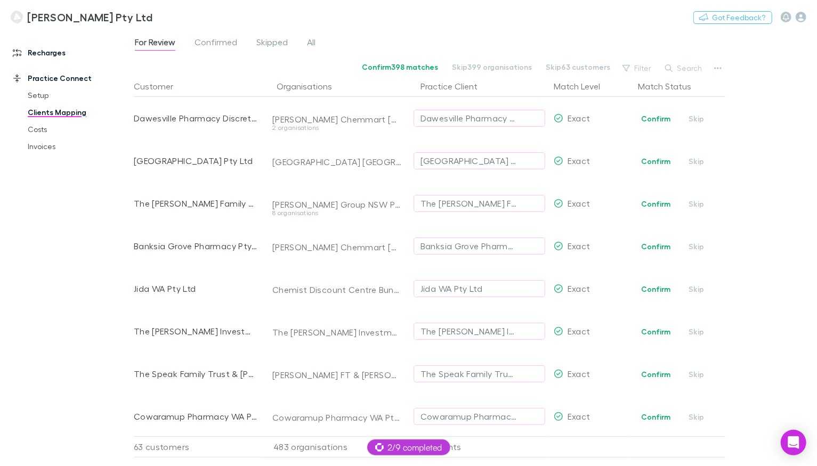
click at [44, 51] on link "Recharges" at bounding box center [66, 52] width 129 height 17
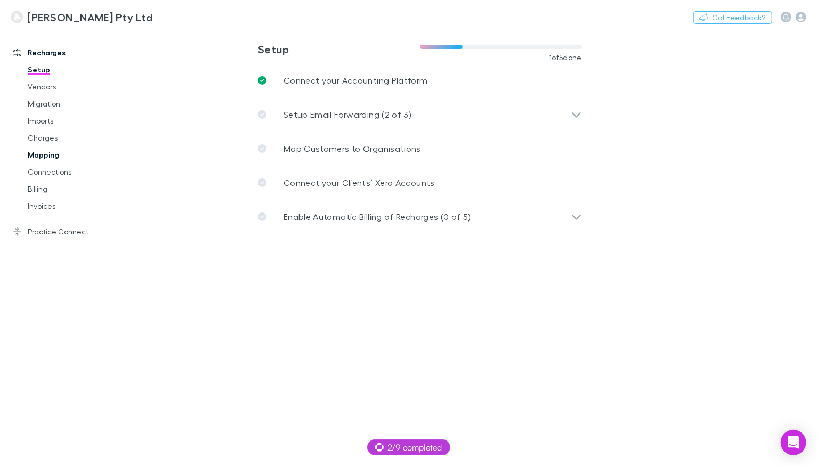
click at [52, 158] on link "Mapping" at bounding box center [74, 155] width 115 height 17
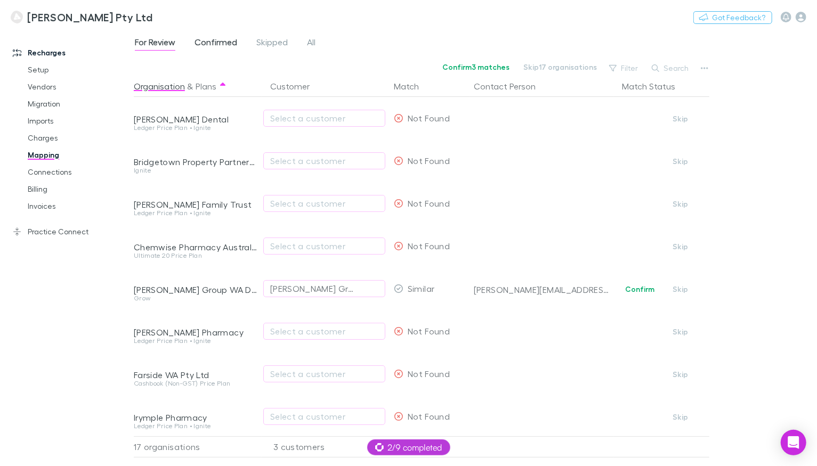
click at [210, 50] on span "Confirmed" at bounding box center [215, 44] width 43 height 14
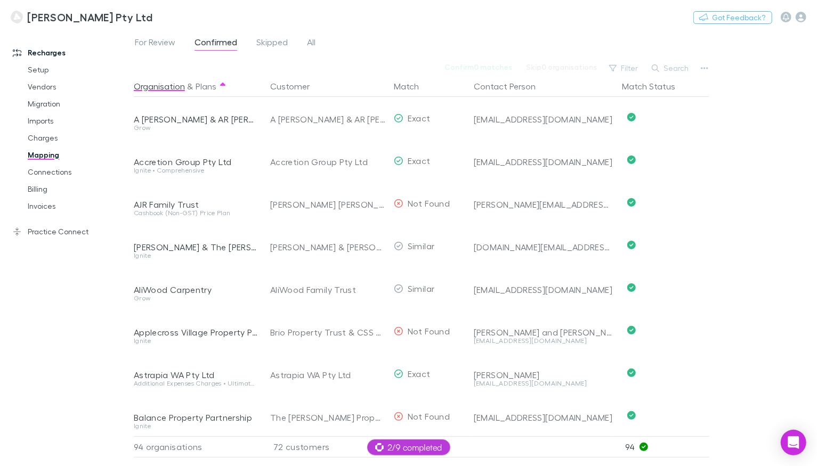
click at [157, 56] on div "For Review Confirmed Skipped All Confirm 0 matches Skip 0 organisations Filter …" at bounding box center [475, 248] width 683 height 436
click at [155, 44] on span "For Review" at bounding box center [155, 44] width 40 height 14
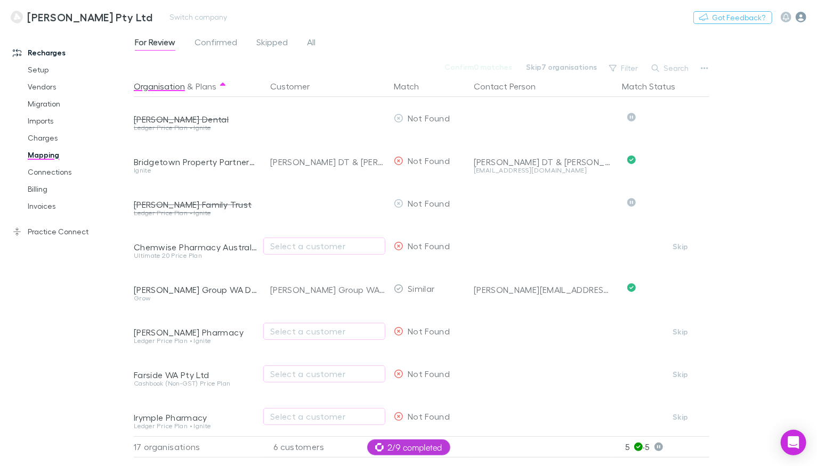
click at [798, 18] on icon "button" at bounding box center [801, 17] width 11 height 11
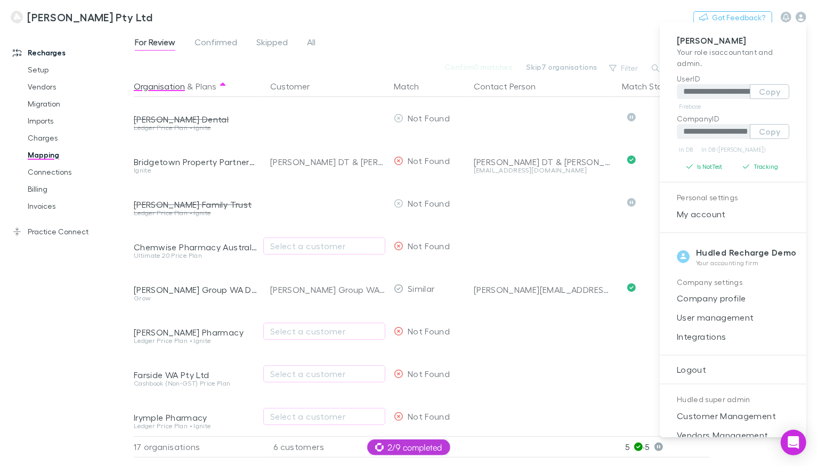
click at [192, 14] on div at bounding box center [408, 233] width 817 height 466
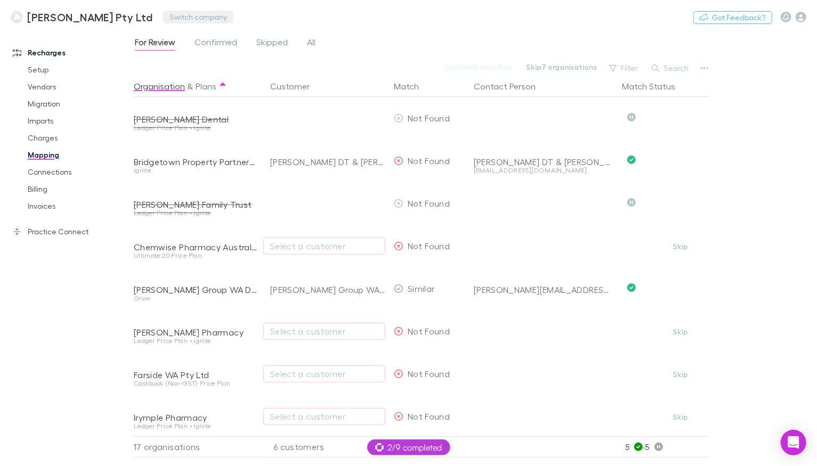
click at [181, 20] on button "Switch company" at bounding box center [198, 17] width 70 height 13
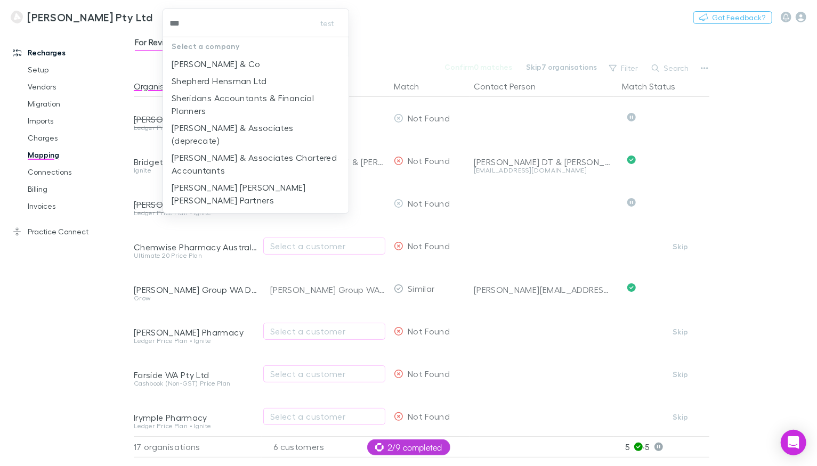
type input "****"
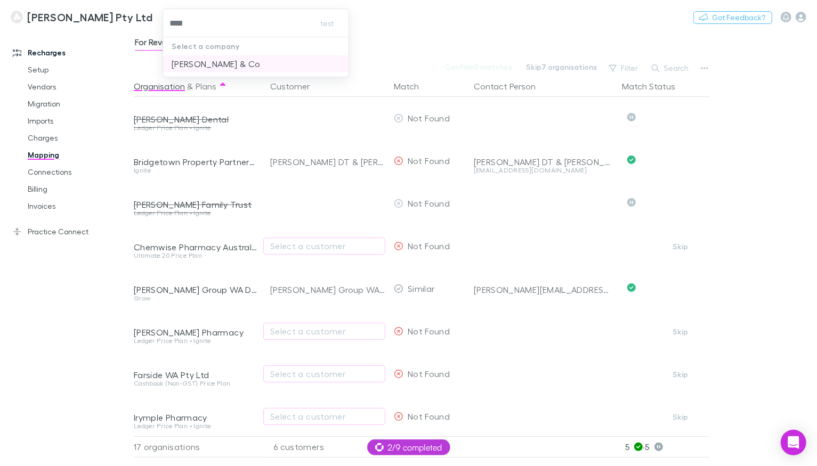
click at [221, 61] on p "[PERSON_NAME] & Co" at bounding box center [216, 64] width 89 height 13
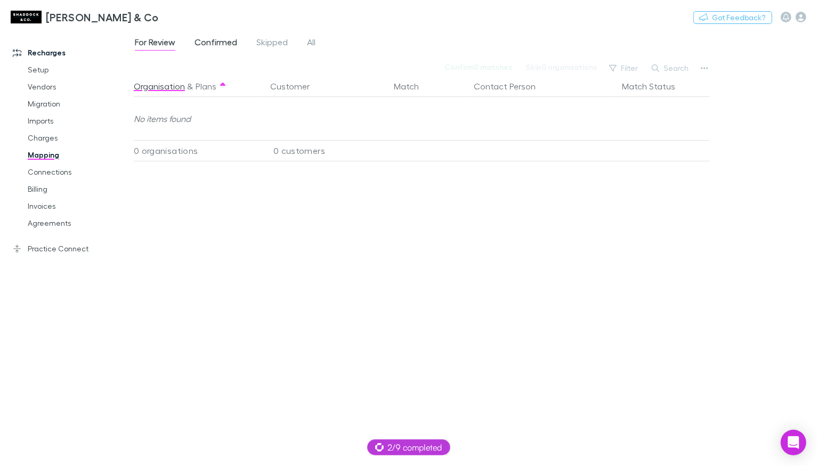
click at [235, 40] on span "Confirmed" at bounding box center [215, 44] width 43 height 14
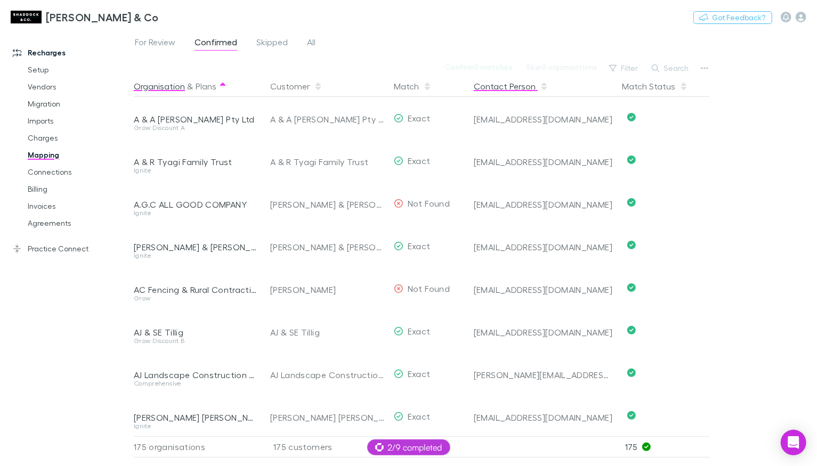
click at [489, 84] on button "Contact Person" at bounding box center [511, 86] width 75 height 21
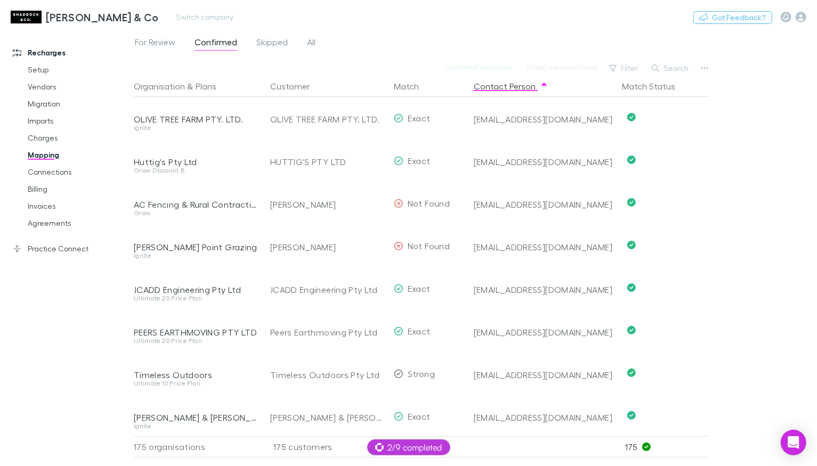
click at [553, 8] on div "[PERSON_NAME] & Co Switch company Nothing Got Feedback?" at bounding box center [408, 17] width 817 height 34
click at [801, 21] on icon "button" at bounding box center [801, 17] width 11 height 11
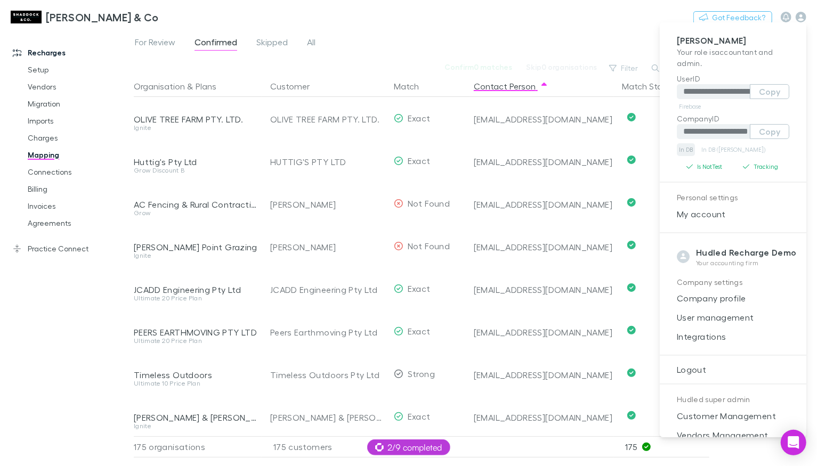
click at [686, 145] on link "In DB" at bounding box center [686, 149] width 18 height 13
click at [587, 17] on div at bounding box center [408, 233] width 817 height 466
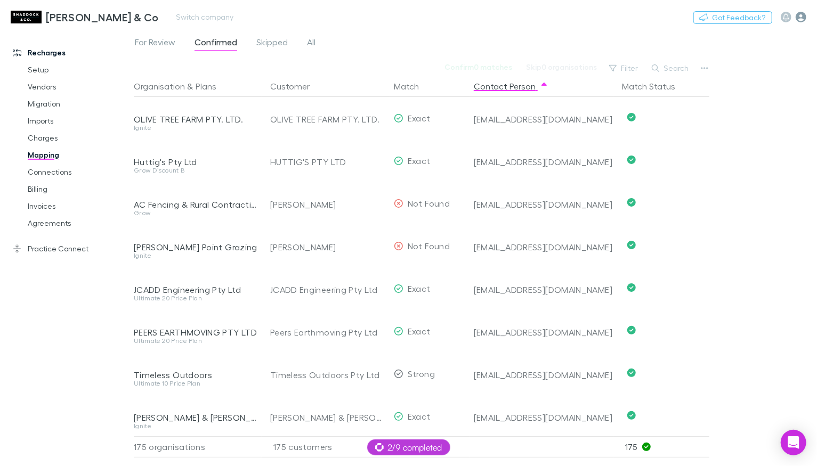
click at [802, 18] on icon "button" at bounding box center [801, 17] width 11 height 11
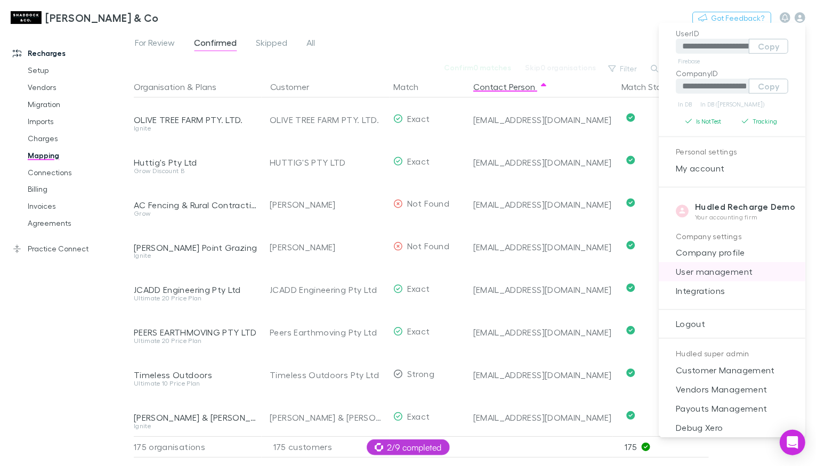
scroll to position [68, 0]
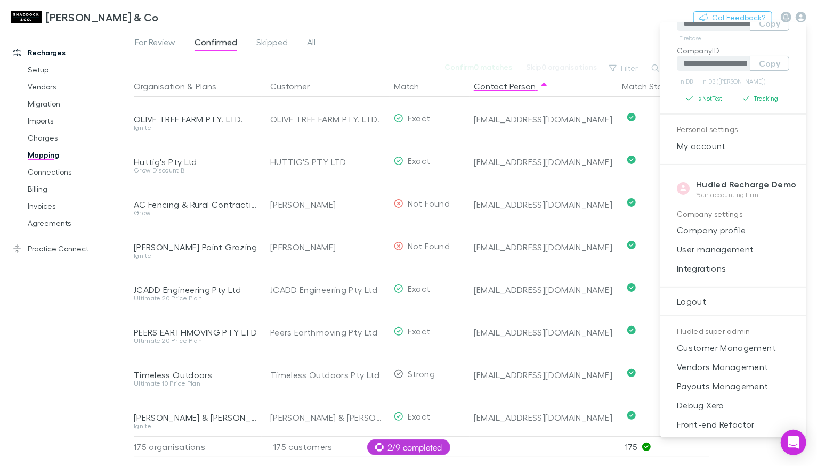
click at [423, 12] on div at bounding box center [408, 233] width 817 height 466
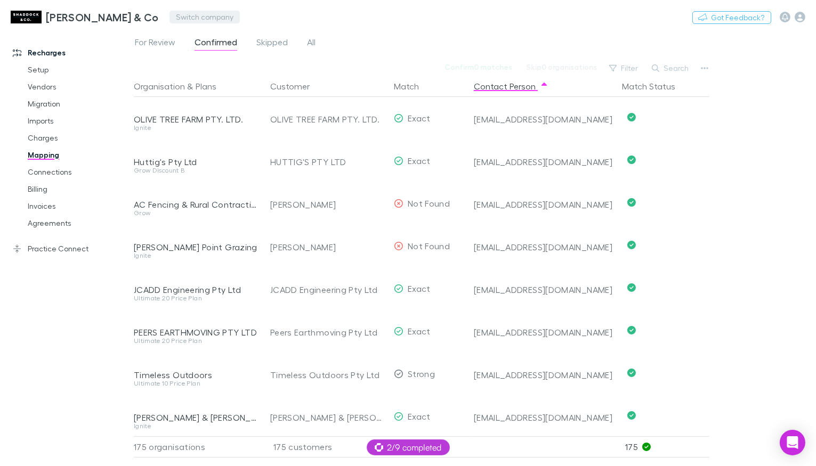
click at [169, 16] on button "Switch company" at bounding box center [204, 17] width 70 height 13
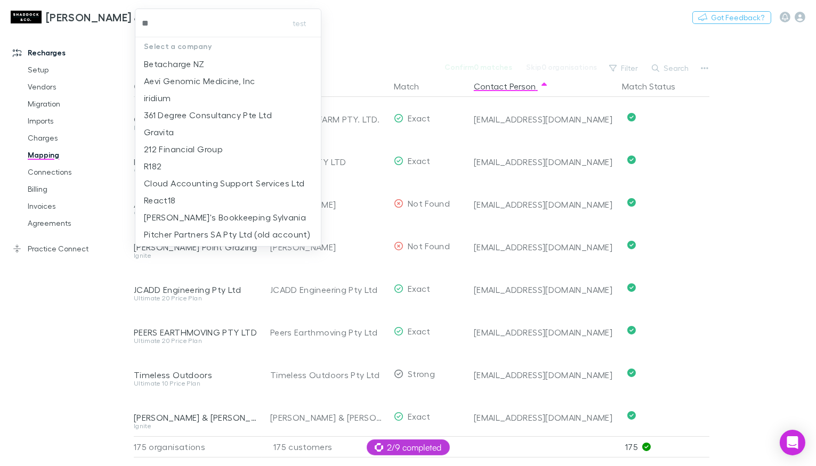
type input "***"
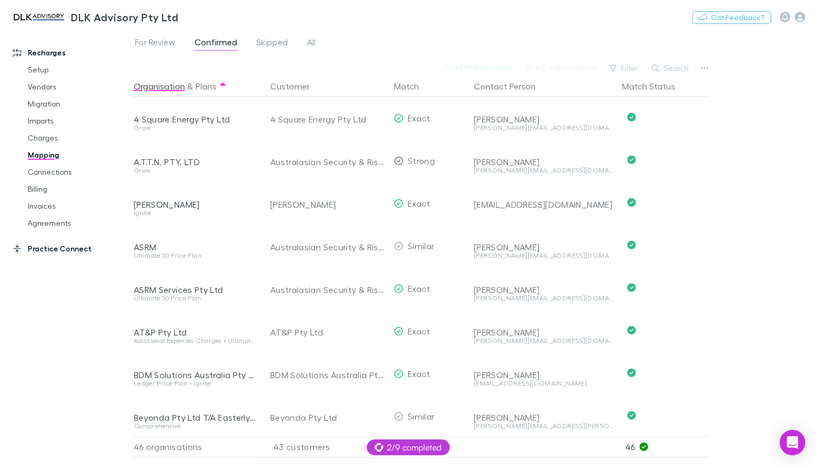
click at [76, 247] on link "Practice Connect" at bounding box center [66, 248] width 129 height 17
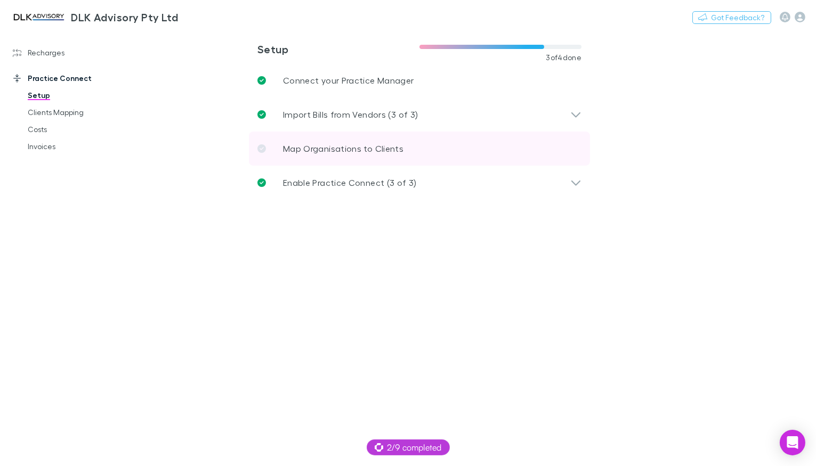
click at [315, 146] on p "Map Organisations to Clients" at bounding box center [343, 148] width 120 height 13
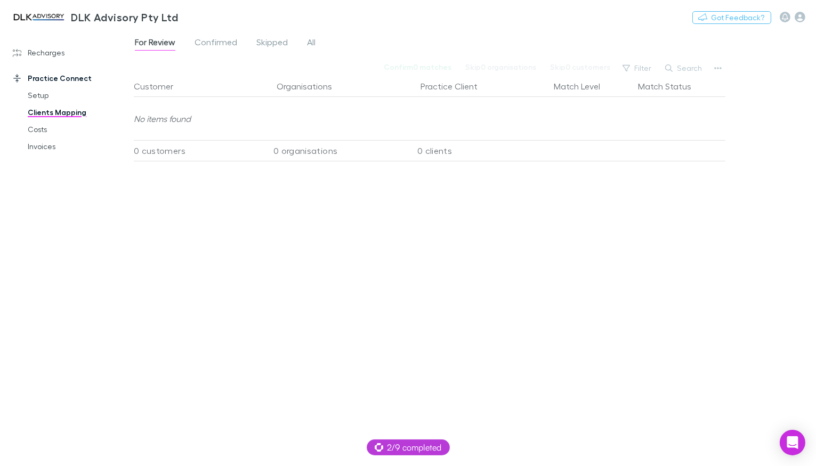
click at [201, 34] on div "For Review Confirmed Skipped All Confirm 0 matches Skip 0 organisations Skip 0 …" at bounding box center [475, 248] width 682 height 436
click at [204, 42] on span "Confirmed" at bounding box center [215, 44] width 43 height 14
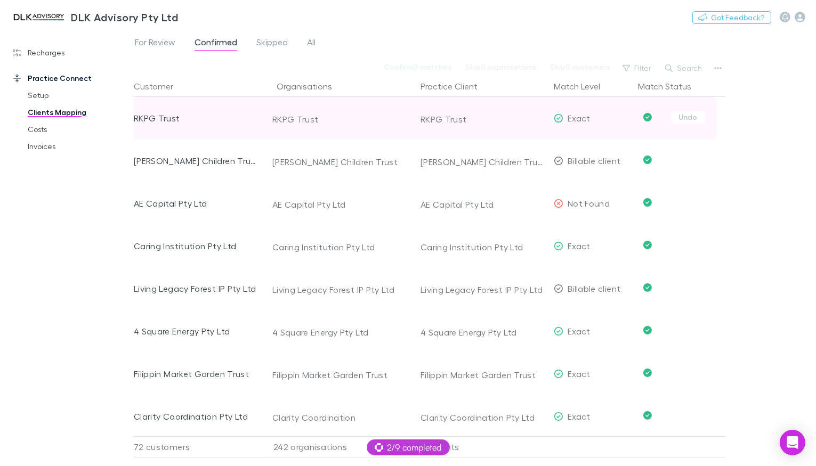
scroll to position [17, 0]
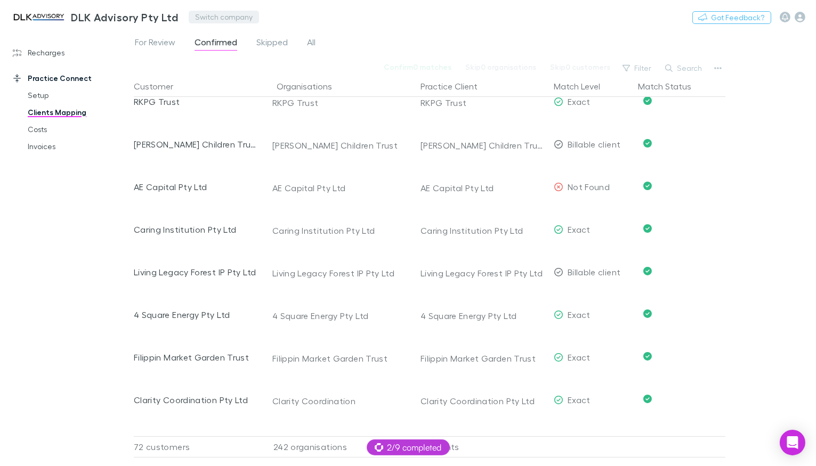
click at [207, 20] on button "Switch company" at bounding box center [224, 17] width 70 height 13
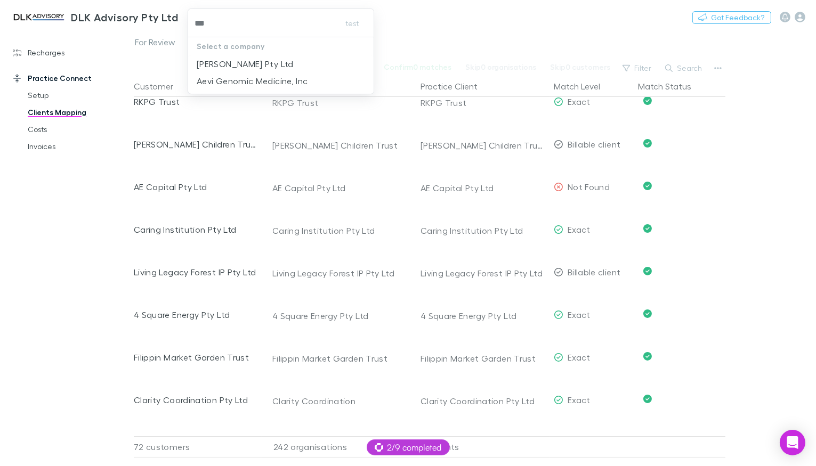
type input "****"
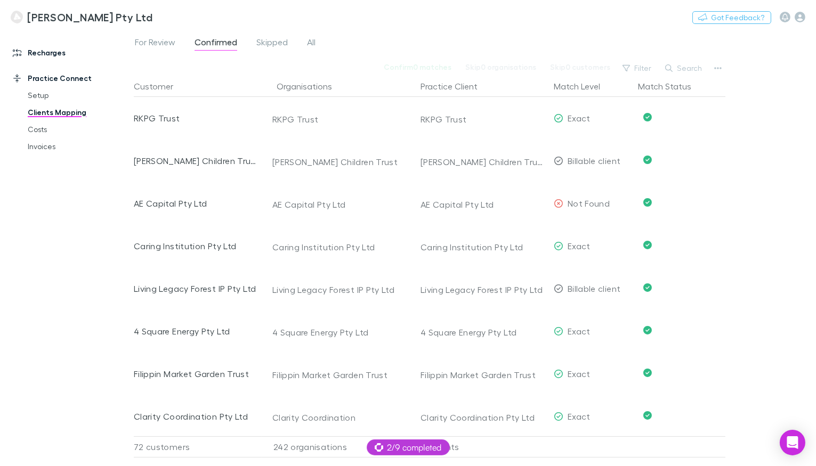
click at [70, 55] on link "Recharges" at bounding box center [66, 52] width 129 height 17
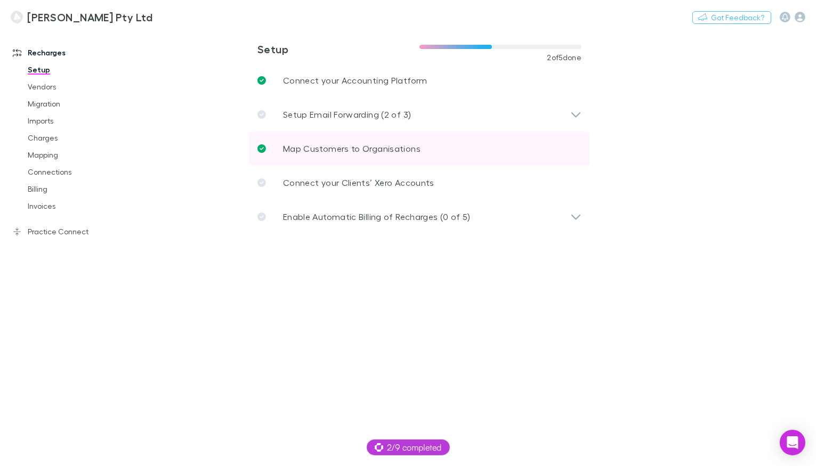
click at [288, 144] on p "Map Customers to Organisations" at bounding box center [351, 148] width 137 height 13
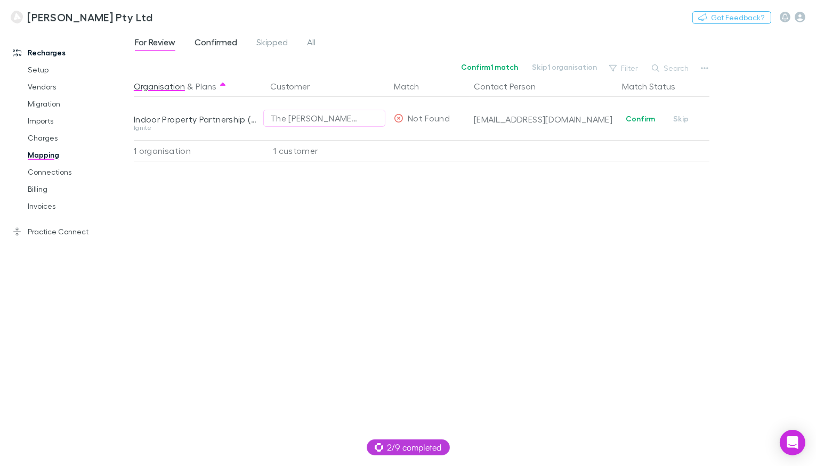
click at [217, 43] on span "Confirmed" at bounding box center [215, 44] width 43 height 14
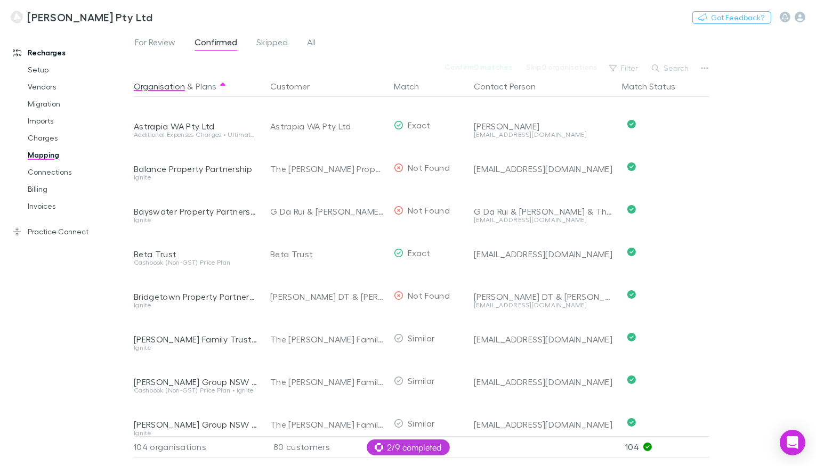
scroll to position [280, 0]
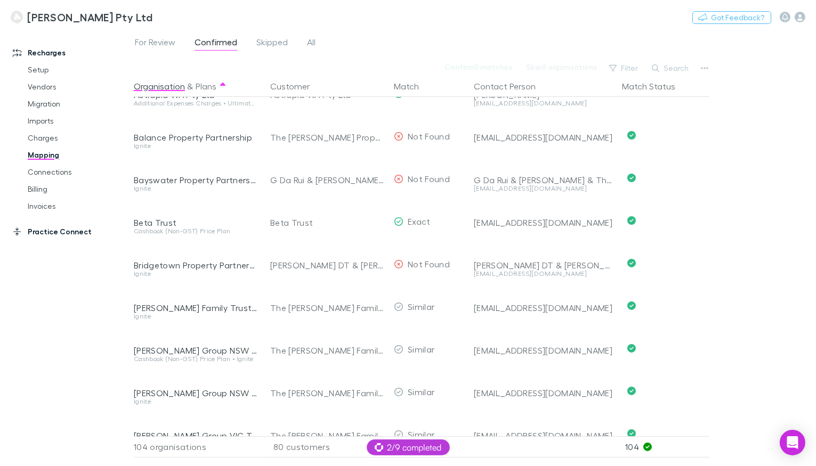
click at [62, 228] on link "Practice Connect" at bounding box center [66, 231] width 129 height 17
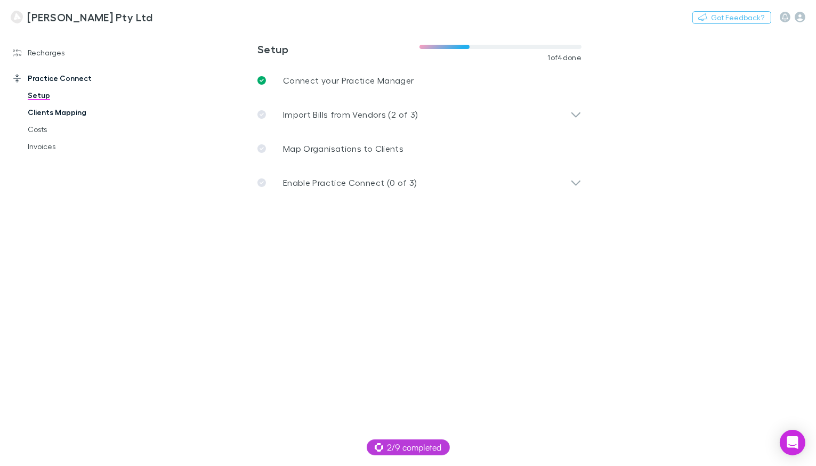
click at [56, 113] on link "Clients Mapping" at bounding box center [74, 112] width 115 height 17
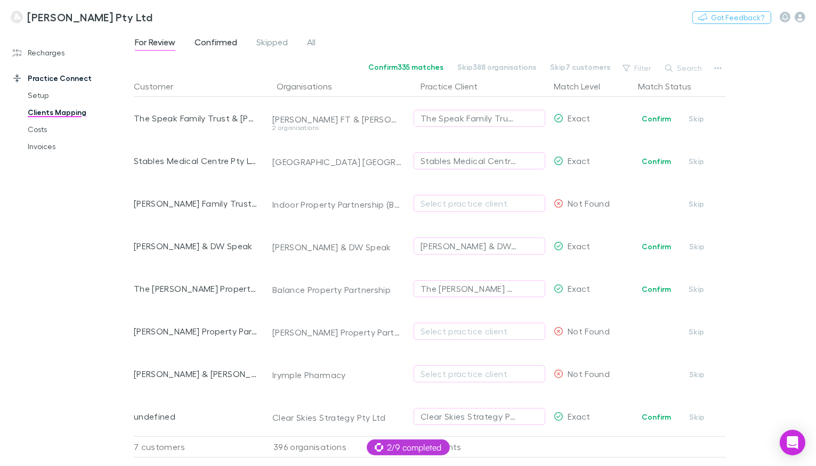
click at [202, 42] on span "Confirmed" at bounding box center [215, 44] width 43 height 14
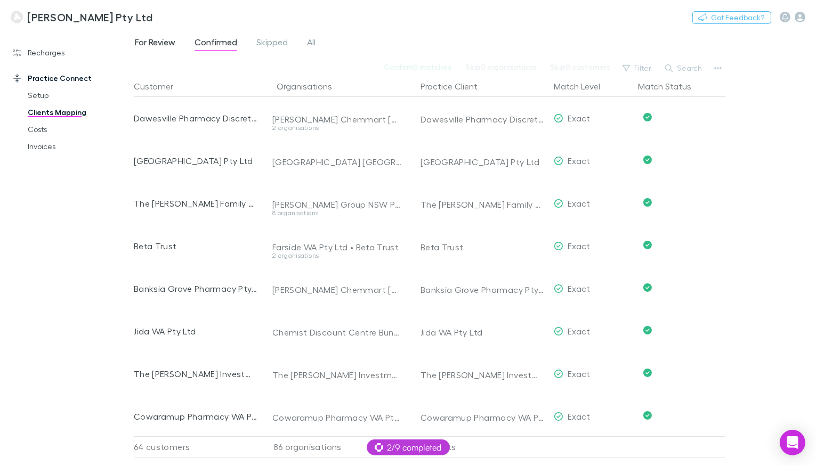
click at [176, 42] on link "For Review" at bounding box center [155, 43] width 43 height 17
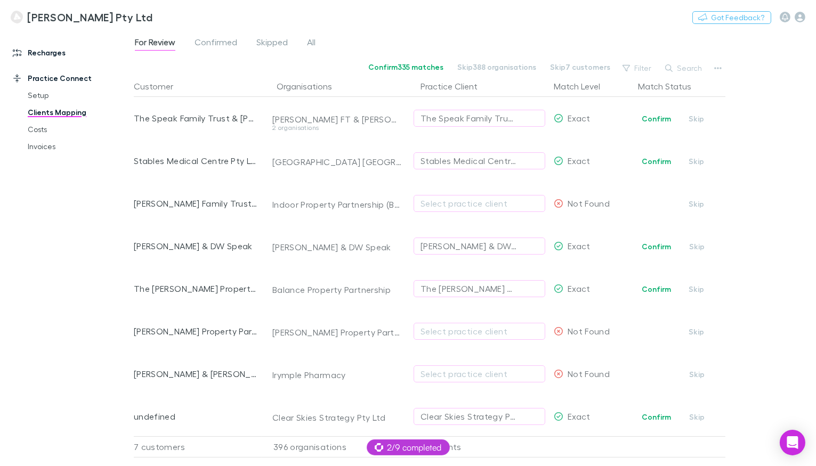
click at [53, 50] on link "Recharges" at bounding box center [66, 52] width 129 height 17
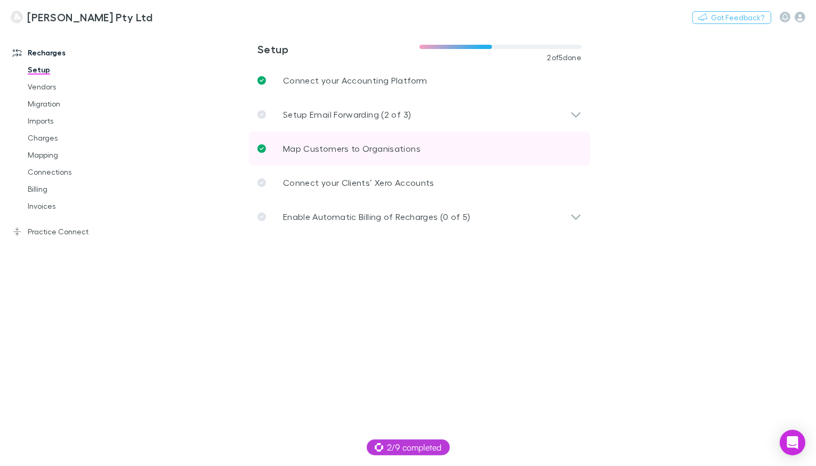
click at [288, 156] on link "Map Customers to Organisations" at bounding box center [419, 149] width 341 height 34
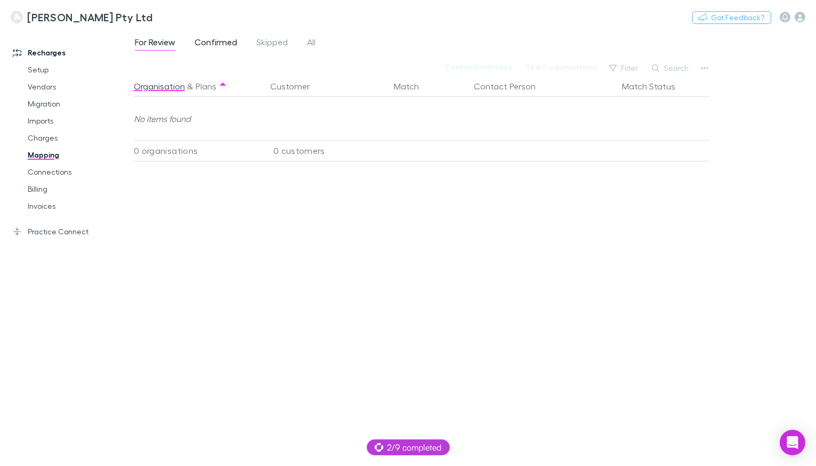
click at [213, 46] on span "Confirmed" at bounding box center [215, 44] width 43 height 14
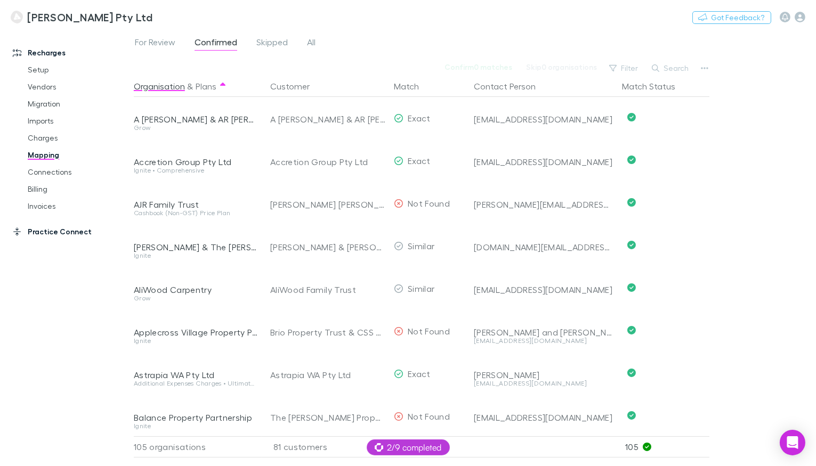
click at [56, 230] on link "Practice Connect" at bounding box center [66, 231] width 129 height 17
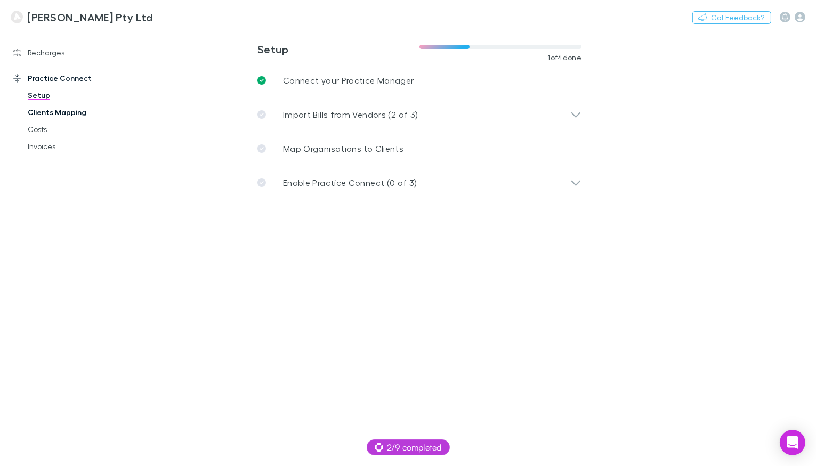
click at [74, 114] on link "Clients Mapping" at bounding box center [74, 112] width 115 height 17
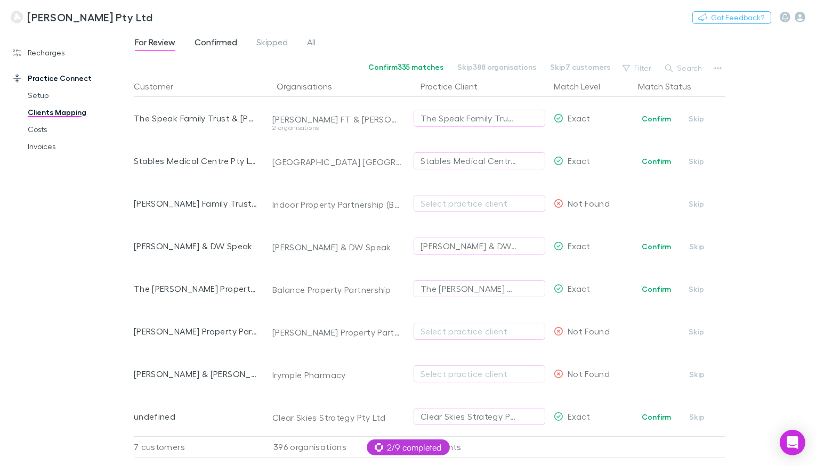
click at [219, 39] on span "Confirmed" at bounding box center [215, 44] width 43 height 14
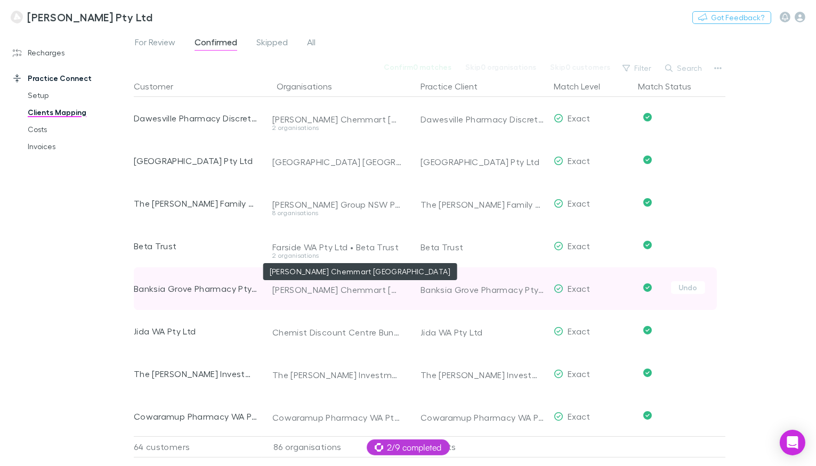
scroll to position [45, 0]
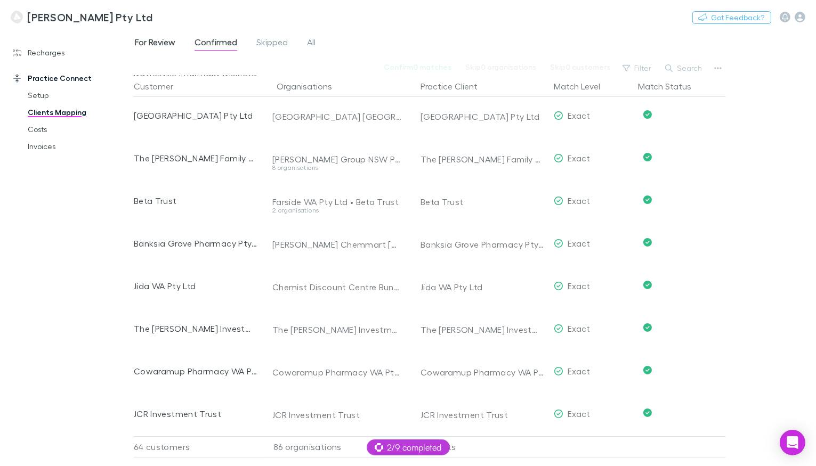
click at [165, 44] on span "For Review" at bounding box center [155, 44] width 40 height 14
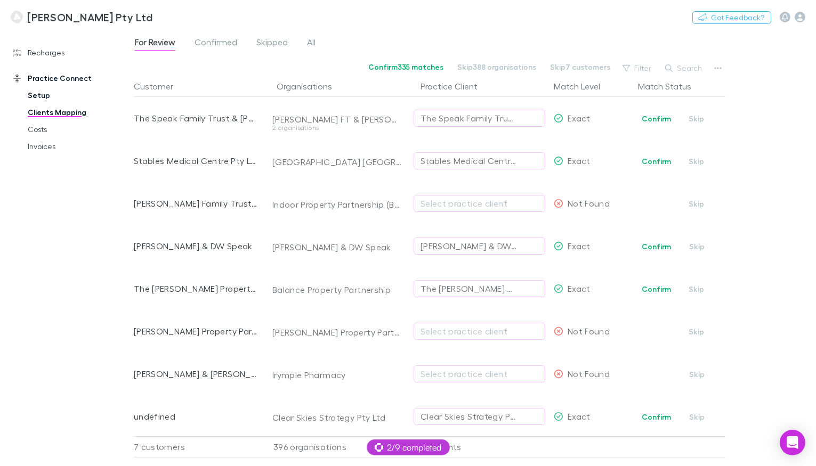
click at [50, 96] on link "Setup" at bounding box center [74, 95] width 115 height 17
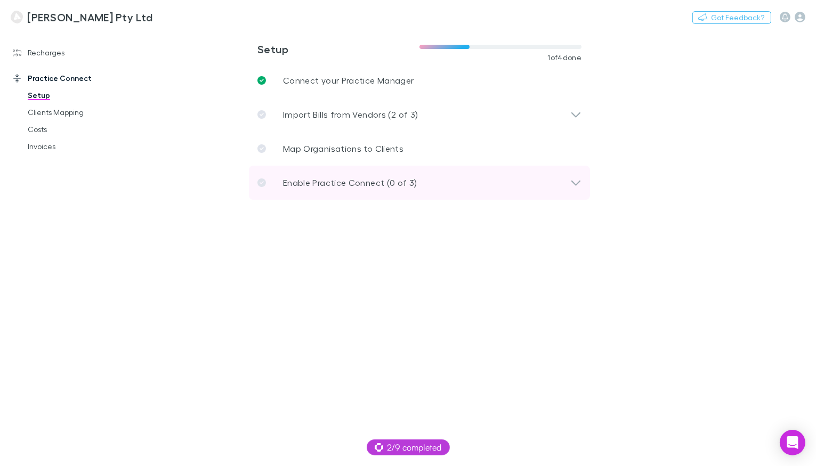
click at [339, 182] on p "Enable Practice Connect (0 of 3)" at bounding box center [350, 182] width 134 height 13
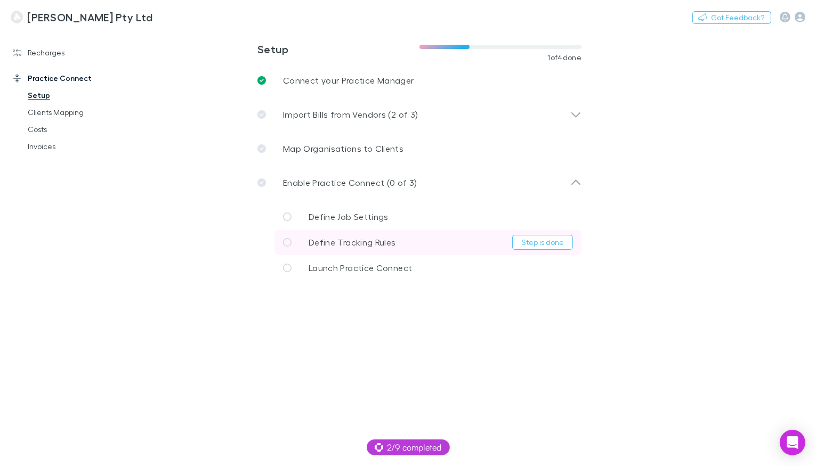
click at [372, 239] on span "Define Tracking Rules" at bounding box center [352, 242] width 87 height 10
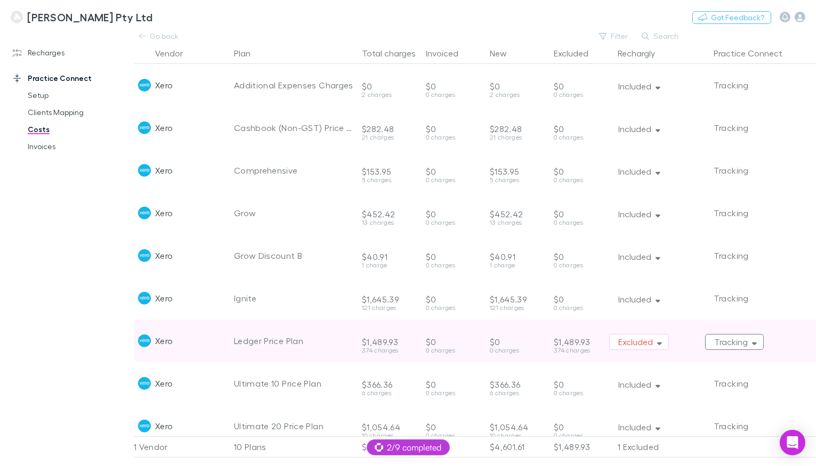
click at [735, 336] on button "Tracking" at bounding box center [734, 342] width 59 height 16
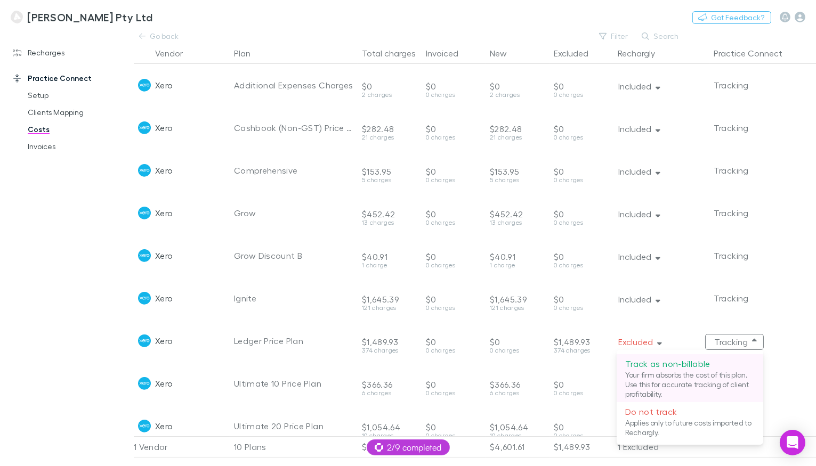
click at [713, 367] on p "Track as non-billable" at bounding box center [689, 364] width 129 height 13
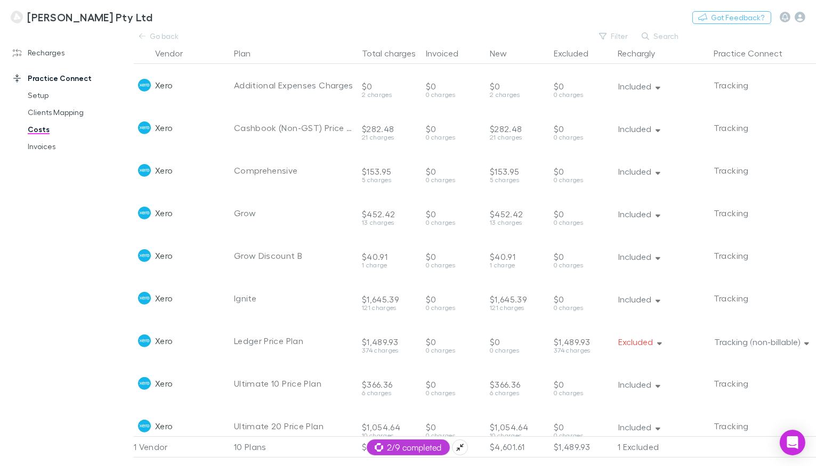
click at [415, 447] on span "2/9 completed" at bounding box center [408, 447] width 67 height 13
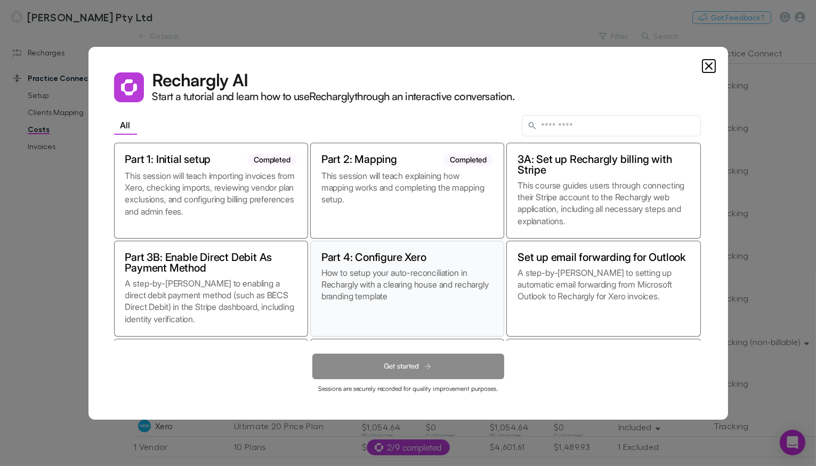
scroll to position [93, 0]
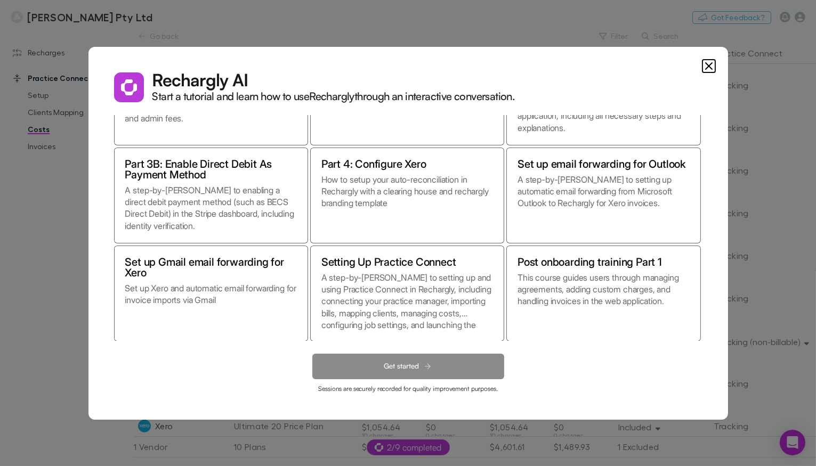
click at [708, 70] on icon "Close" at bounding box center [708, 66] width 13 height 13
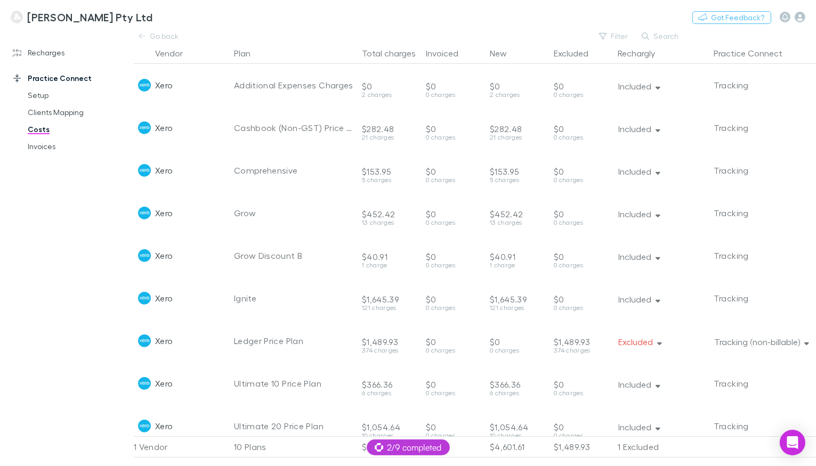
click at [808, 439] on div at bounding box center [773, 446] width 128 height 21
click at [790, 440] on icon "Open Intercom Messenger" at bounding box center [792, 443] width 12 height 14
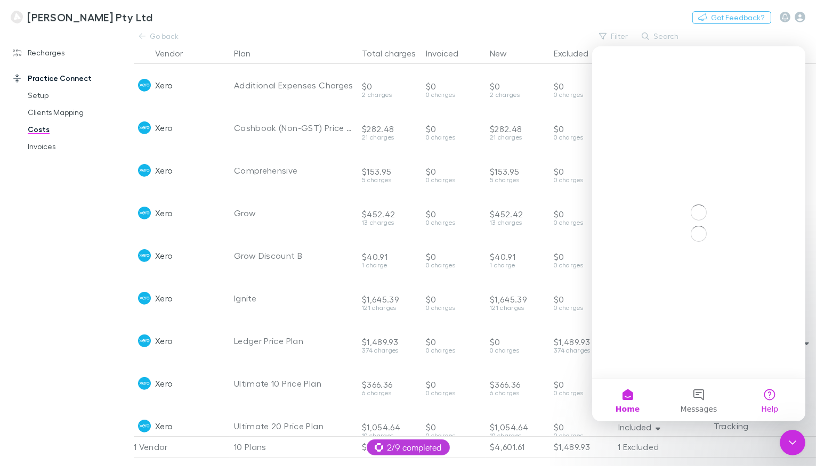
scroll to position [0, 0]
click at [773, 393] on button "Help" at bounding box center [769, 400] width 71 height 43
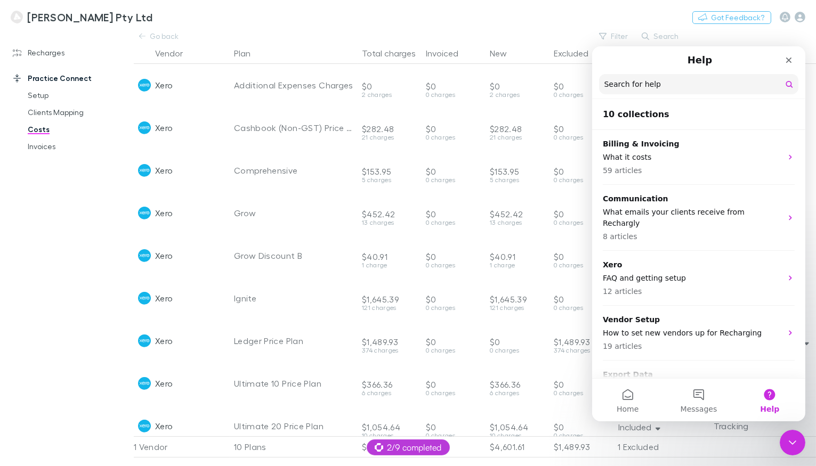
click at [654, 83] on input "Search for help" at bounding box center [697, 84] width 199 height 20
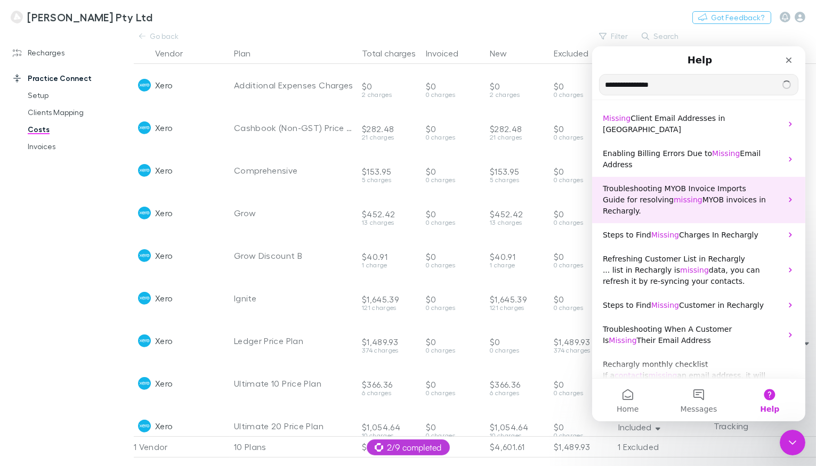
type input "**********"
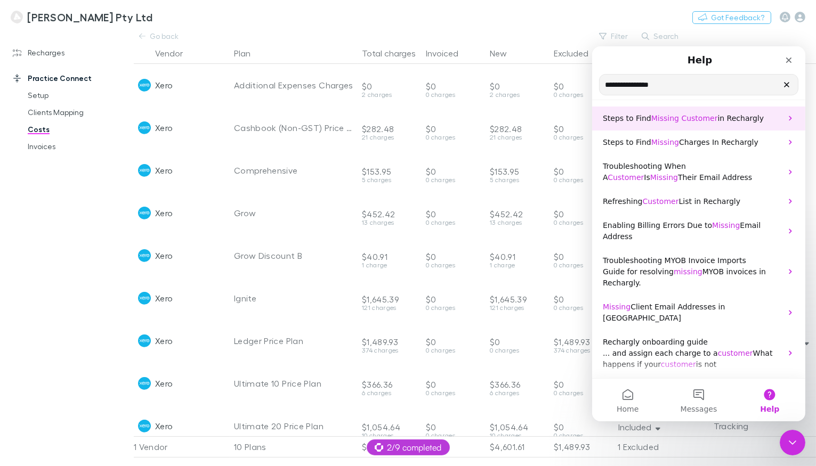
click at [651, 116] on span "Missing" at bounding box center [665, 118] width 28 height 9
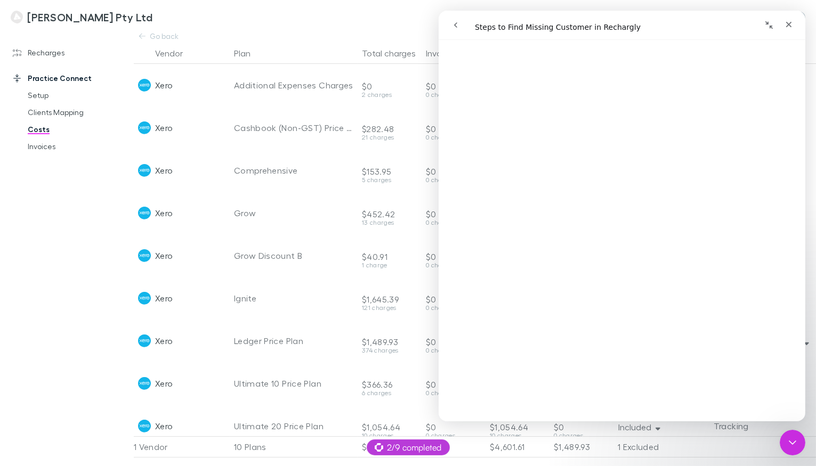
scroll to position [320, 0]
click at [610, 421] on link "Open in help center" at bounding box center [621, 425] width 85 height 9
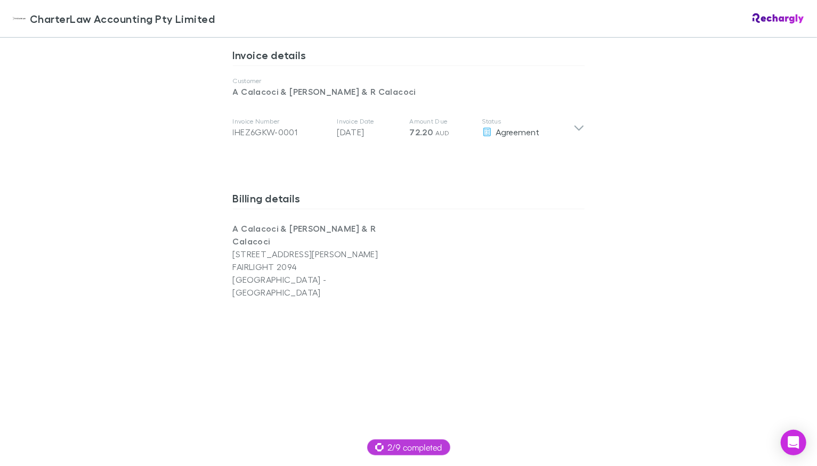
scroll to position [909, 0]
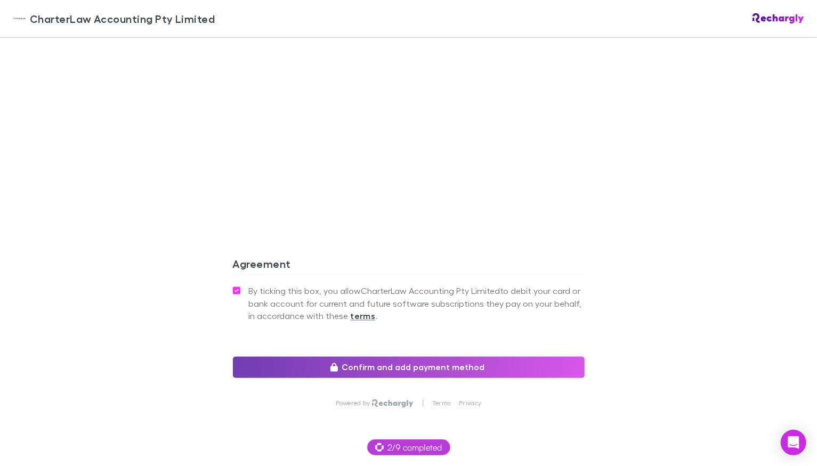
click at [268, 357] on button "Confirm and add payment method" at bounding box center [409, 367] width 352 height 21
